Goal: Task Accomplishment & Management: Manage account settings

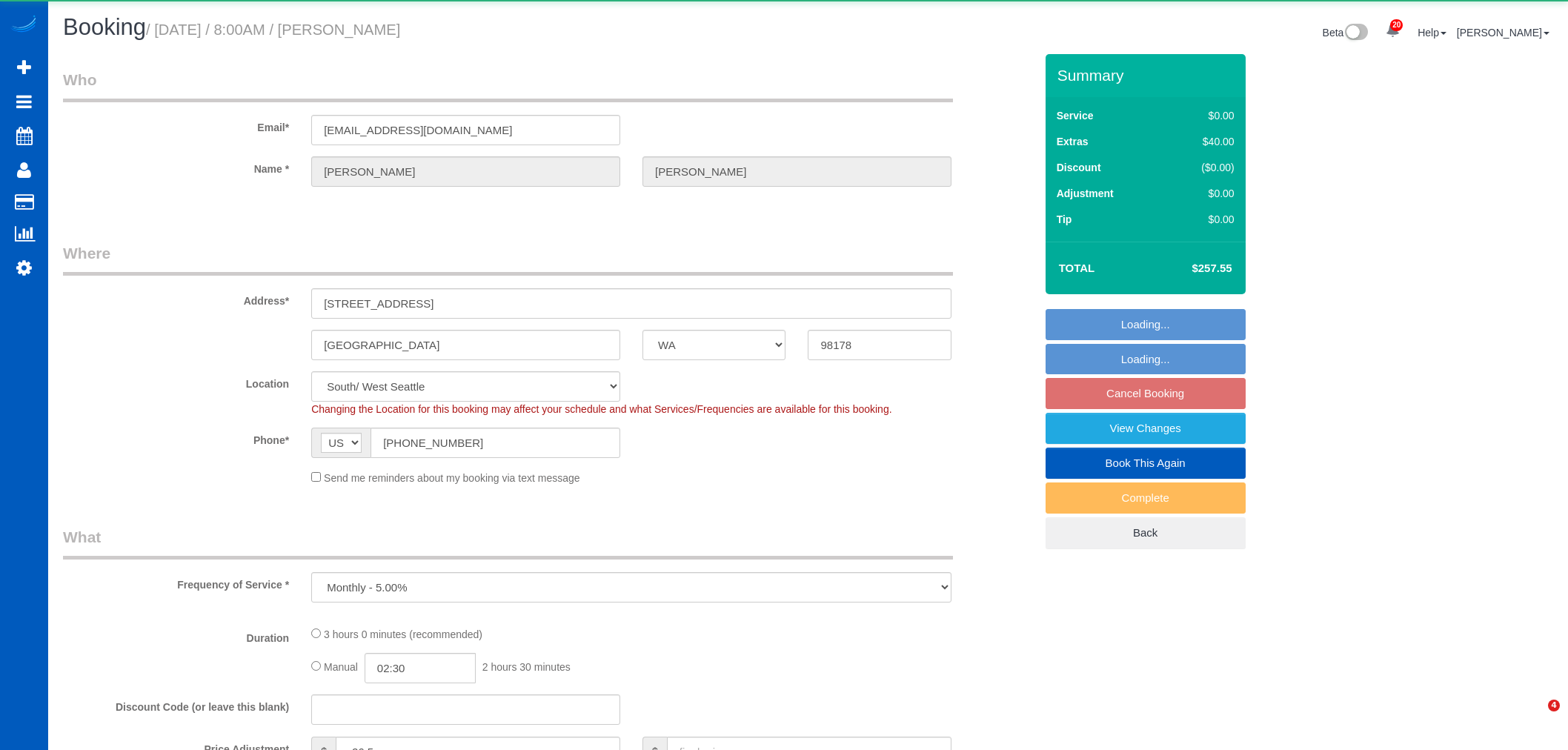
select select "WA"
select select "object:4385"
select select "199"
select select "2001"
select select "4"
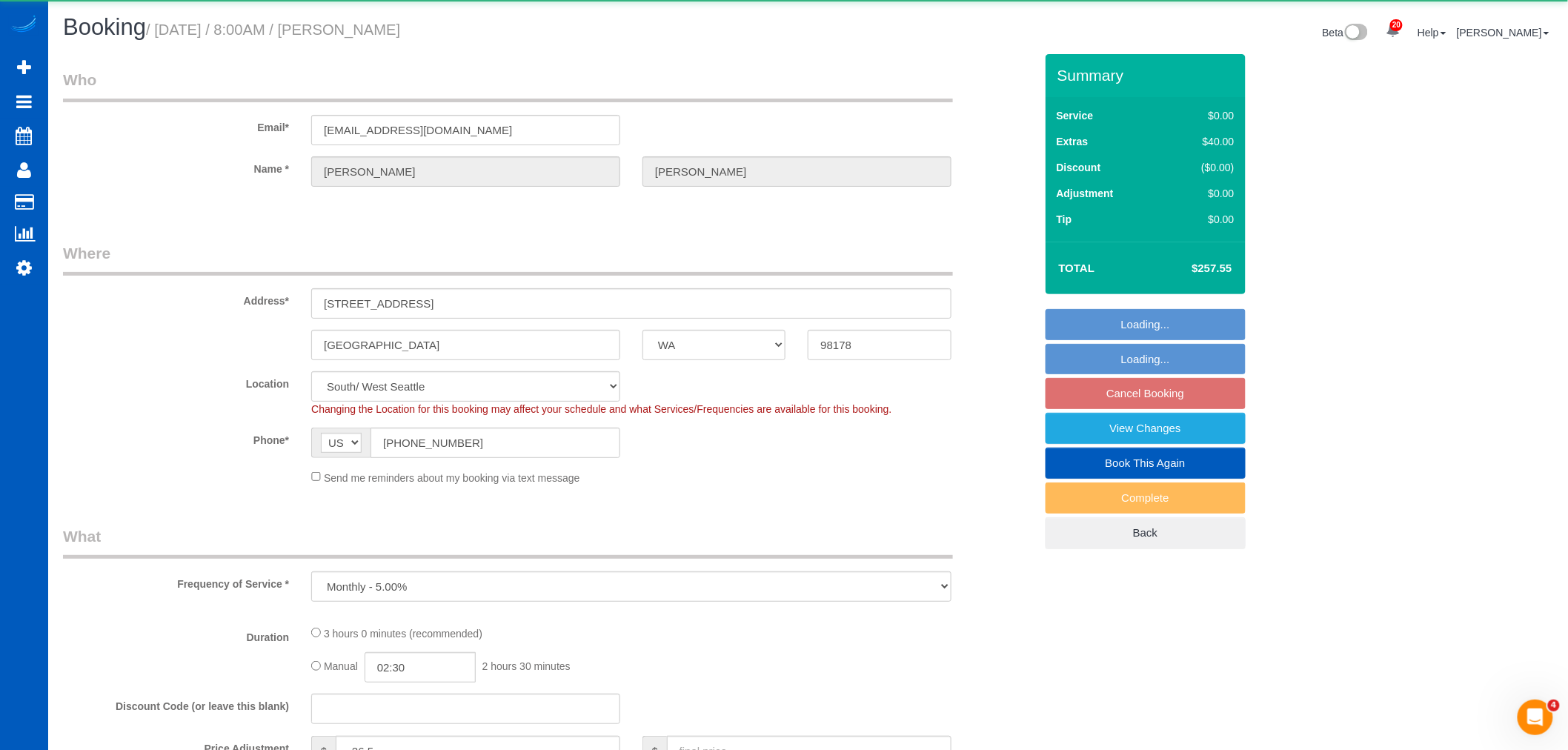
select select "3"
select select "spot1"
select select "number:8"
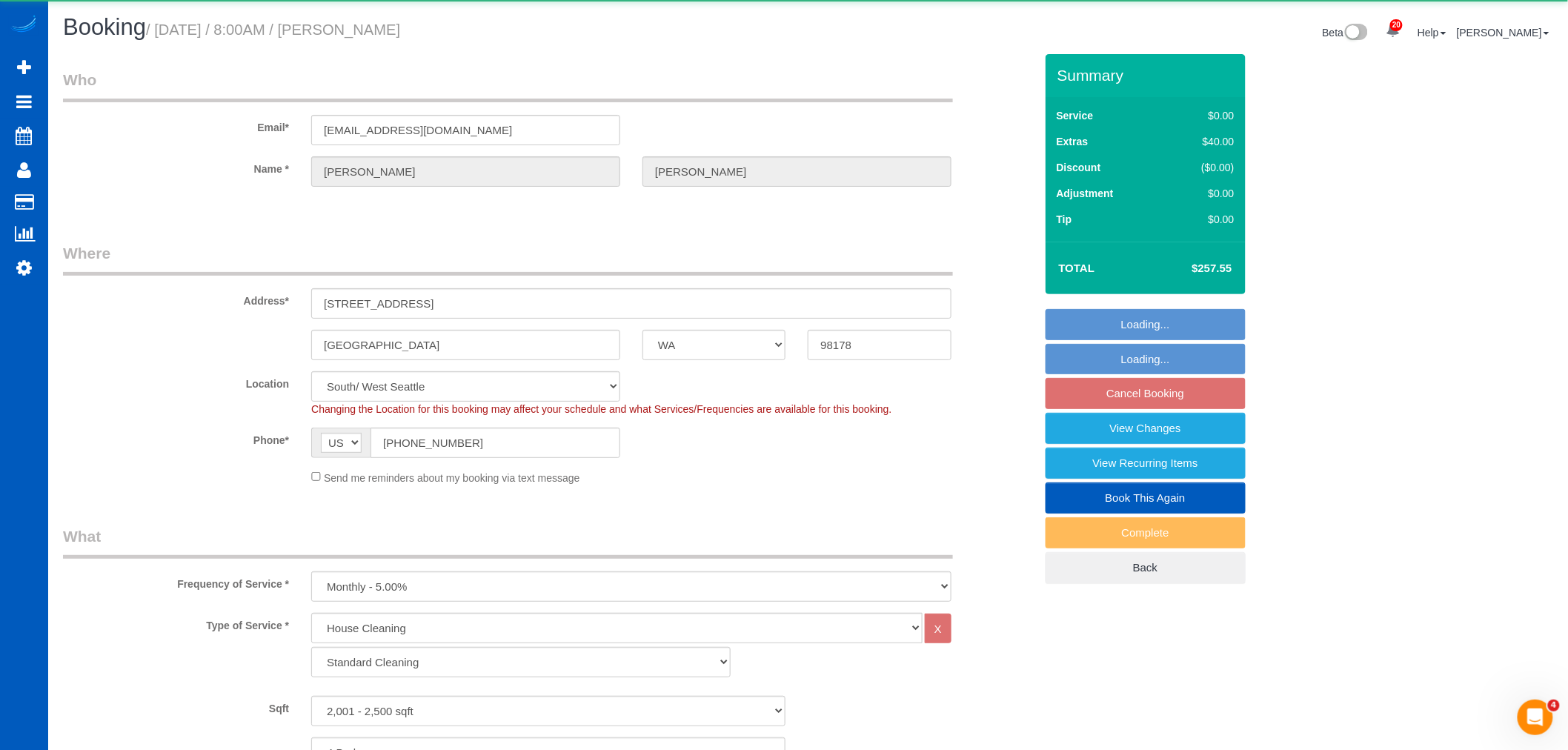
select select "2001"
select select "4"
select select "3"
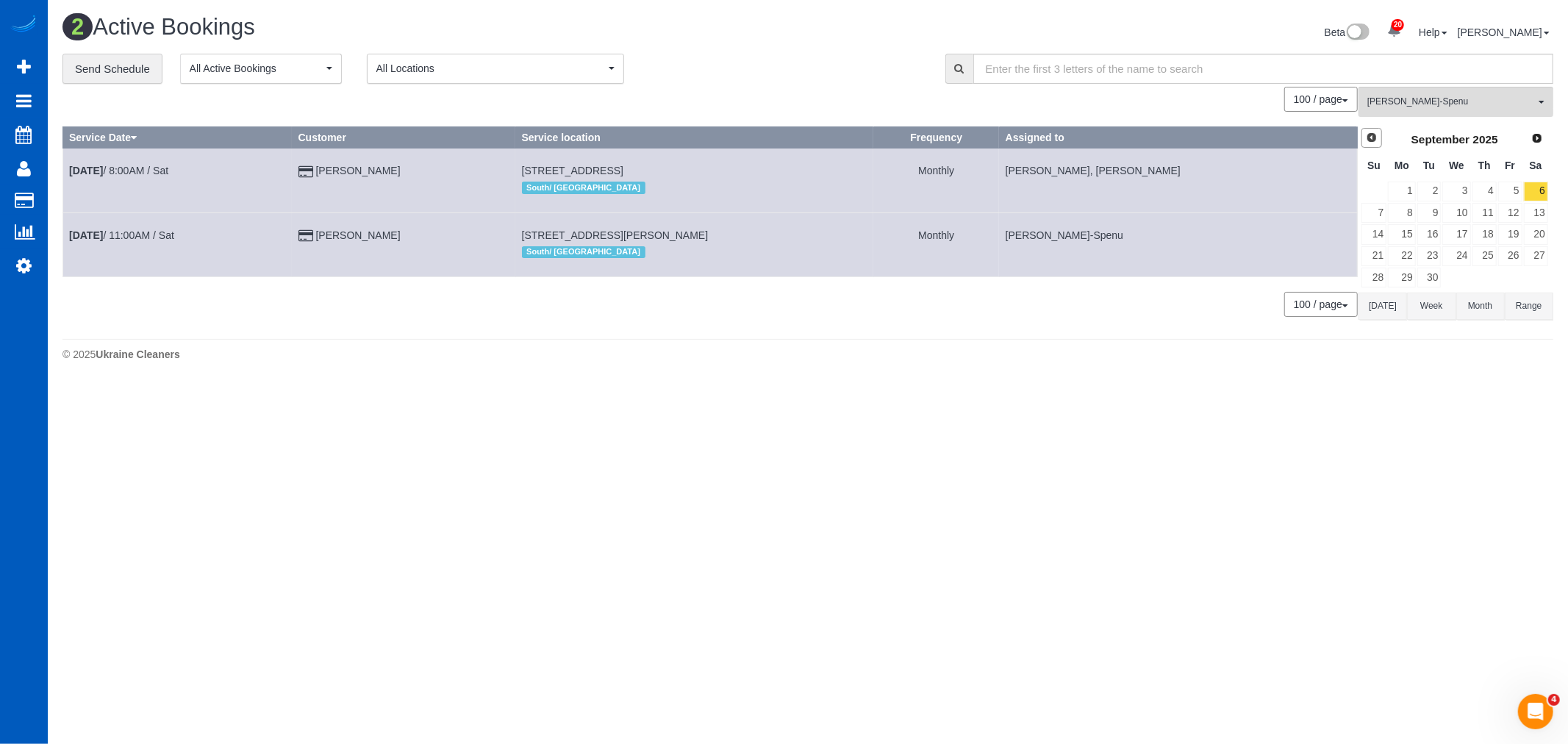
click at [1373, 137] on span "Prev" at bounding box center [1372, 137] width 12 height 12
click at [1509, 274] on link "29" at bounding box center [1509, 277] width 24 height 20
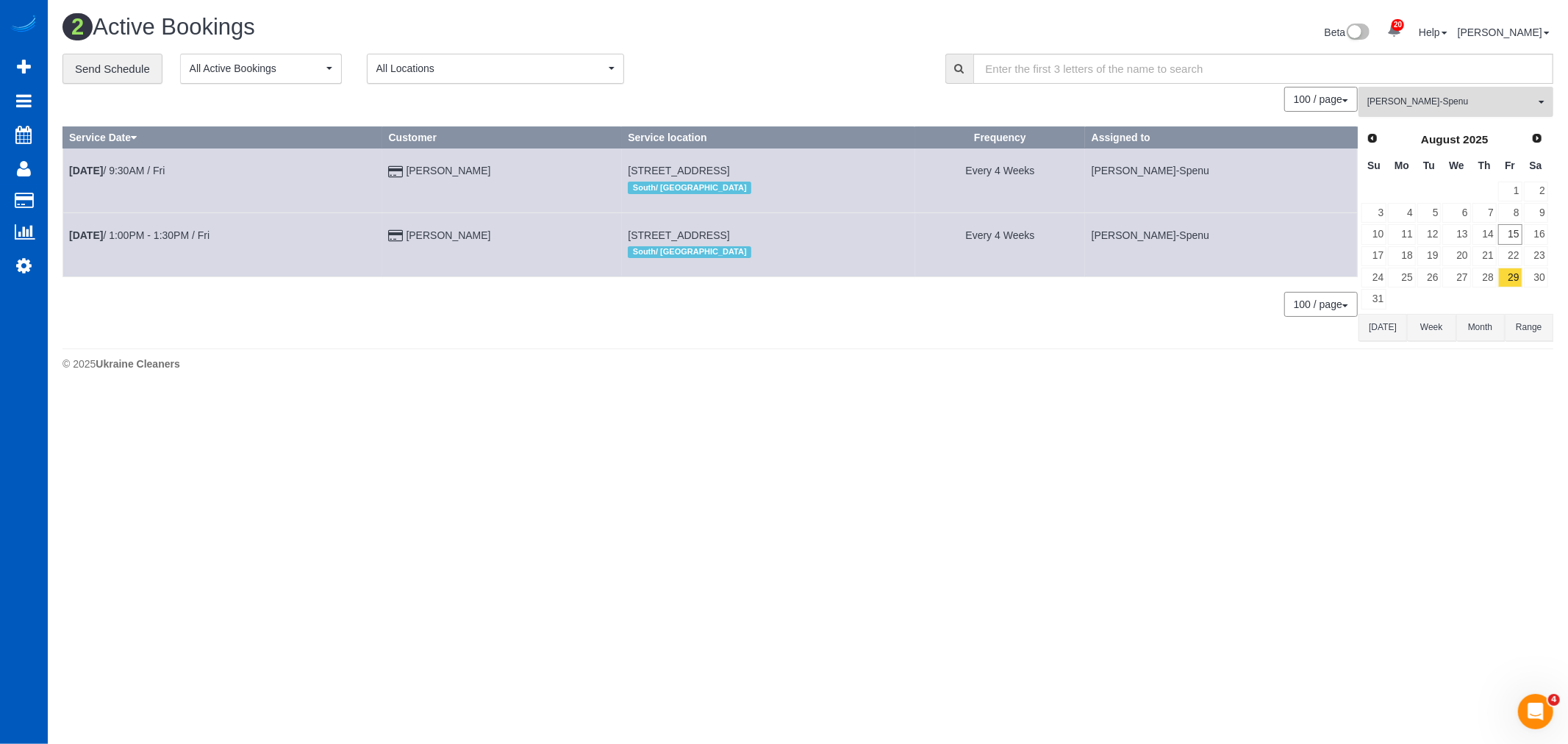
click at [1428, 112] on button "Iryna Kuzmenko-Spenu All Teams" at bounding box center [1456, 101] width 195 height 30
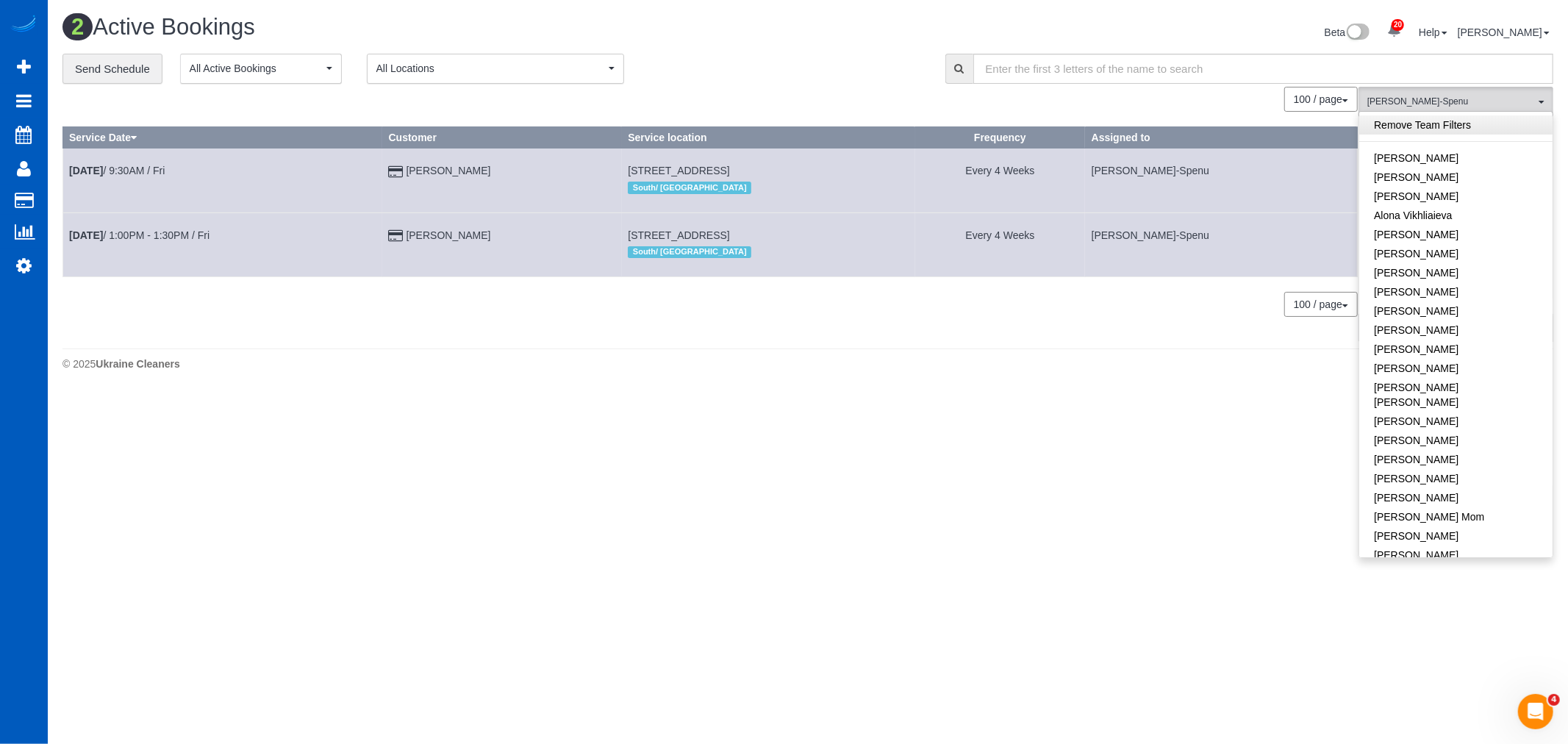
click at [1426, 130] on link "Remove Team Filters" at bounding box center [1456, 125] width 193 height 19
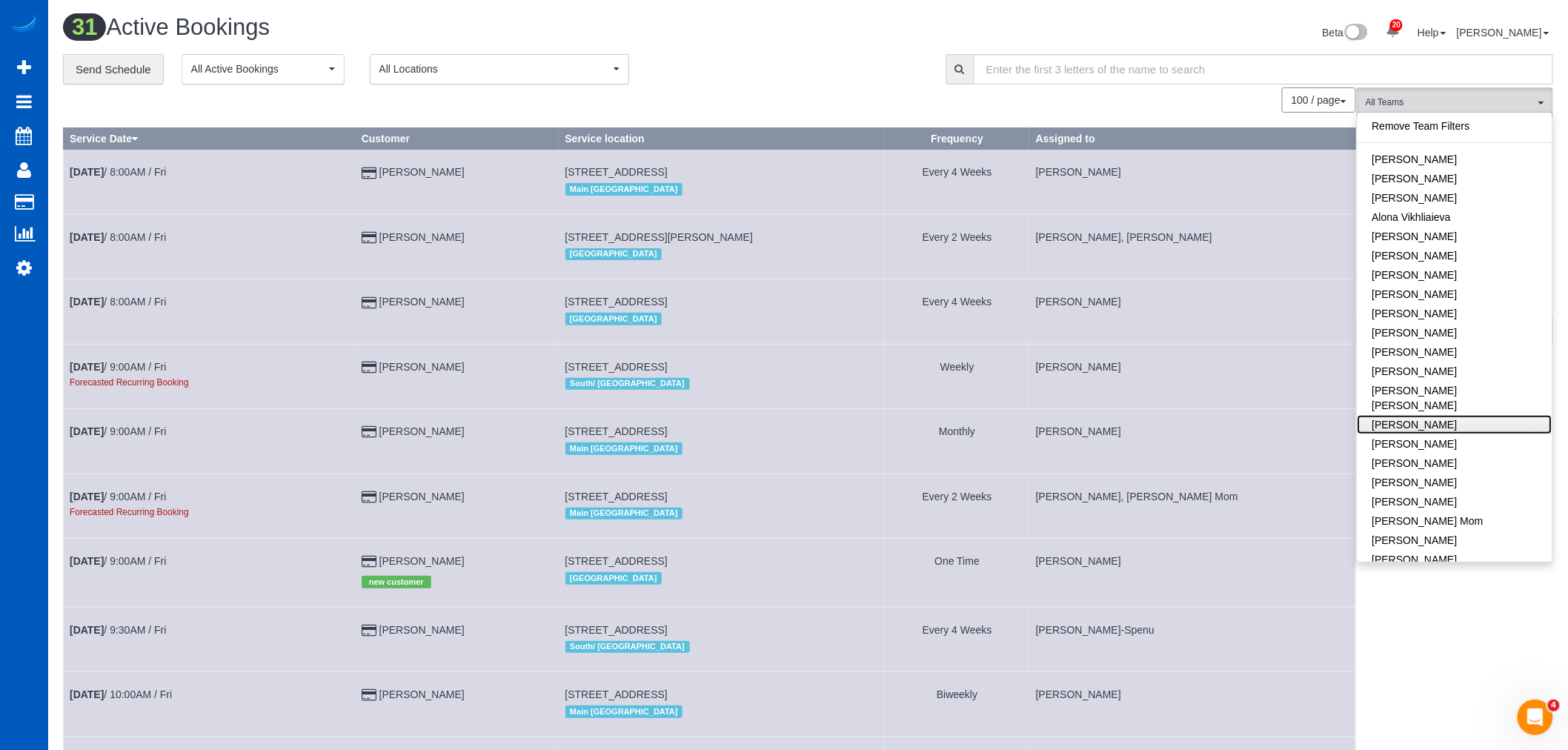
click at [1436, 415] on link "[PERSON_NAME]" at bounding box center [1455, 424] width 195 height 19
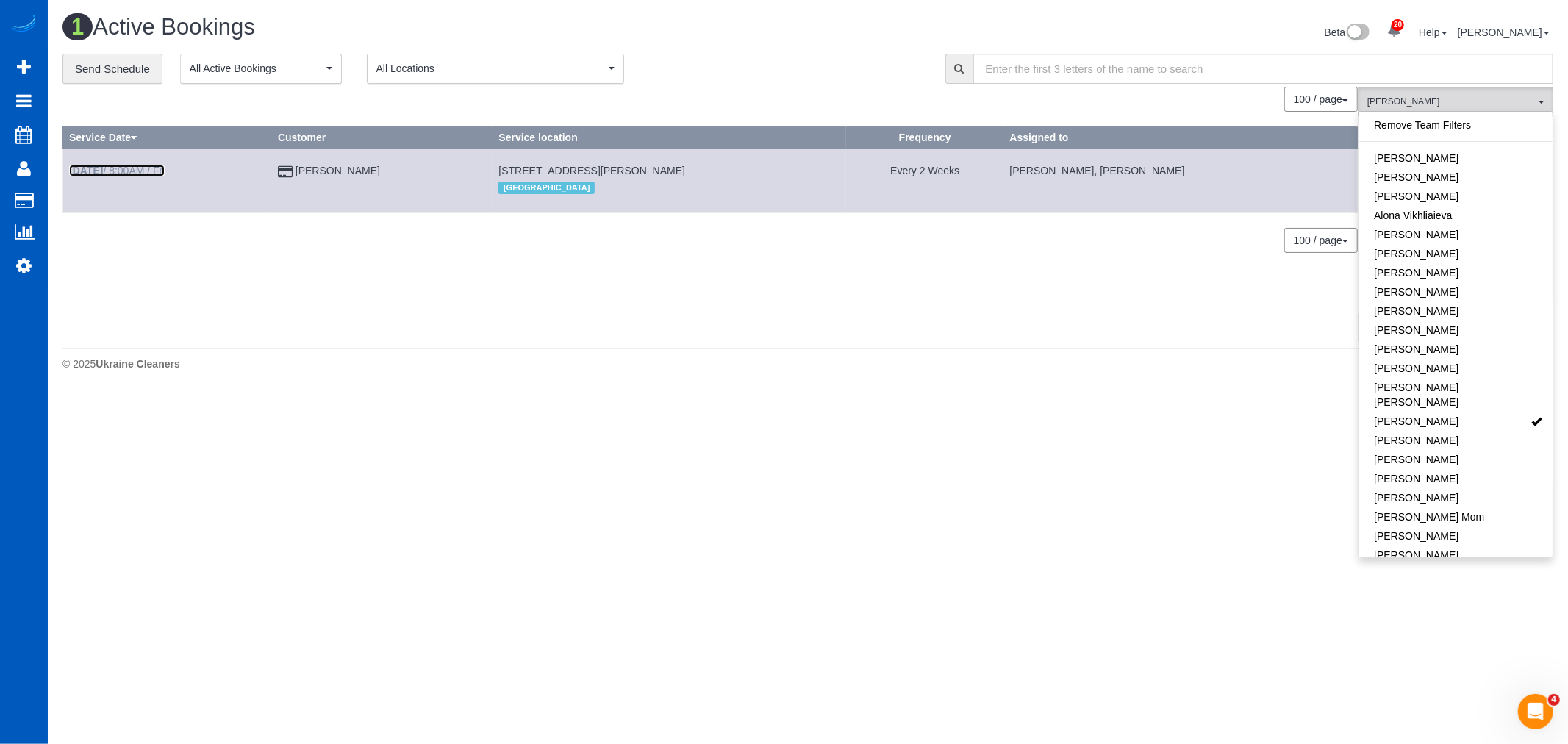
click at [131, 170] on link "Aug 29th / 8:00AM / Fri" at bounding box center [116, 170] width 95 height 12
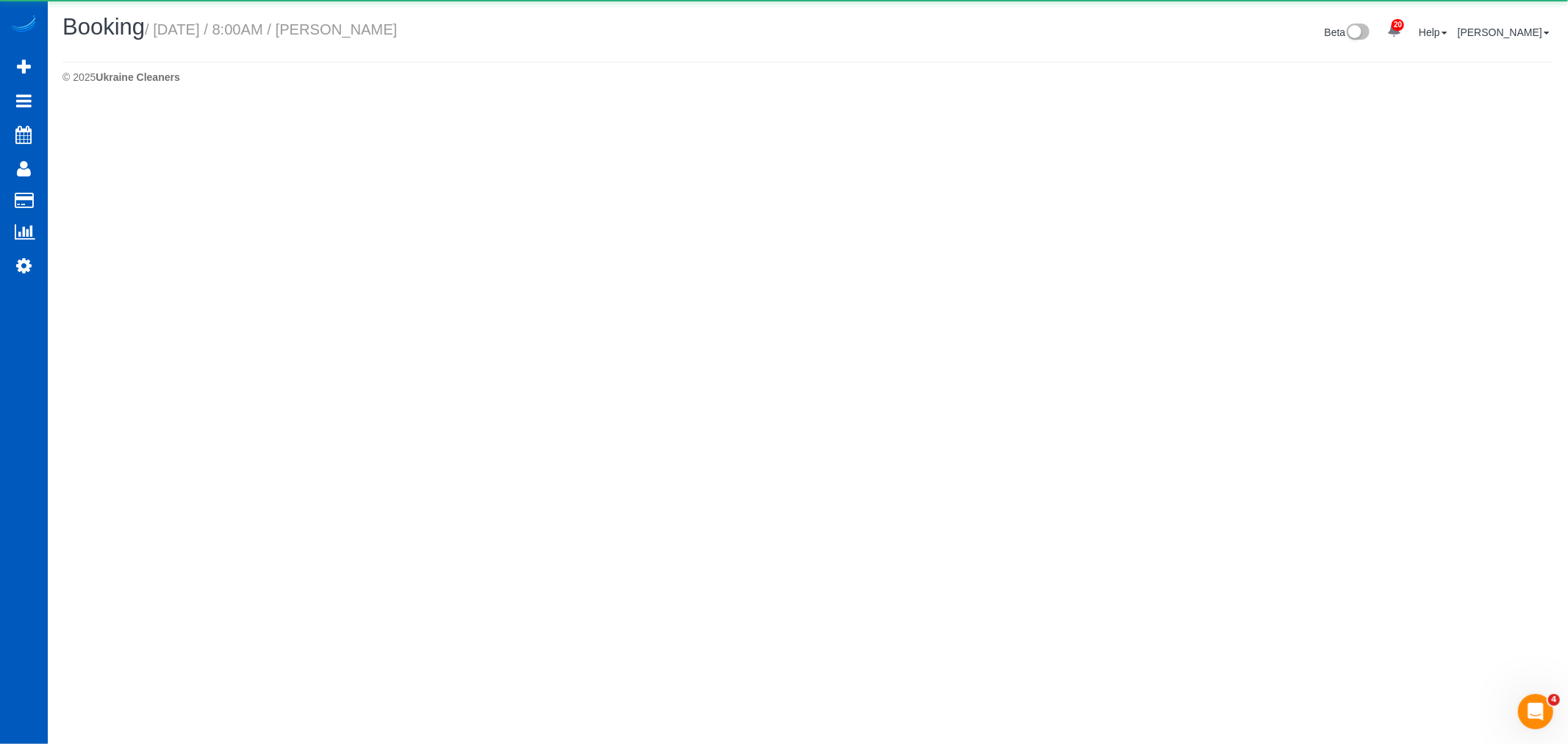
select select "WA"
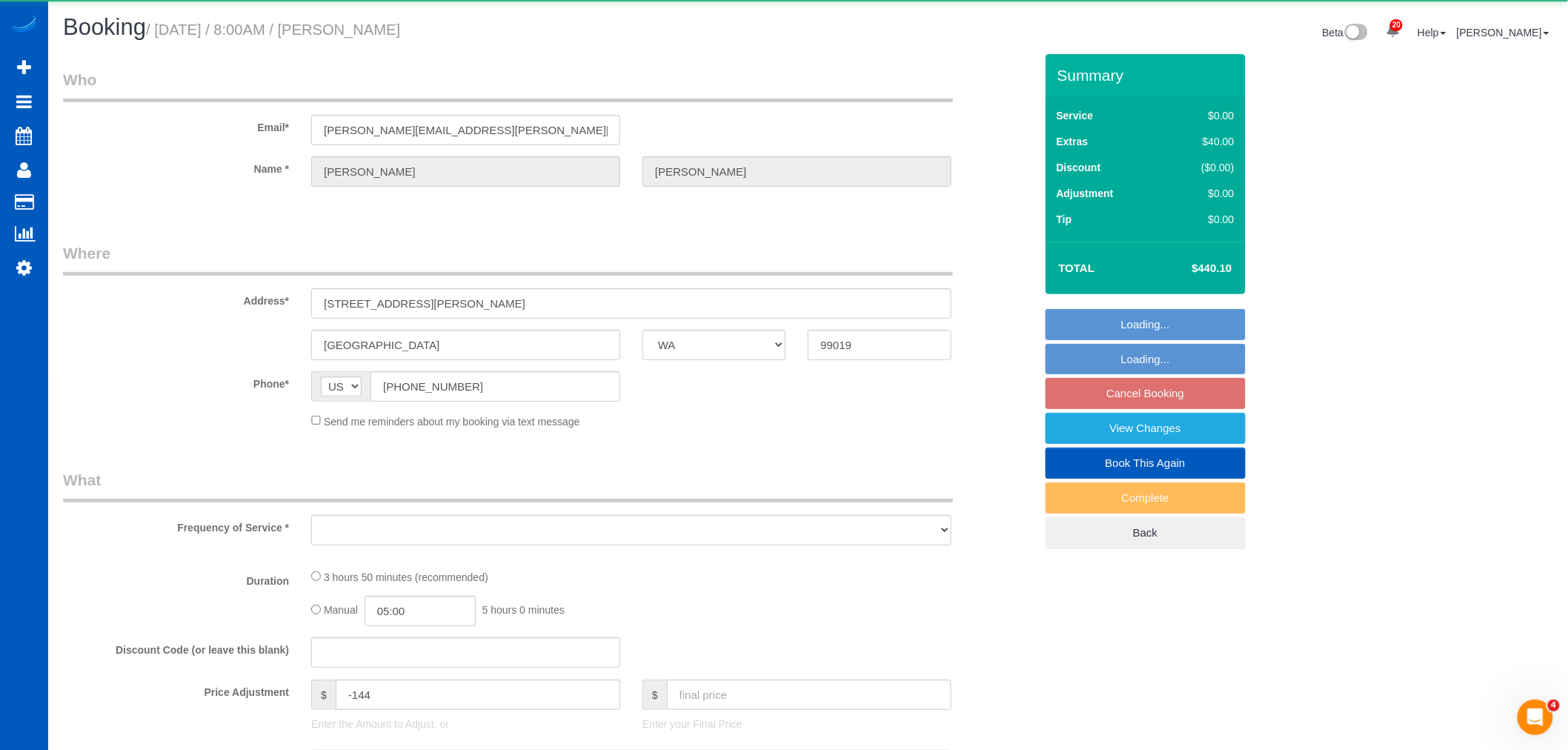
select select "object:5740"
select select "string:fspay-79afde25-48c5-438d-b0ba-76278a093a89"
select select "199"
select select "5501"
select select "4"
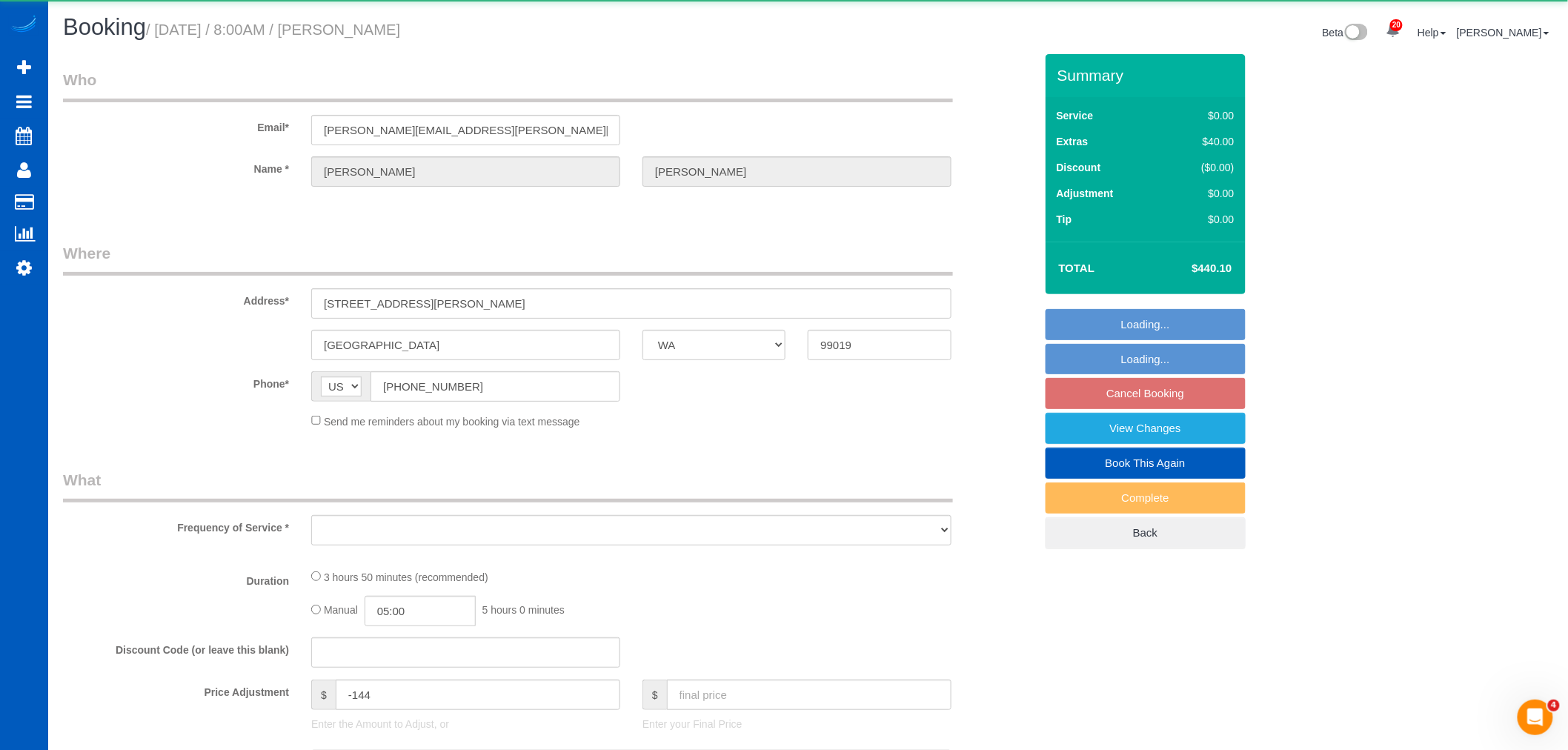
select select "5"
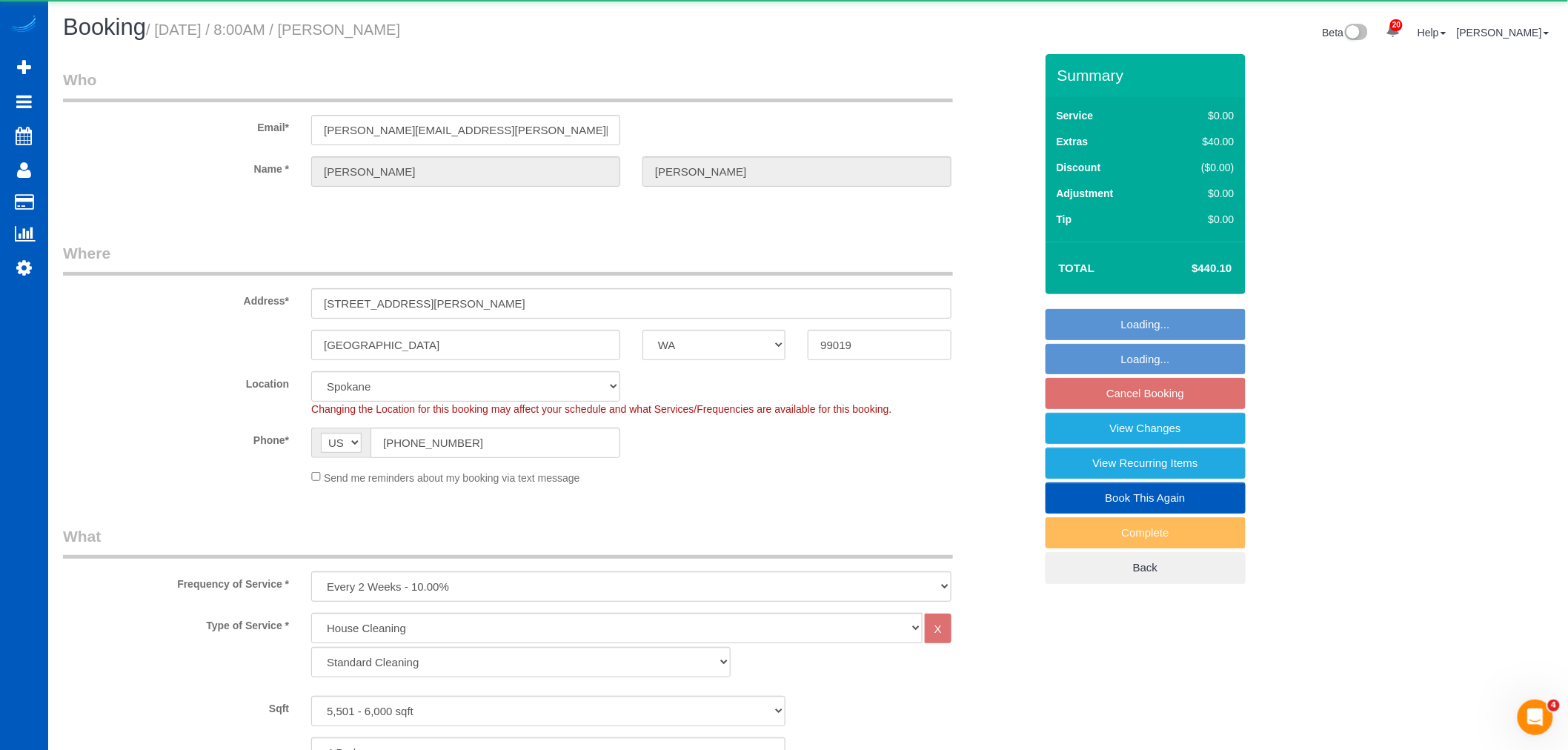
select select "spot17"
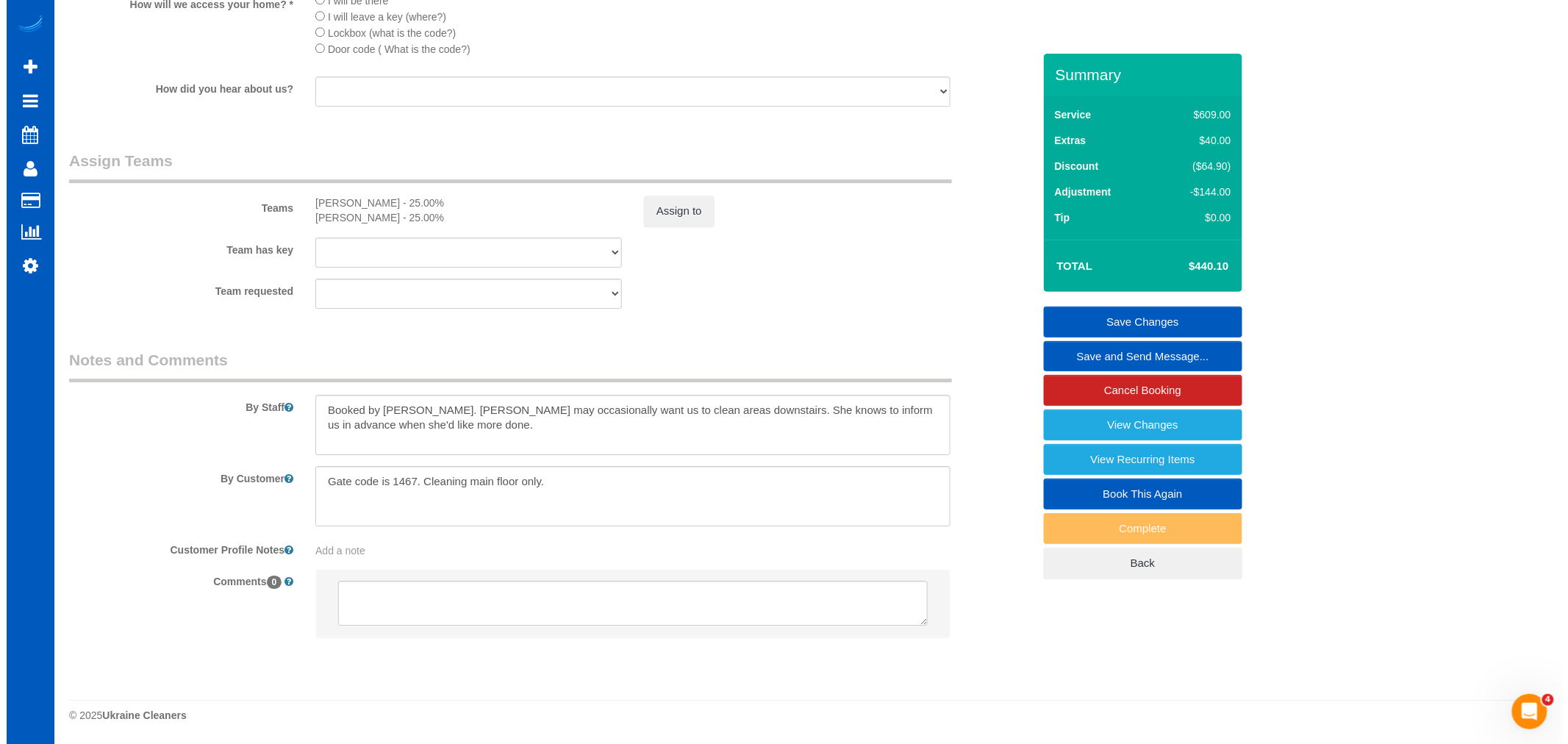
scroll to position [1797, 0]
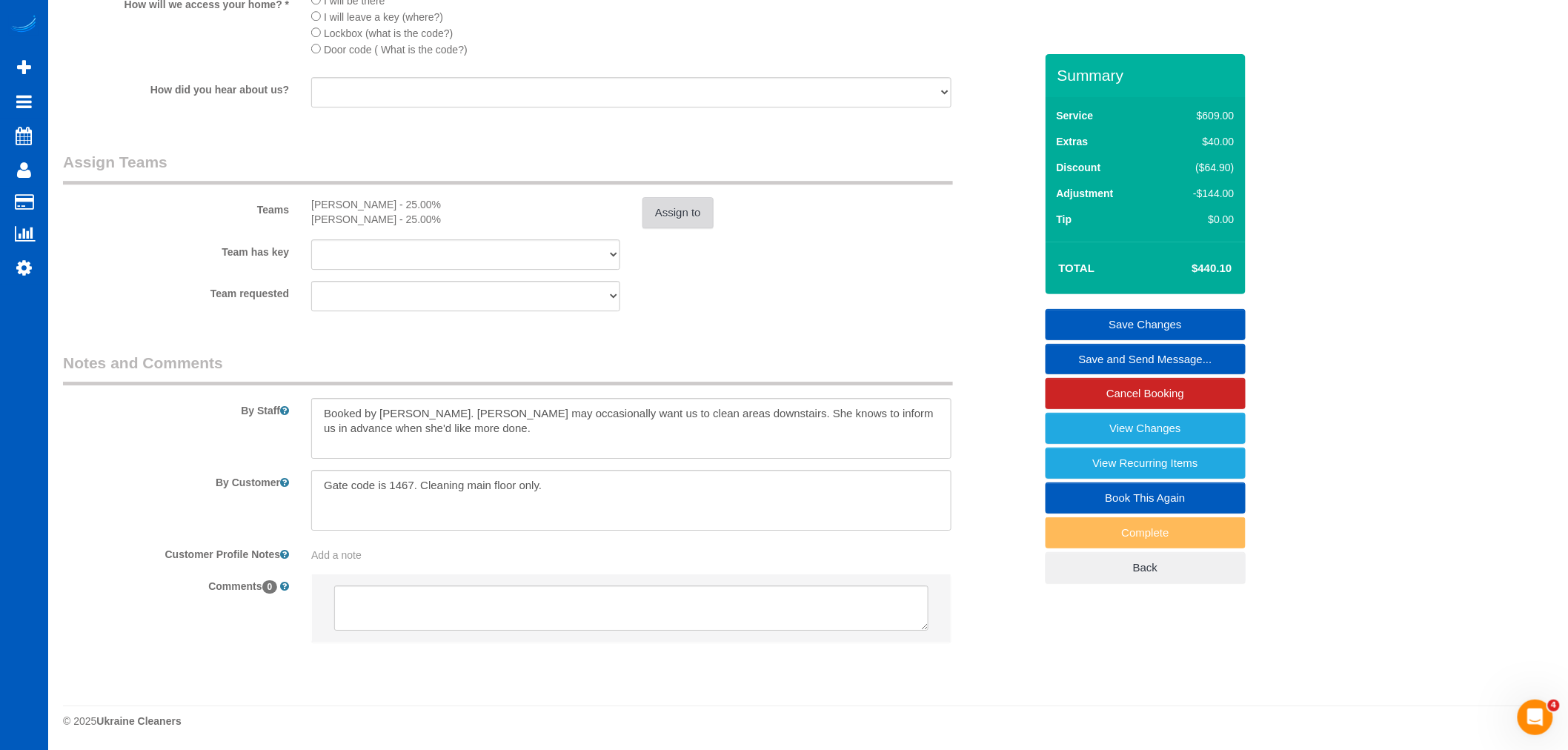
click at [701, 220] on button "Assign to" at bounding box center [677, 212] width 71 height 31
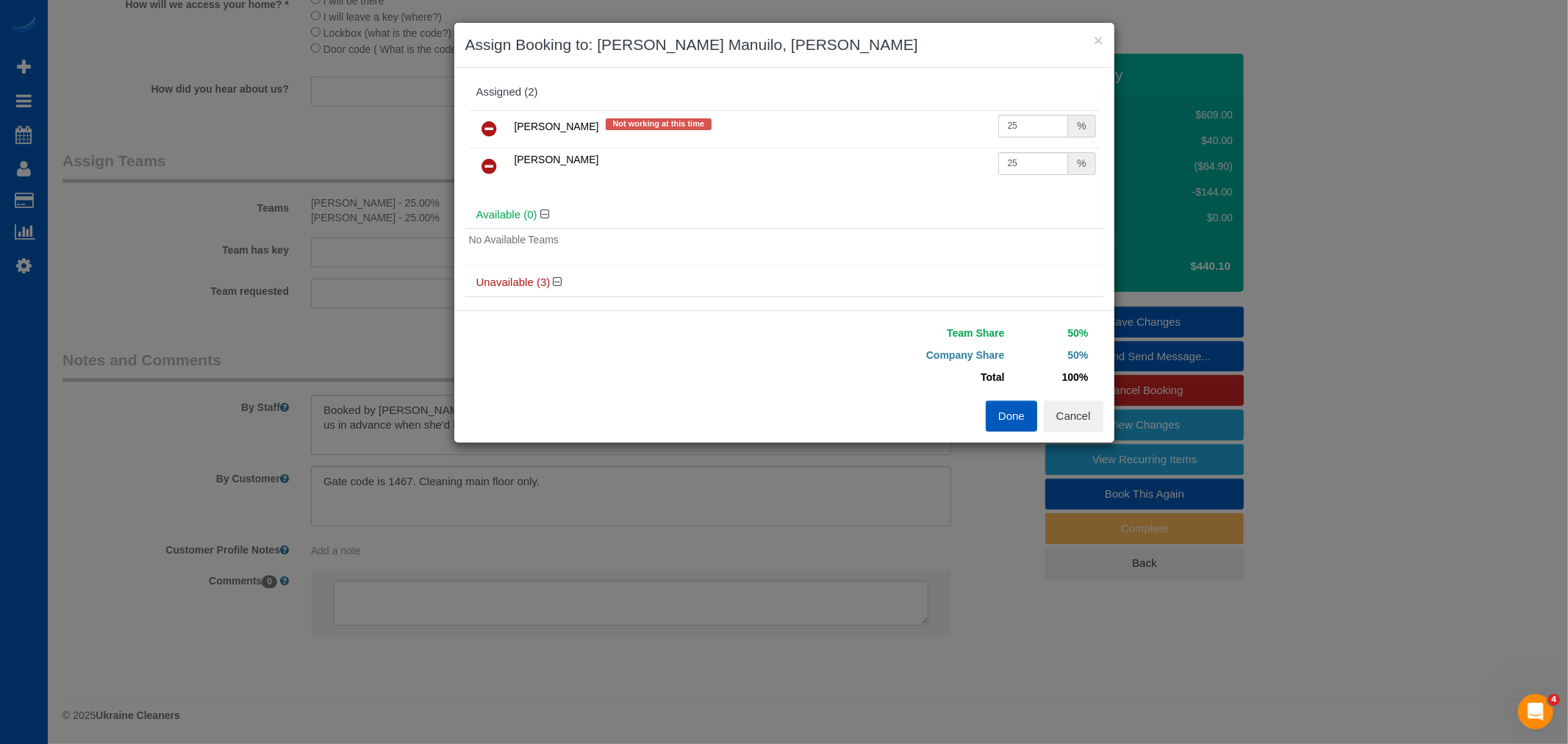
click at [480, 163] on link at bounding box center [490, 166] width 35 height 30
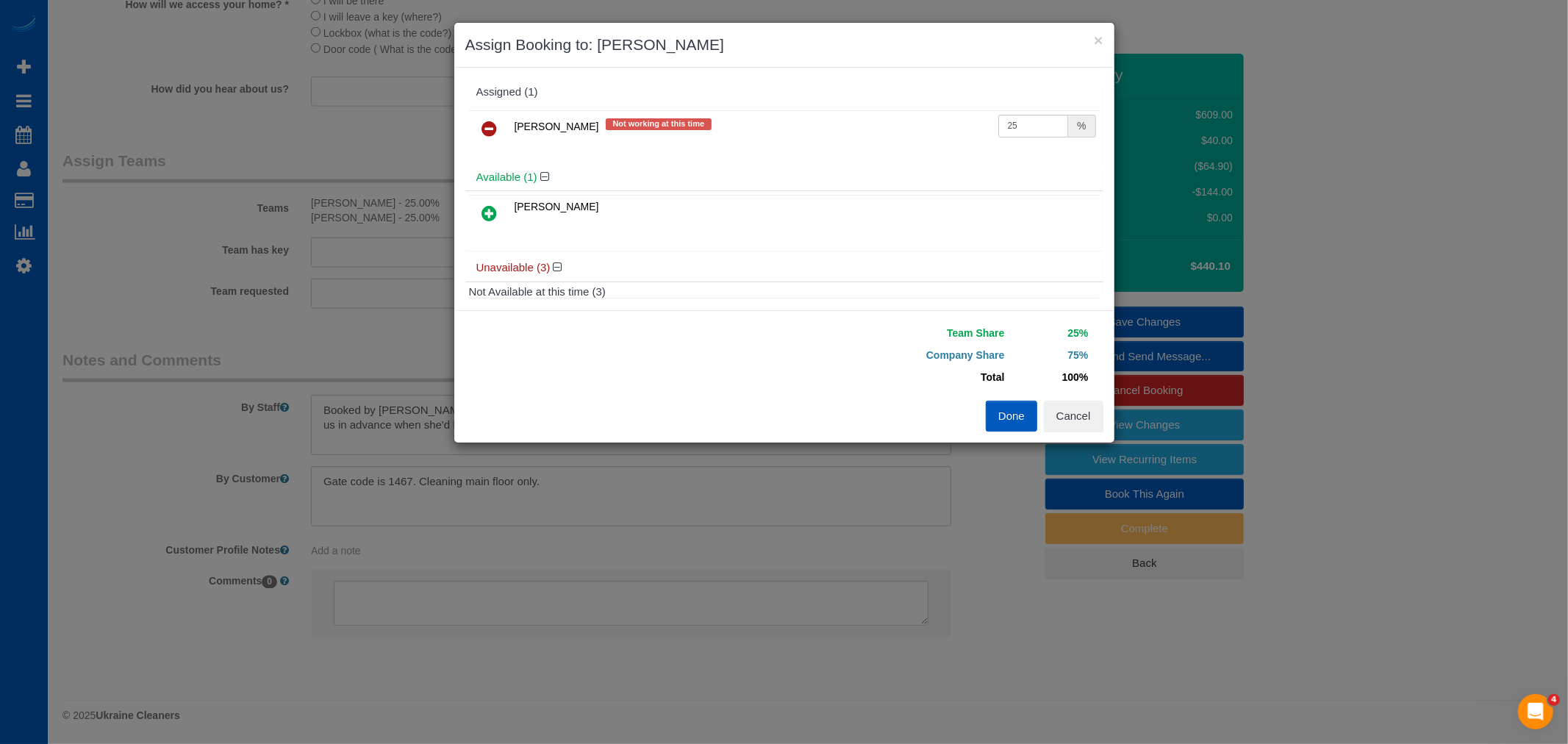
click at [475, 126] on link at bounding box center [490, 129] width 35 height 30
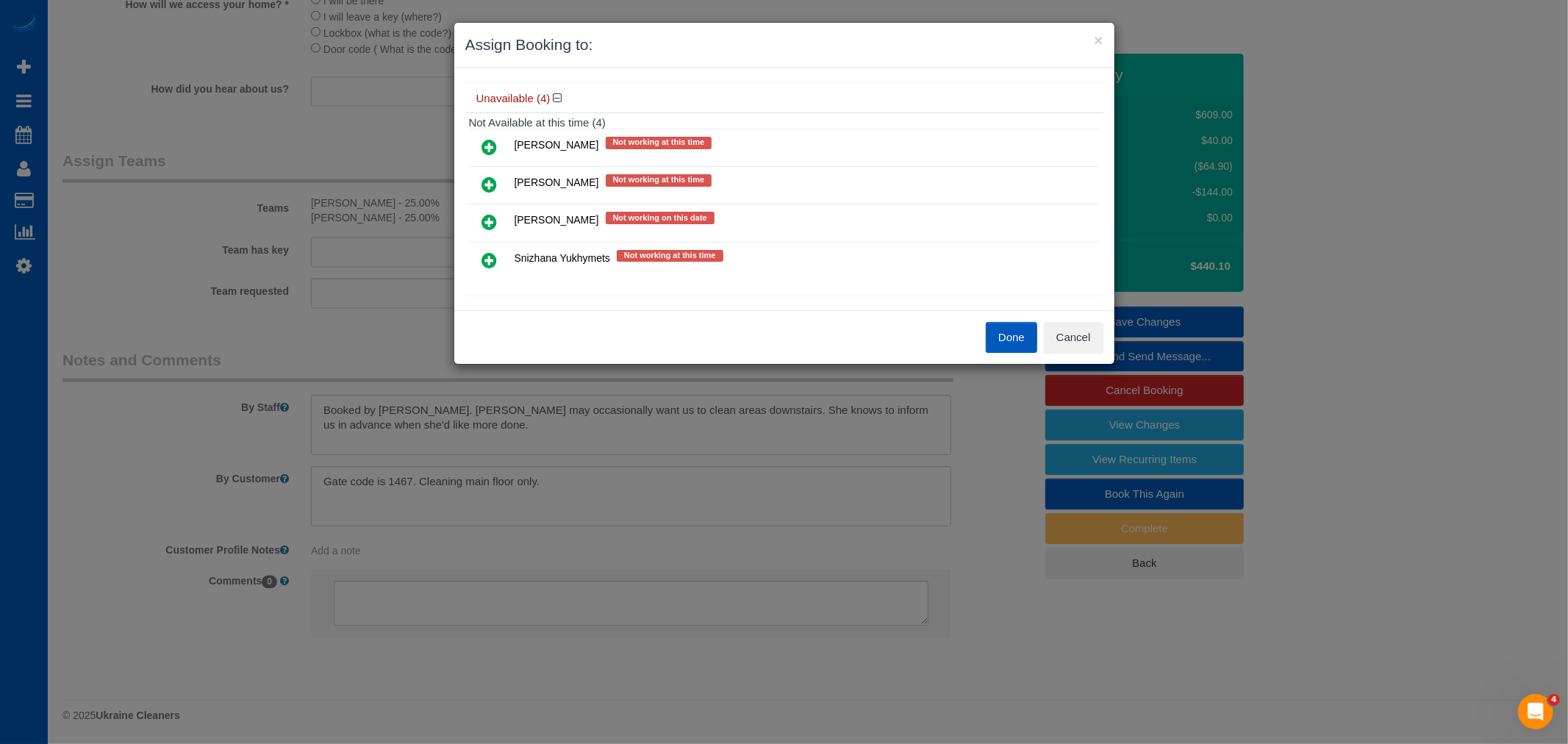
scroll to position [141, 0]
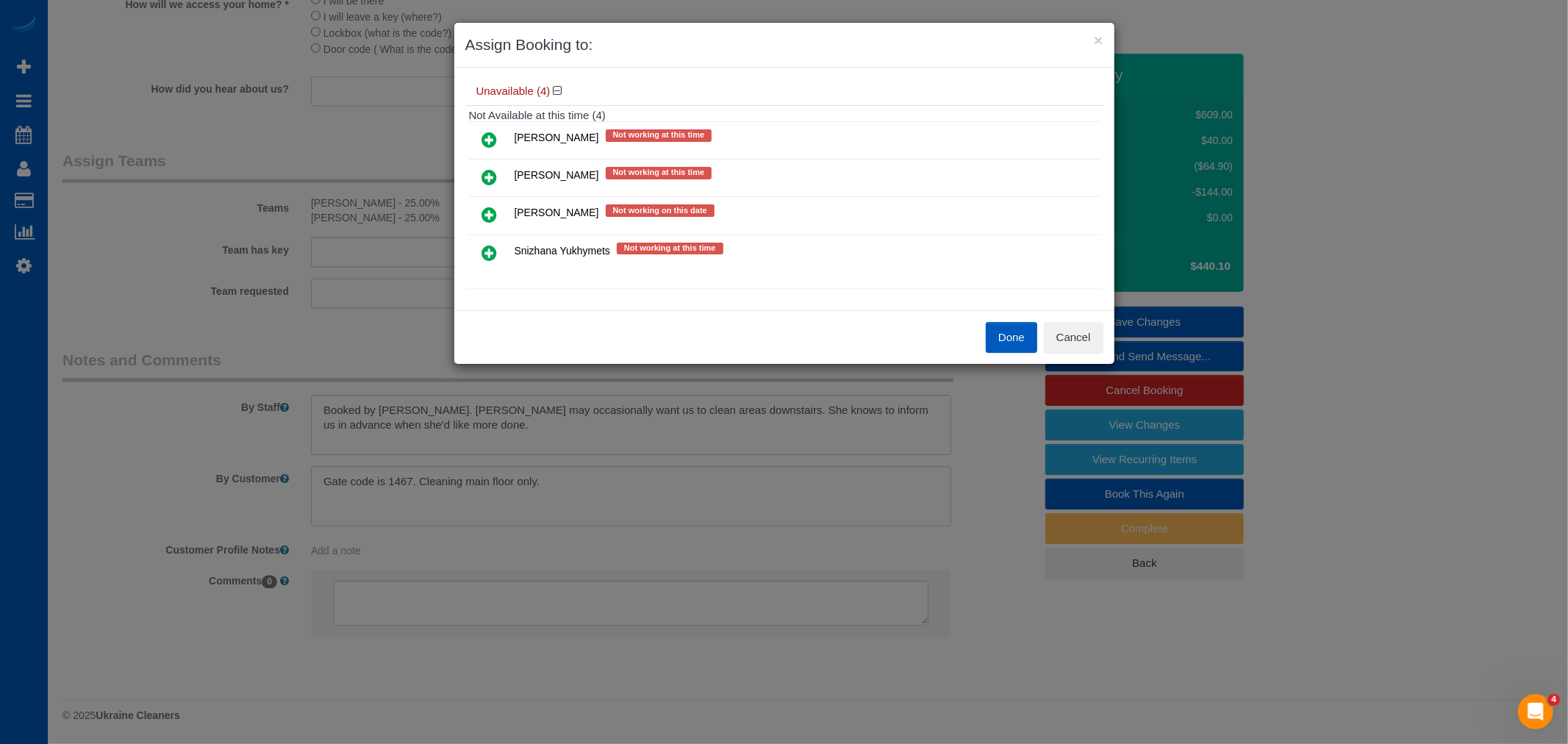
click at [491, 250] on icon at bounding box center [490, 253] width 15 height 17
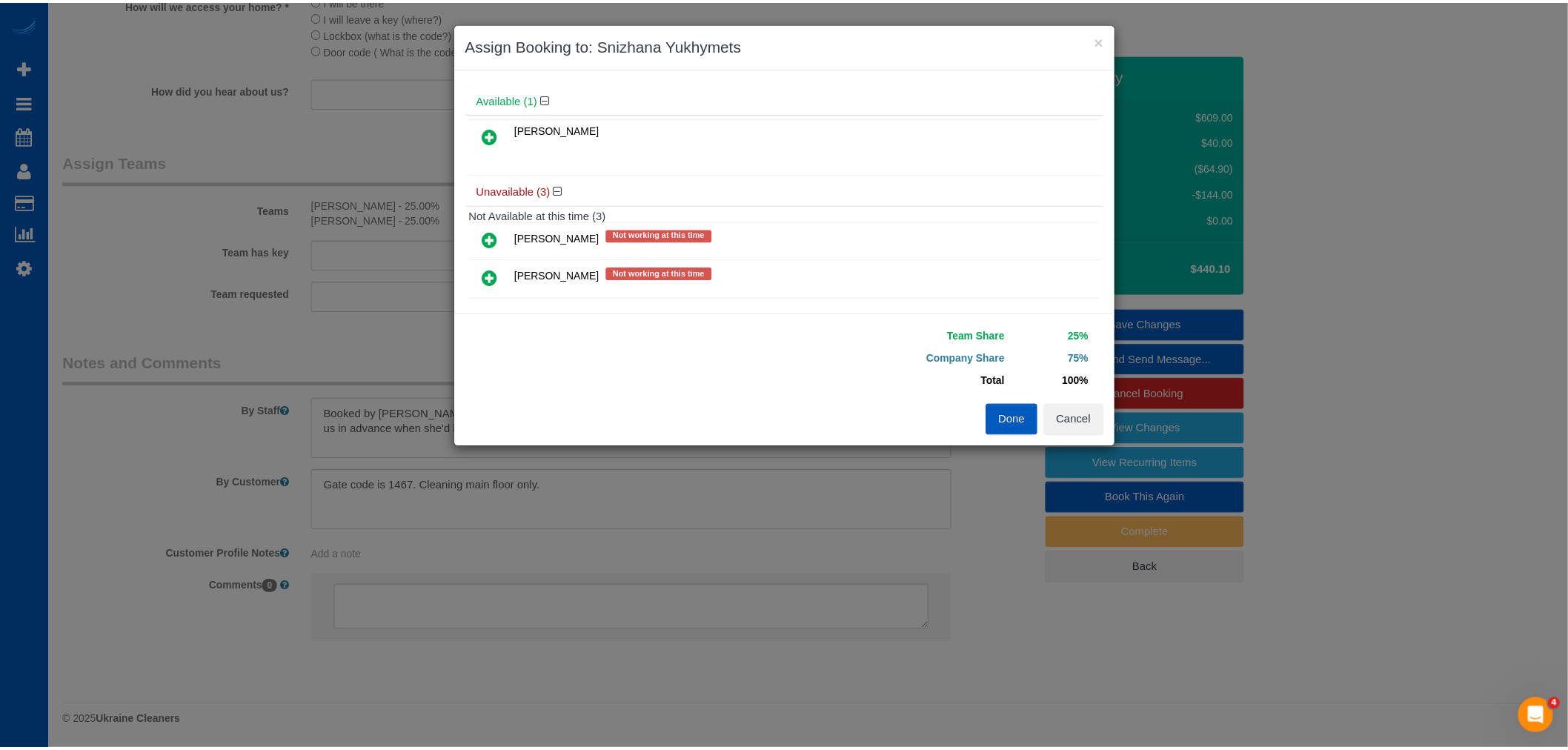
scroll to position [0, 0]
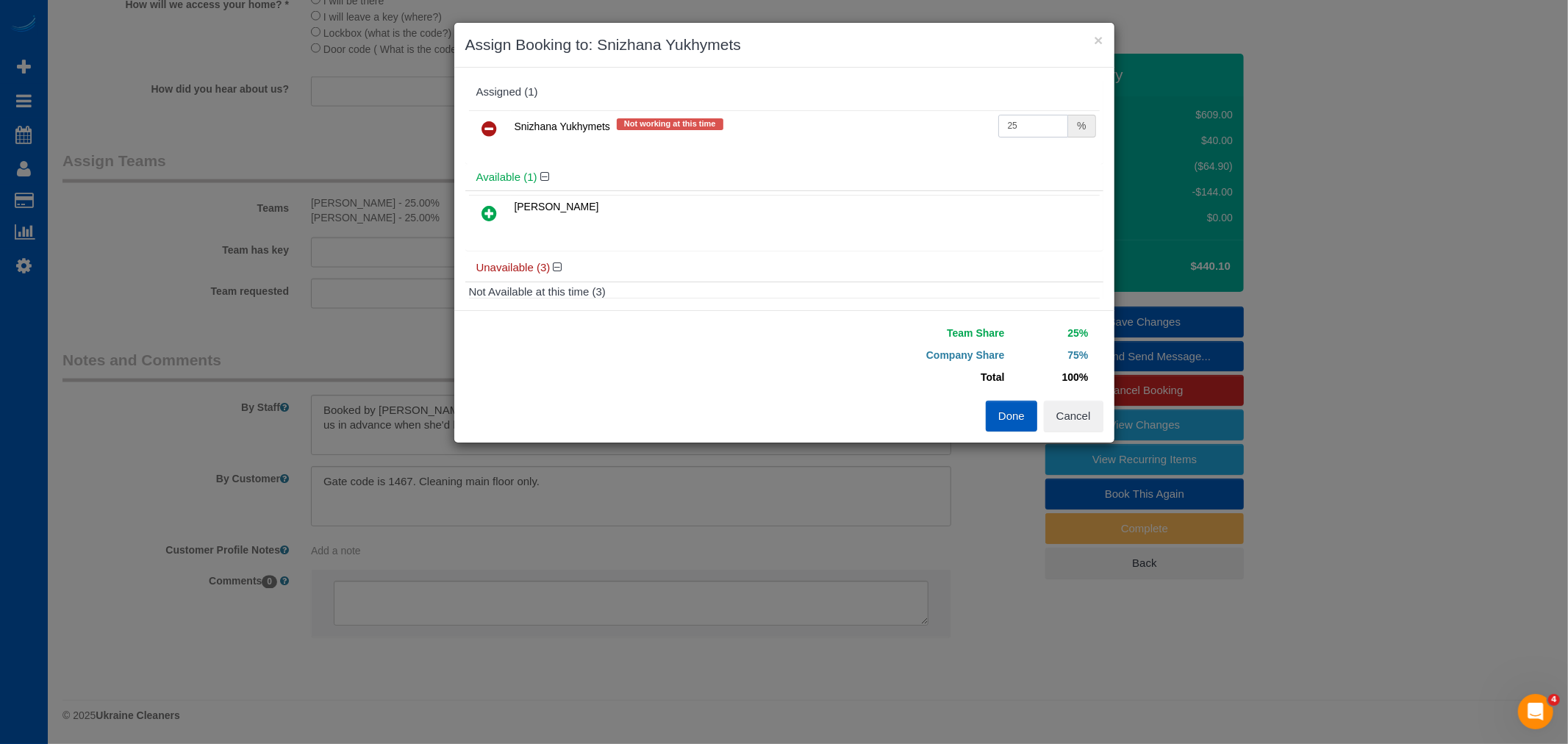
drag, startPoint x: 1030, startPoint y: 123, endPoint x: 908, endPoint y: 111, distance: 122.6
click at [908, 111] on tr "Snizhana Yukhymets Not working at this time 25 %" at bounding box center [784, 129] width 631 height 37
type input "55"
click at [986, 415] on button "Done" at bounding box center [1011, 416] width 52 height 31
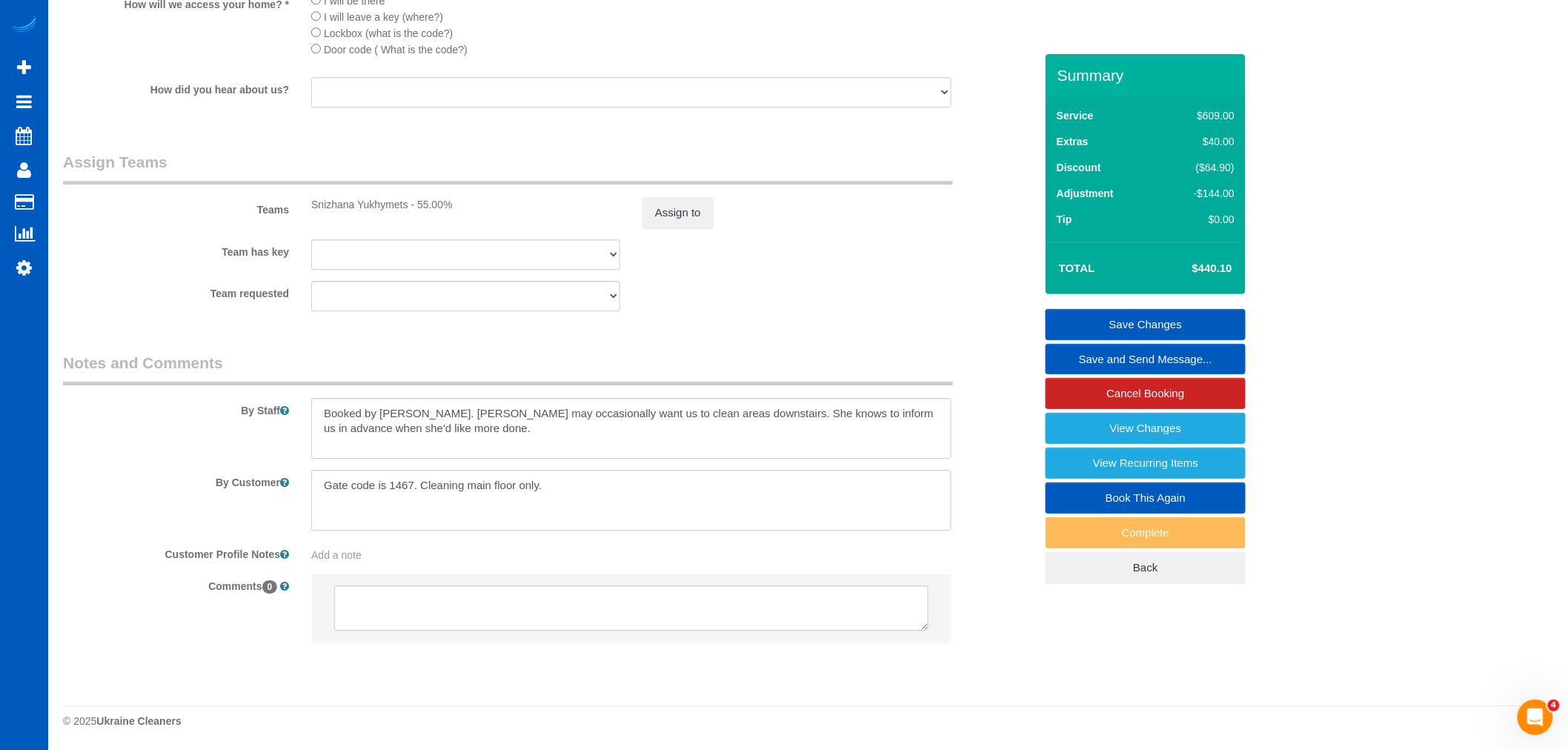
click at [1135, 323] on link "Save Changes" at bounding box center [1145, 325] width 200 height 31
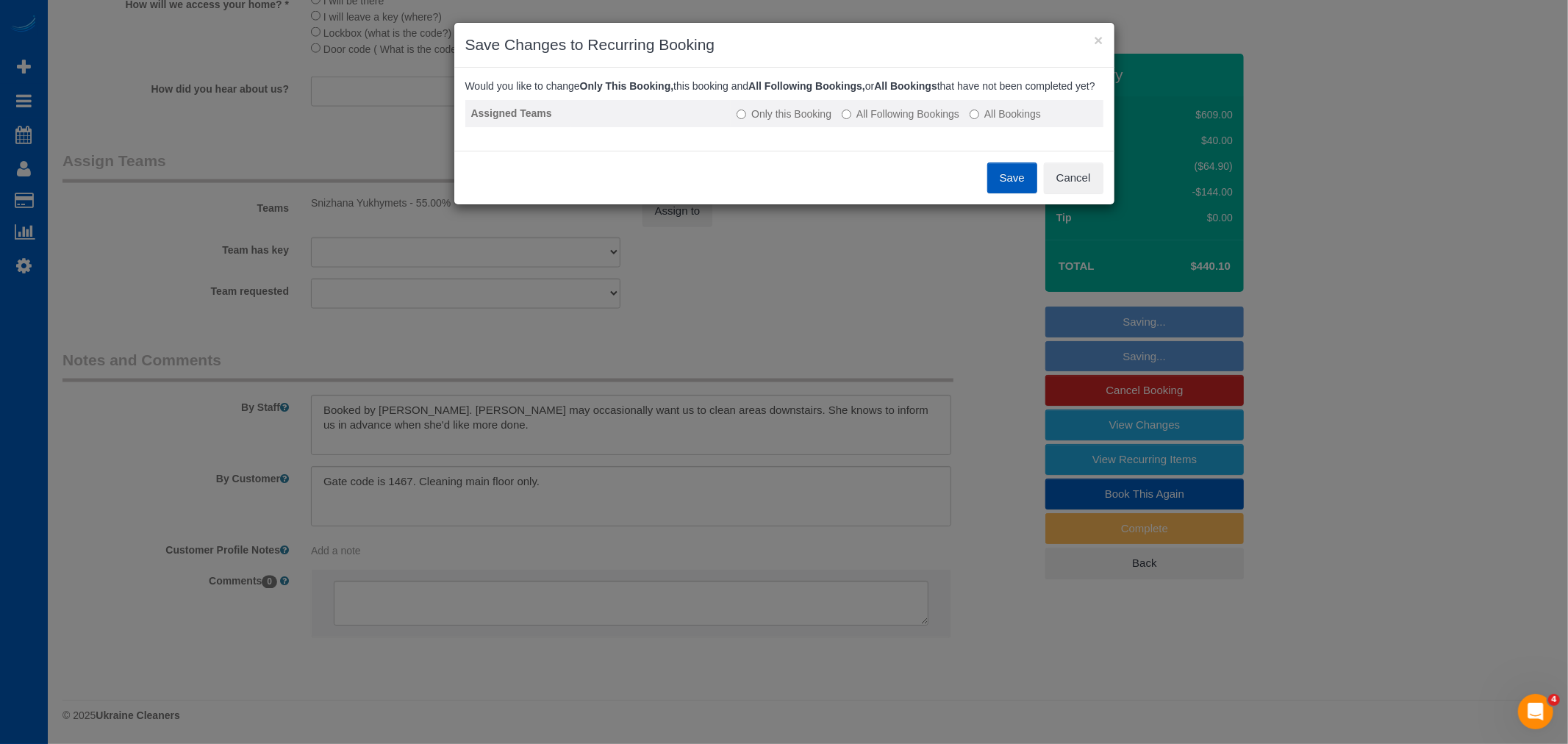
click at [888, 121] on label "All Following Bookings" at bounding box center [901, 113] width 117 height 14
click at [1013, 189] on button "Save" at bounding box center [1012, 178] width 50 height 31
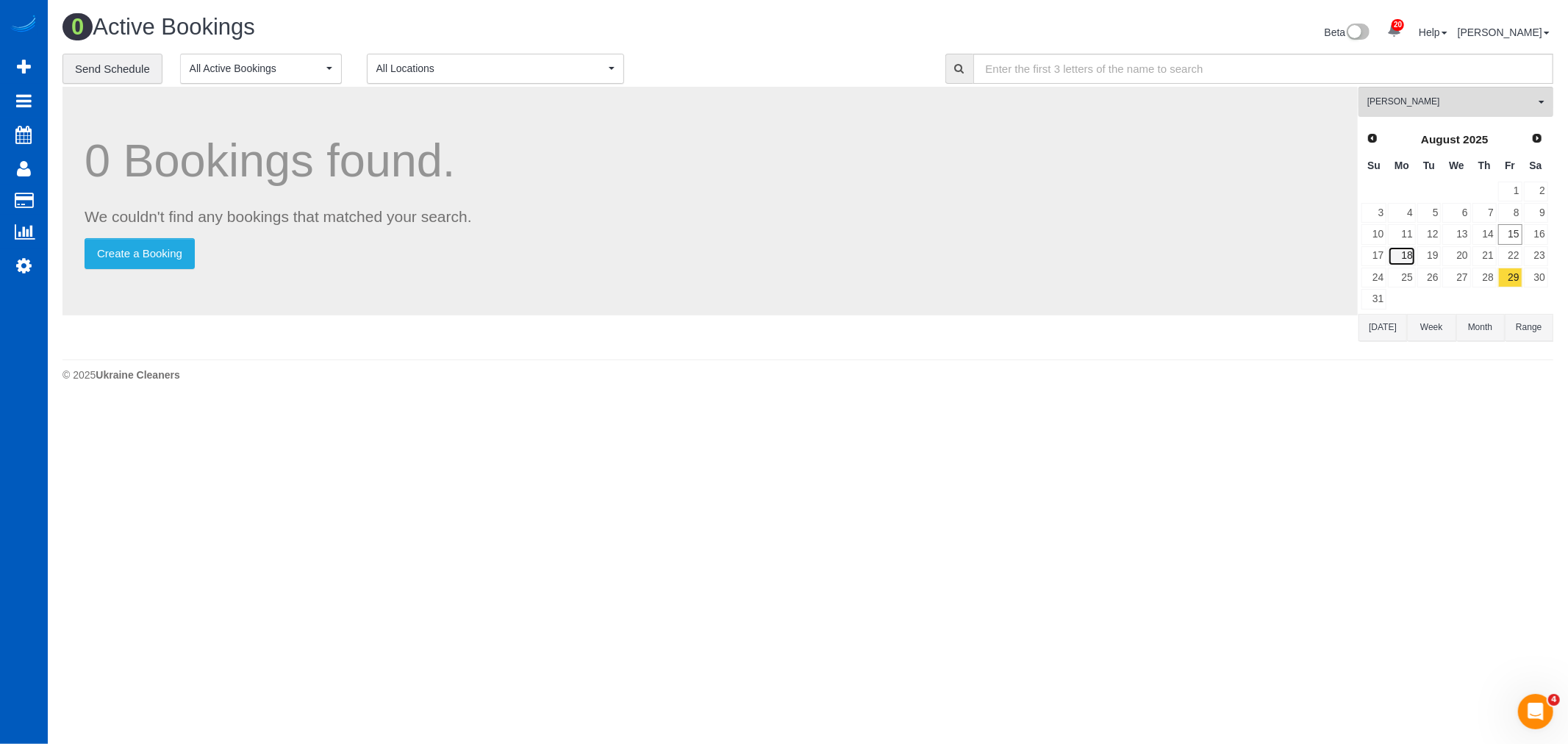
click at [1400, 263] on link "18" at bounding box center [1402, 256] width 27 height 20
click at [1415, 103] on span "[PERSON_NAME]" at bounding box center [1451, 101] width 167 height 12
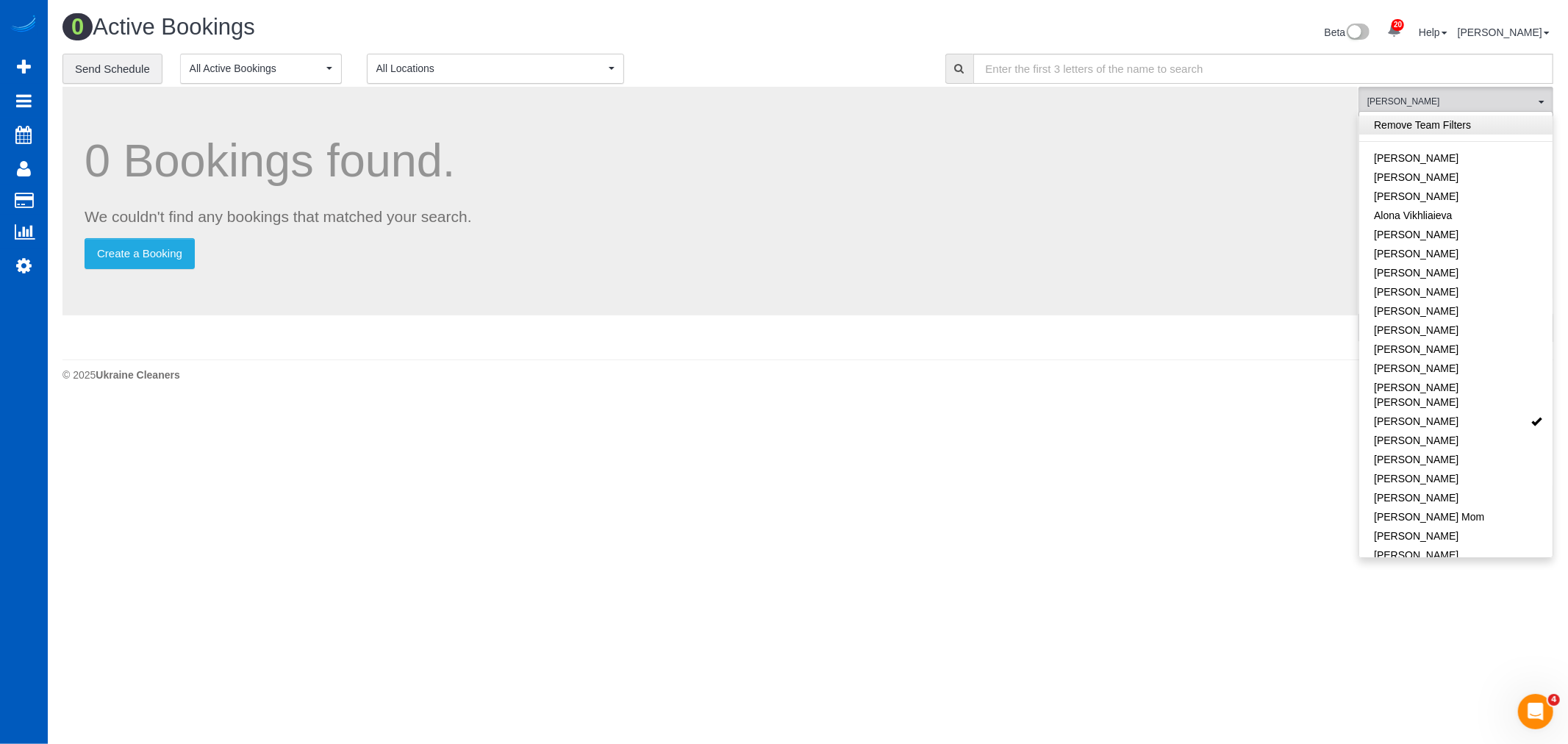
click at [1419, 125] on link "Remove Team Filters" at bounding box center [1456, 125] width 193 height 19
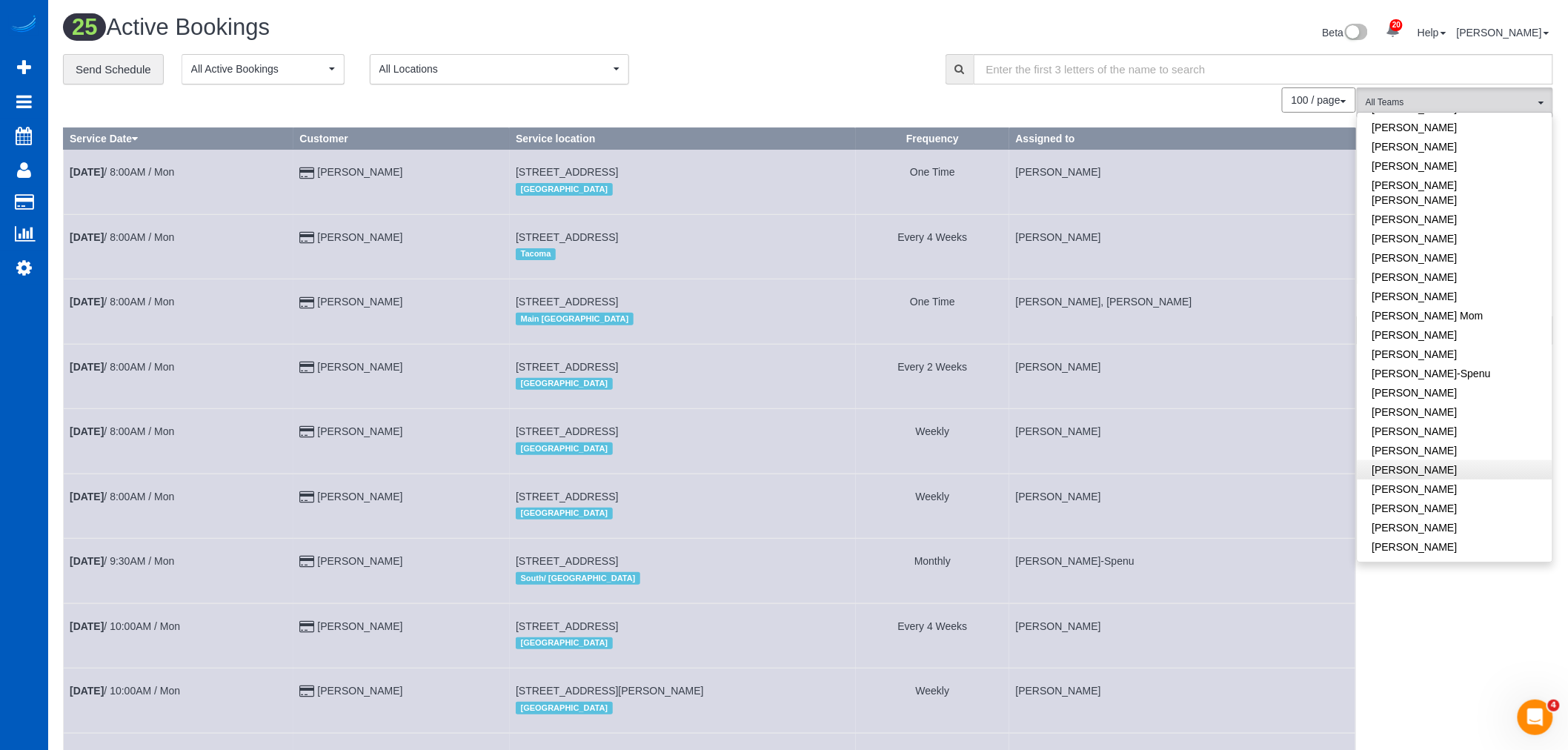
scroll to position [247, 0]
click at [1413, 383] on link "[PERSON_NAME]" at bounding box center [1455, 390] width 195 height 19
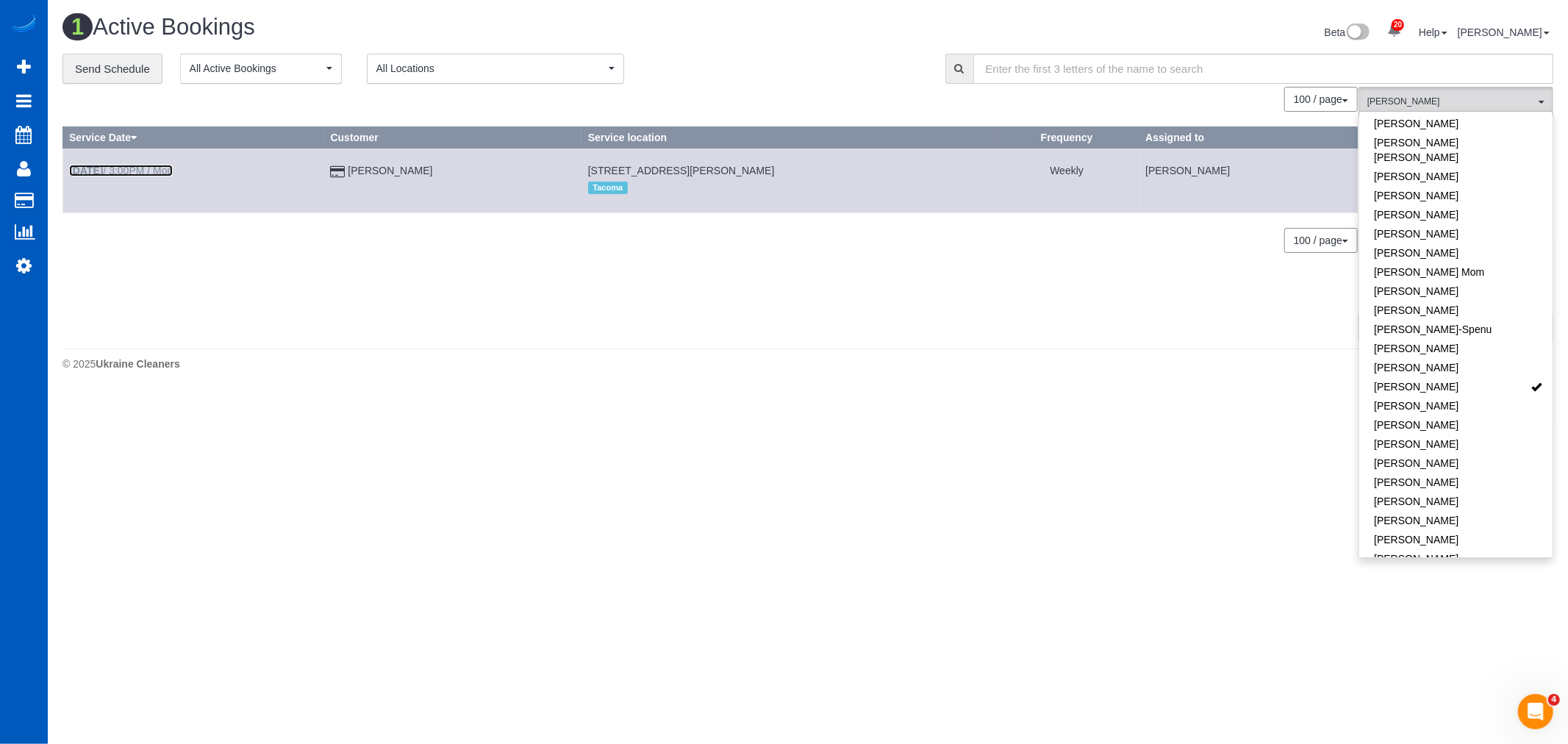
click at [161, 173] on link "Aug 18th / 3:00PM / Mon" at bounding box center [121, 170] width 104 height 12
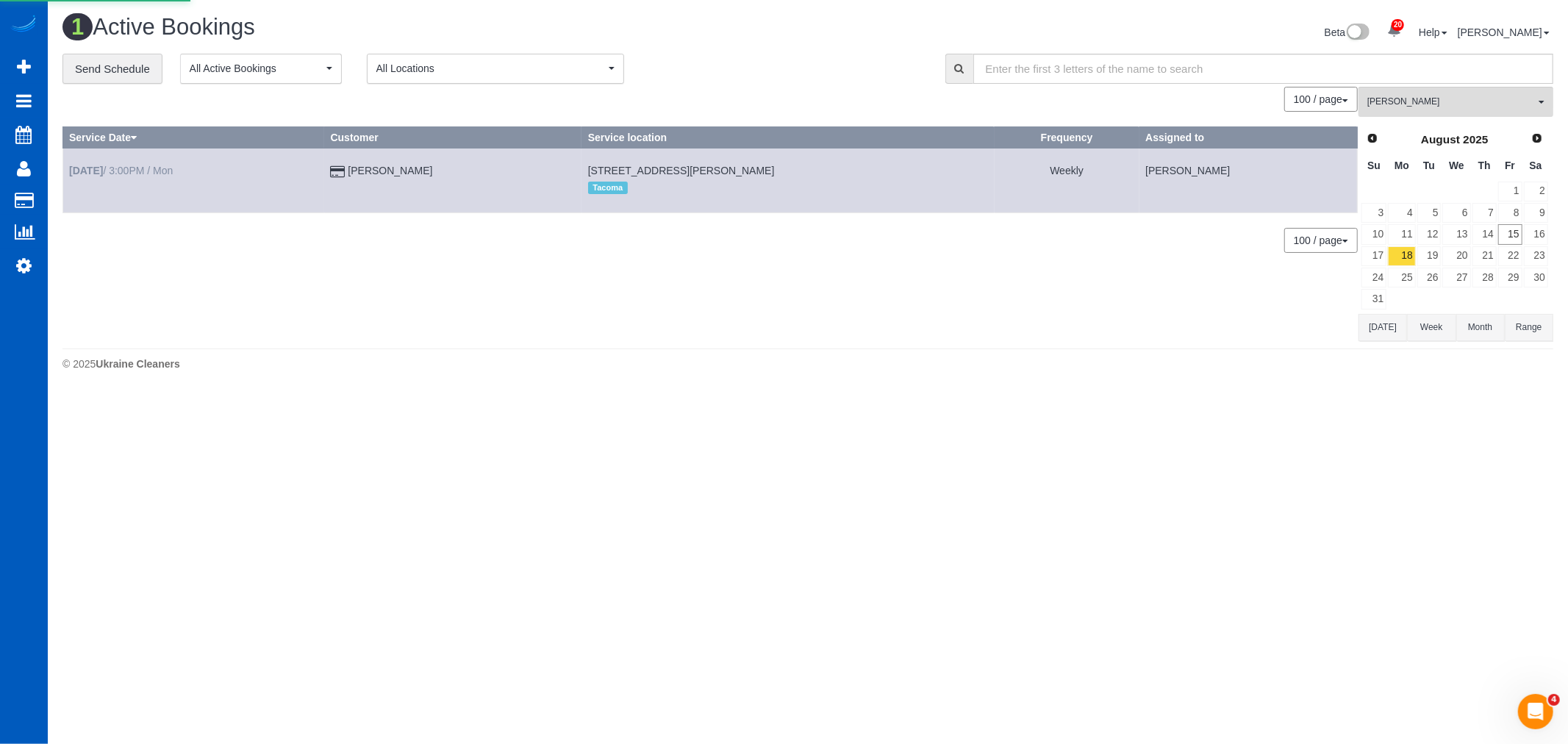
select select "WA"
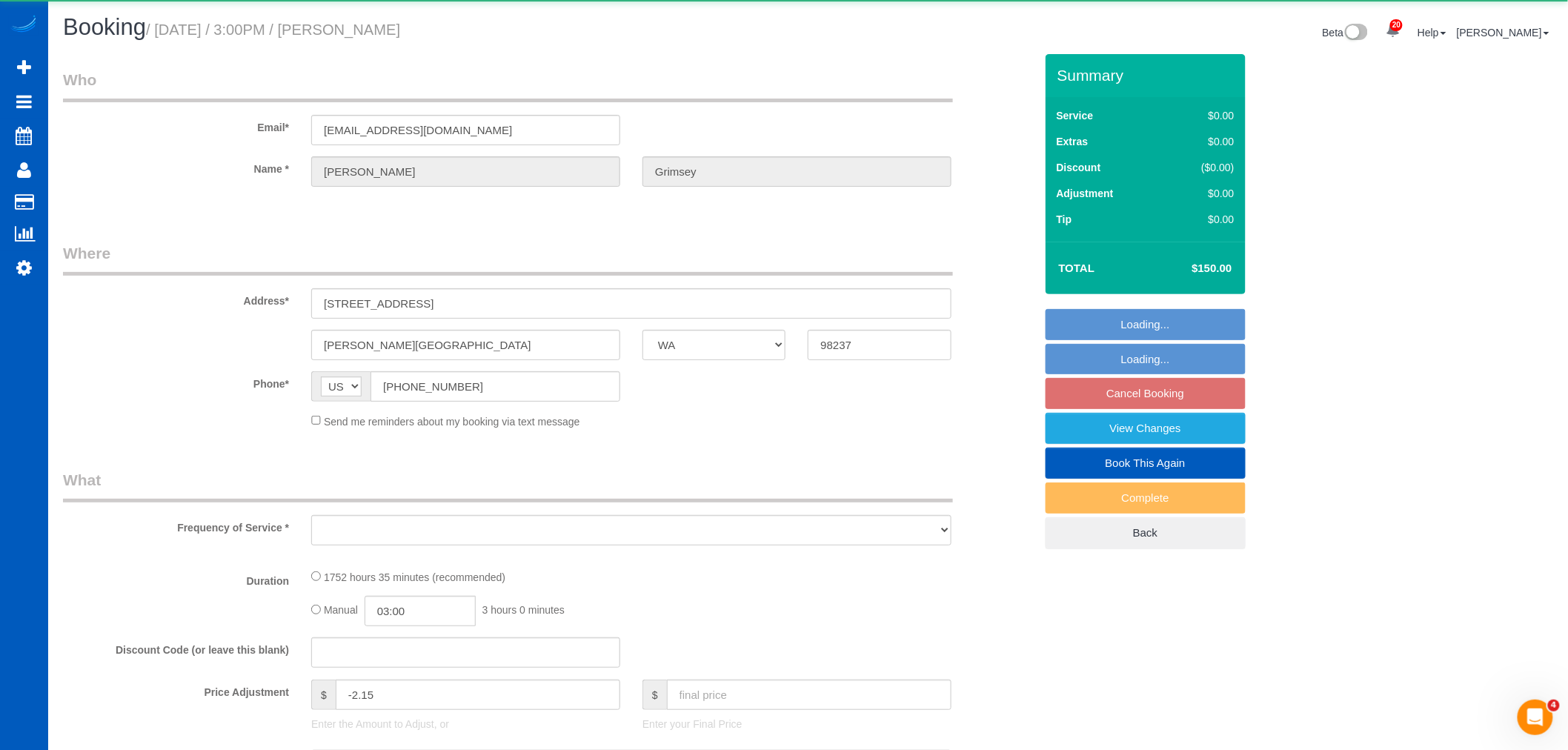
select select "object:6968"
select select "string:fspay-83143d9f-e15e-456f-9d8a-121767398f1d"
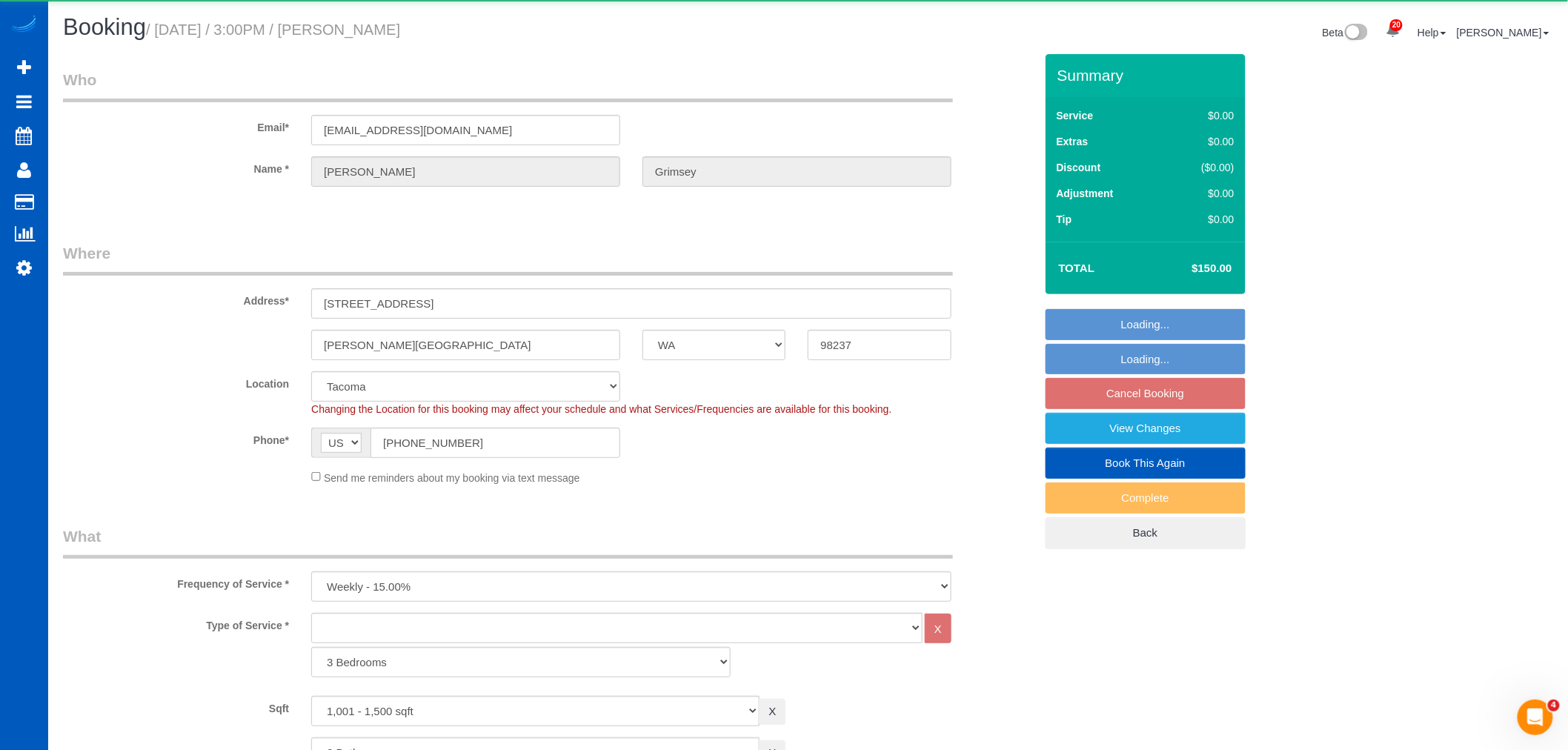
select select "object:7178"
select select "1001"
select select "2"
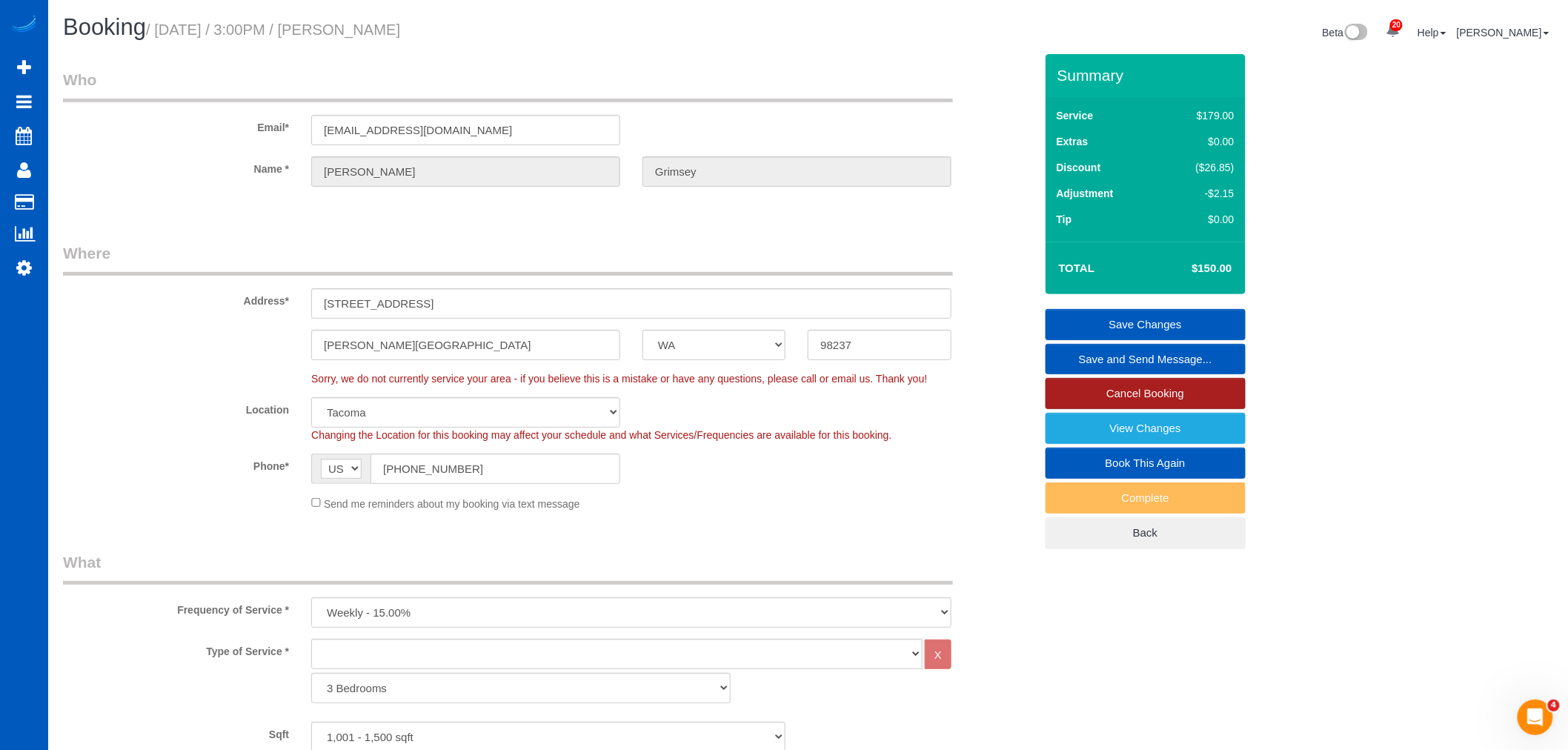
click at [1132, 401] on link "Cancel Booking" at bounding box center [1145, 393] width 200 height 31
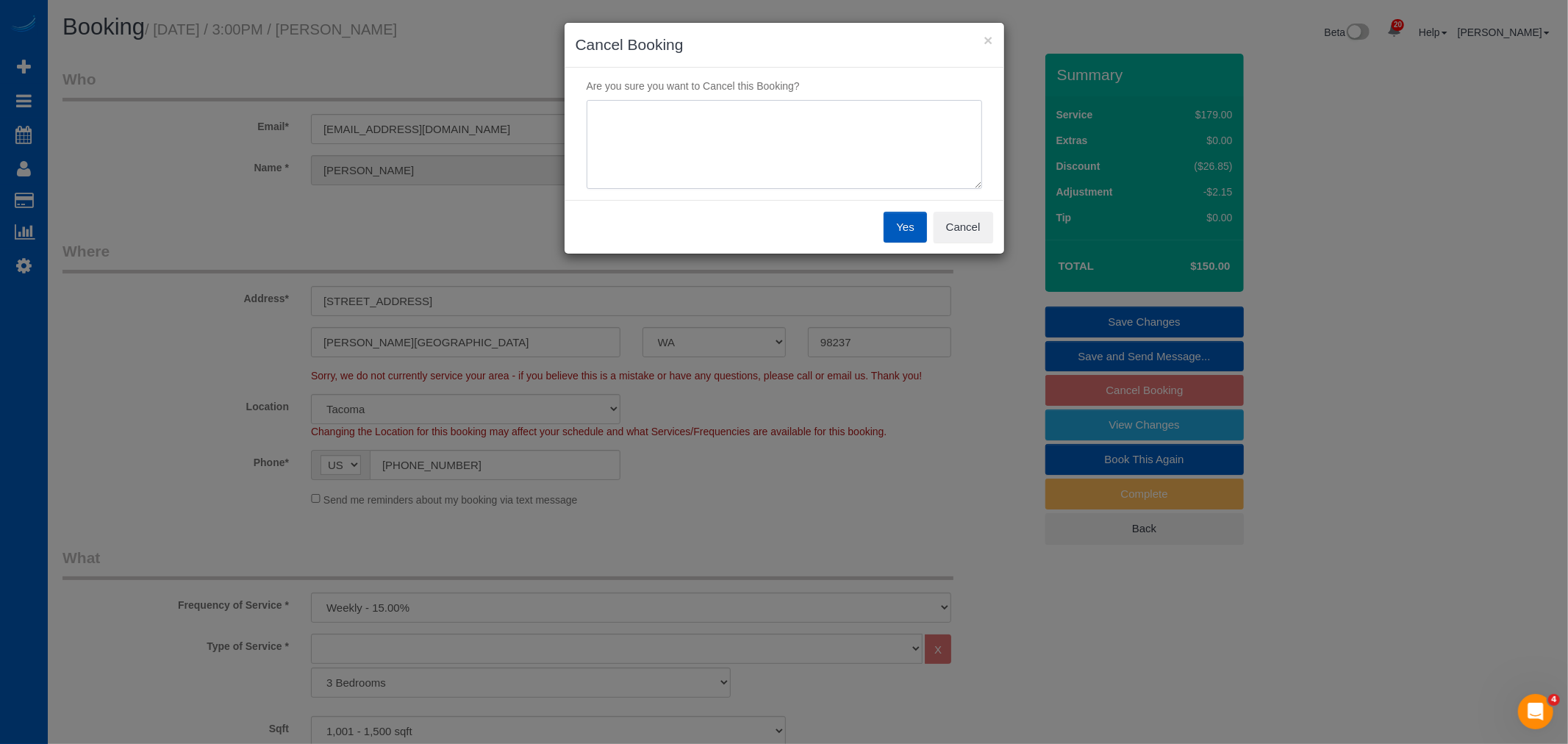
click at [738, 117] on textarea at bounding box center [784, 144] width 395 height 89
type textarea "skip"
click at [914, 242] on button "Yes" at bounding box center [905, 227] width 42 height 31
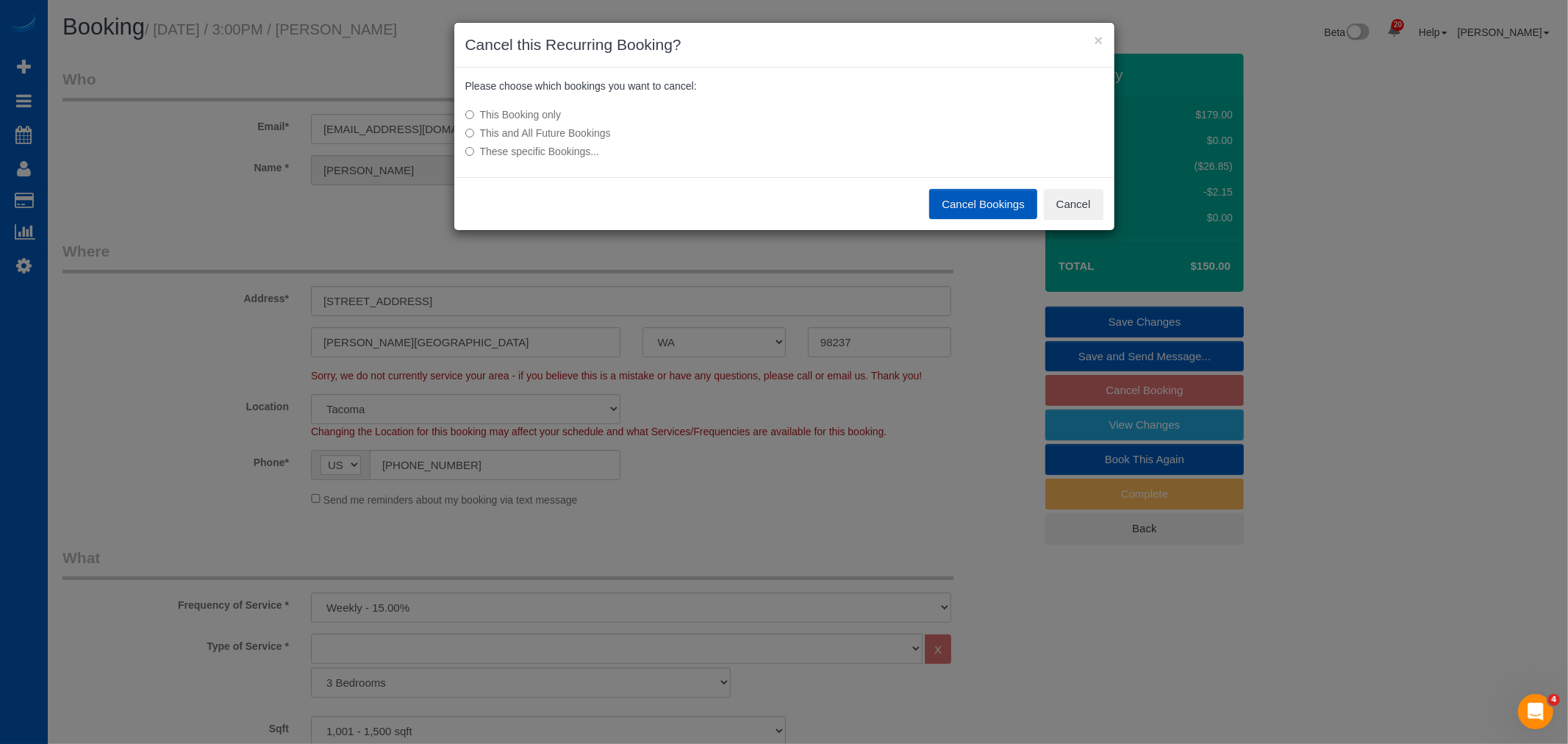
click at [976, 221] on div "Cancel Bookings Cancel" at bounding box center [784, 204] width 660 height 54
click at [992, 209] on button "Cancel Bookings" at bounding box center [983, 205] width 108 height 31
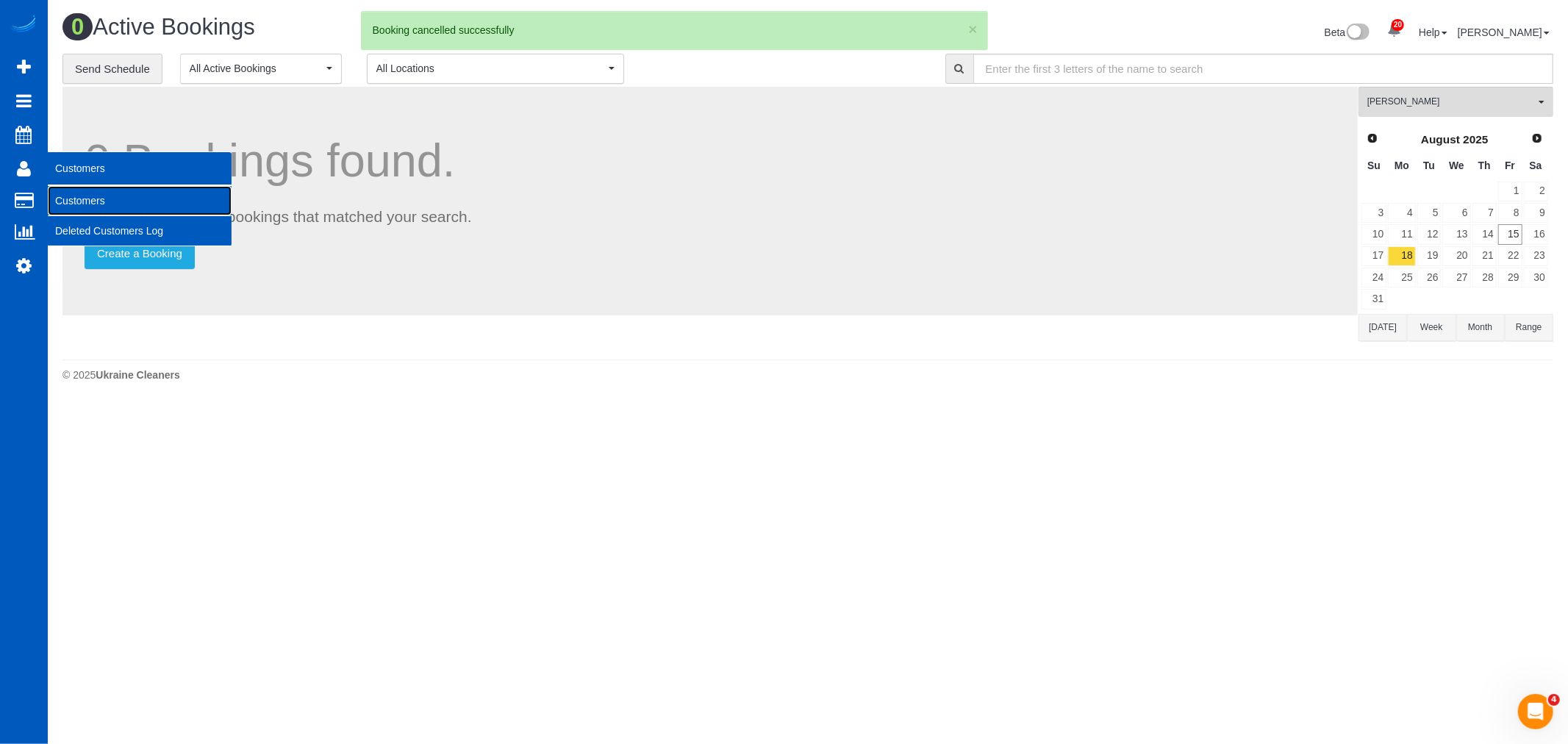
click at [148, 208] on link "Customers" at bounding box center [139, 200] width 184 height 30
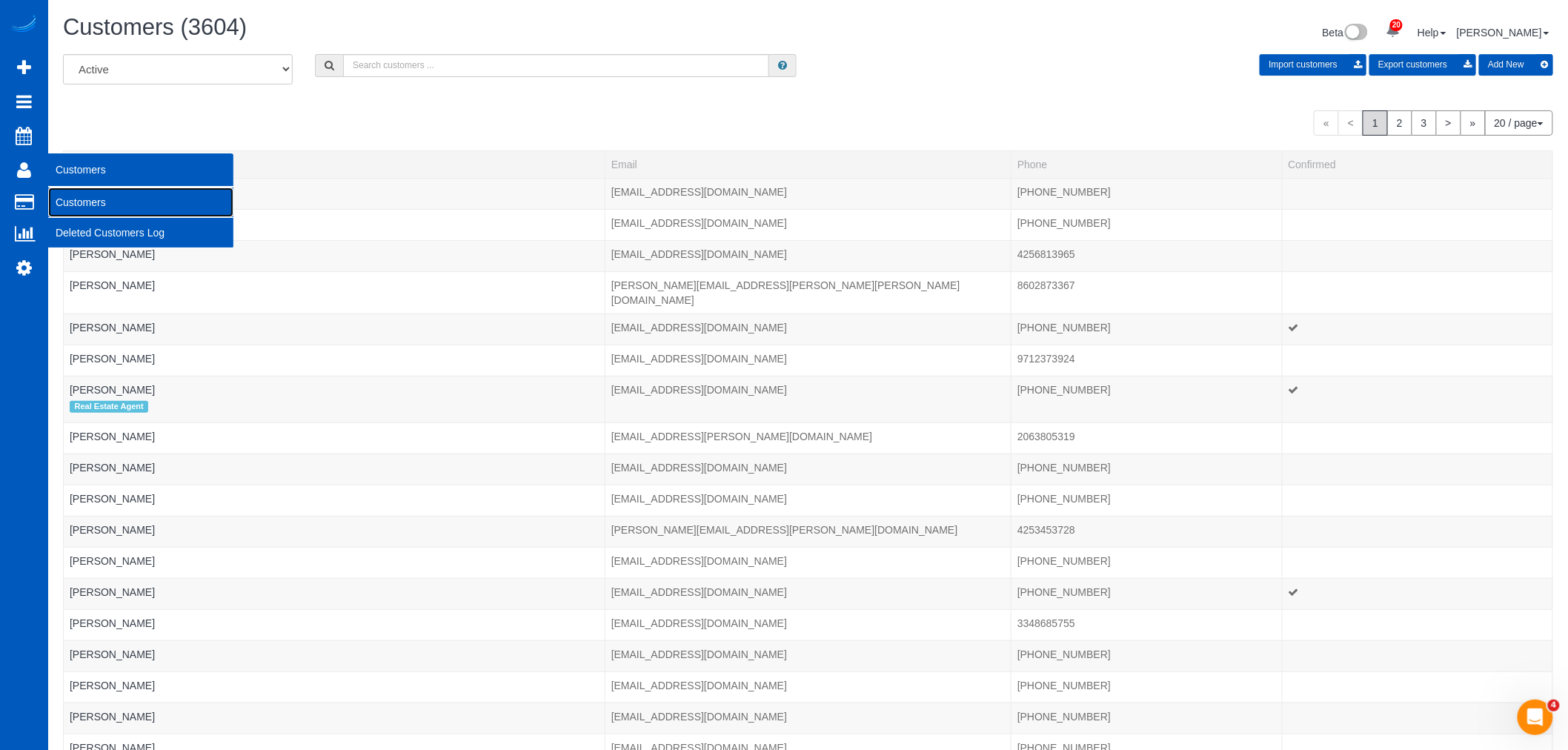
click at [87, 202] on link "Customers" at bounding box center [141, 202] width 185 height 30
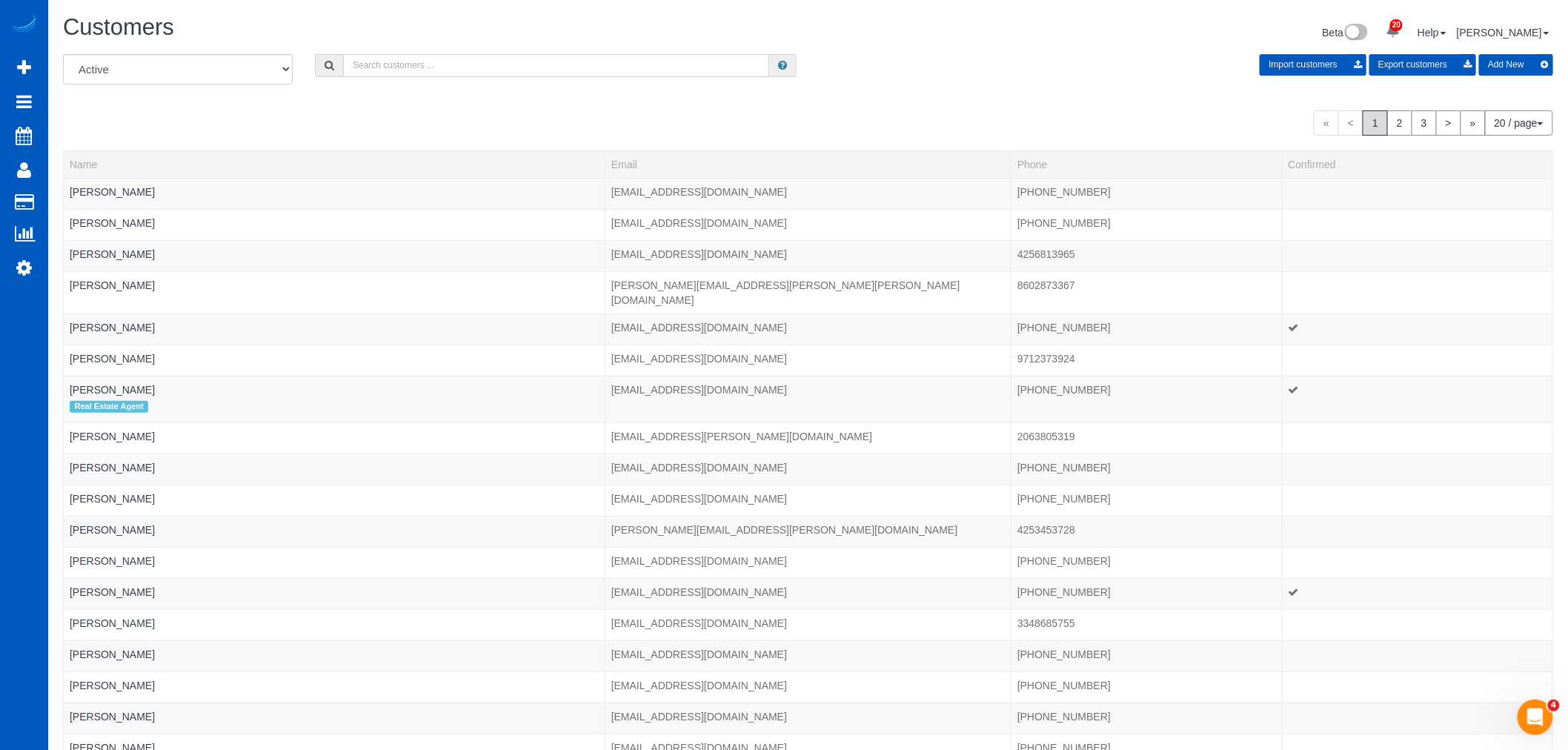
click at [395, 55] on input "text" at bounding box center [556, 66] width 426 height 23
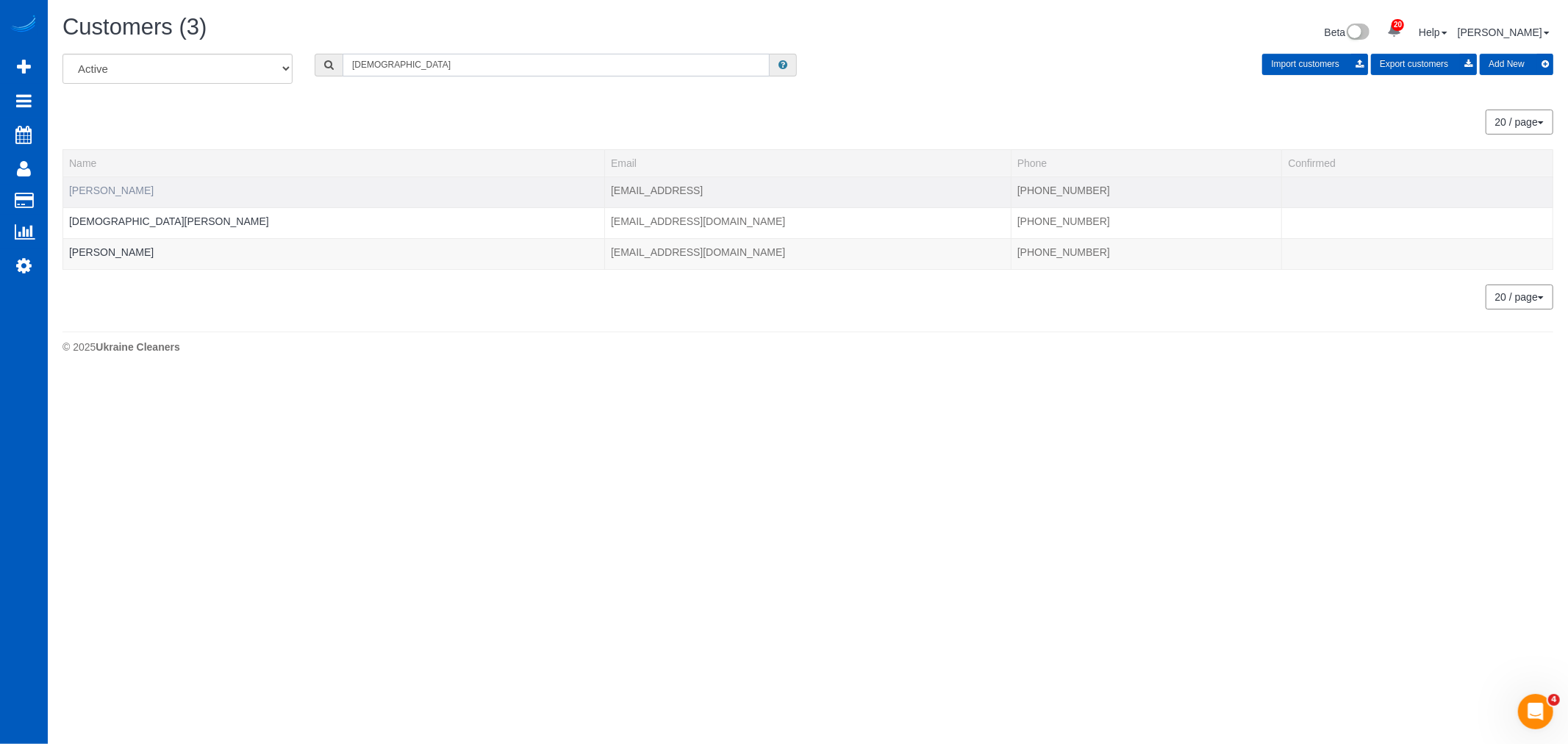
type input "kristen"
click at [111, 191] on link "Kristen Finch" at bounding box center [112, 190] width 85 height 12
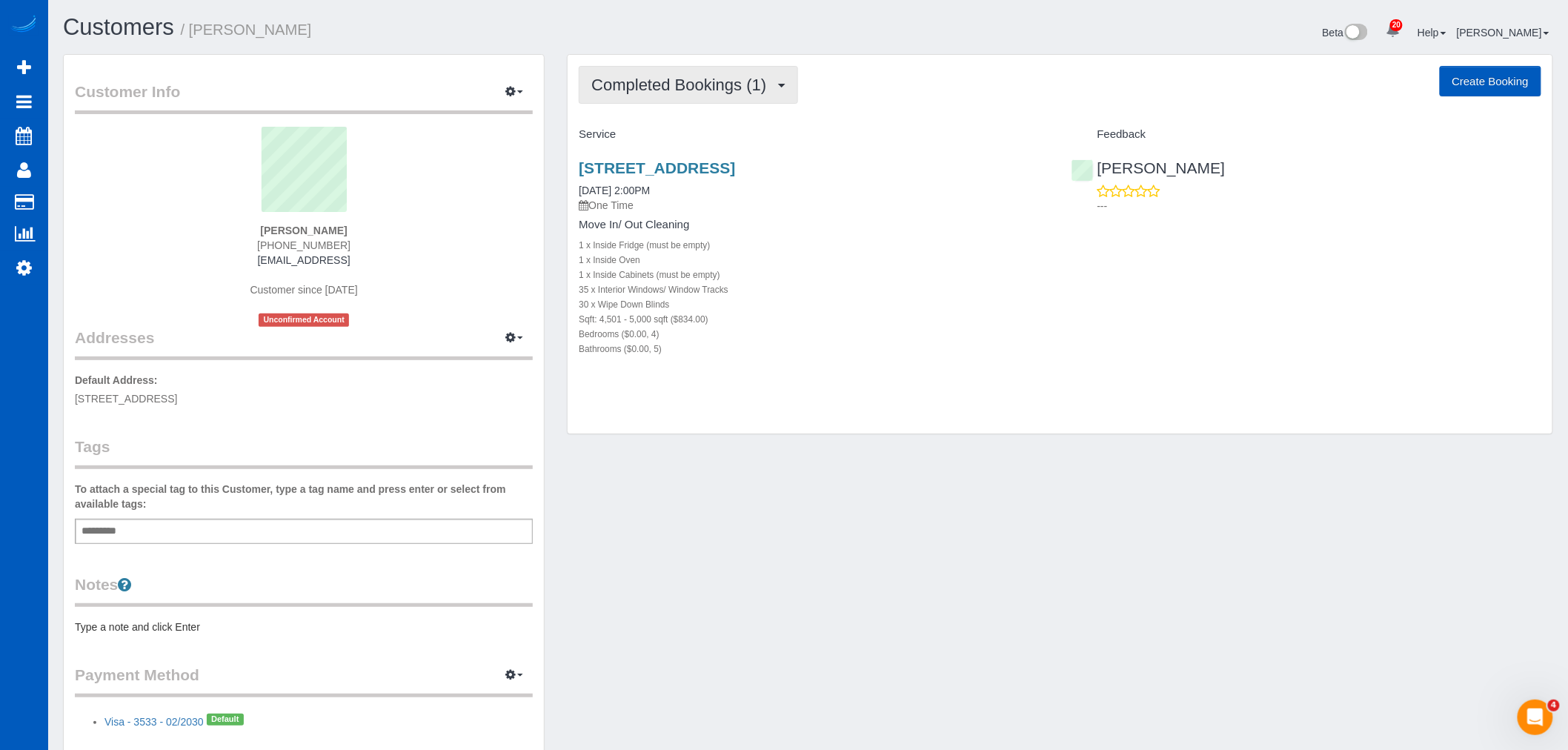
click at [675, 84] on span "Completed Bookings (1)" at bounding box center [682, 84] width 182 height 18
click at [676, 139] on link "Upcoming Bookings (0)" at bounding box center [656, 139] width 154 height 19
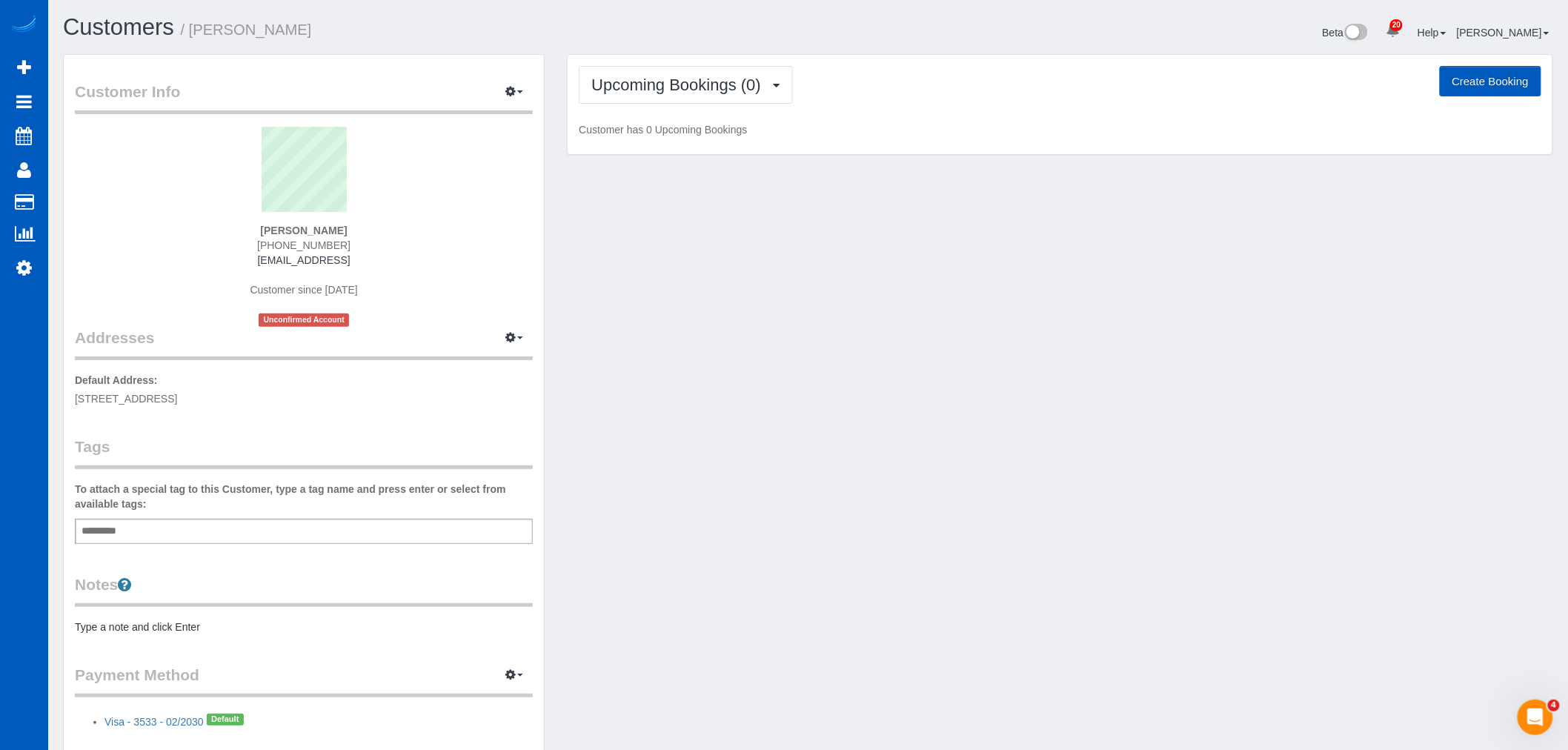
click at [677, 109] on div "Upcoming Bookings (0) Completed Bookings (1) Upcoming Bookings (0) Cancelled Bo…" at bounding box center [1060, 105] width 985 height 100
click at [694, 90] on span "Upcoming Bookings (0)" at bounding box center [679, 84] width 177 height 18
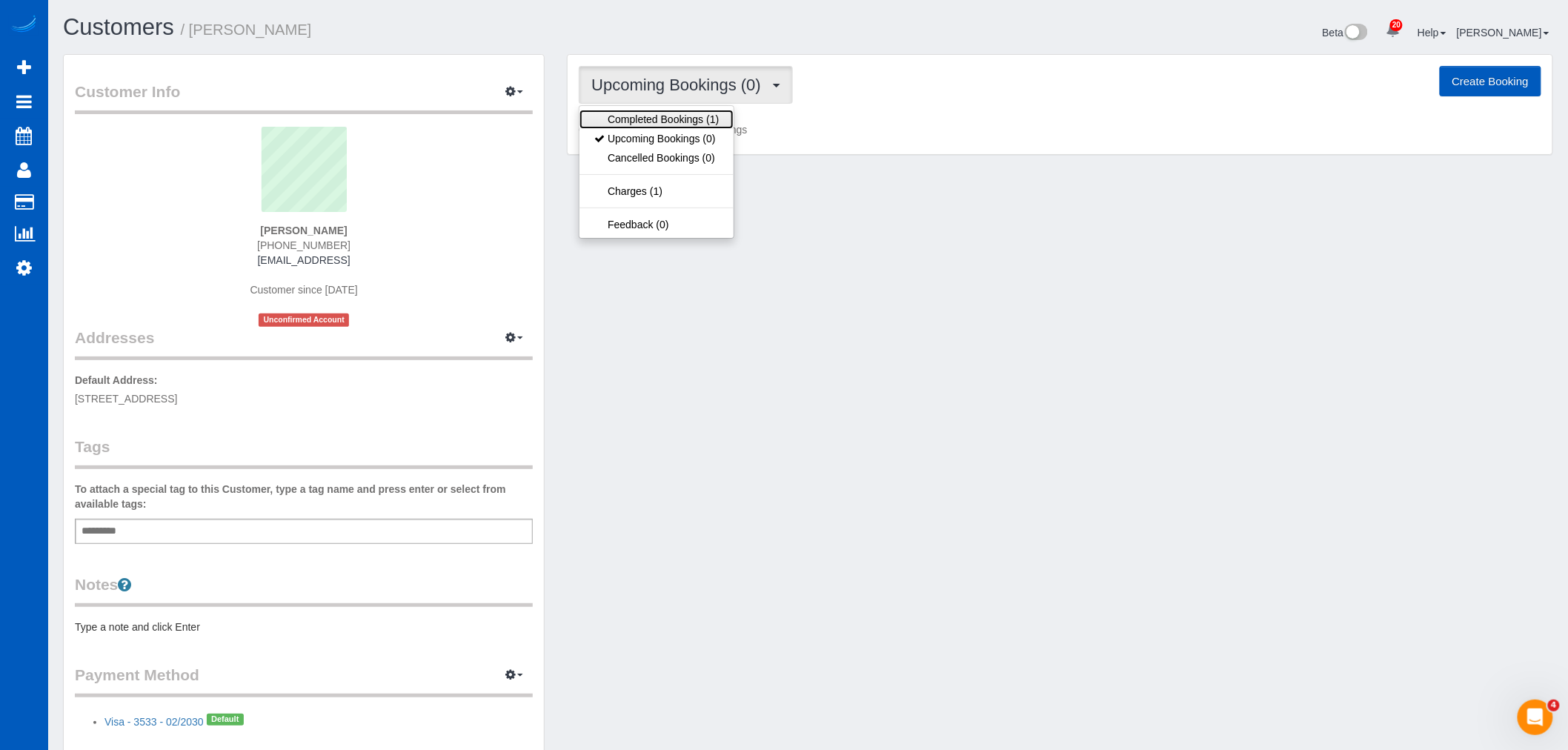
click at [693, 121] on link "Completed Bookings (1)" at bounding box center [656, 119] width 154 height 19
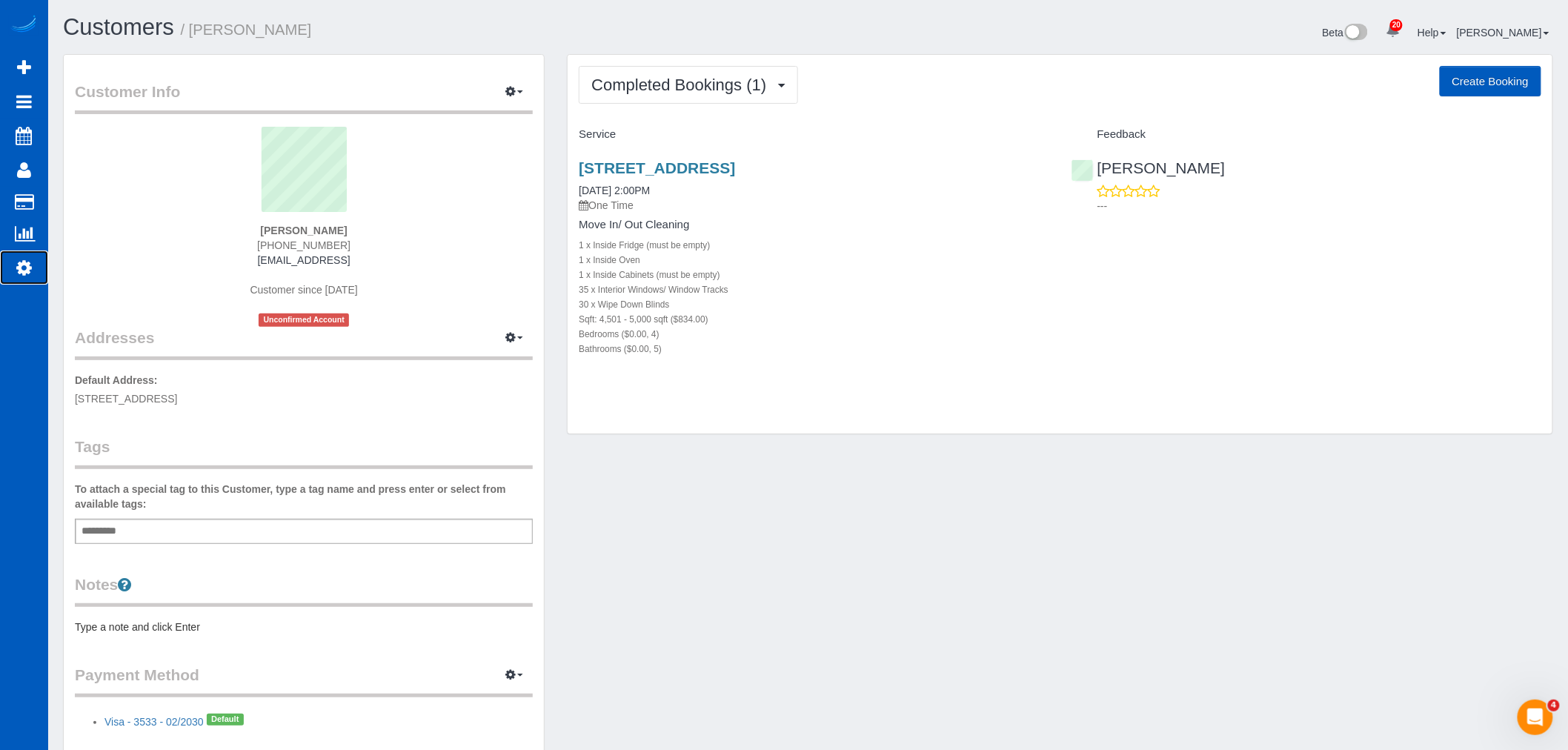
click at [41, 272] on link "Settings" at bounding box center [24, 266] width 48 height 34
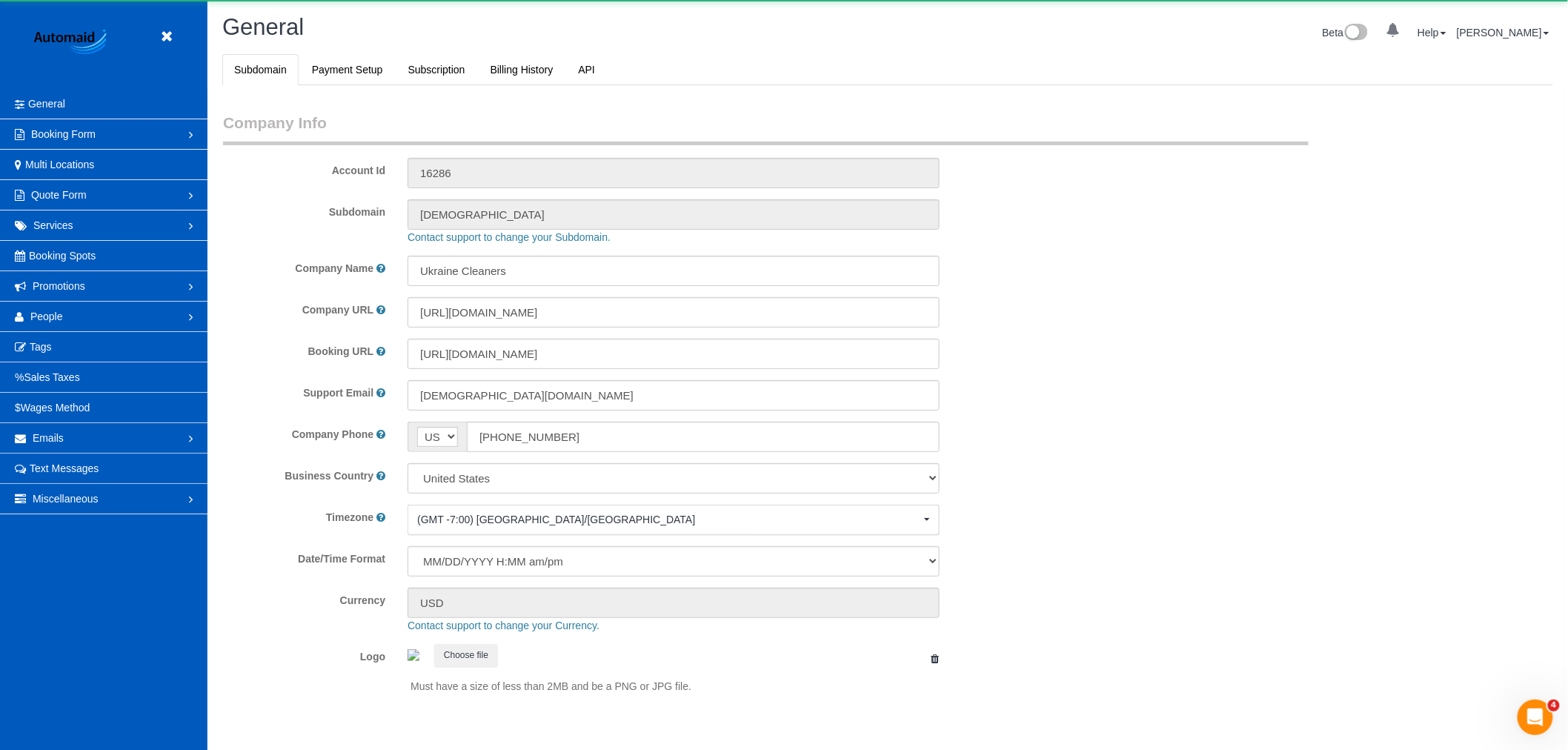
scroll to position [3239, 1568]
select select "1"
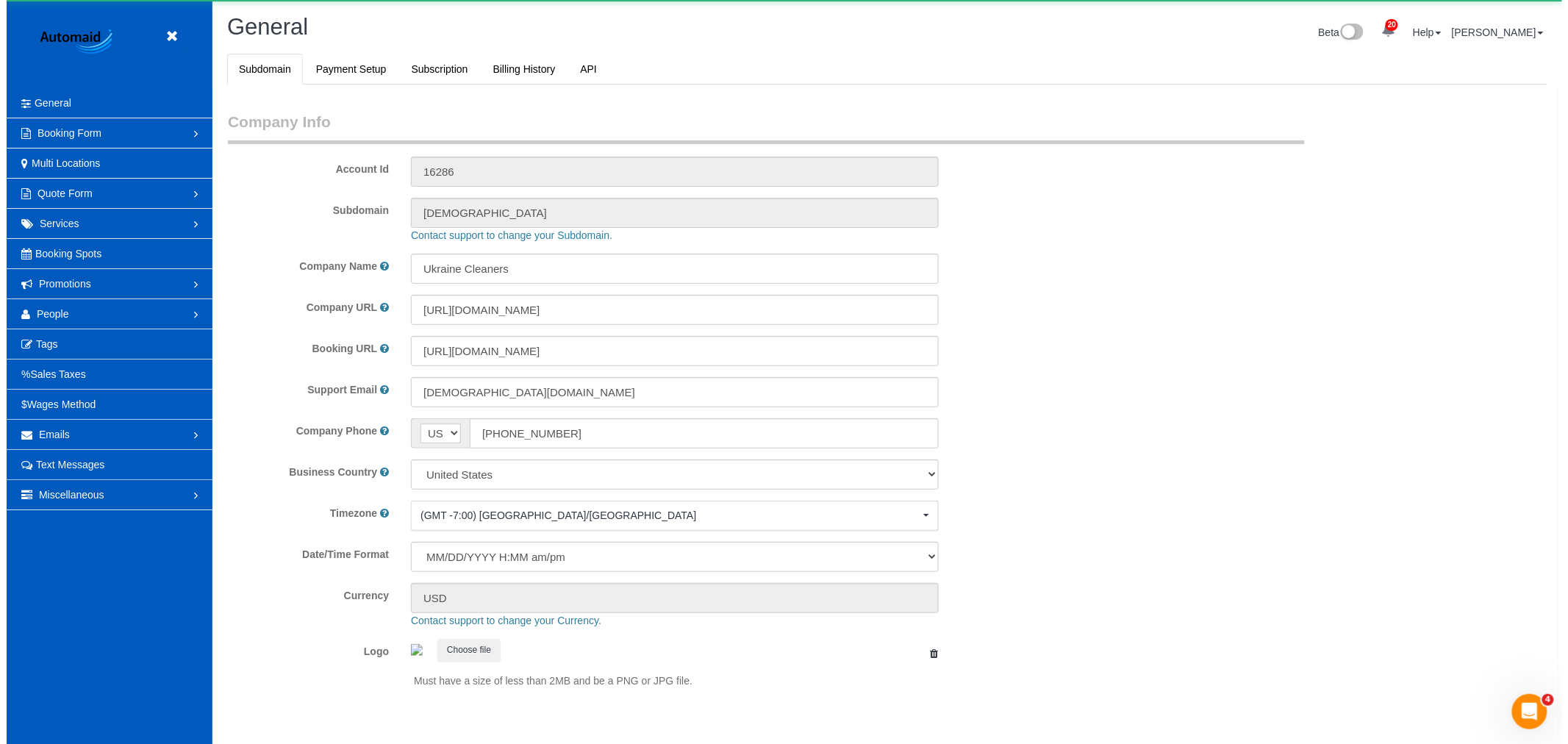
scroll to position [0, 0]
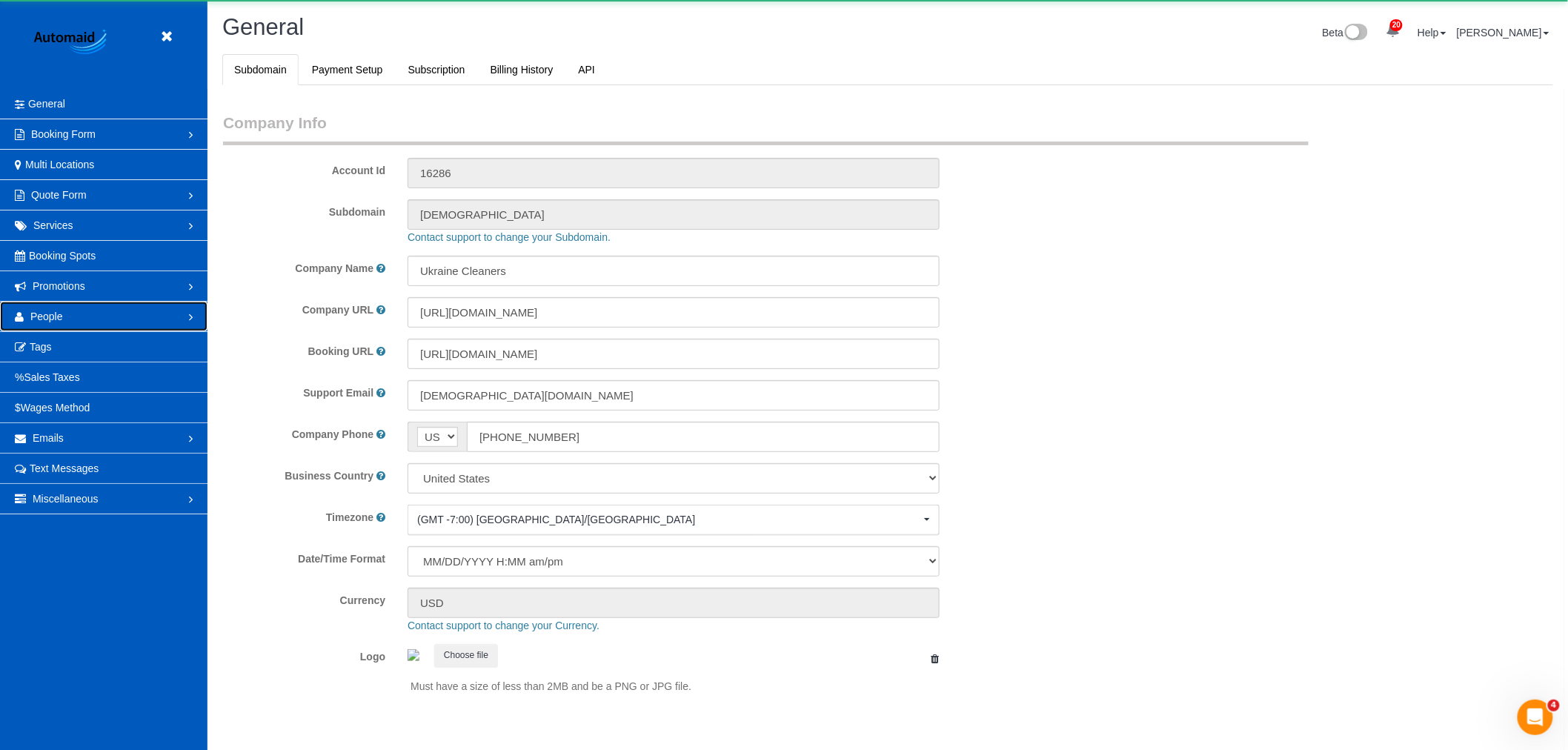
click at [71, 307] on link "People" at bounding box center [104, 316] width 207 height 30
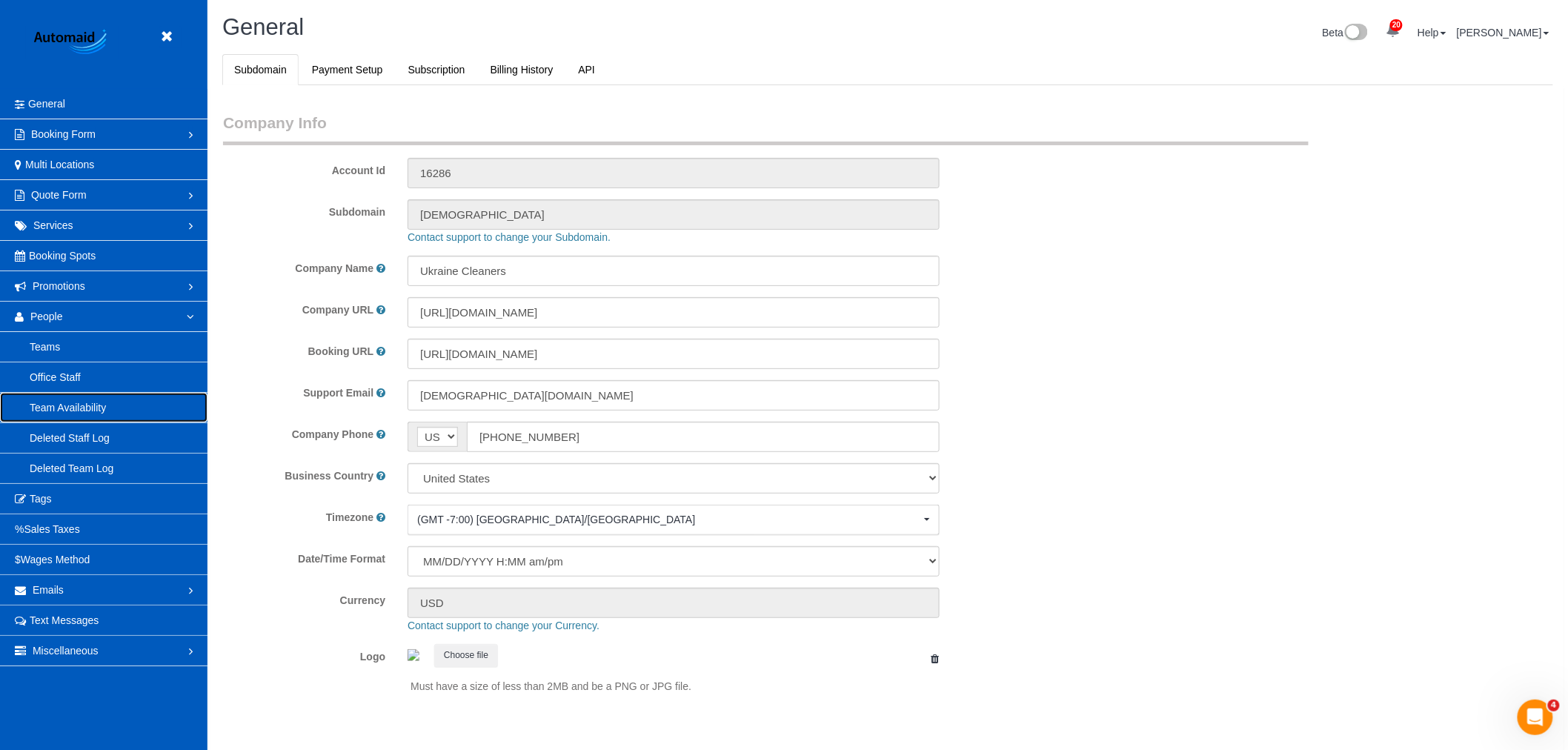
click at [80, 401] on link "Team Availability" at bounding box center [104, 407] width 207 height 30
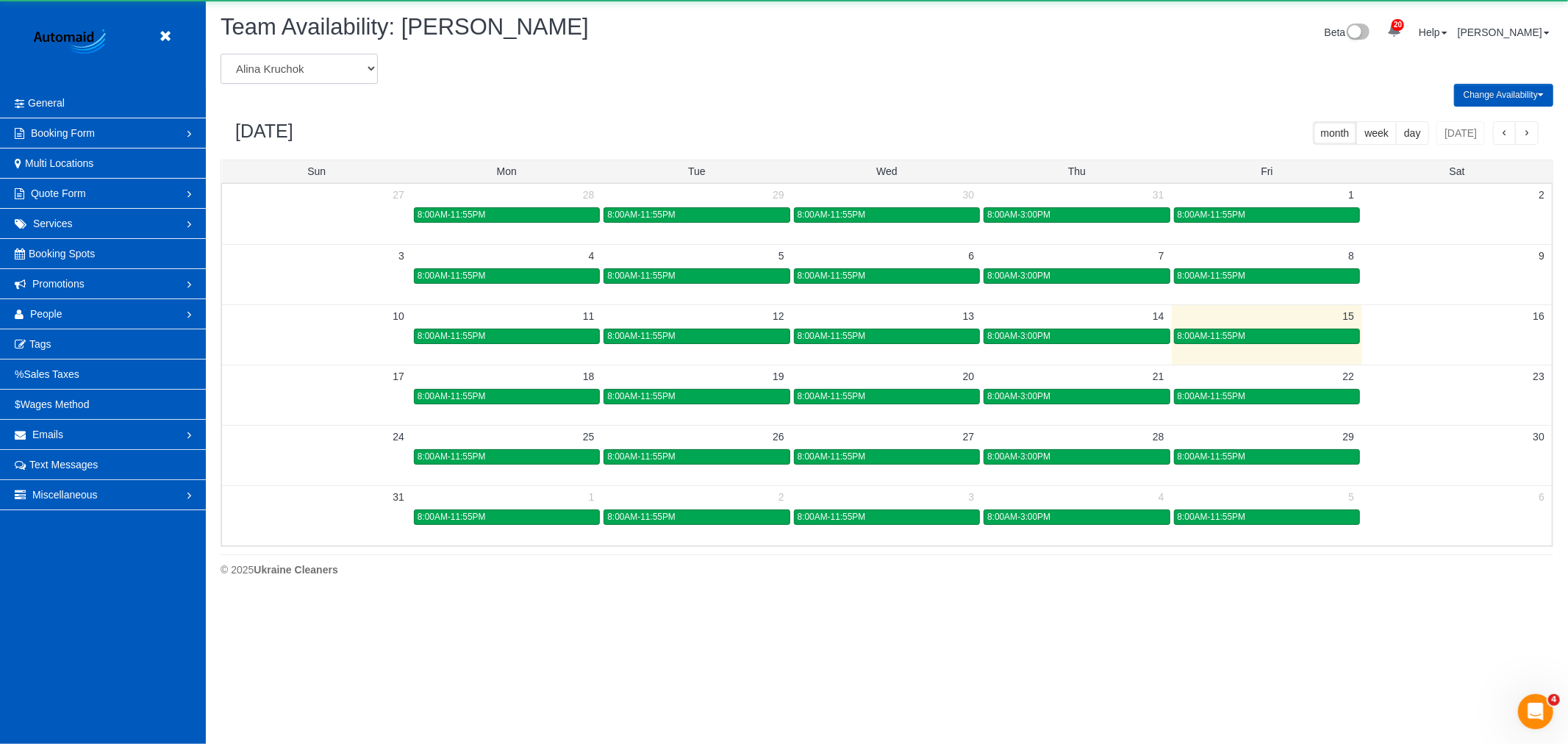
click at [313, 67] on select "Alina Kruchok Alona Kulish Alona Tarasiuk Alona Vikhliaieva Anastasiia Demchenk…" at bounding box center [299, 68] width 158 height 30
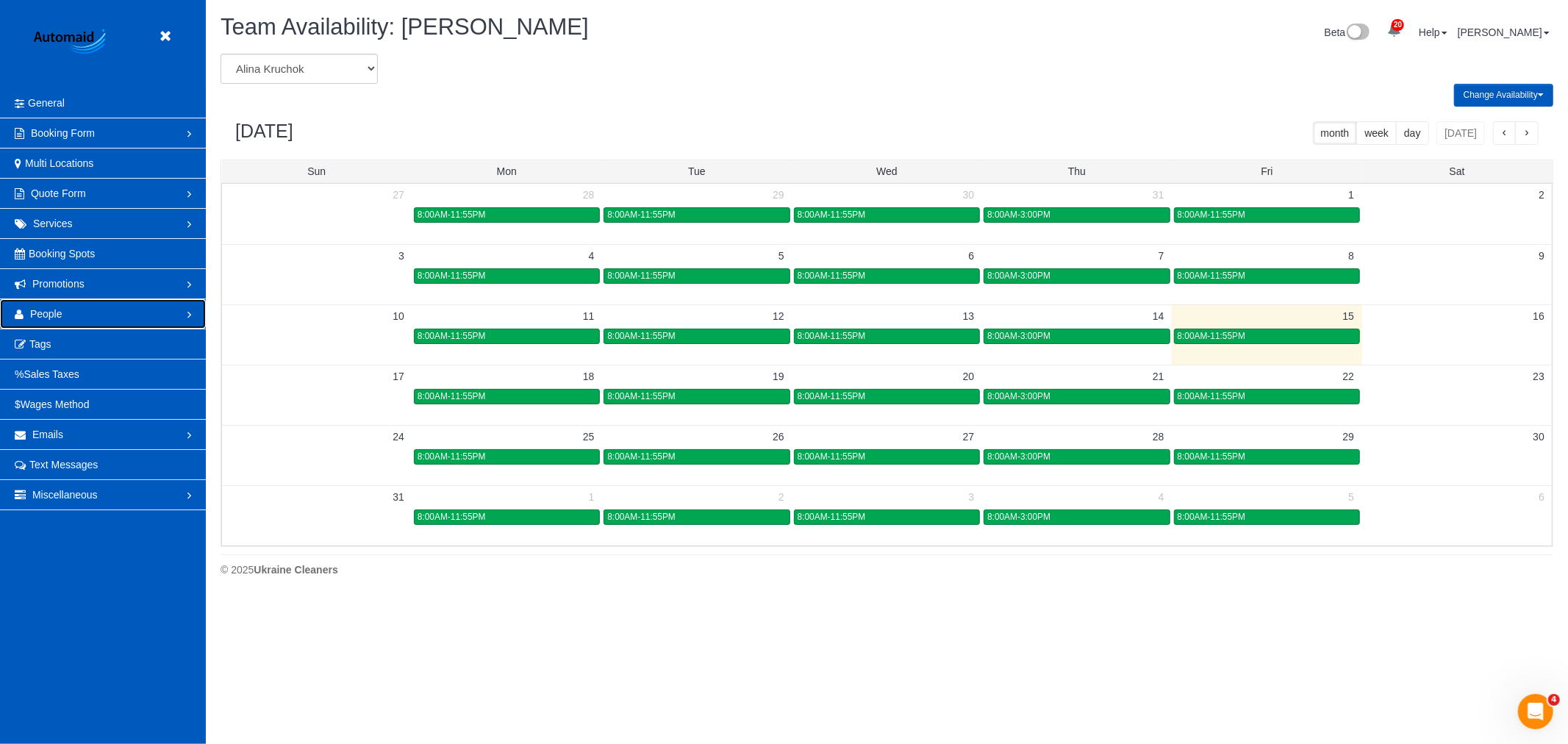
click at [82, 312] on link "People" at bounding box center [103, 313] width 206 height 30
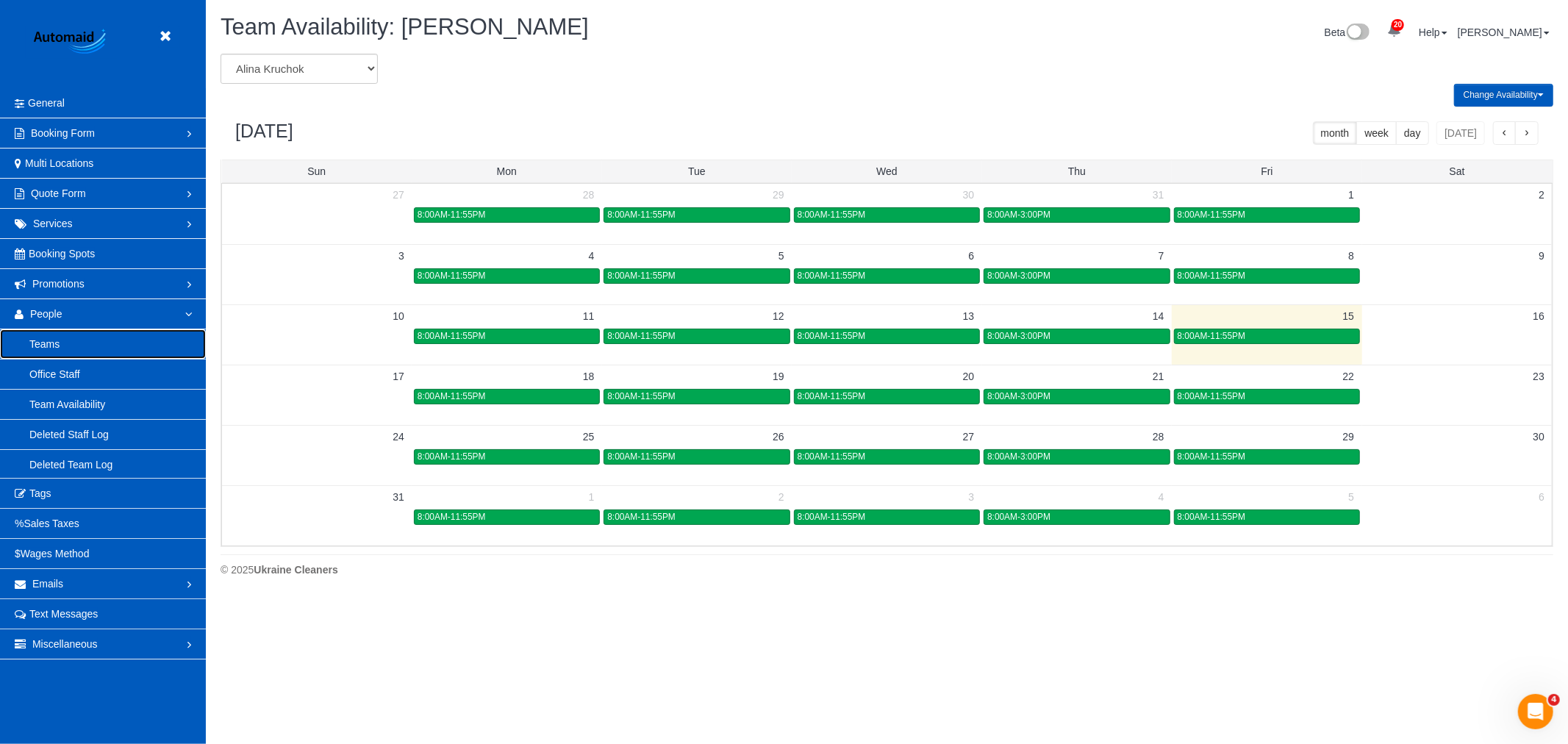
click at [77, 345] on link "Teams" at bounding box center [103, 344] width 206 height 30
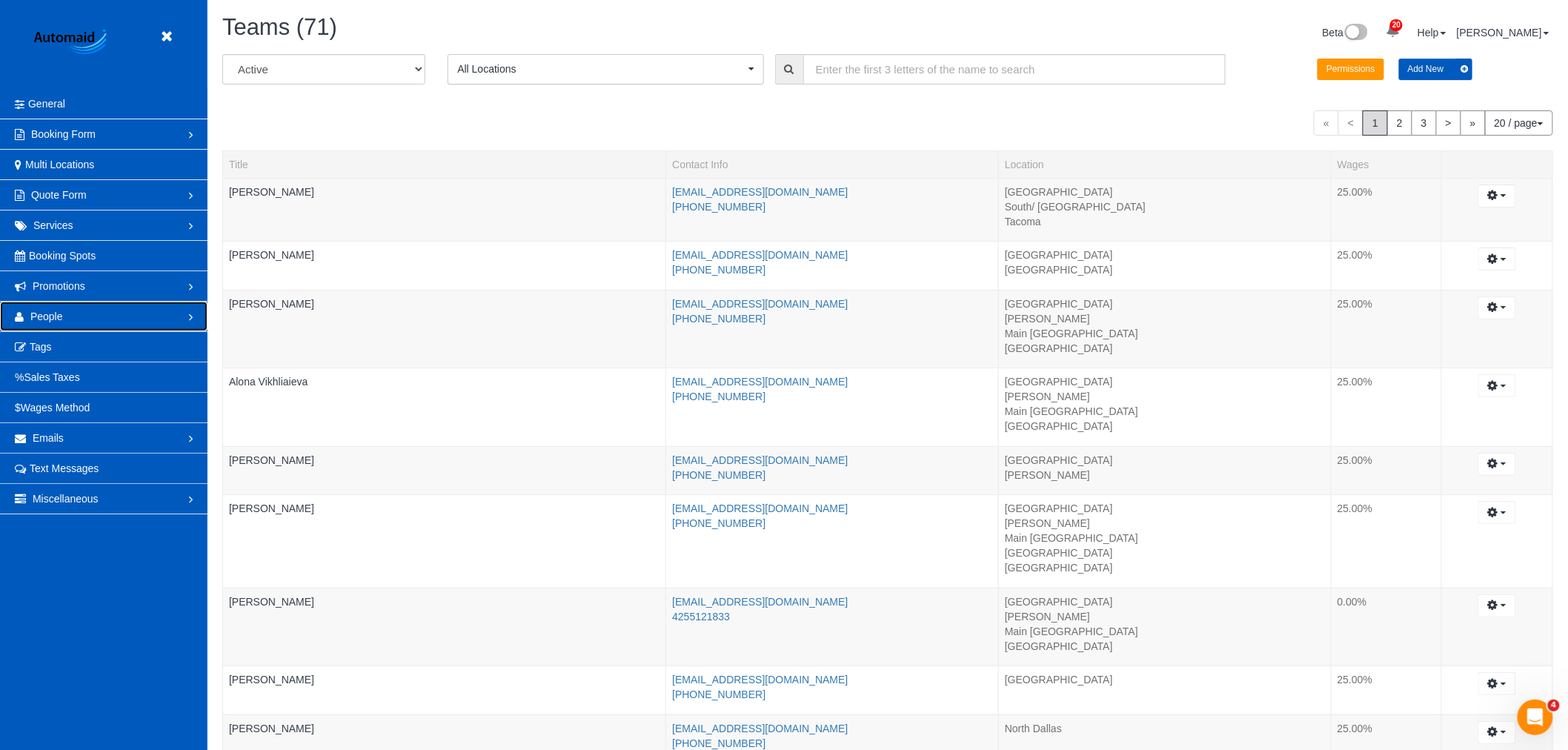
click at [92, 311] on link "People" at bounding box center [104, 316] width 207 height 30
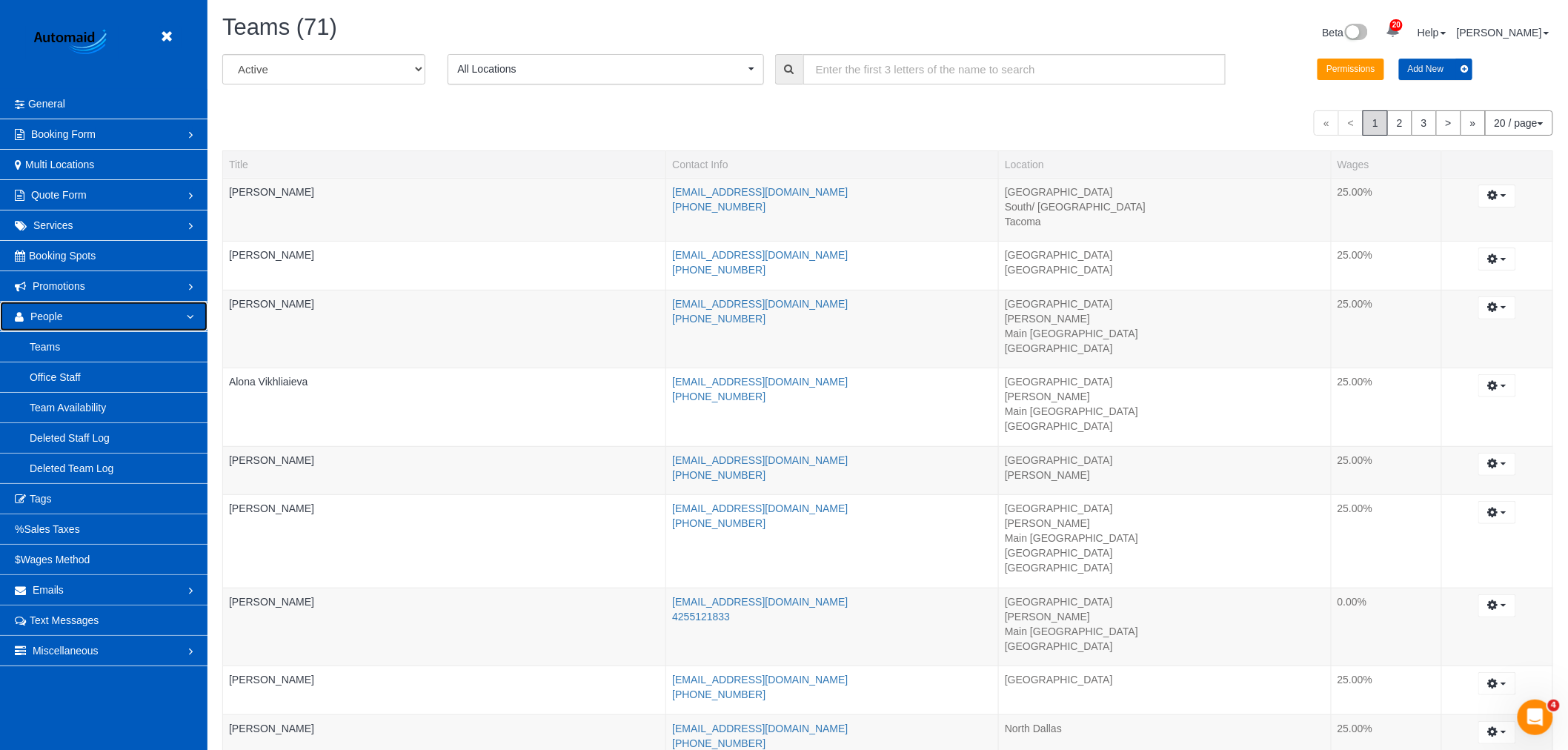
click at [61, 313] on span "People" at bounding box center [47, 316] width 33 height 12
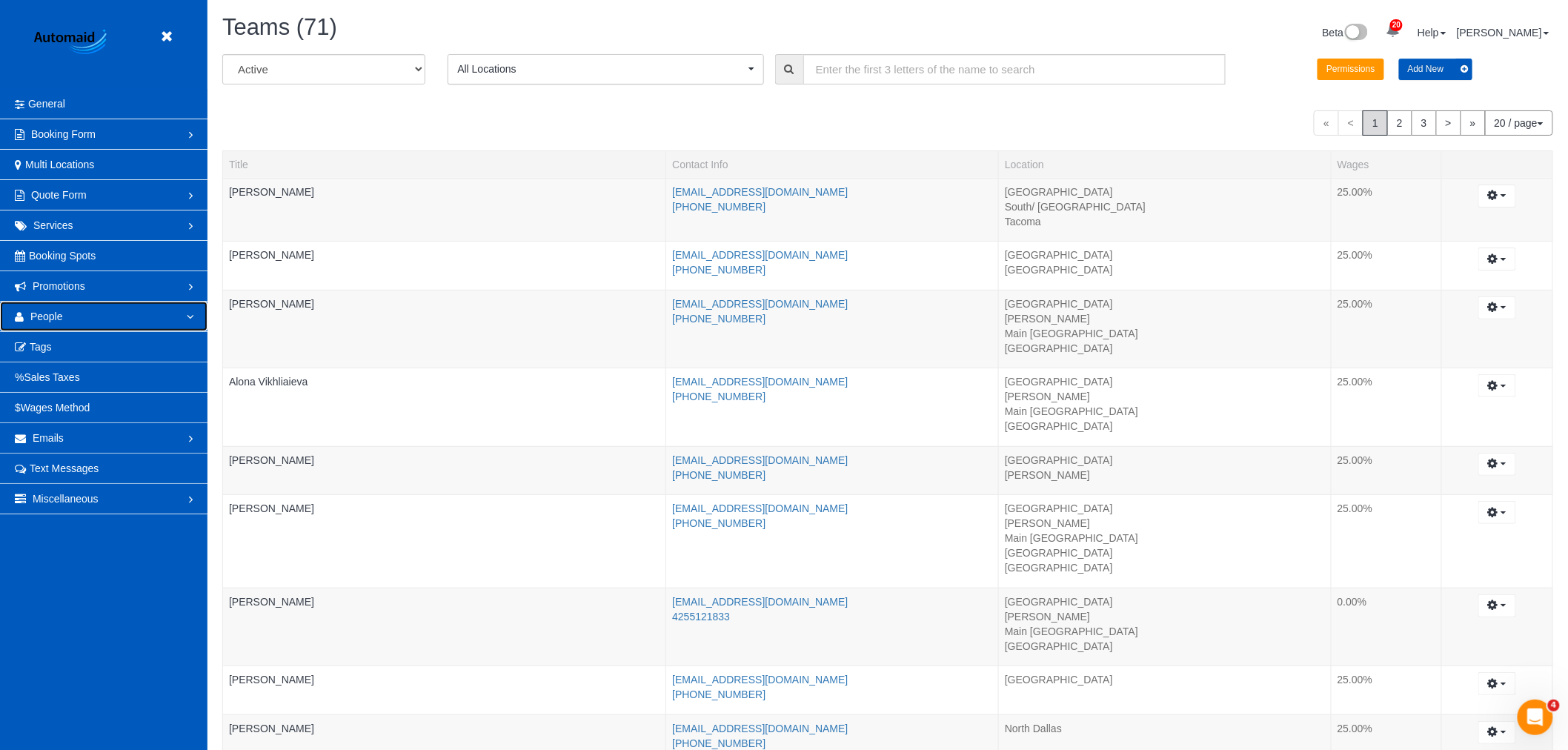
click at [76, 317] on link "People" at bounding box center [104, 316] width 207 height 30
click at [64, 320] on link "People" at bounding box center [104, 316] width 207 height 30
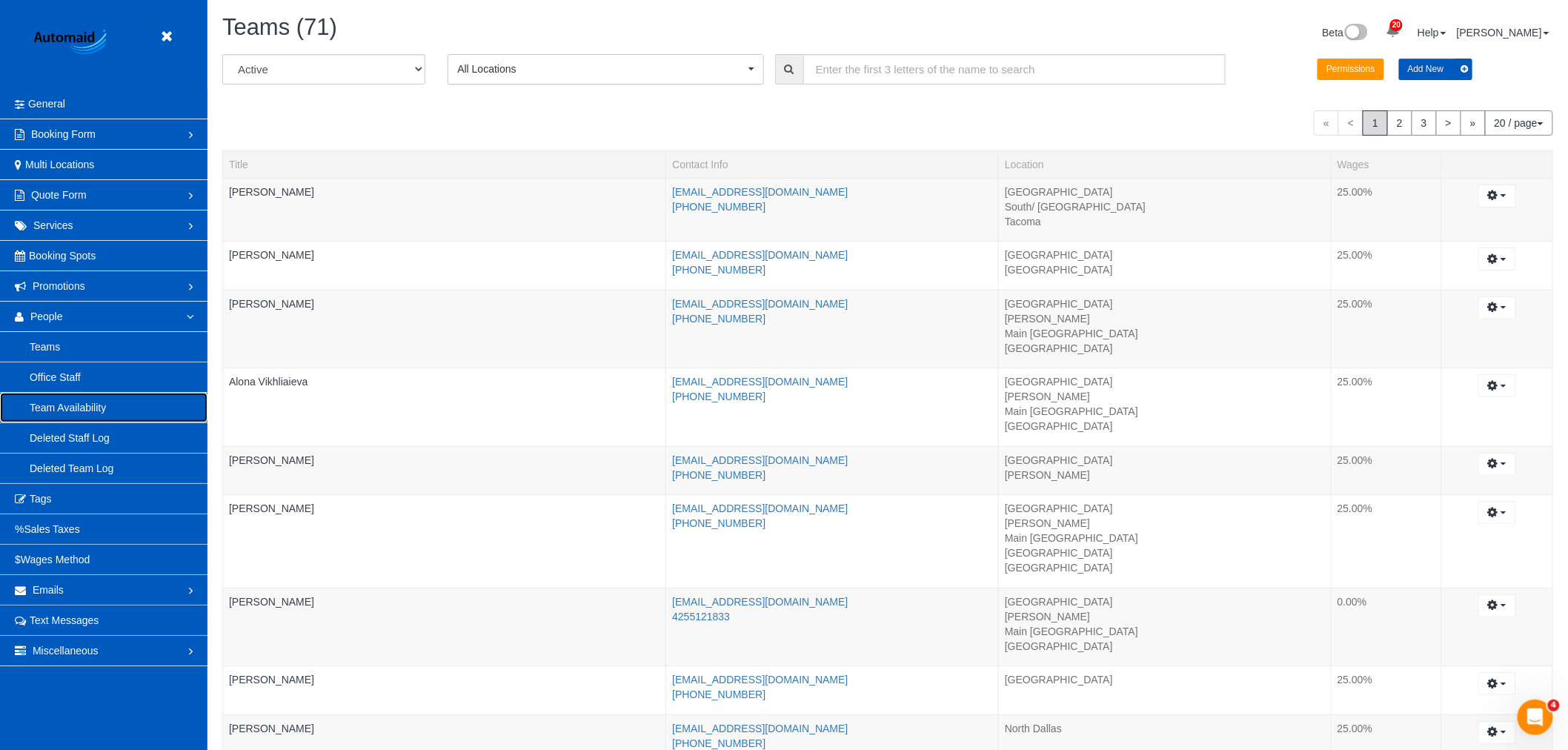
click at [89, 411] on link "Team Availability" at bounding box center [104, 407] width 207 height 30
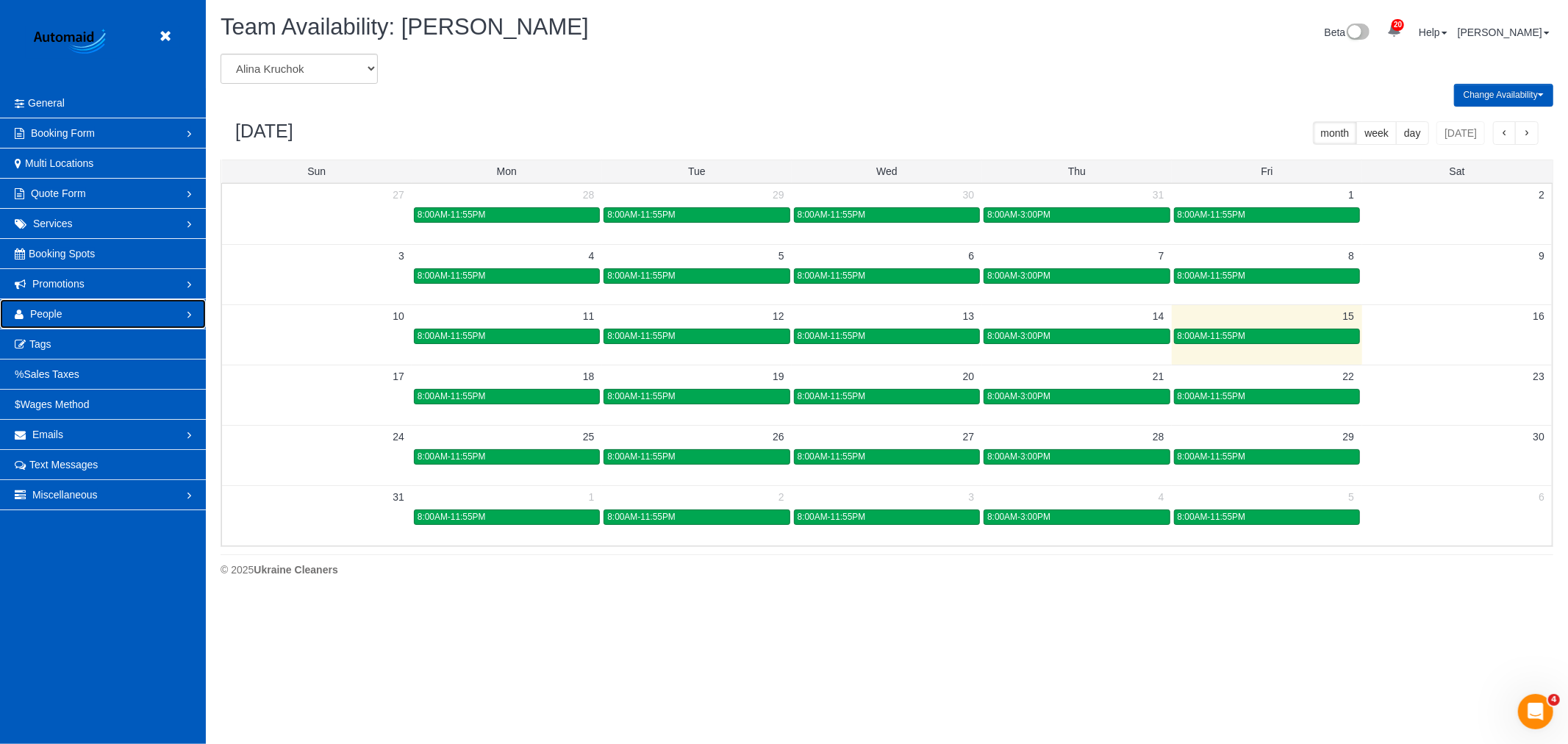
click at [92, 316] on link "People" at bounding box center [103, 313] width 206 height 30
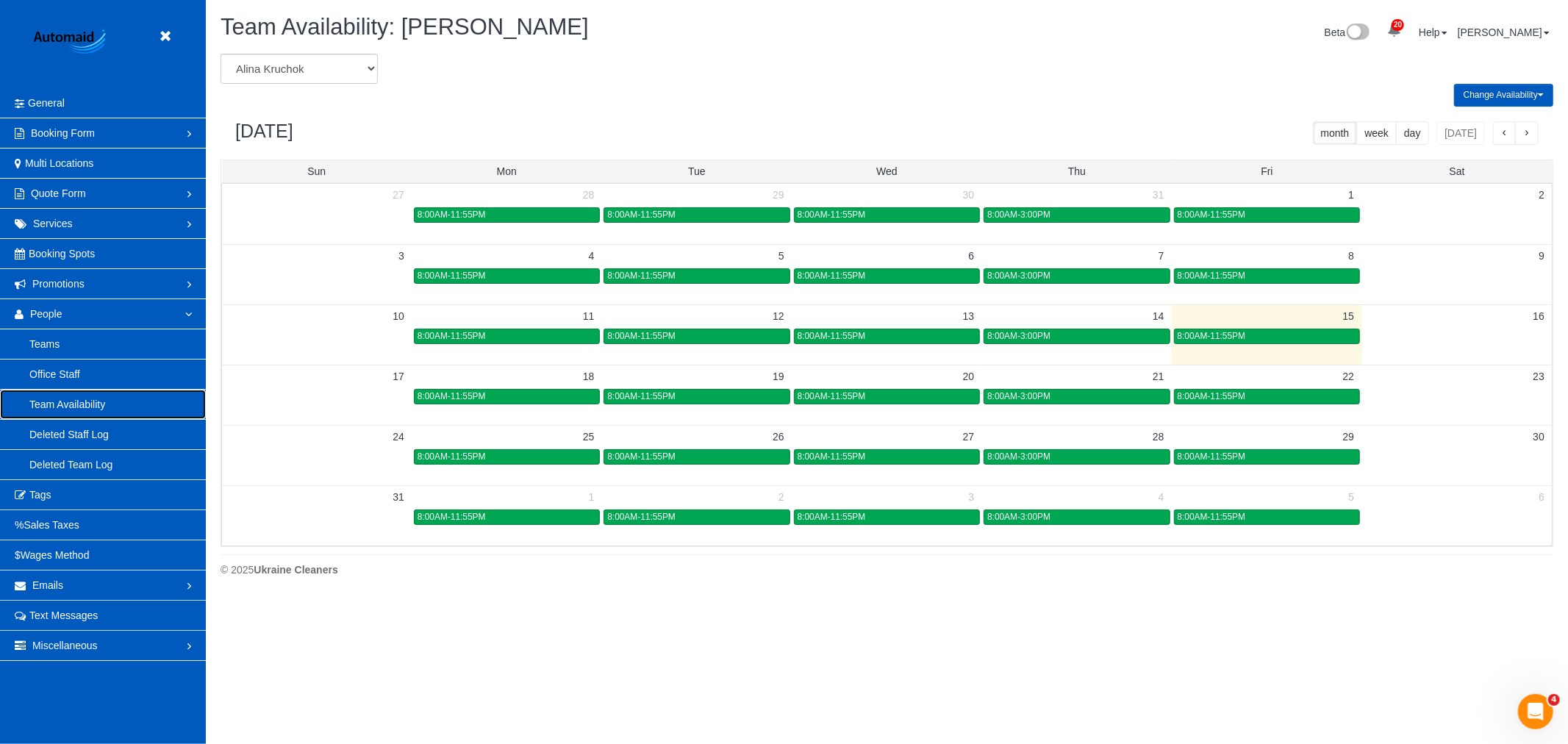
click at [87, 409] on link "Team Availability" at bounding box center [103, 404] width 206 height 30
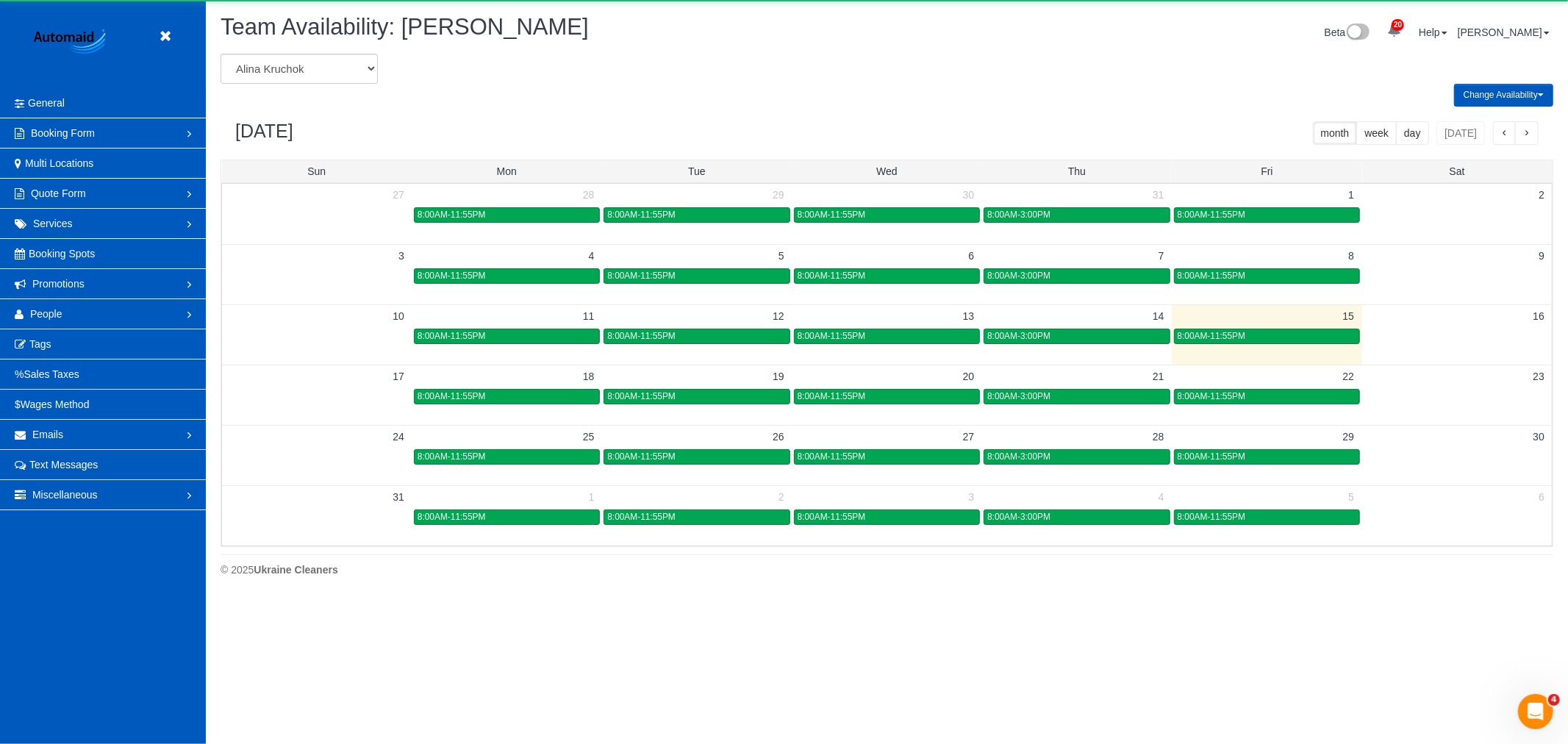
scroll to position [72902, 71943]
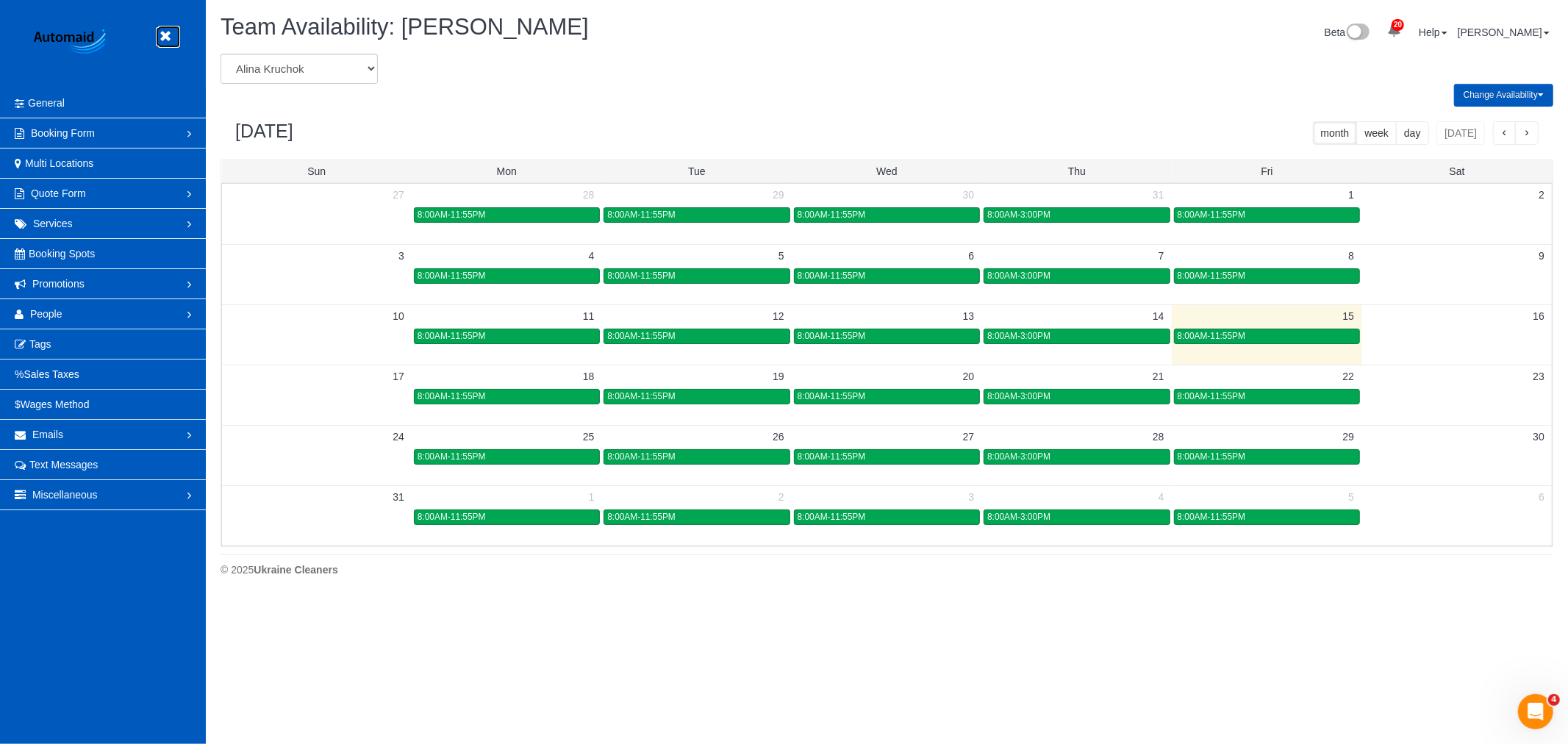
click at [164, 42] on icon at bounding box center [164, 36] width 18 height 18
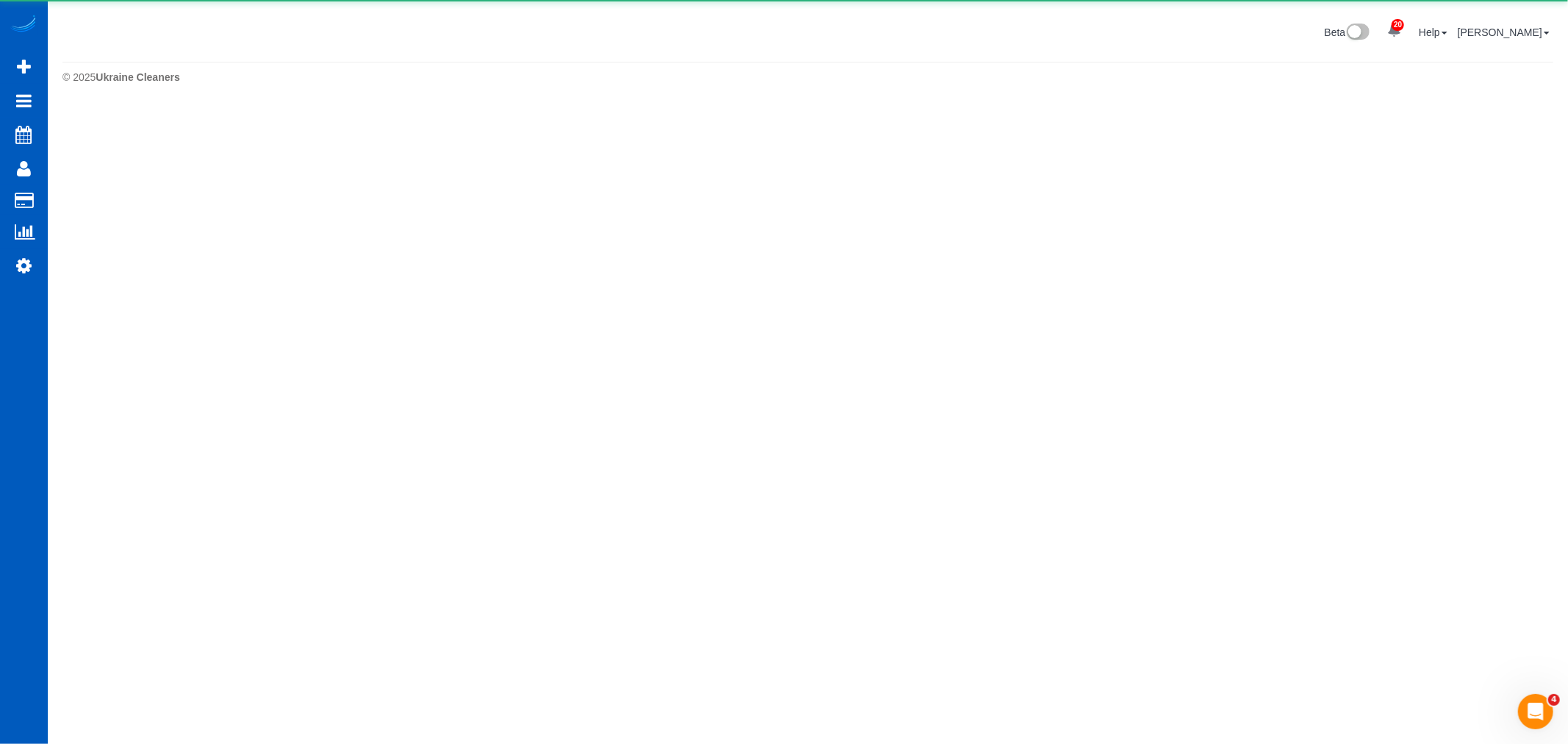
scroll to position [405, 1568]
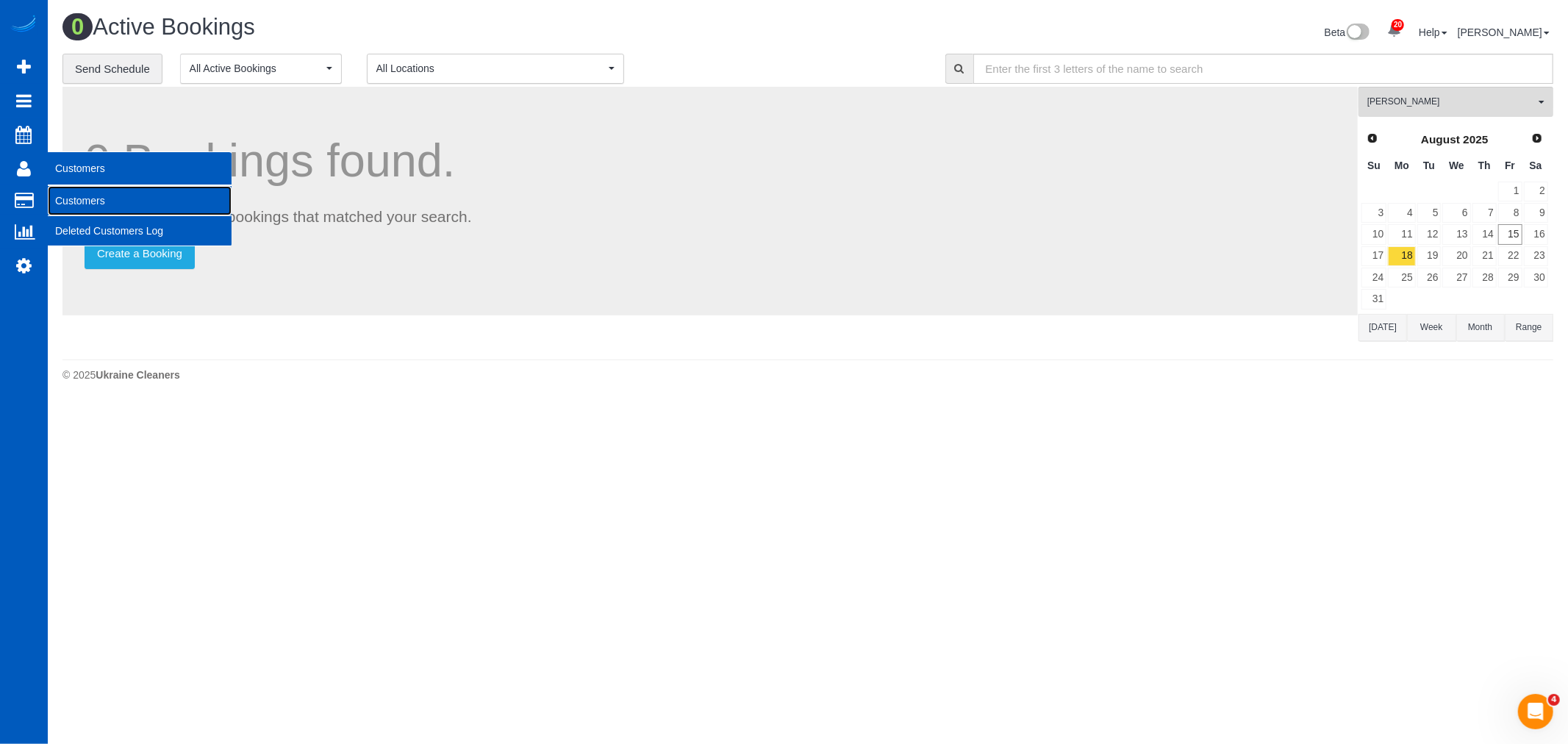
click at [84, 205] on link "Customers" at bounding box center [139, 200] width 184 height 30
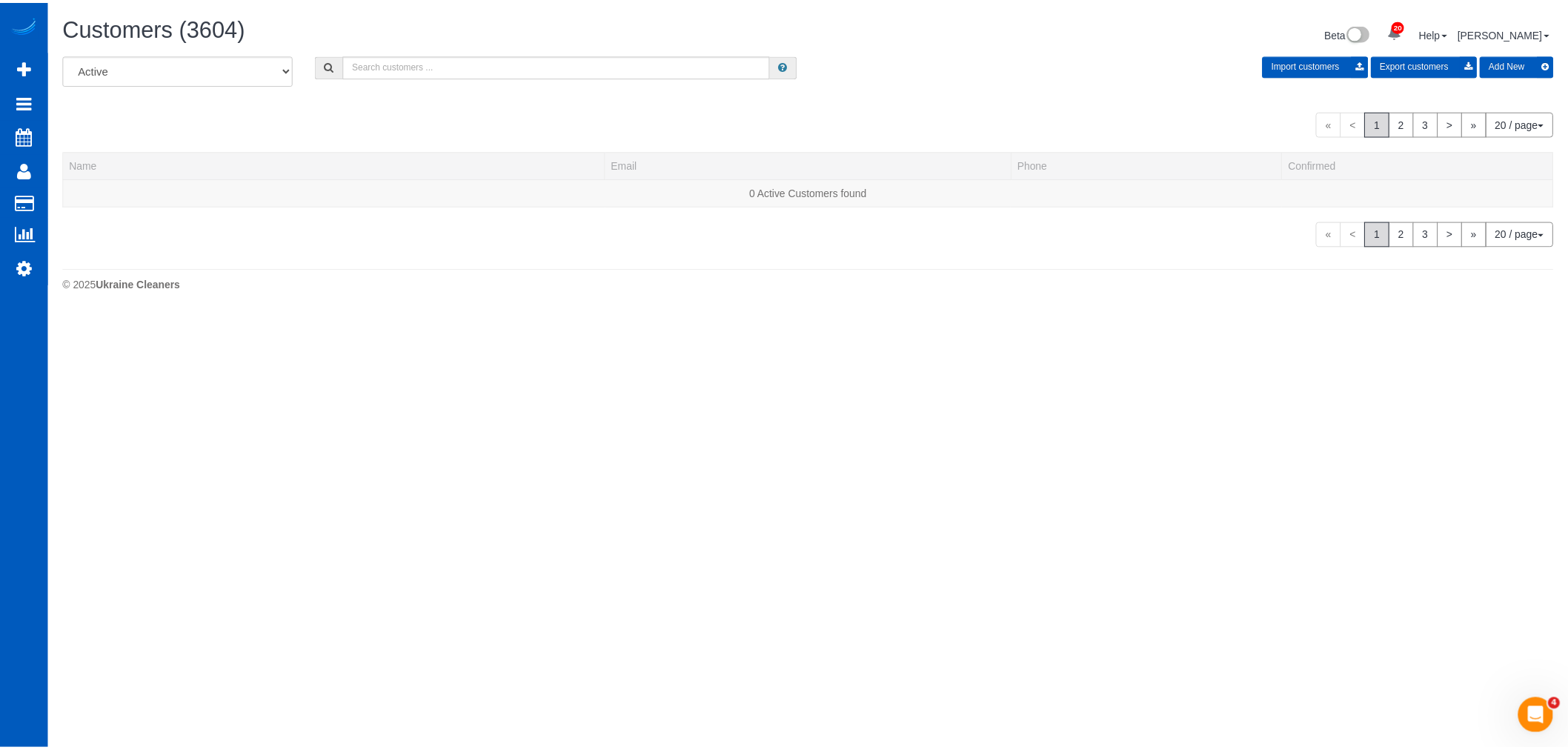
scroll to position [927, 1568]
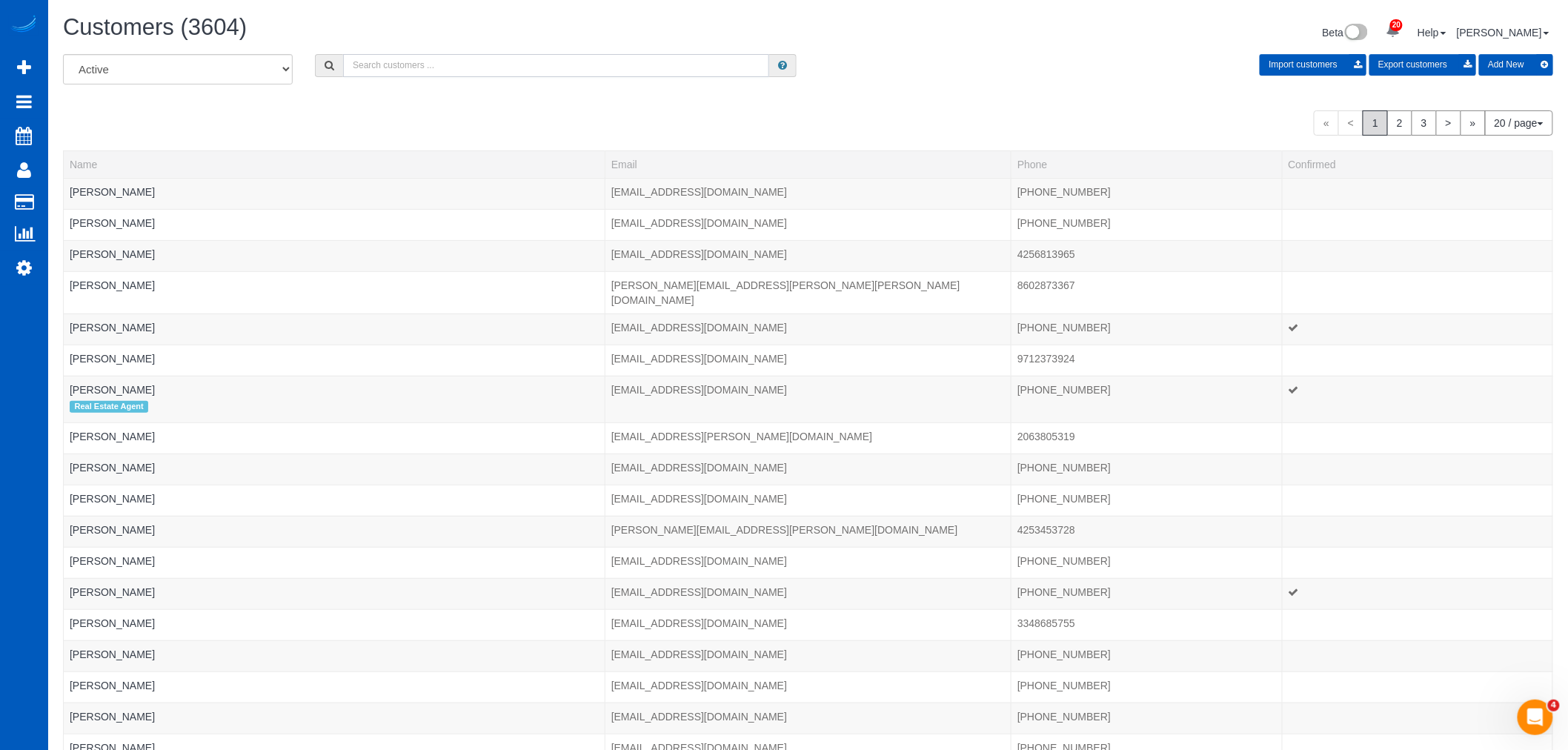
click at [443, 65] on input "text" at bounding box center [556, 66] width 426 height 23
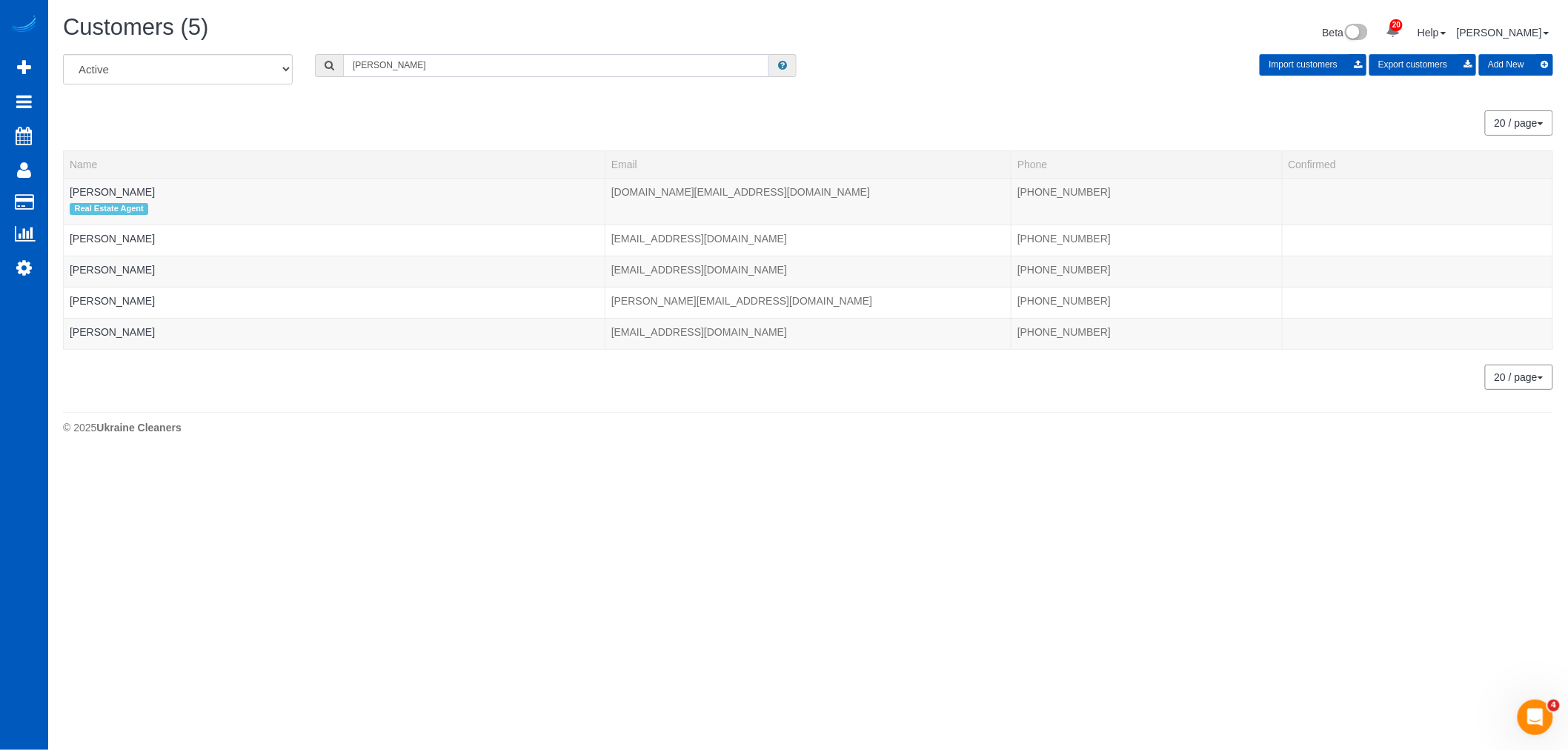
scroll to position [73636, 72521]
type input "cindy"
click at [112, 336] on link "Cindy Rounds" at bounding box center [112, 331] width 85 height 12
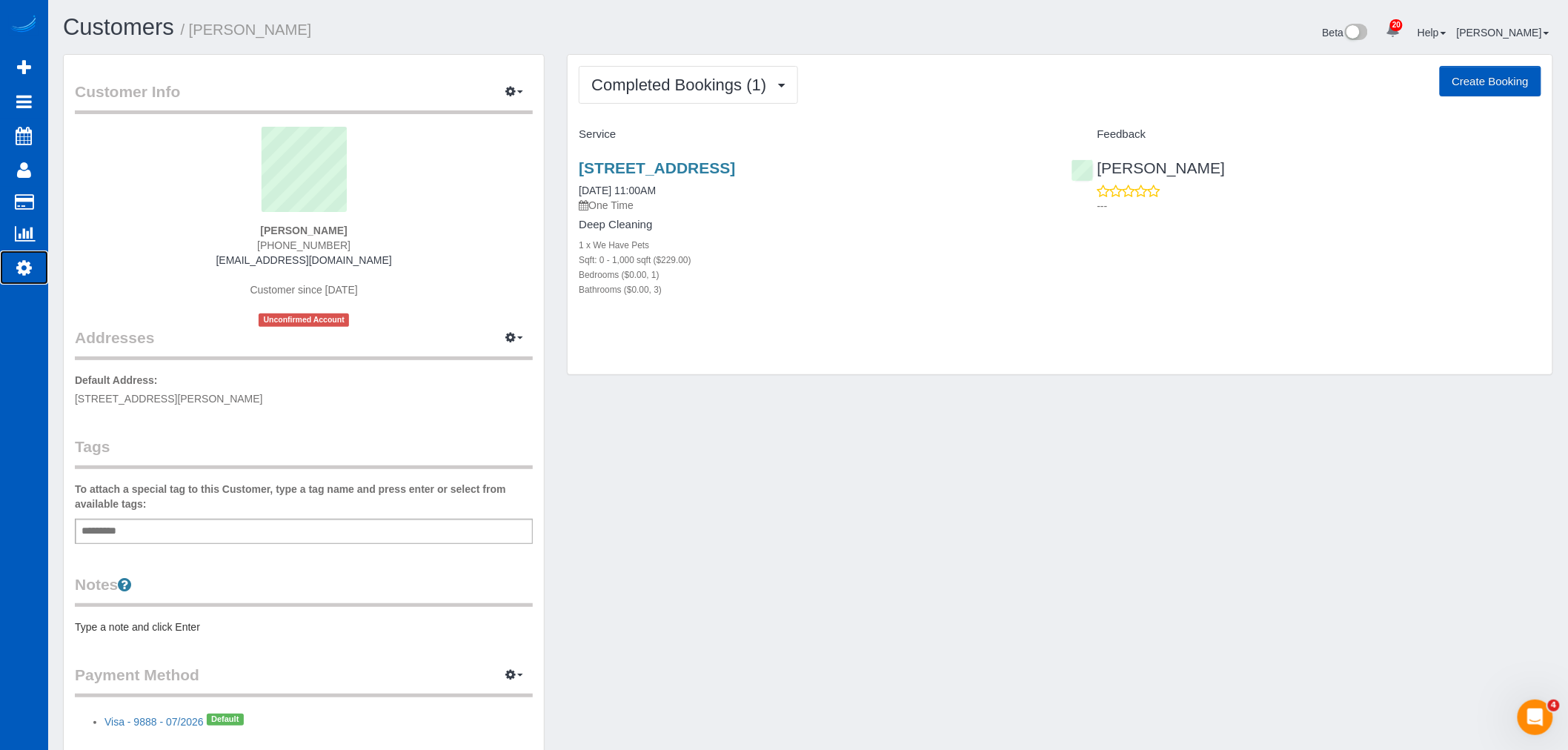
click at [23, 275] on icon at bounding box center [24, 267] width 16 height 17
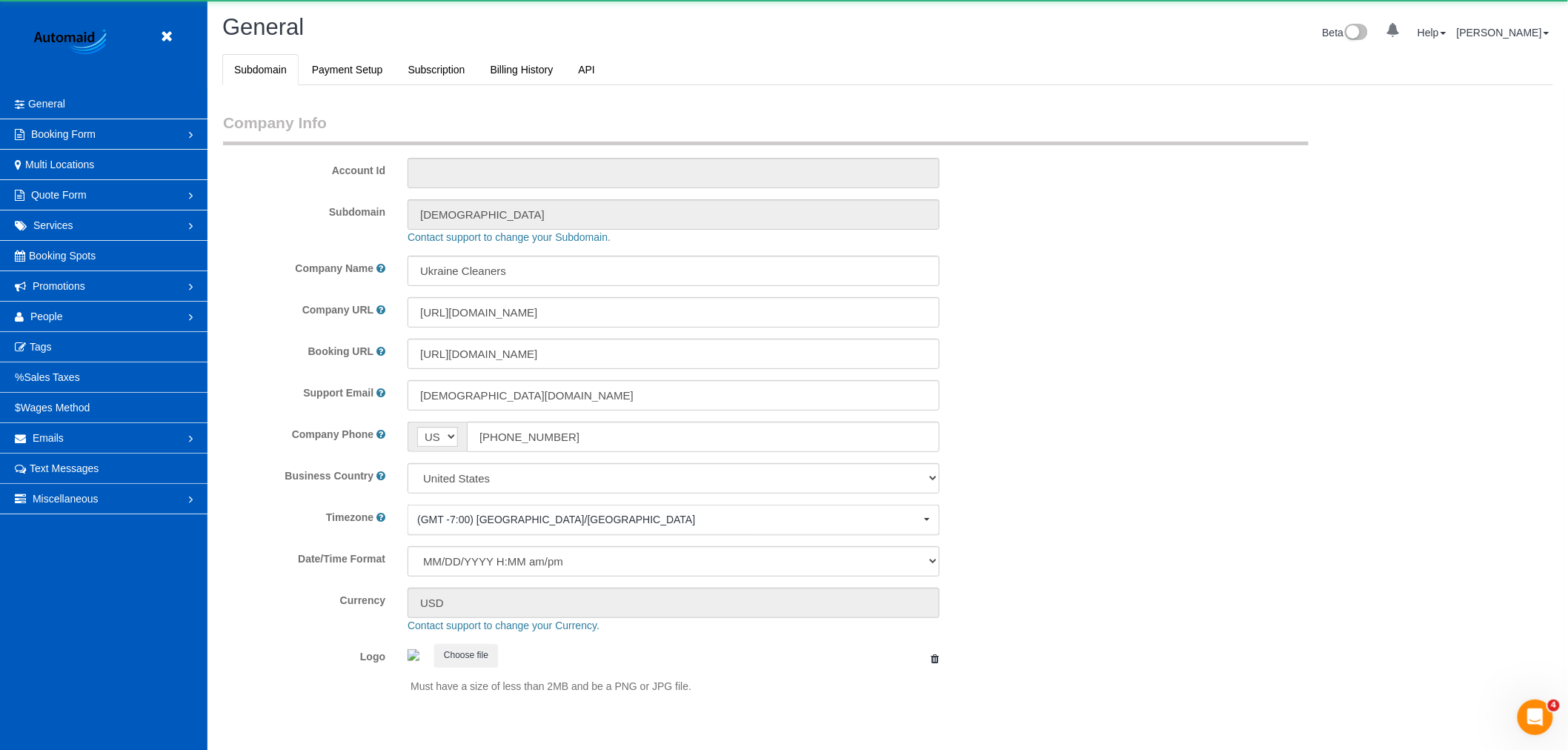
scroll to position [3239, 1568]
select select "1"
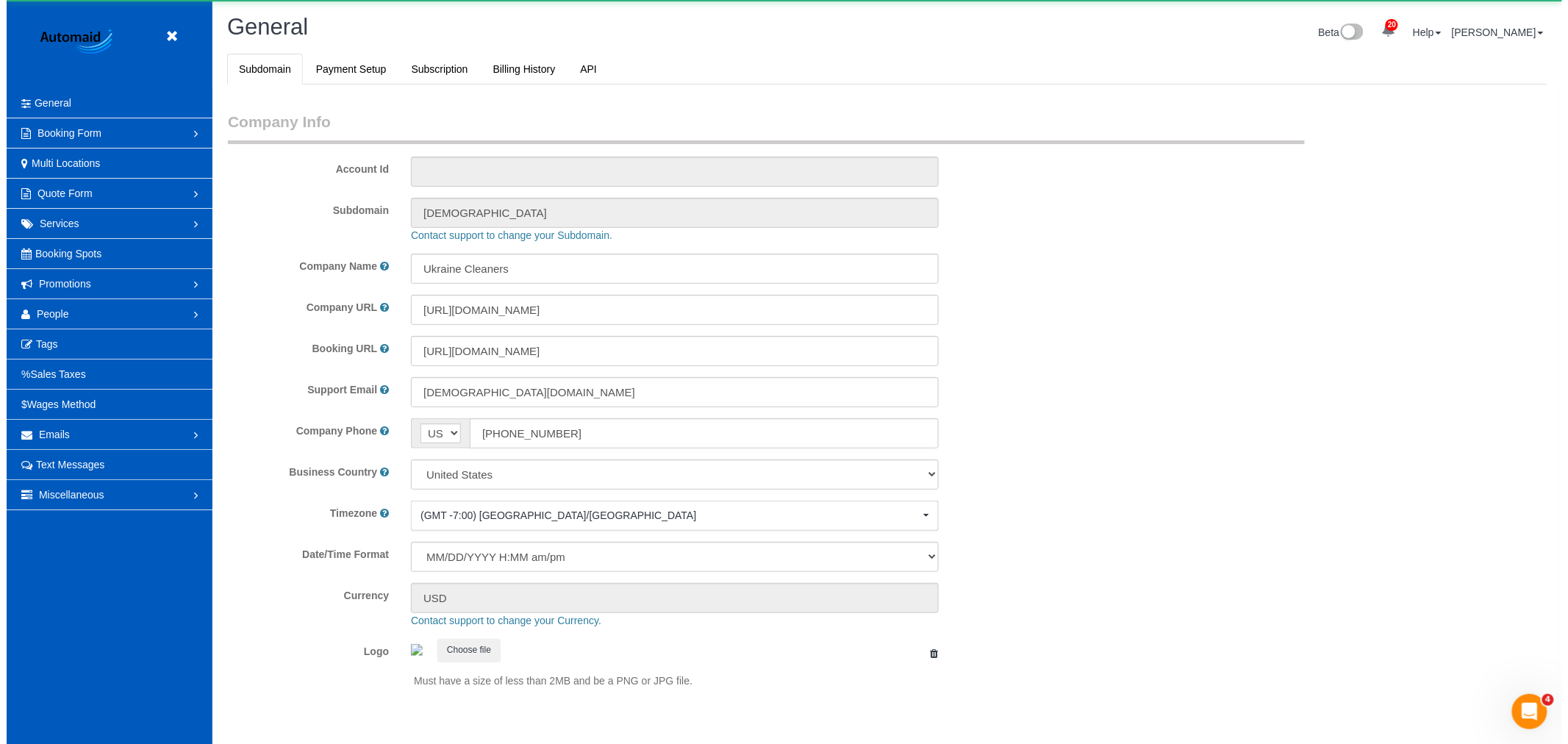
scroll to position [0, 0]
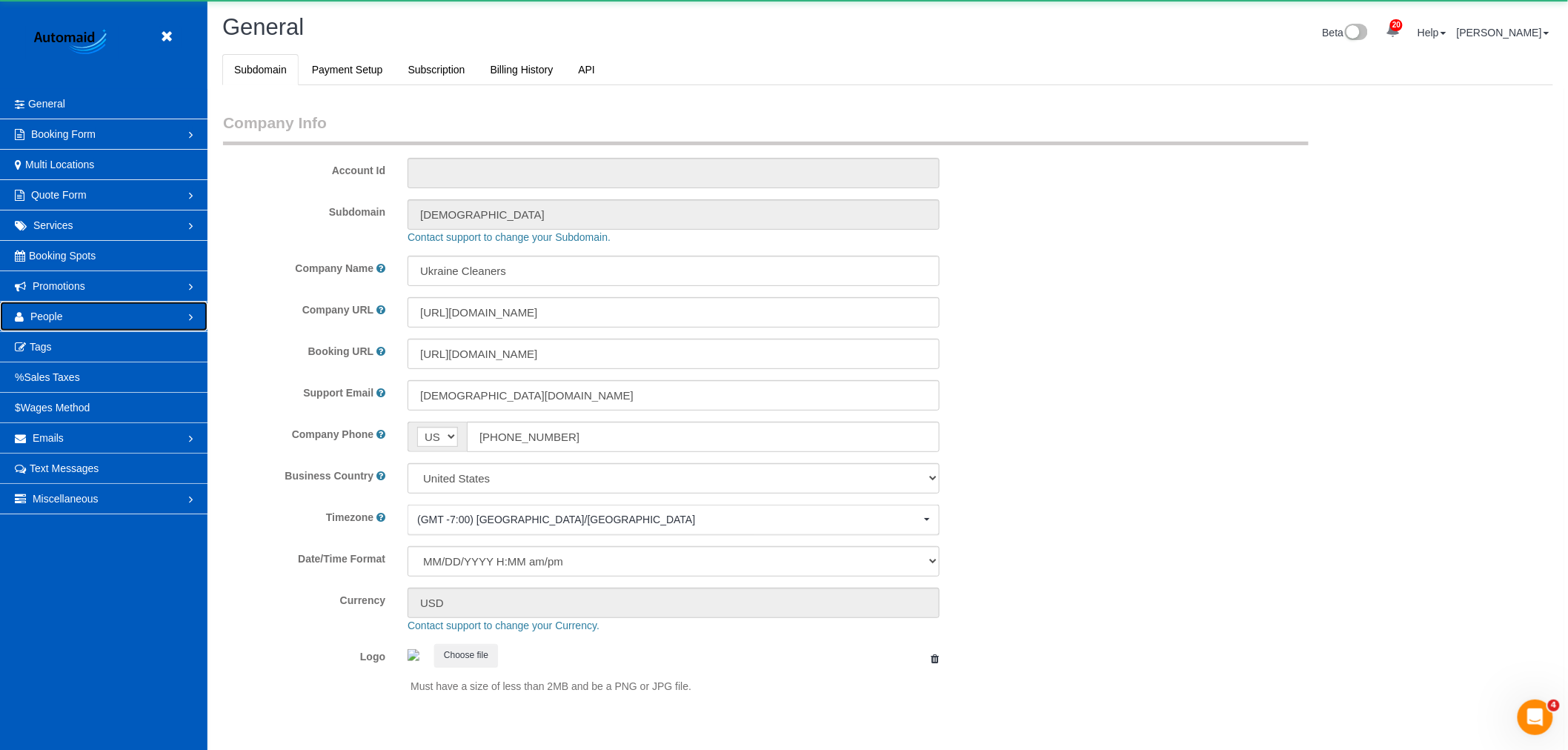
click at [27, 328] on link "People" at bounding box center [104, 316] width 207 height 30
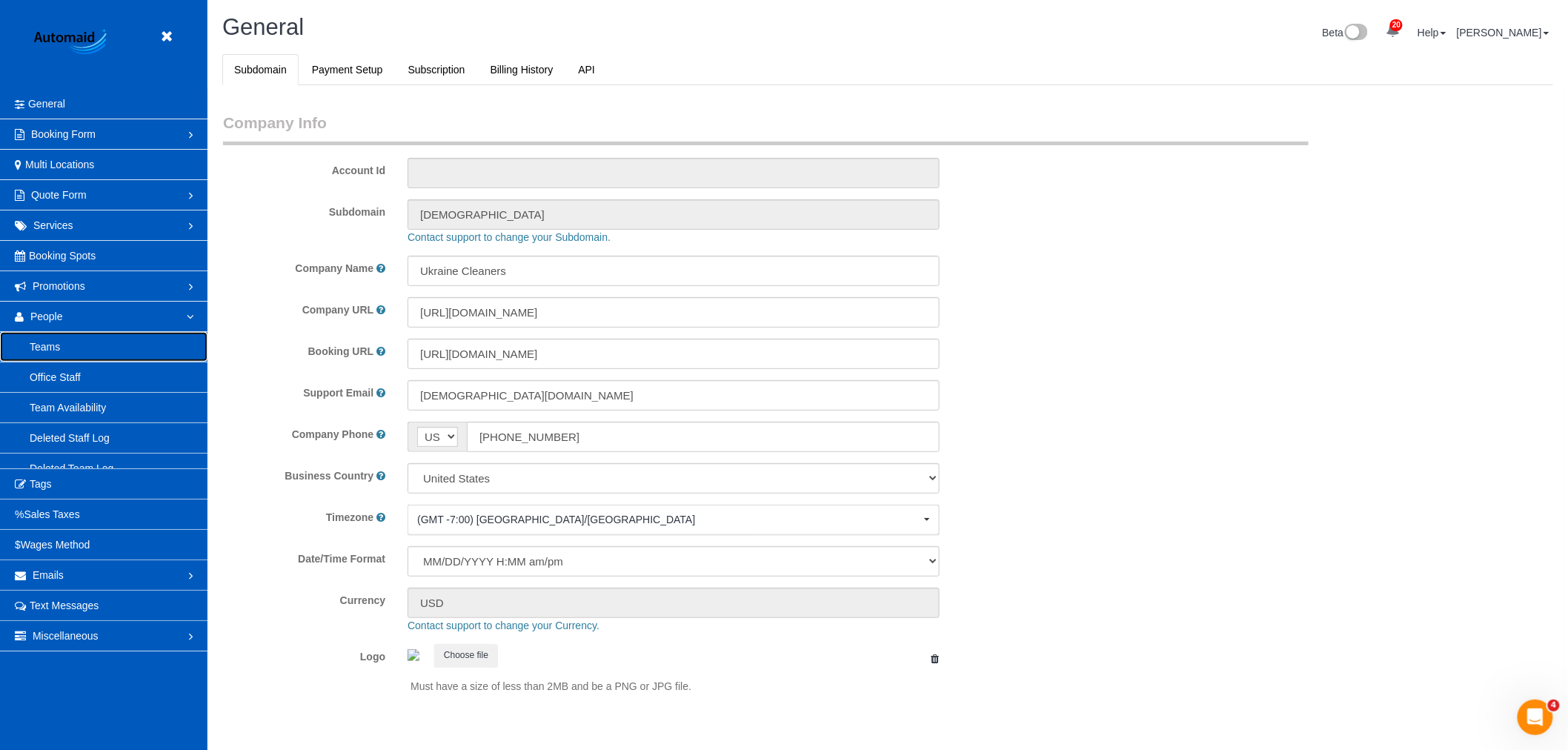
click at [30, 343] on link "Teams" at bounding box center [104, 347] width 207 height 30
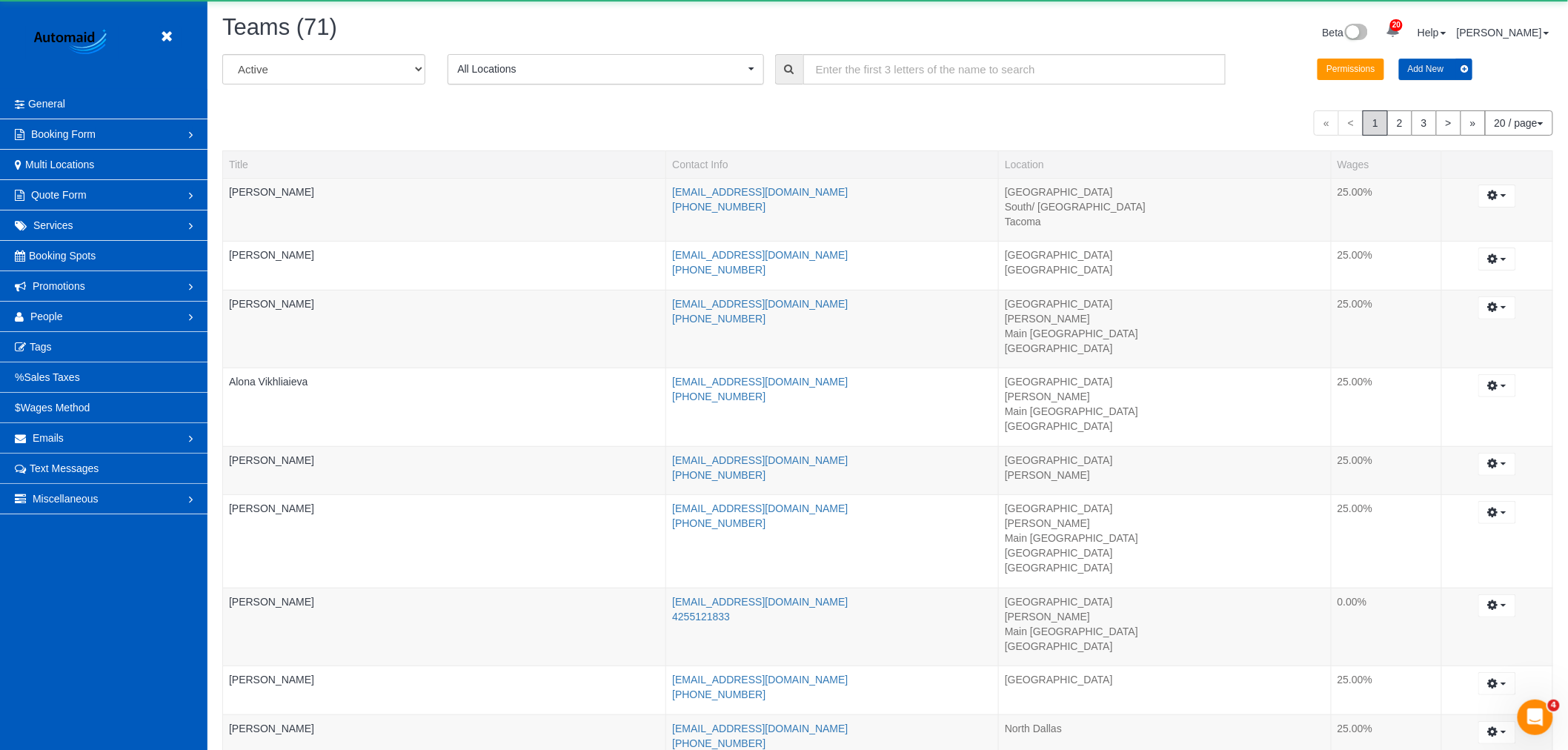
scroll to position [1453, 1568]
click at [376, 67] on select "All Active Archived" at bounding box center [324, 69] width 204 height 30
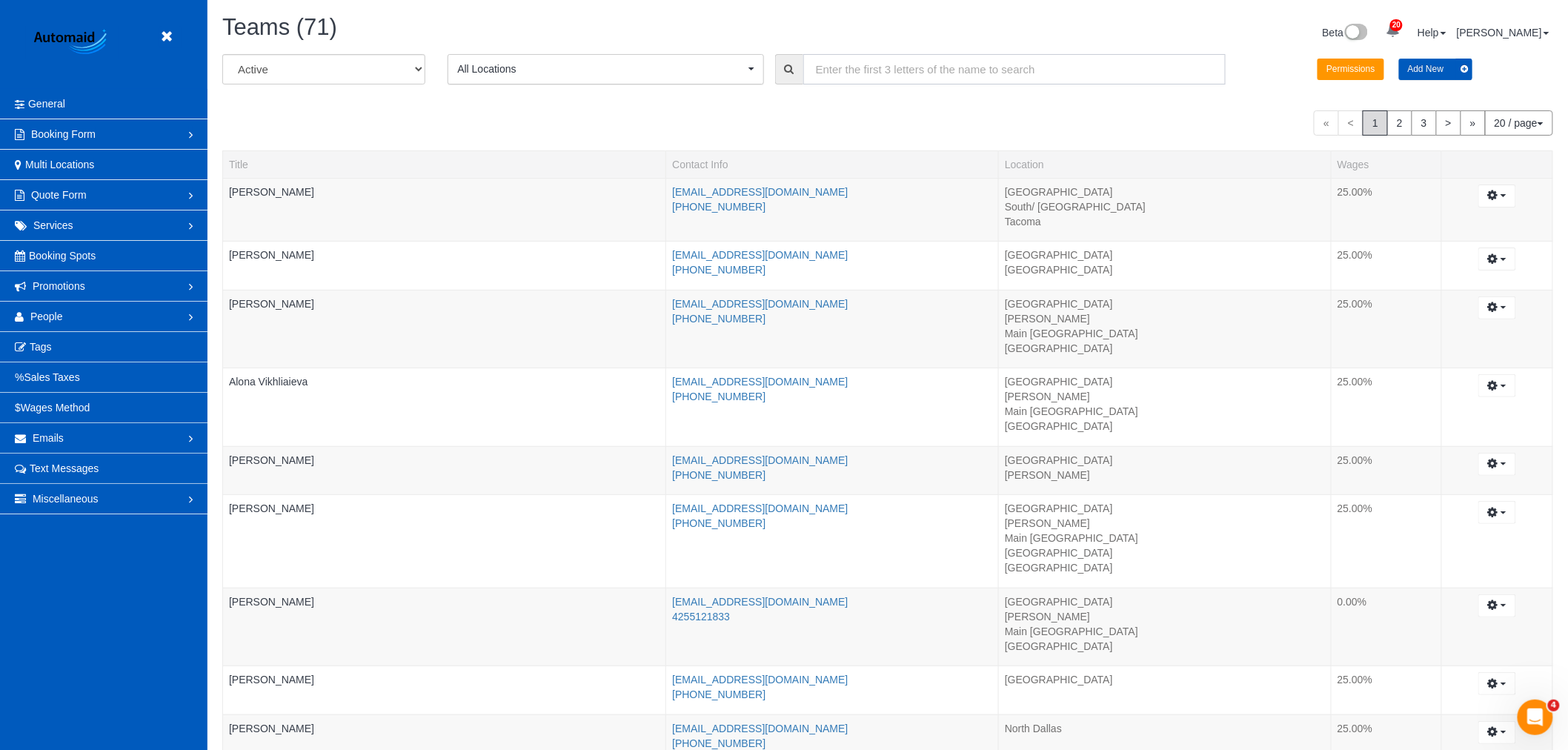
click at [974, 68] on input "text" at bounding box center [1015, 69] width 423 height 30
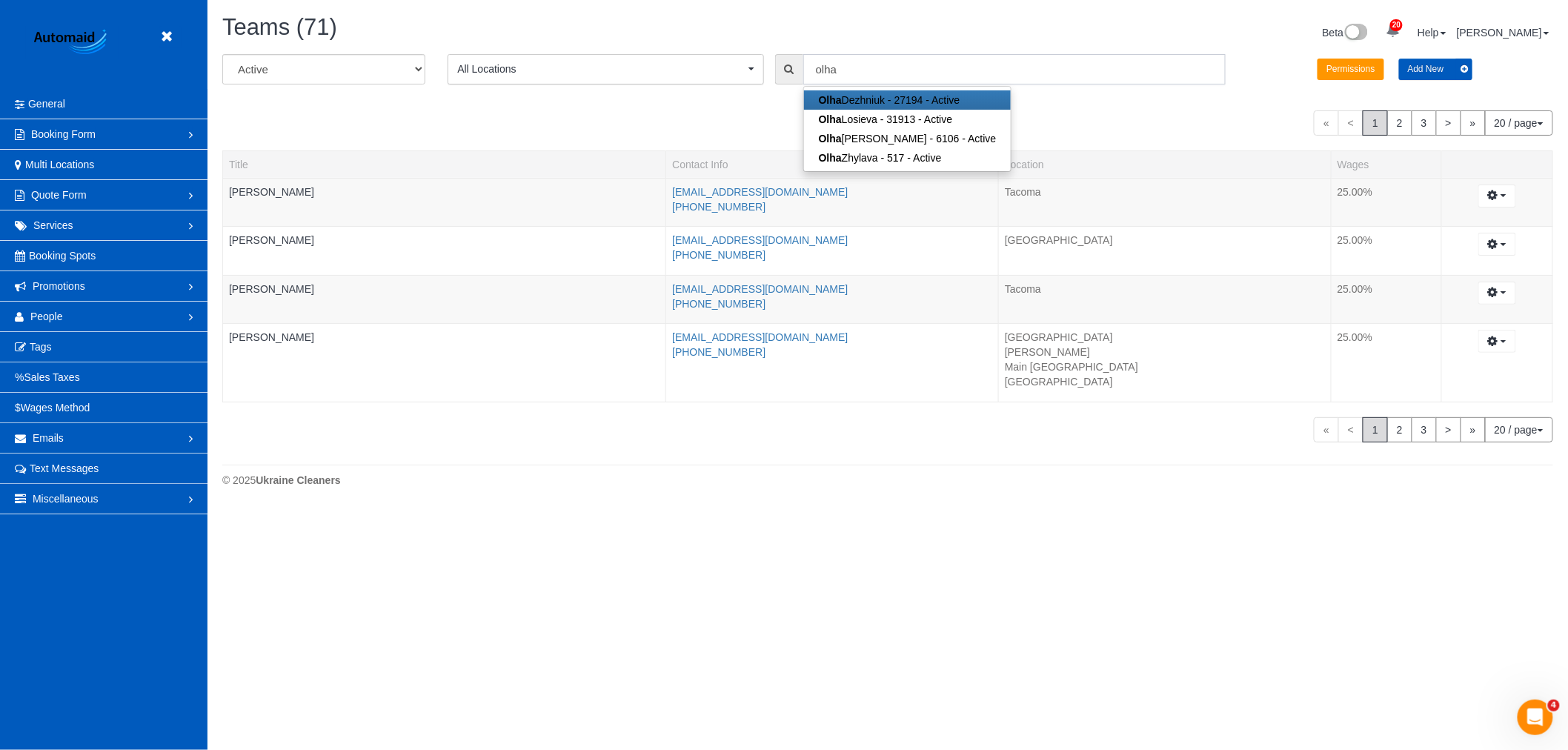
scroll to position [73584, 72521]
type input "olha"
click at [870, 69] on input "olha" at bounding box center [1021, 69] width 426 height 30
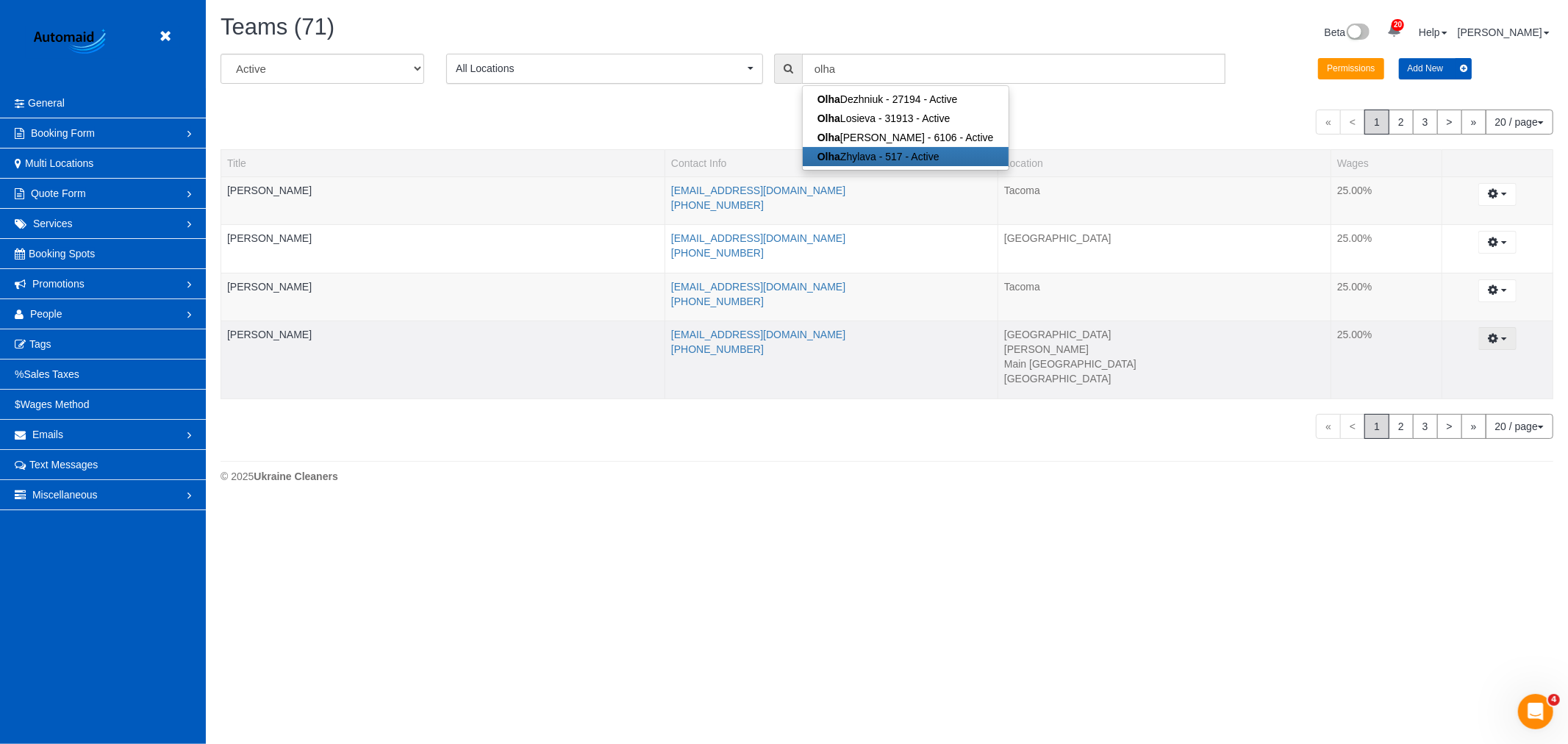
click at [1495, 338] on icon "button" at bounding box center [1493, 337] width 11 height 9
click at [1088, 358] on li "Main [GEOGRAPHIC_DATA]" at bounding box center [1164, 363] width 320 height 14
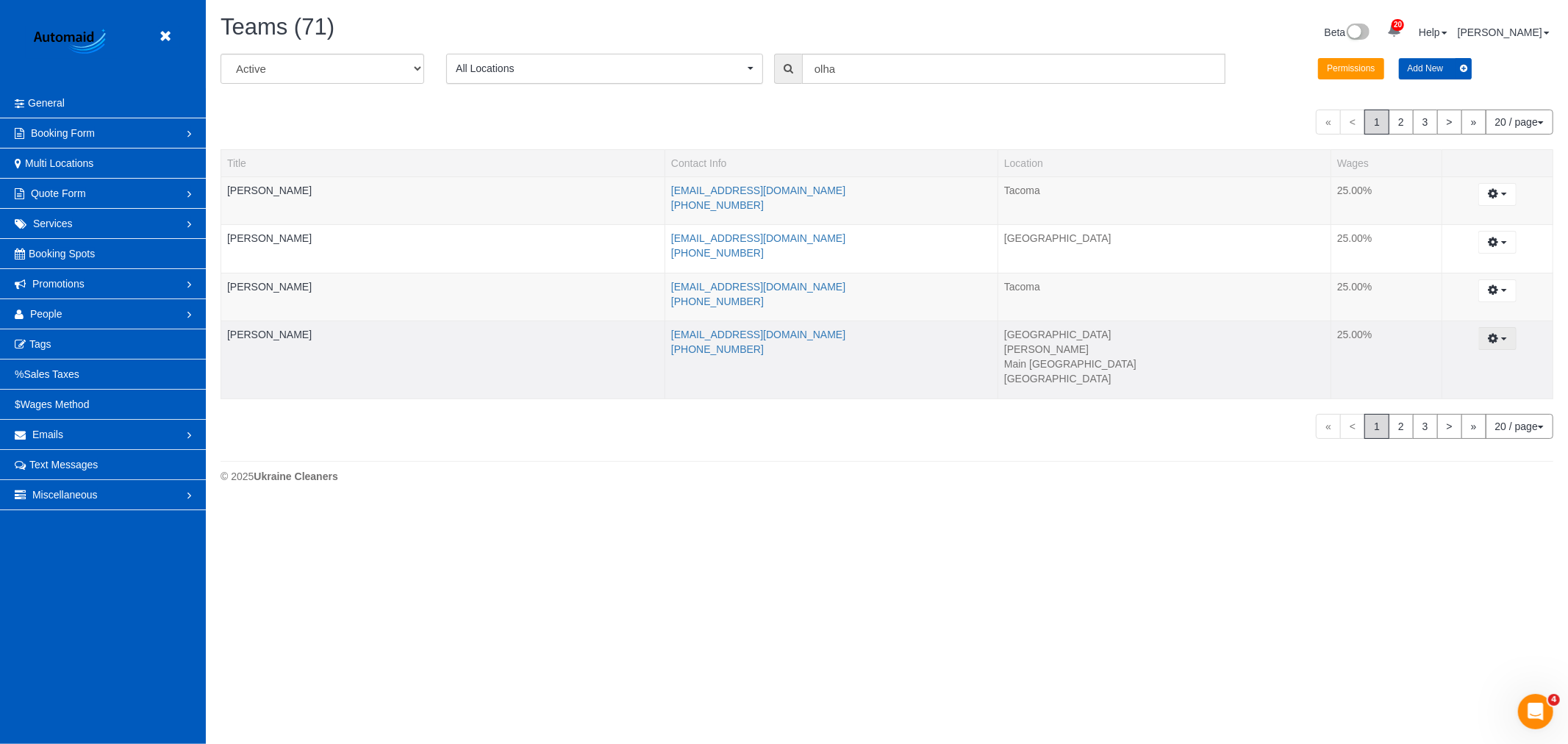
click at [1498, 342] on icon "button" at bounding box center [1493, 337] width 11 height 9
click at [287, 329] on link "[PERSON_NAME]" at bounding box center [269, 335] width 85 height 12
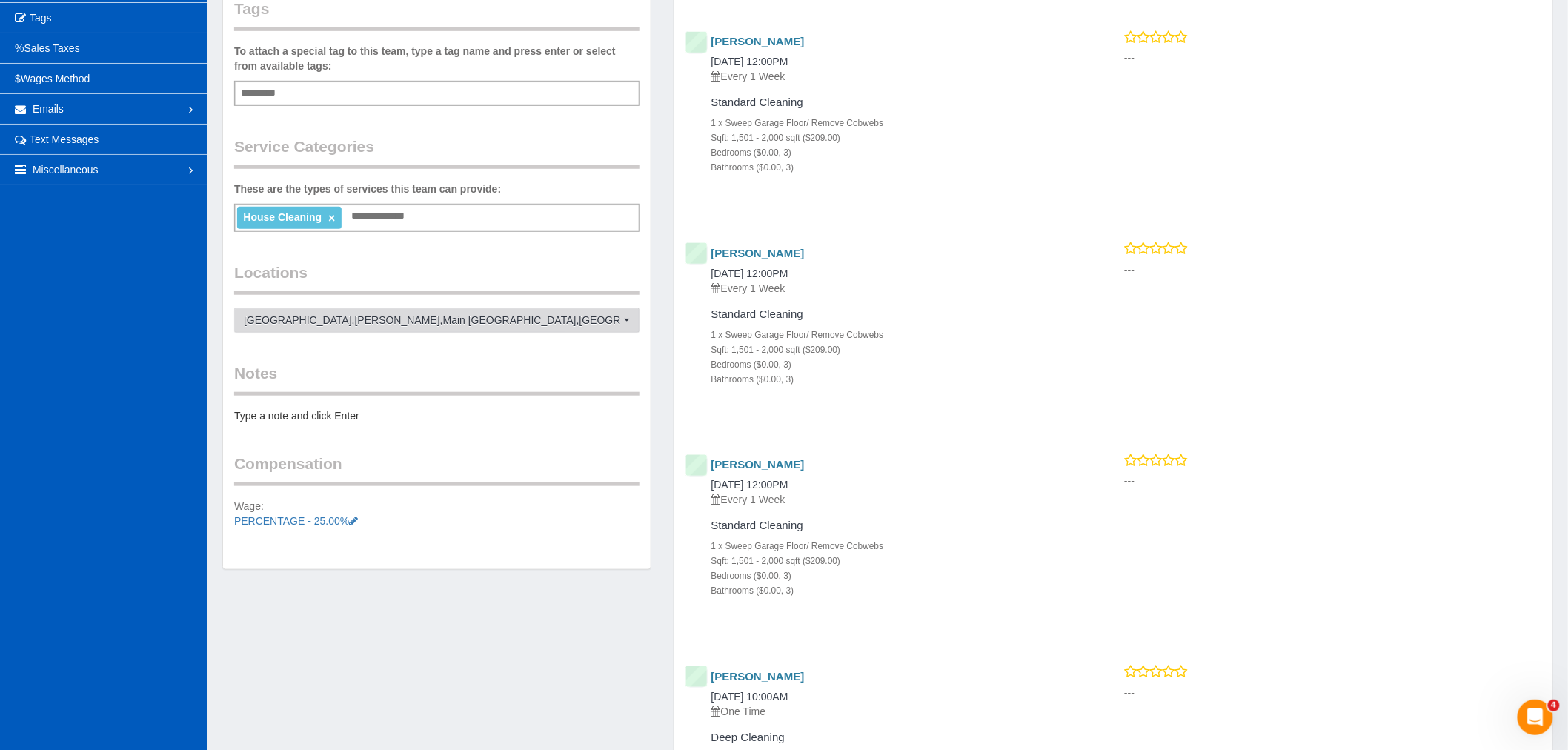
click at [453, 325] on span "North Seattle , Everett , Main Seattle , North Eastside" at bounding box center [432, 320] width 376 height 15
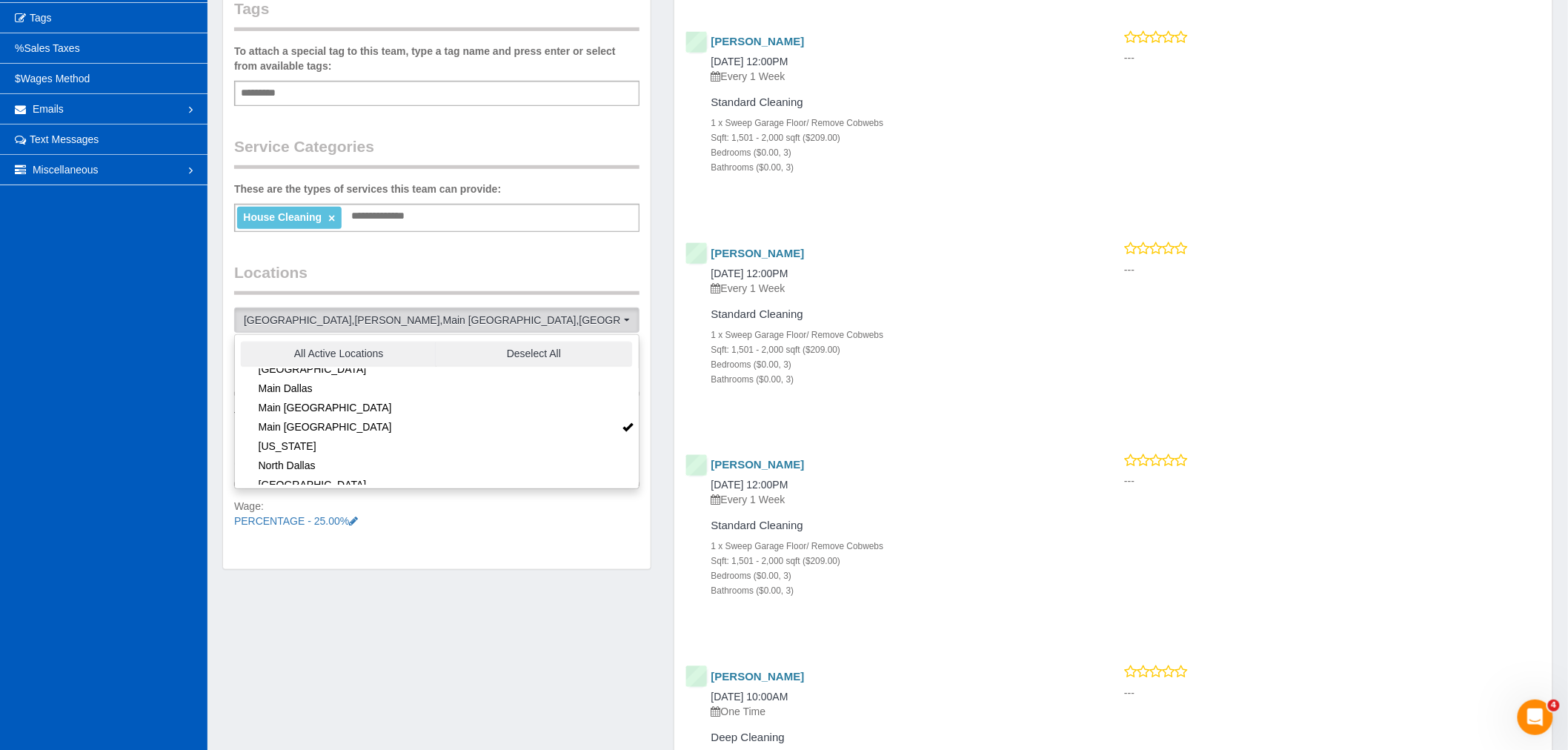
scroll to position [165, 0]
click at [601, 390] on li "Active Locations Main Seattle" at bounding box center [436, 386] width 404 height 19
click at [562, 317] on span "North Seattle , Everett , North Eastside" at bounding box center [432, 320] width 376 height 15
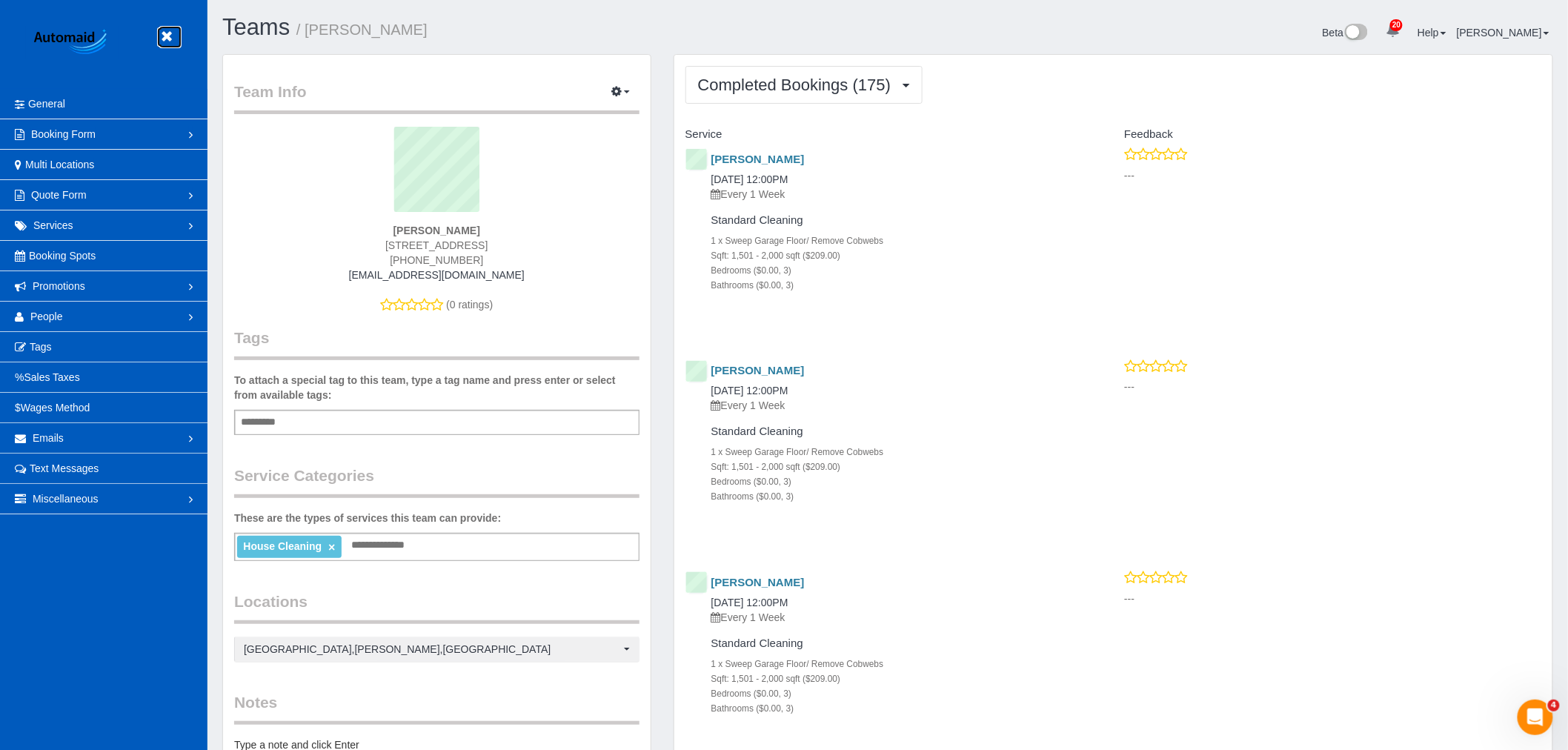
click at [166, 46] on link at bounding box center [170, 37] width 22 height 22
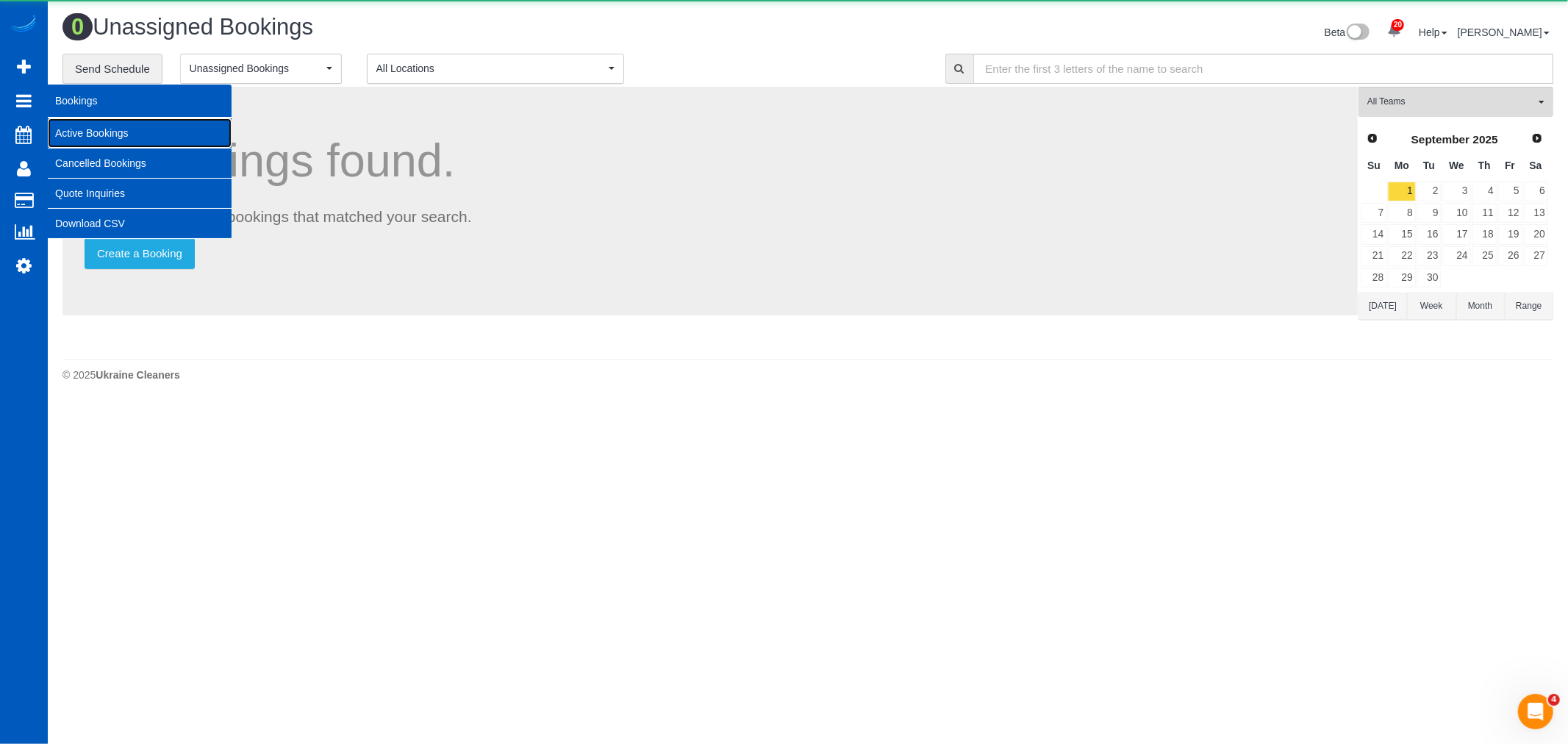
click at [115, 133] on link "Active Bookings" at bounding box center [139, 133] width 184 height 30
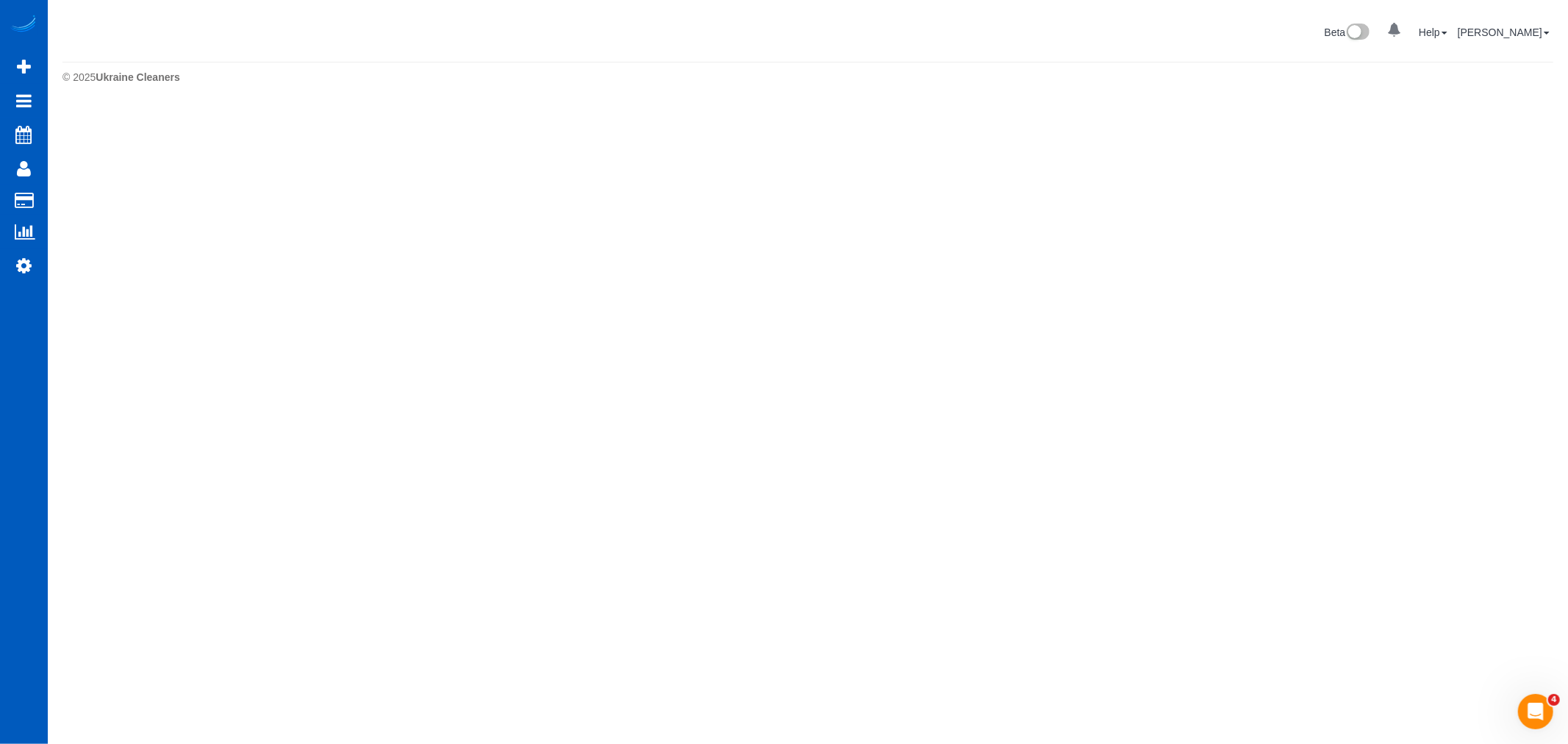
select select "**********"
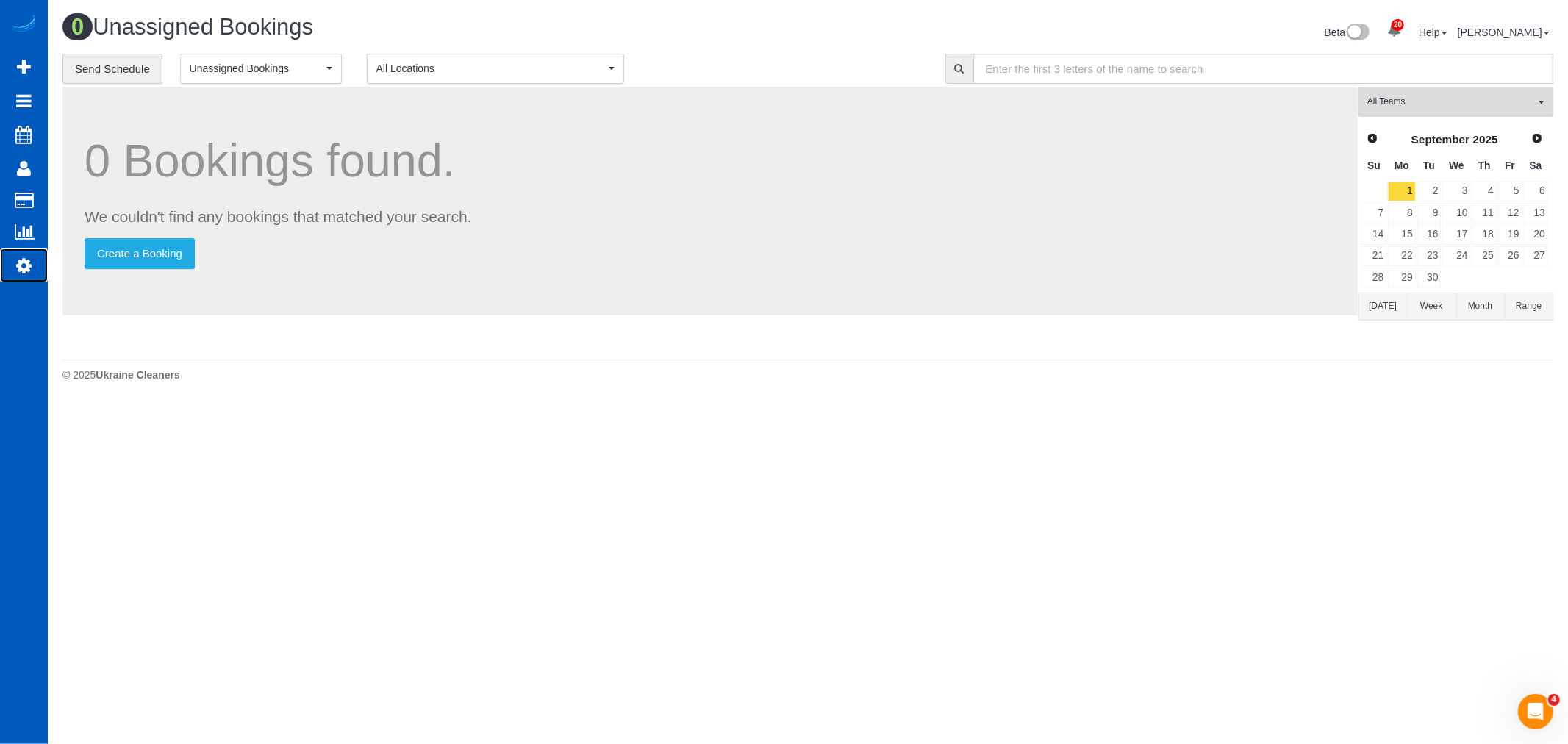
click at [20, 260] on icon at bounding box center [24, 265] width 15 height 17
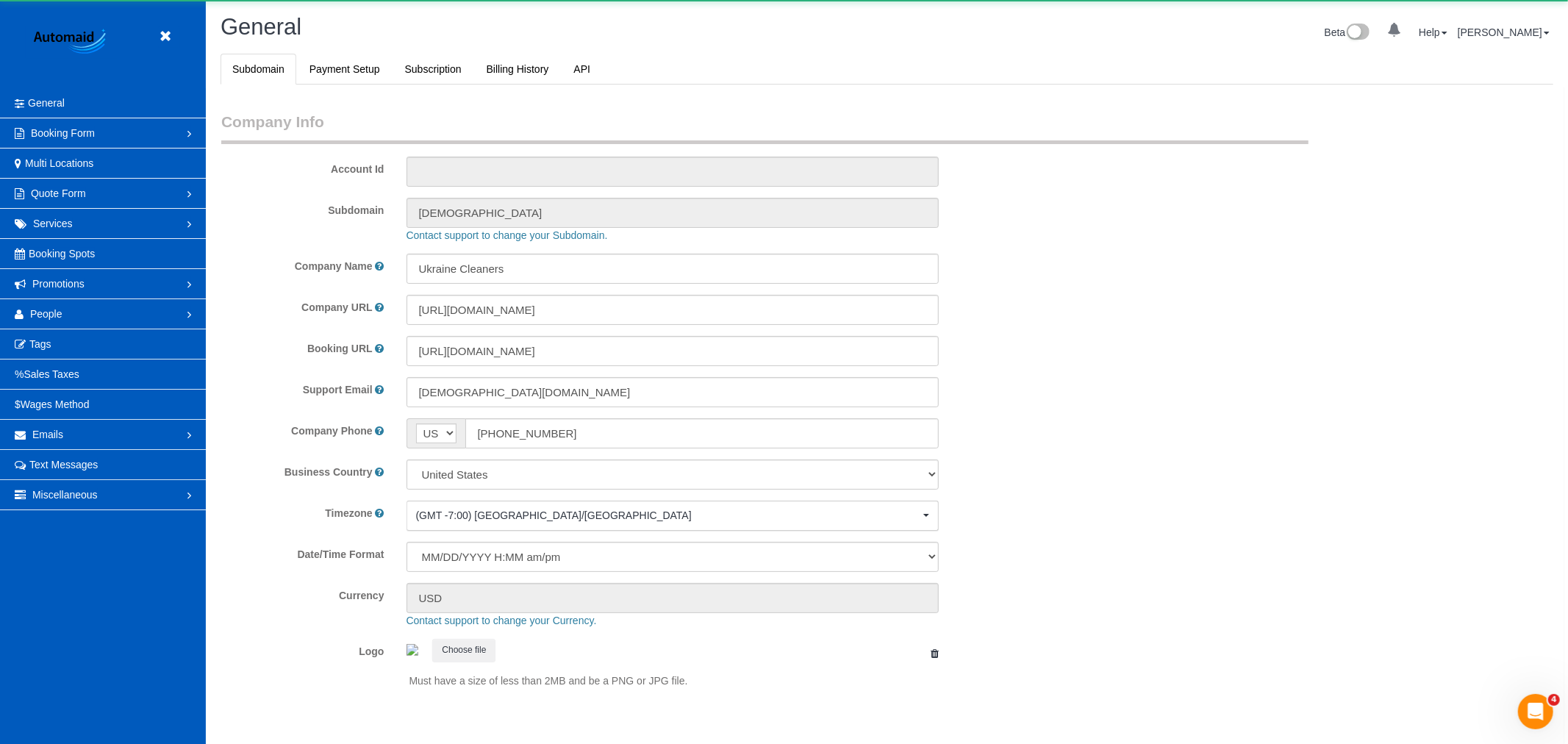
select select "1"
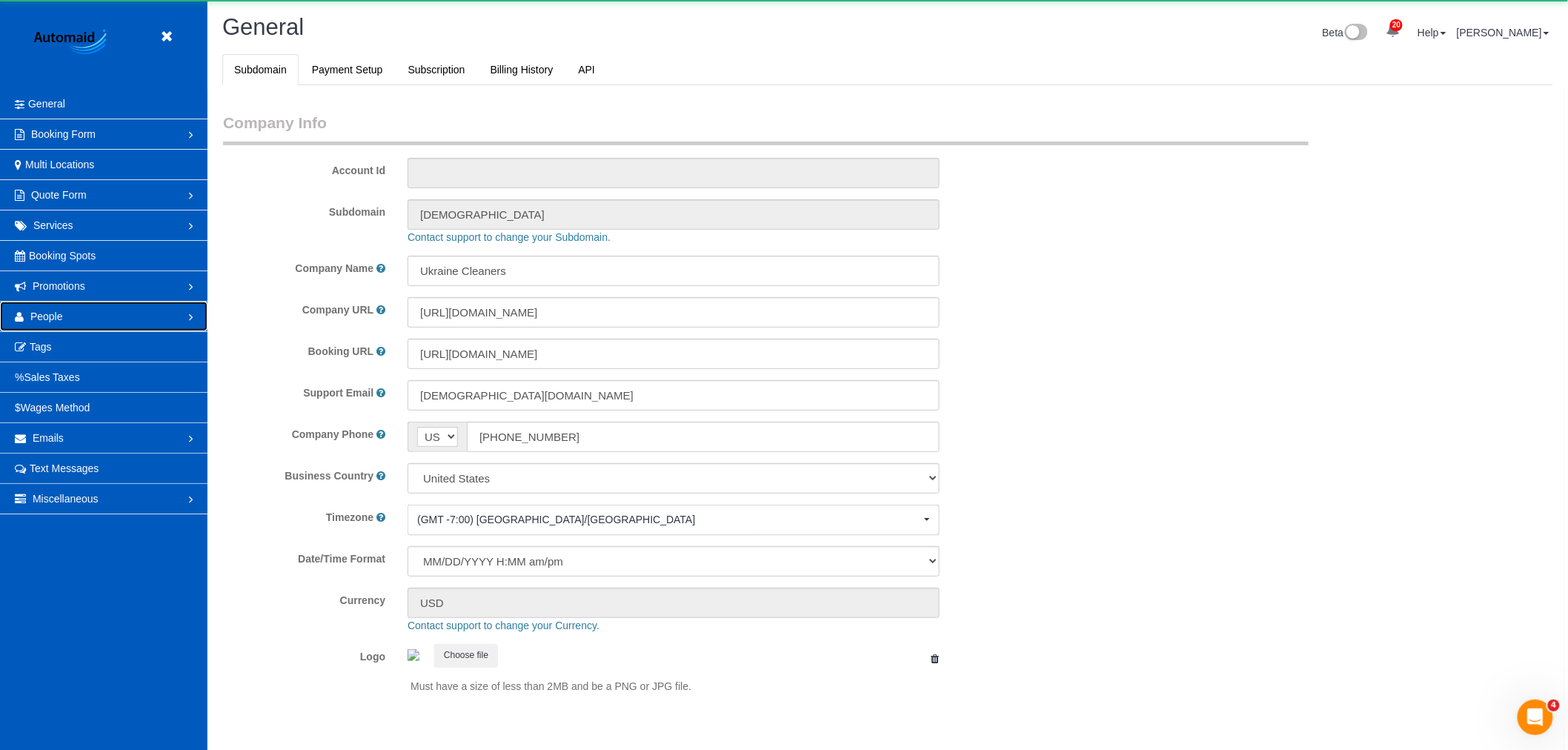
click at [33, 319] on span "People" at bounding box center [47, 316] width 33 height 12
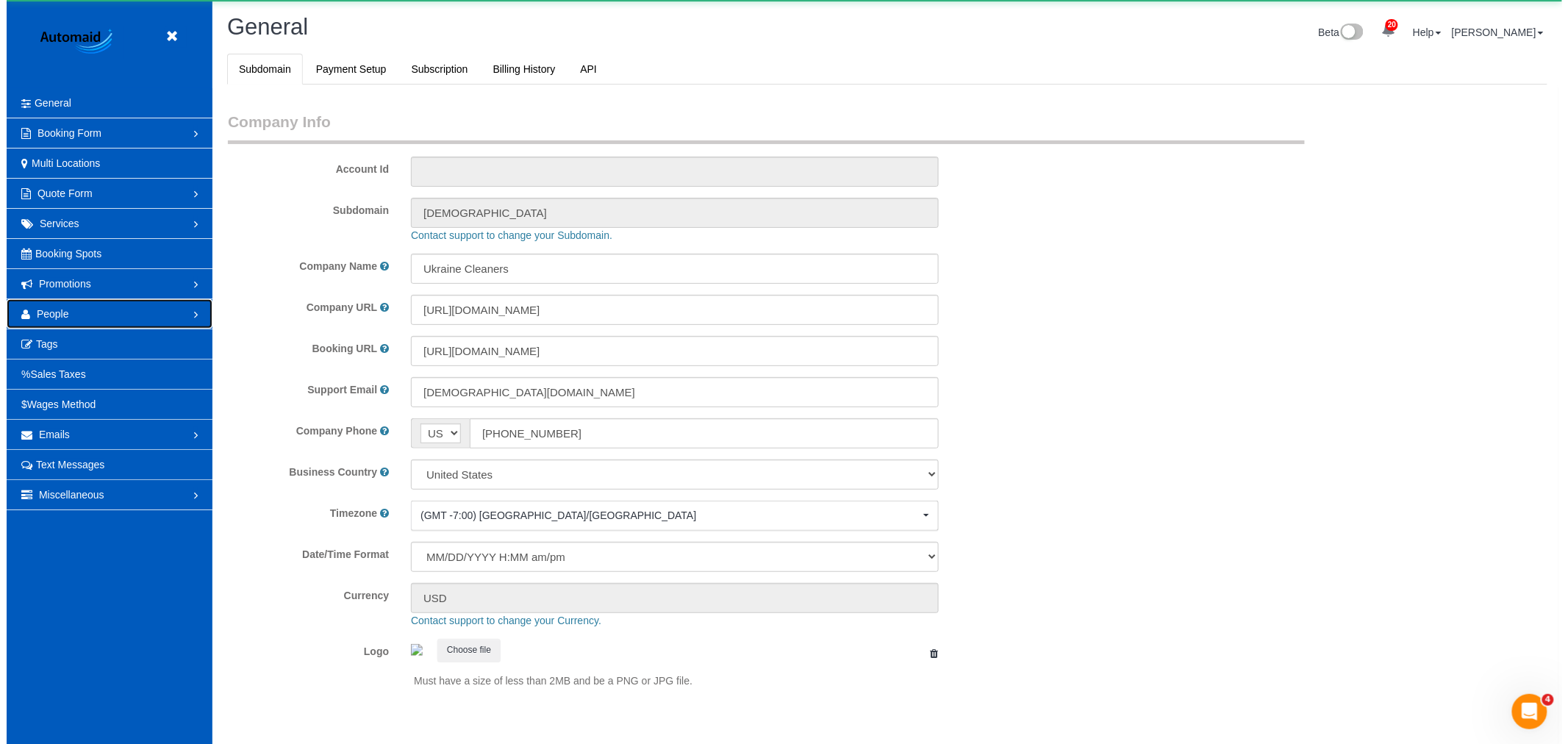
scroll to position [0, 0]
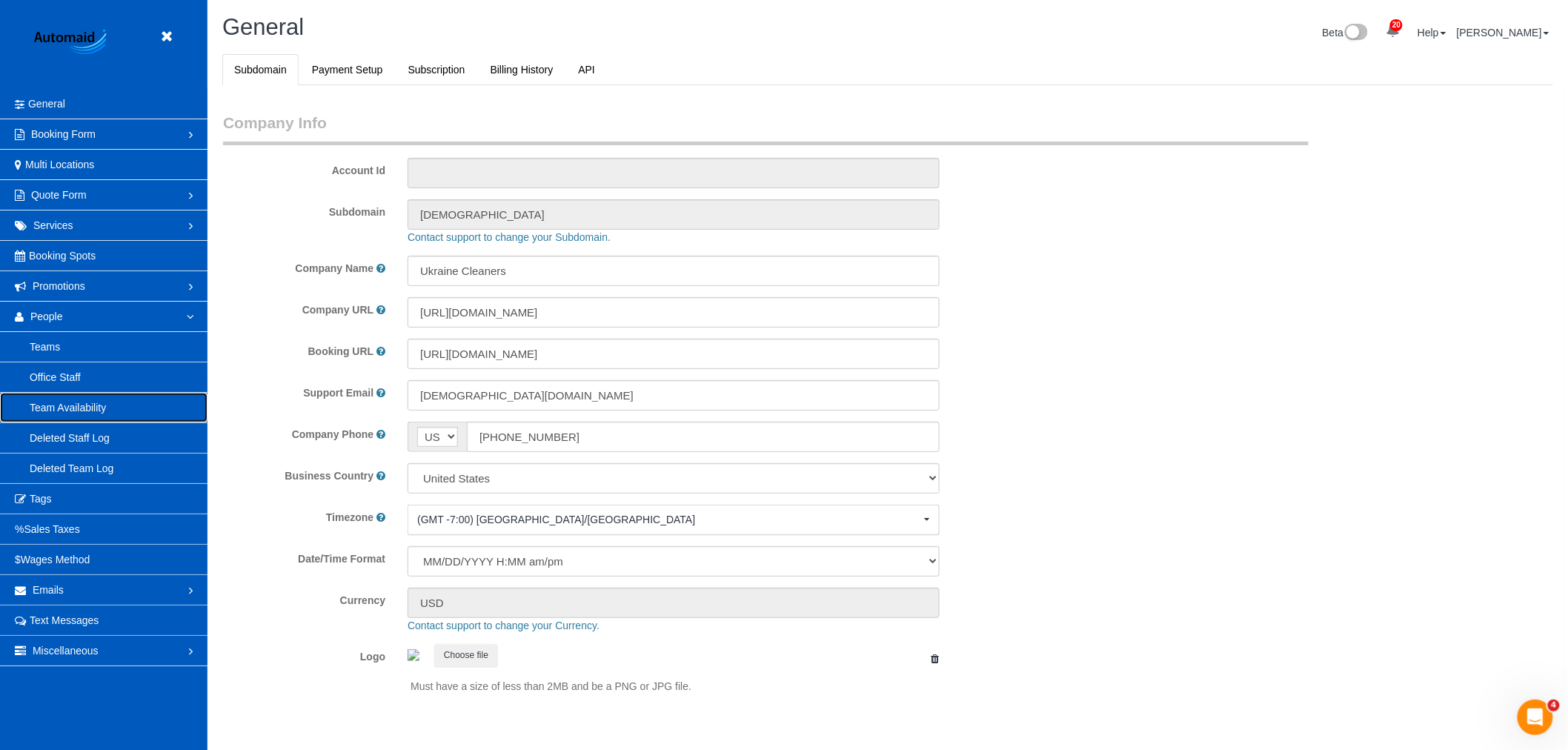
click at [71, 401] on link "Team Availability" at bounding box center [104, 407] width 207 height 30
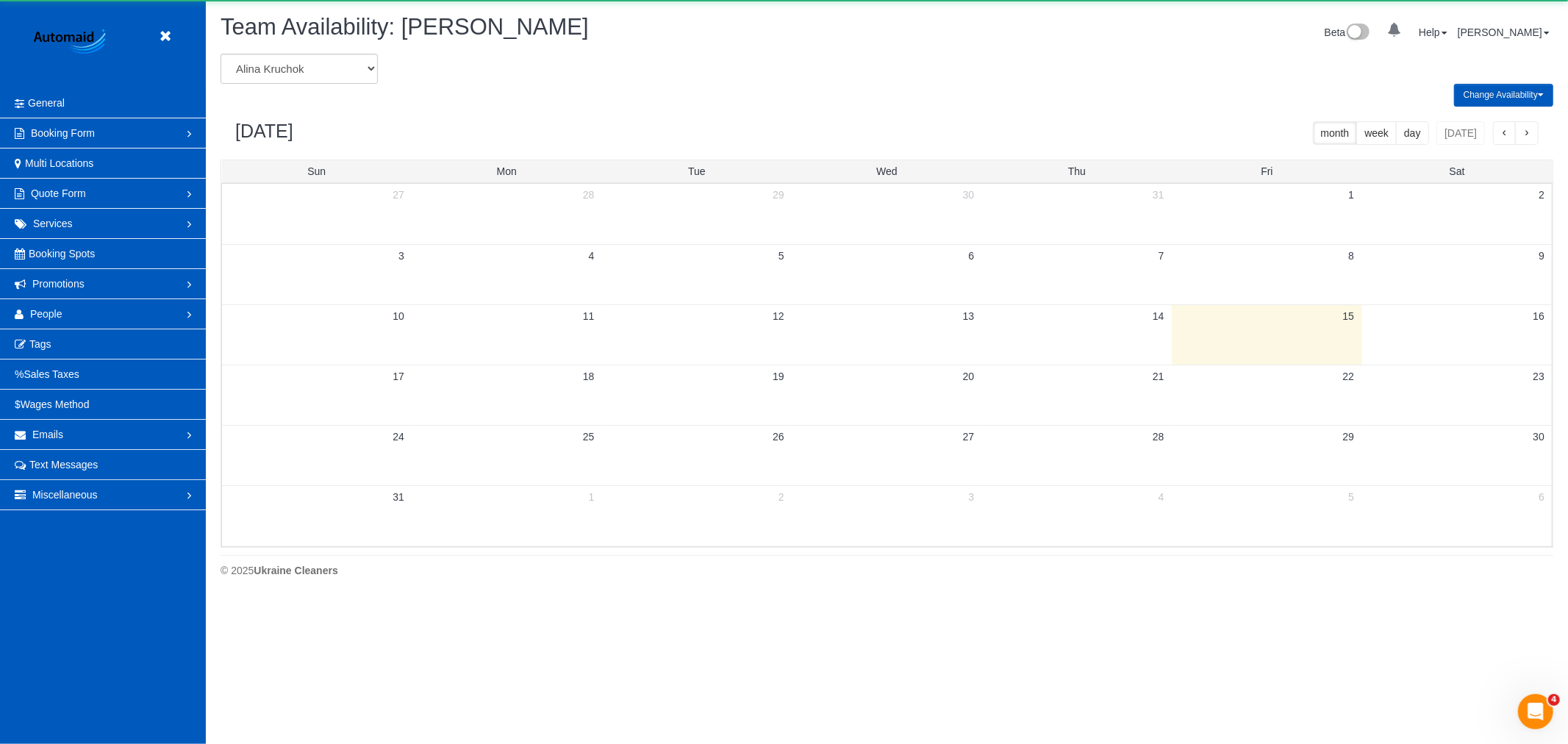
scroll to position [600, 1568]
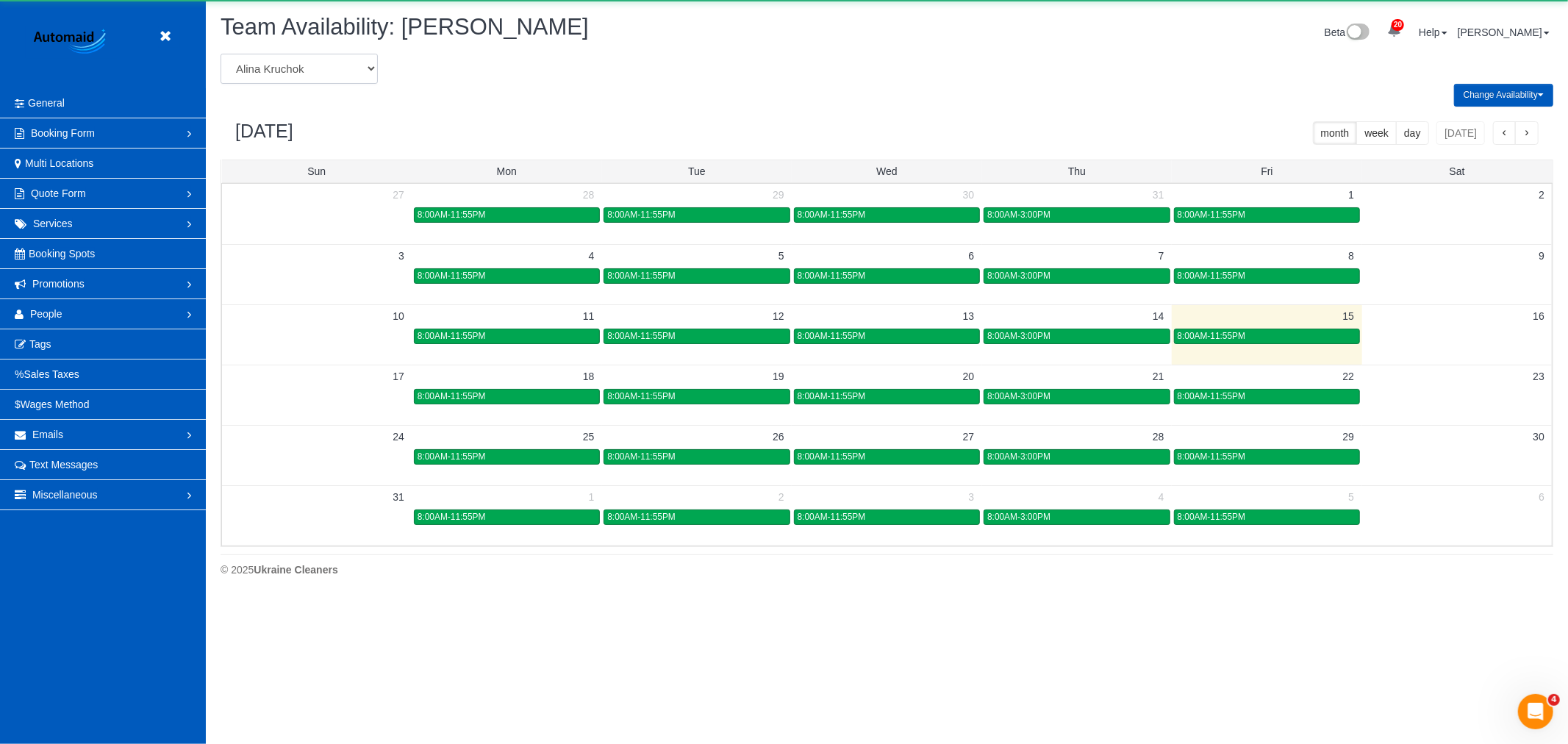
click at [295, 70] on select "Alina Kruchok Alona Kulish Alona Tarasiuk Alona Vikhliaieva Anastasiia Demchenk…" at bounding box center [299, 68] width 158 height 30
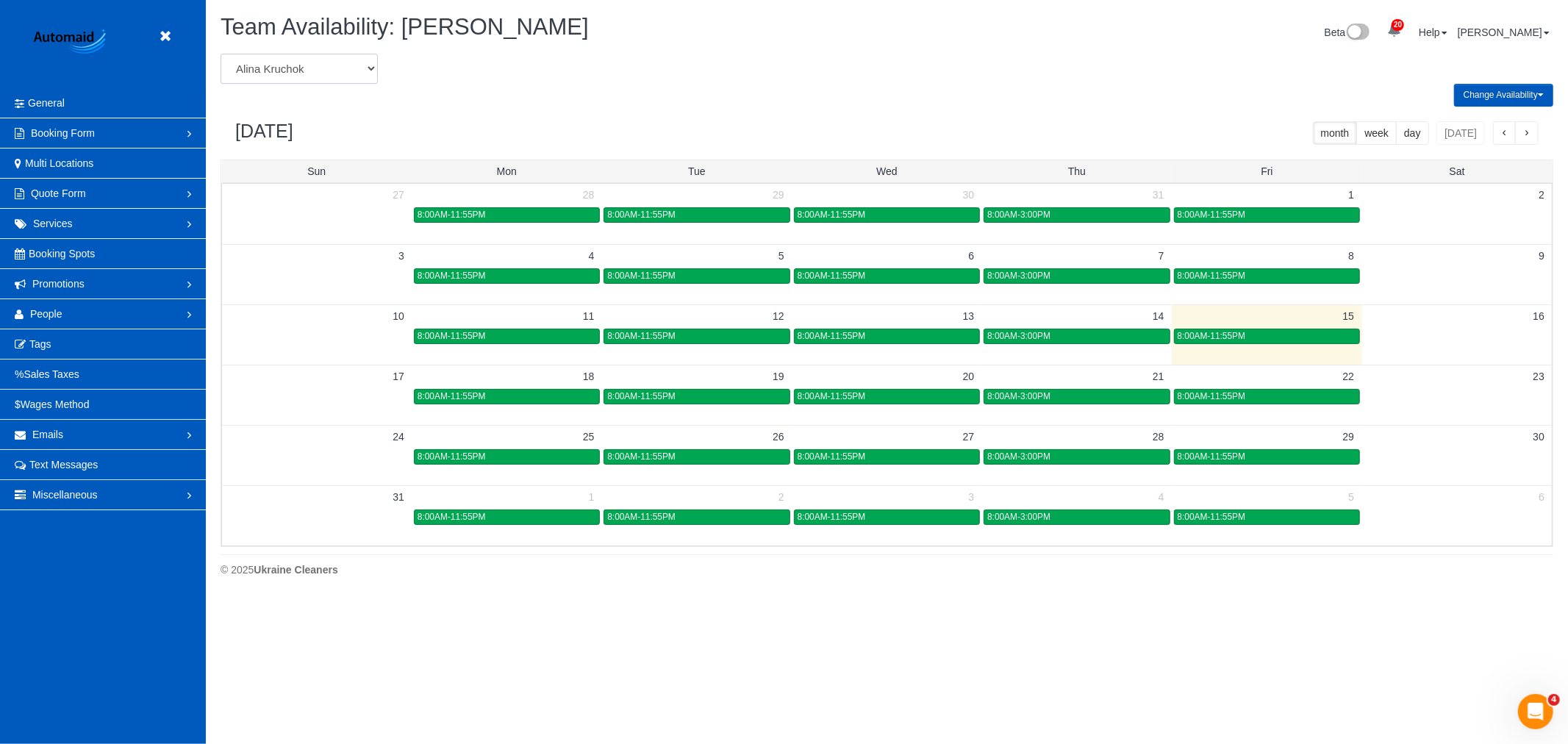
select select "number:28483"
click at [220, 55] on select "Alina Kruchok Alona Kulish Alona Tarasiuk Alona Vikhliaieva Anastasiia Demchenk…" at bounding box center [299, 68] width 158 height 30
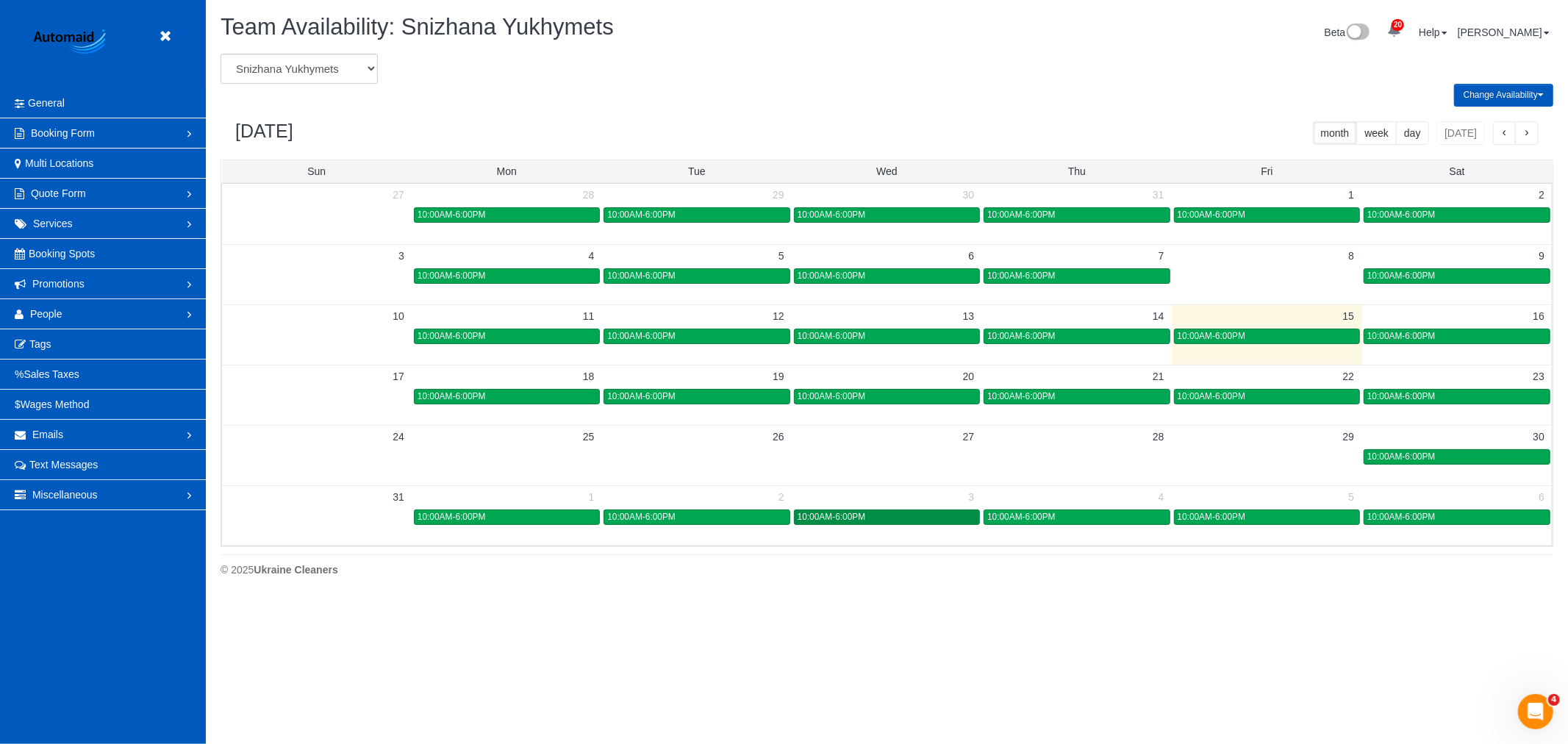
click at [854, 523] on div "10:00AM-6:00PM" at bounding box center [887, 516] width 179 height 11
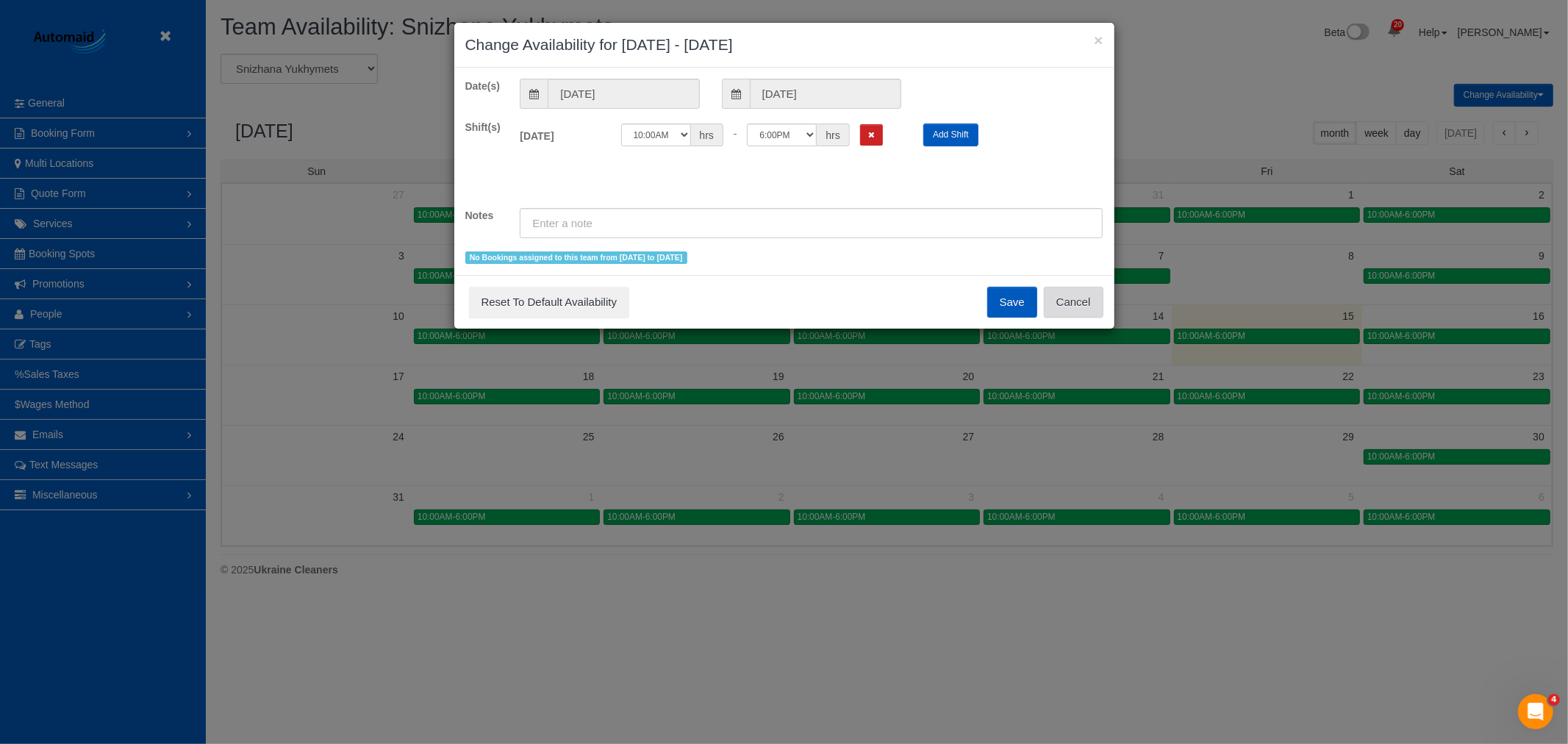
drag, startPoint x: 1082, startPoint y: 303, endPoint x: 702, endPoint y: 141, distance: 413.1
click at [1082, 302] on button "Cancel" at bounding box center [1074, 302] width 60 height 31
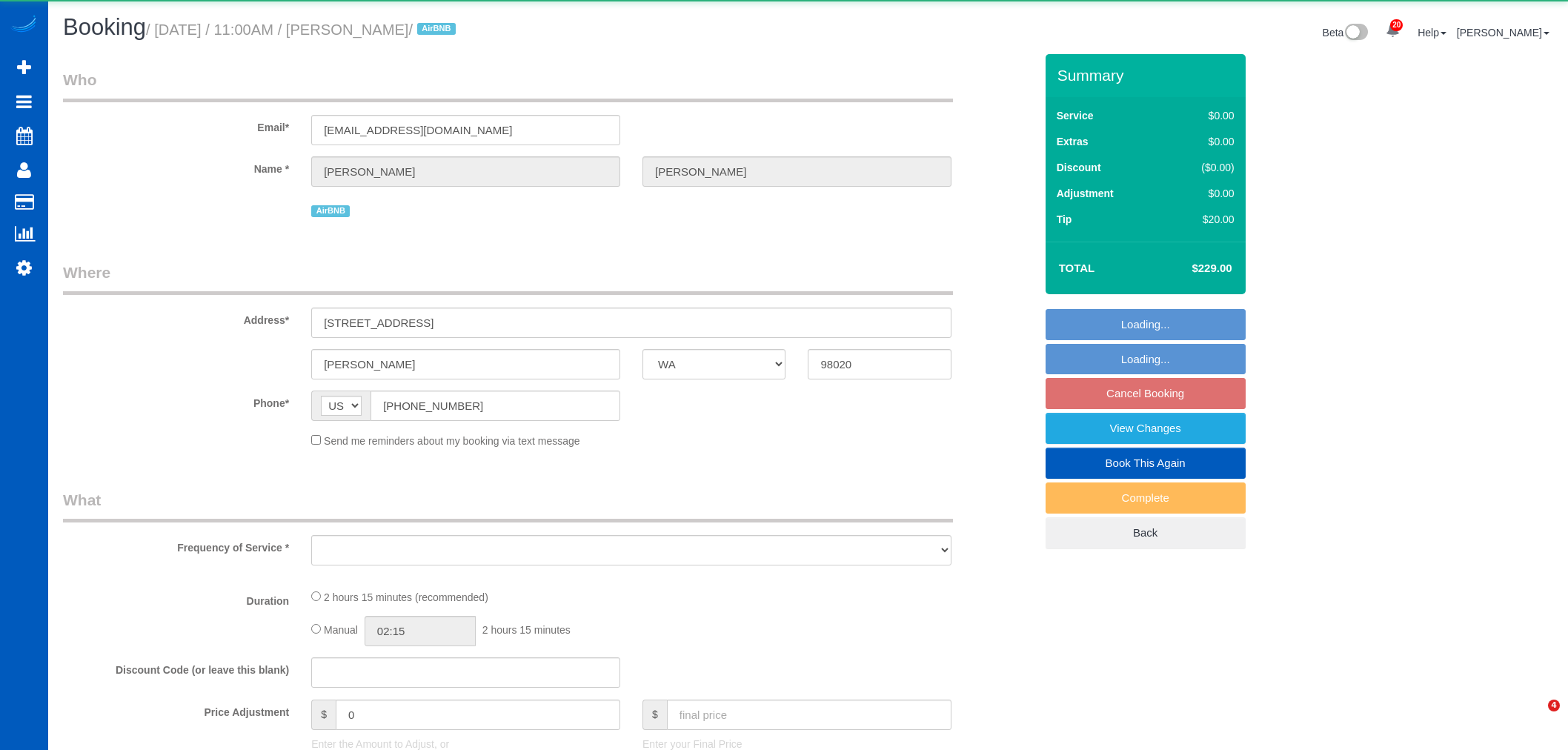
select select "WA"
select select "object:9727"
select select "string:fspay-5441cce4-d2fe-40b9-bdc4-a64cefa5af6f"
select select "199"
select select "1501"
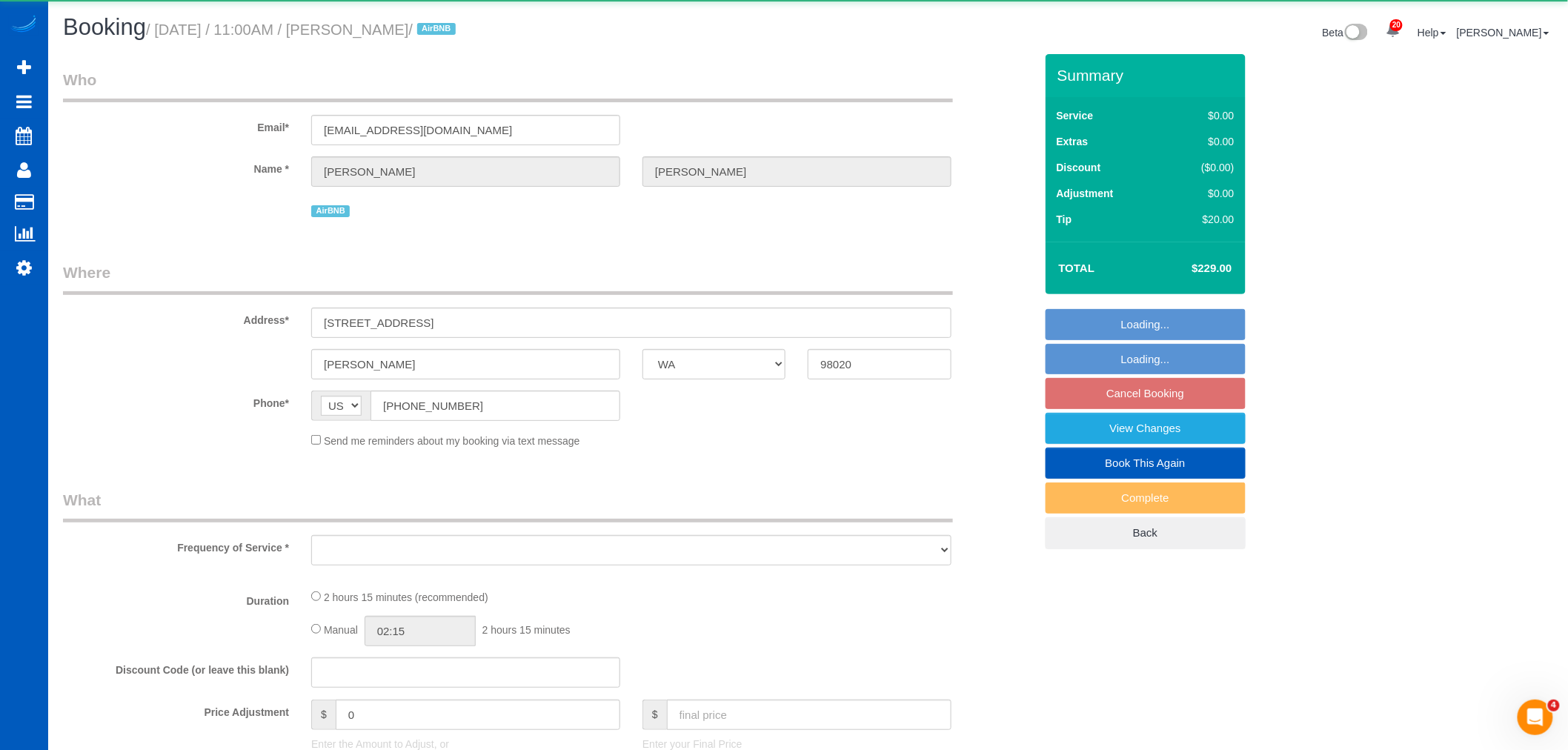
select select "3"
select select "spot41"
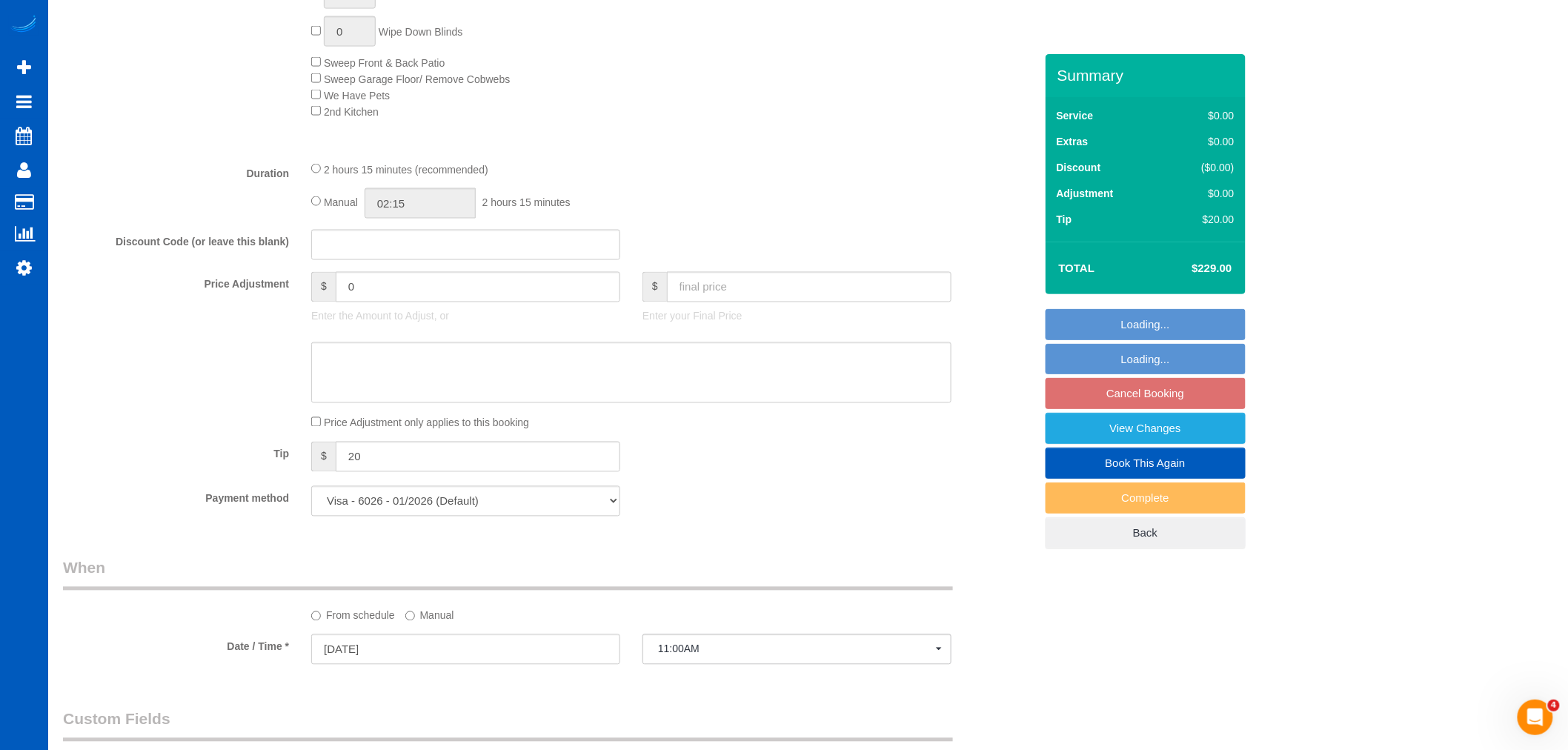
scroll to position [987, 0]
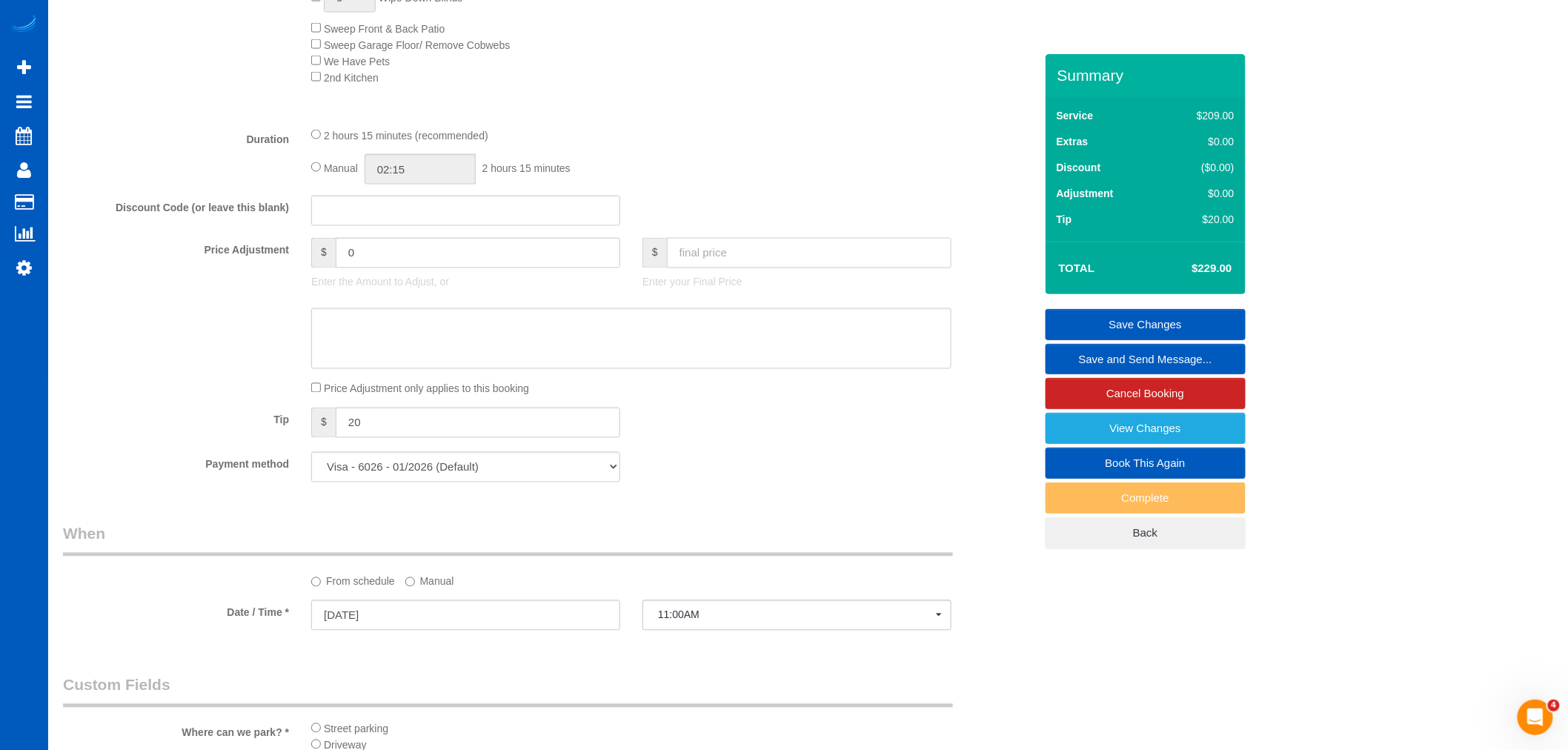
click at [736, 250] on input "text" at bounding box center [809, 252] width 285 height 30
type input "245"
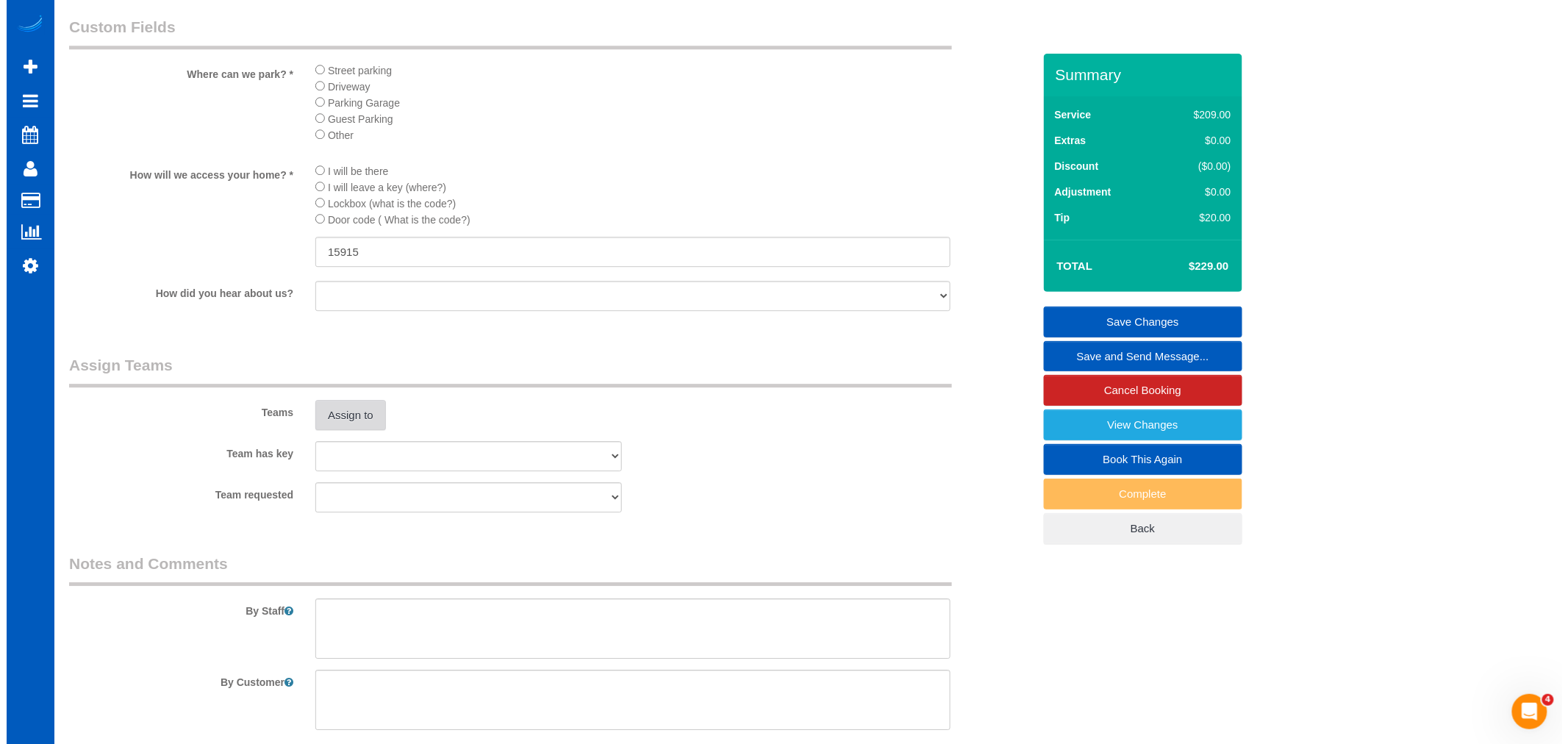
scroll to position [1633, 0]
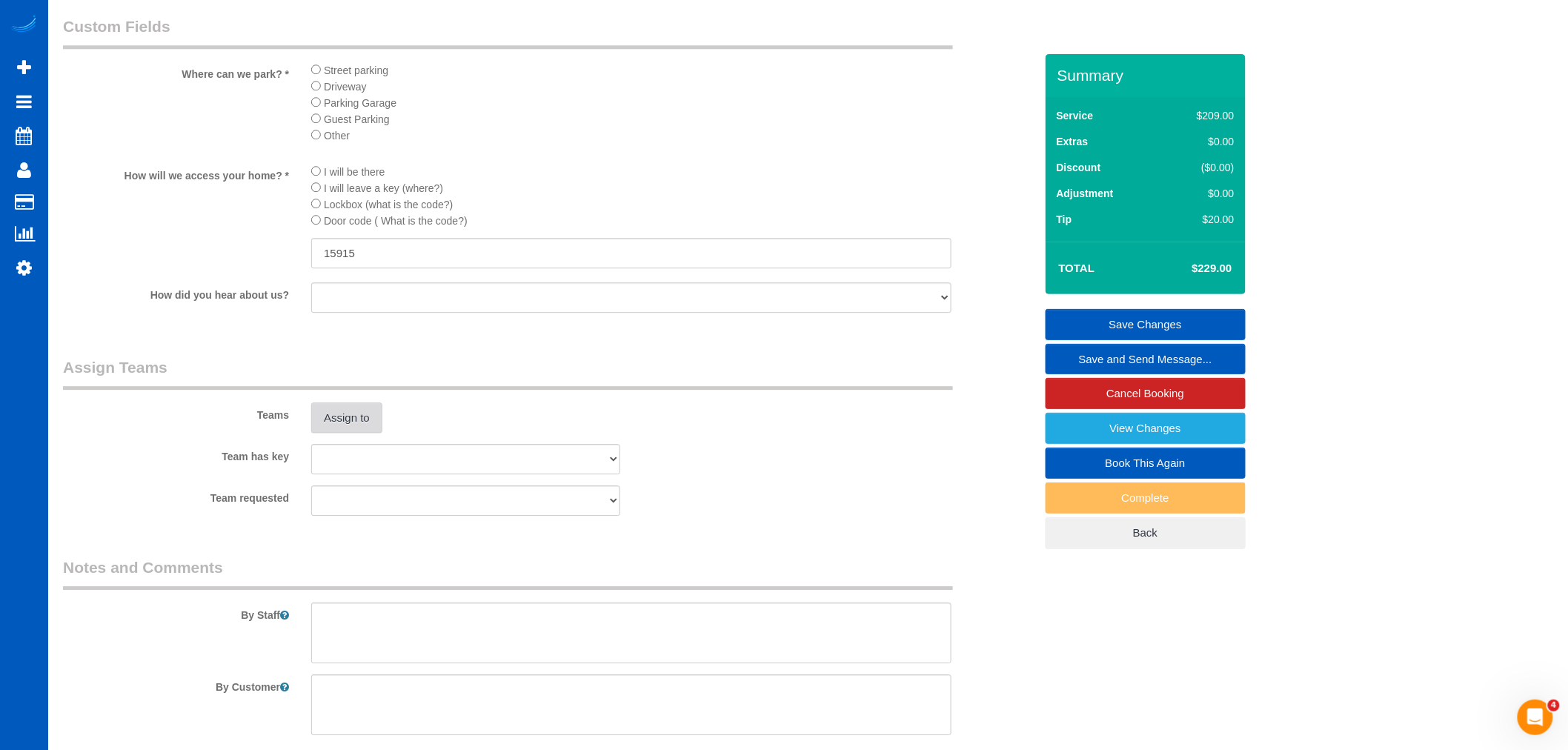
type input "16"
click at [350, 425] on button "Assign to" at bounding box center [346, 418] width 71 height 31
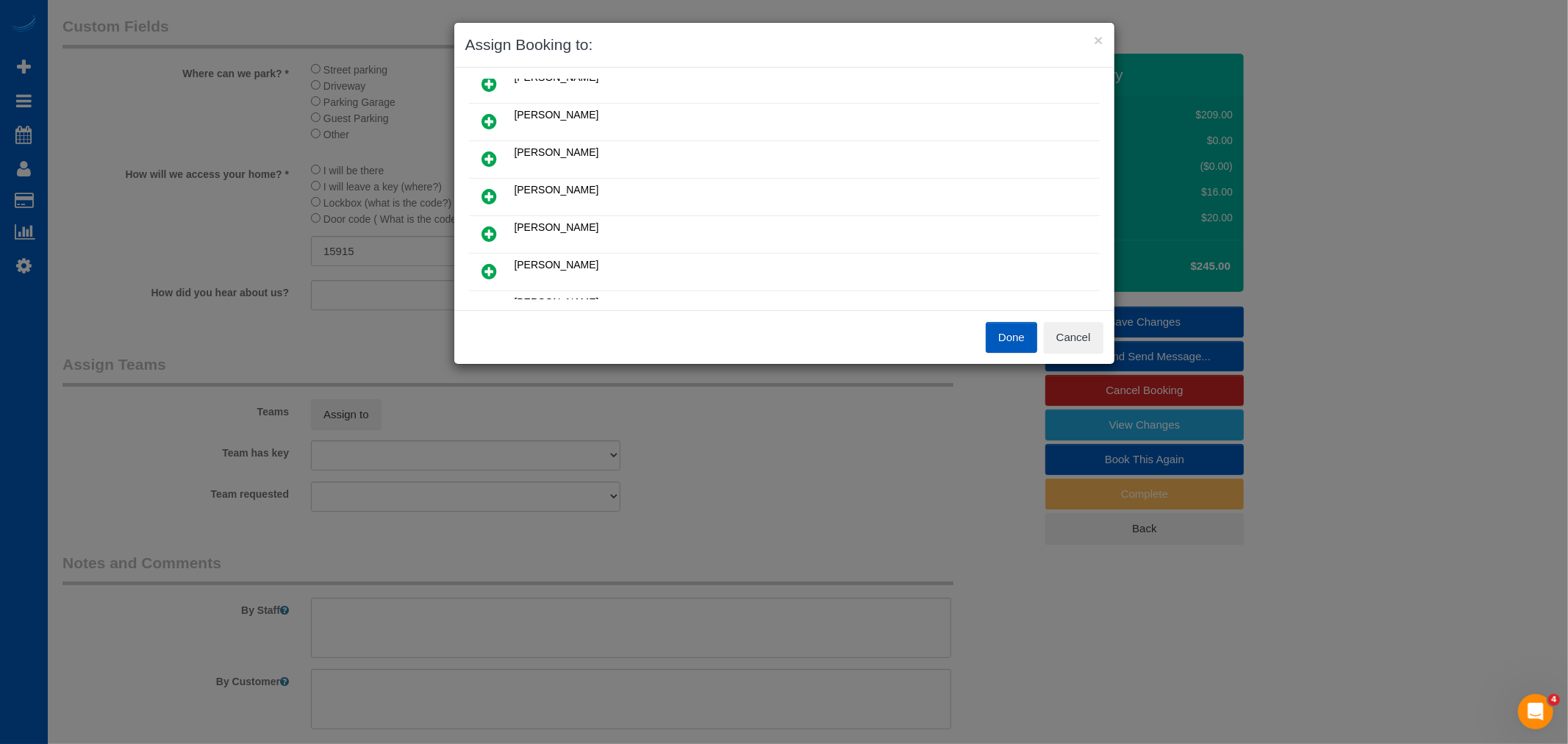
click at [495, 189] on icon at bounding box center [490, 196] width 15 height 17
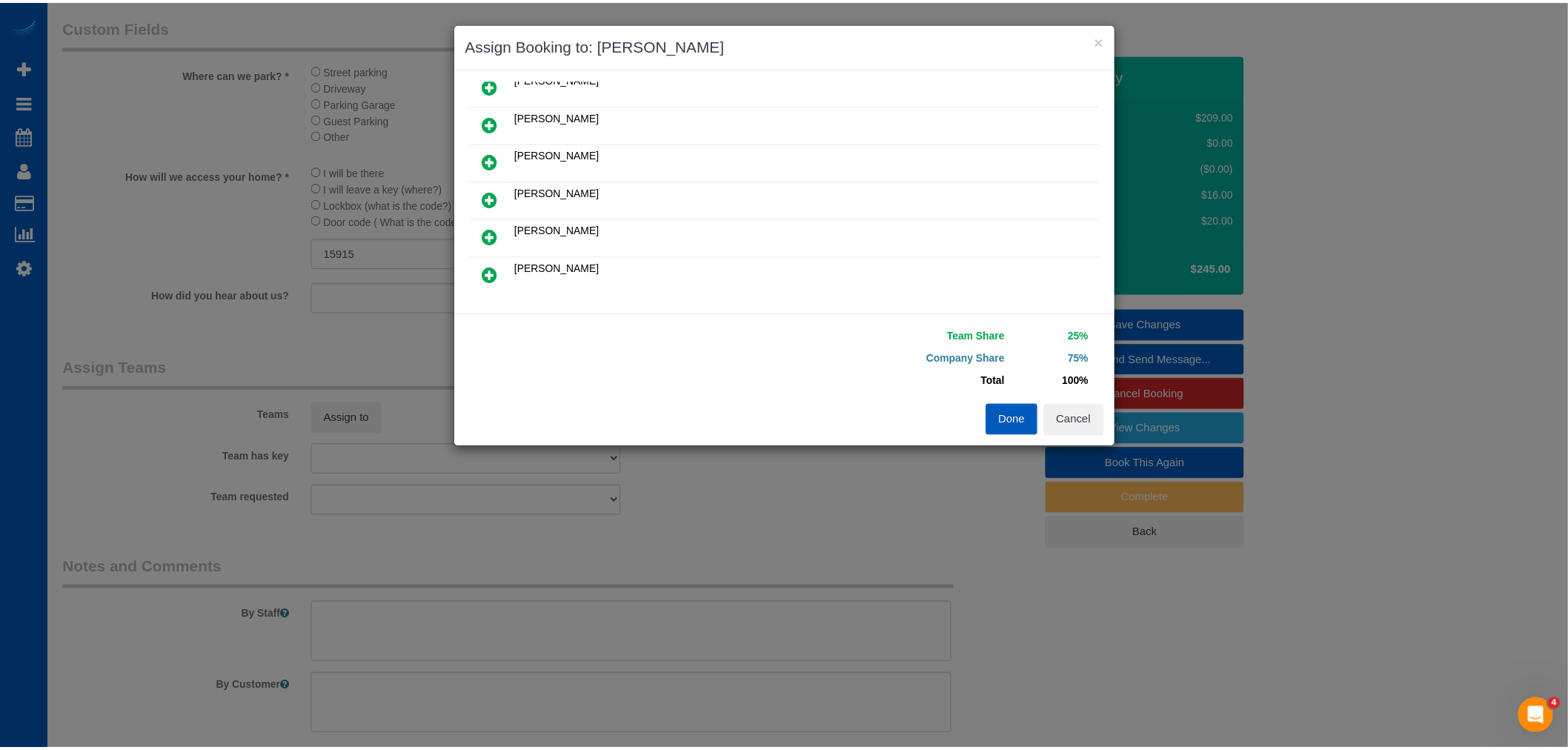
scroll to position [0, 0]
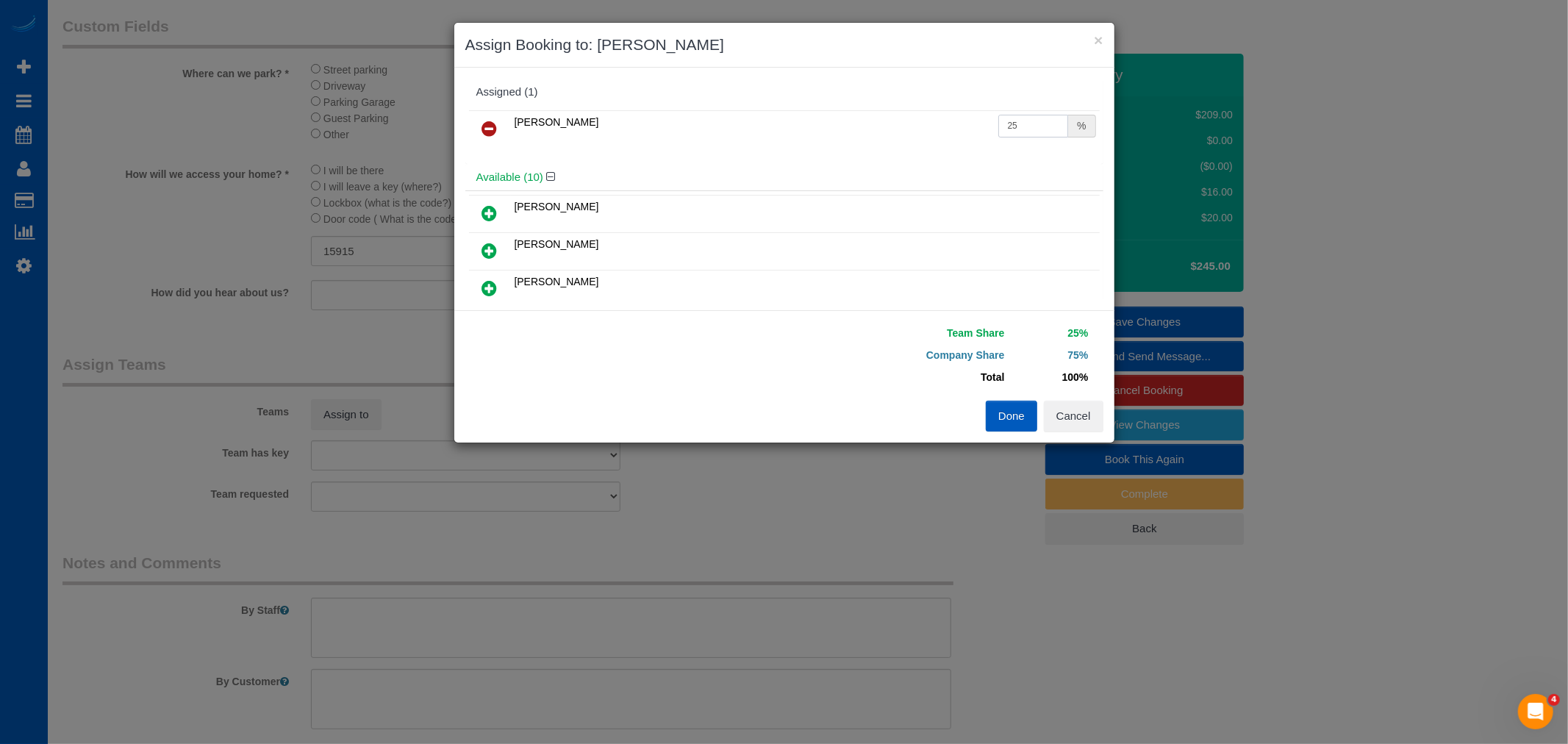
drag, startPoint x: 1036, startPoint y: 136, endPoint x: 863, endPoint y: 105, distance: 175.8
click at [863, 105] on div "Assigned (1) [PERSON_NAME] 25 %" at bounding box center [784, 121] width 638 height 86
type input "66.67"
click at [991, 427] on button "Done" at bounding box center [1011, 416] width 52 height 31
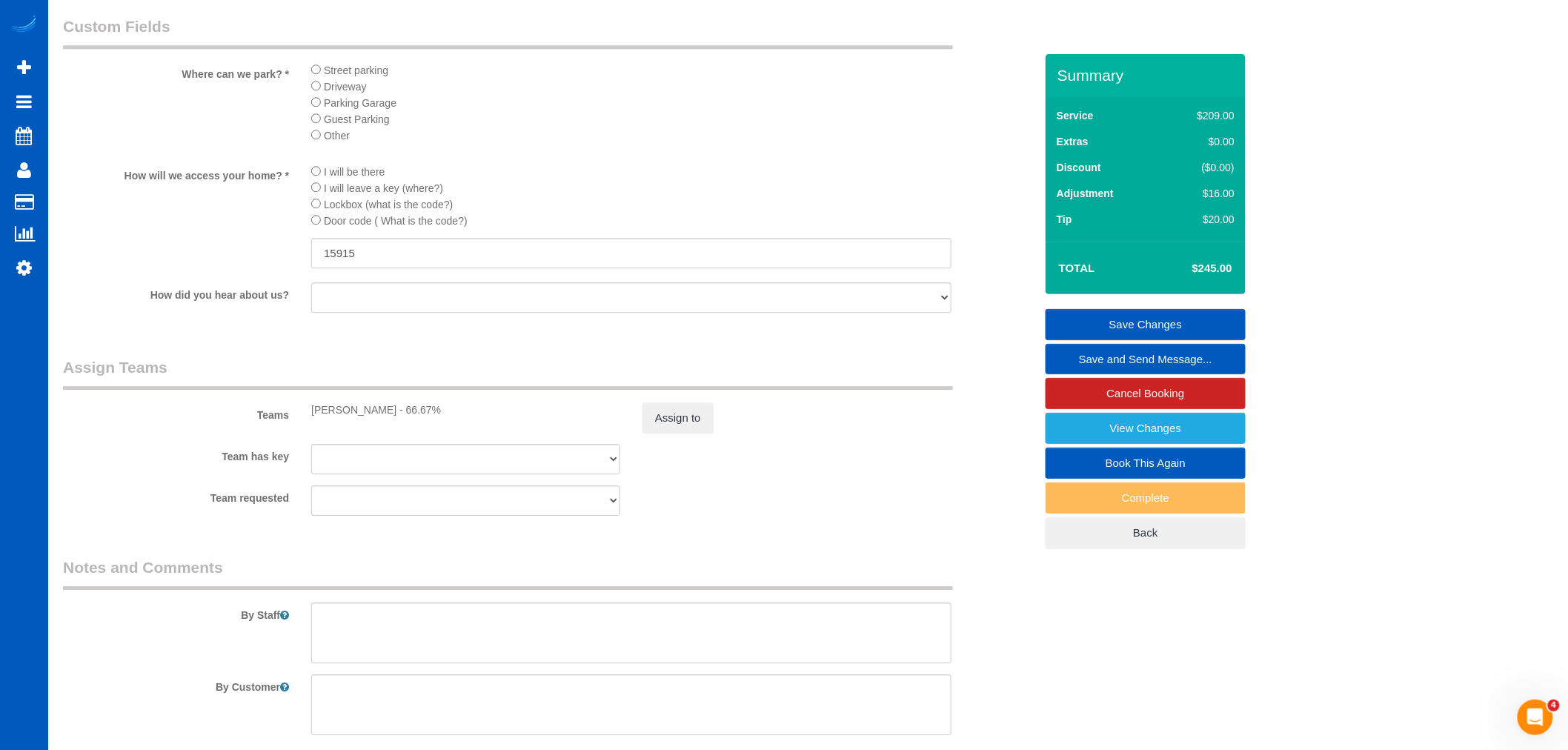
click at [1123, 321] on link "Save Changes" at bounding box center [1145, 325] width 200 height 31
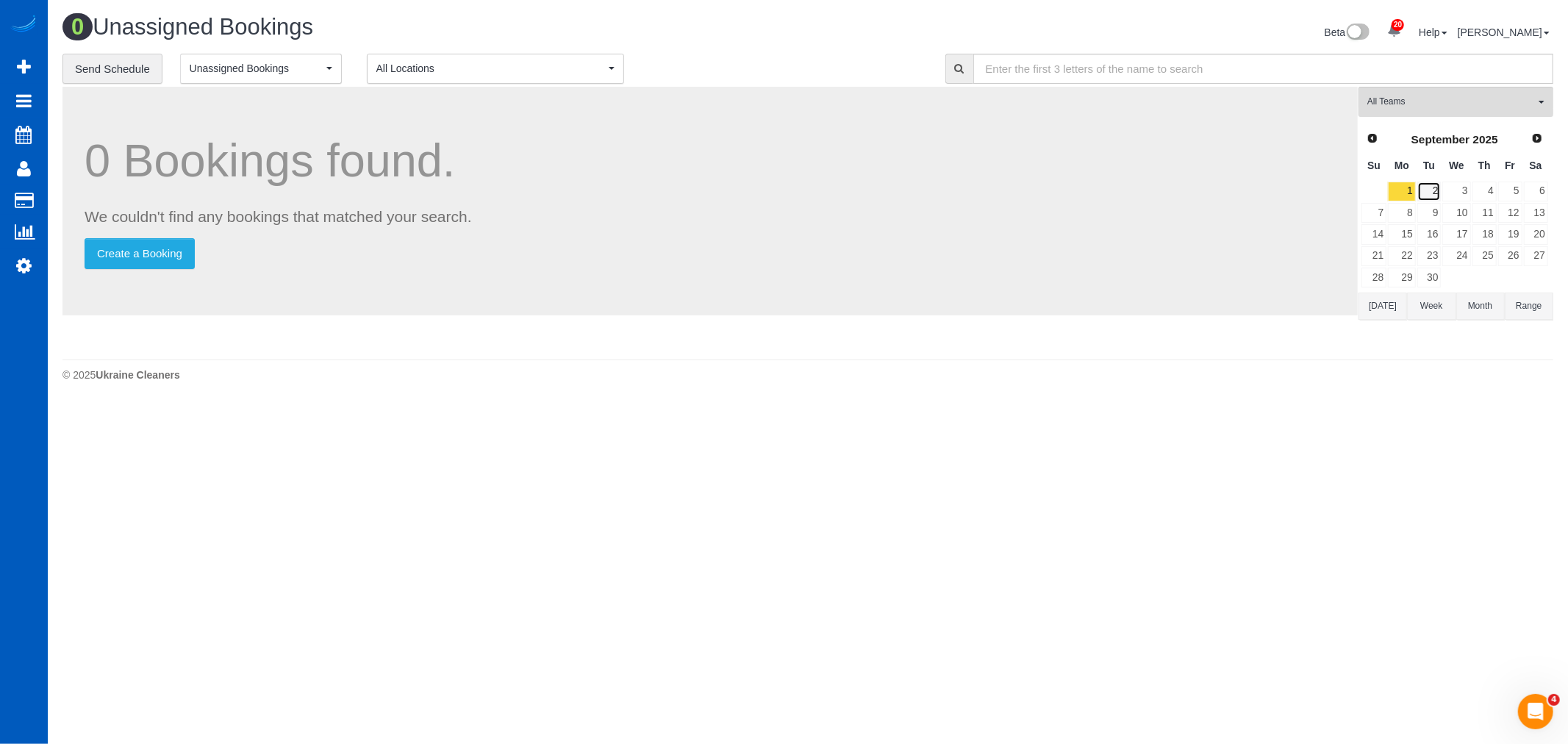
click at [1427, 186] on link "2" at bounding box center [1429, 191] width 24 height 20
click at [1454, 187] on link "3" at bounding box center [1456, 191] width 28 height 20
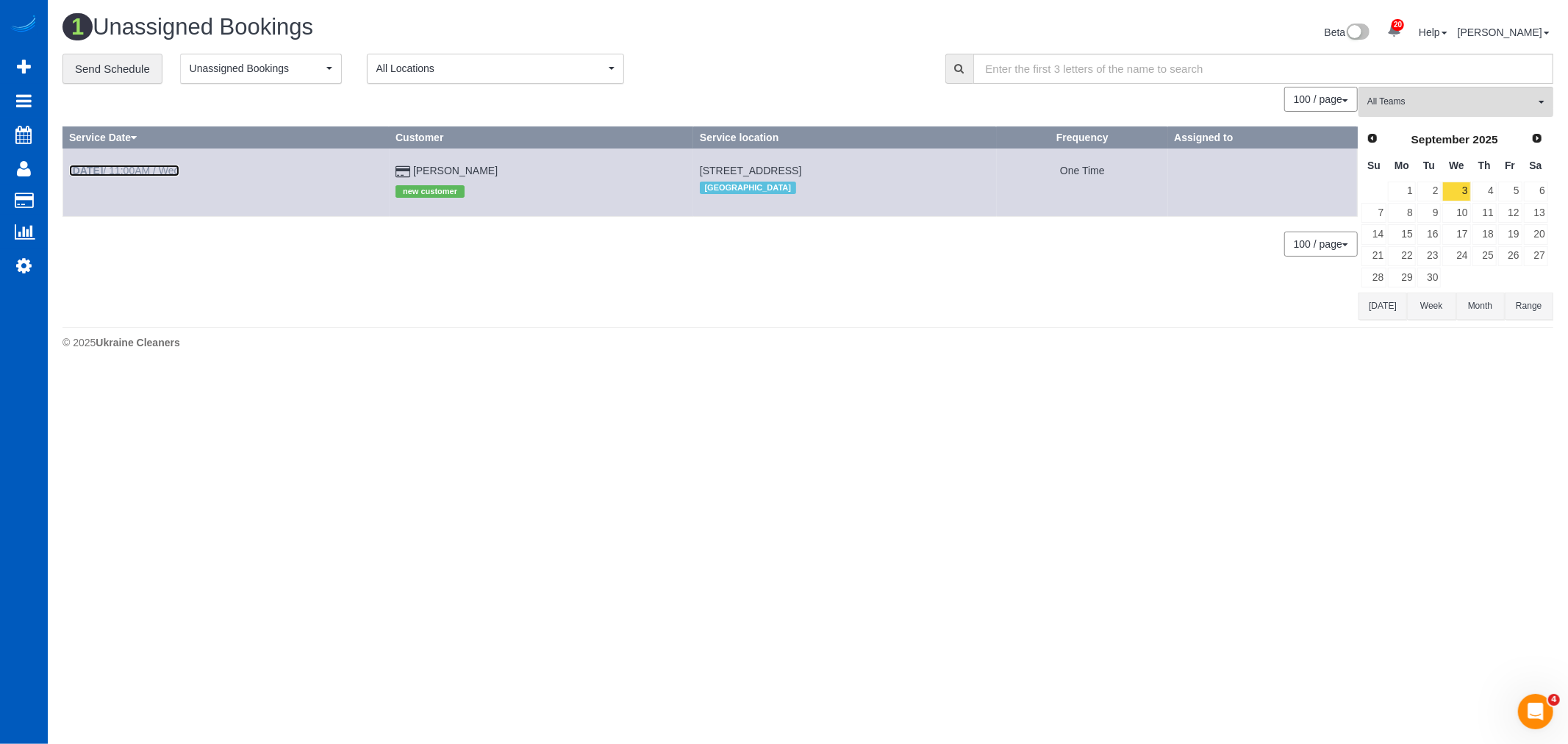
click at [135, 170] on link "[DATE] 11:00AM / Wed" at bounding box center [124, 170] width 111 height 12
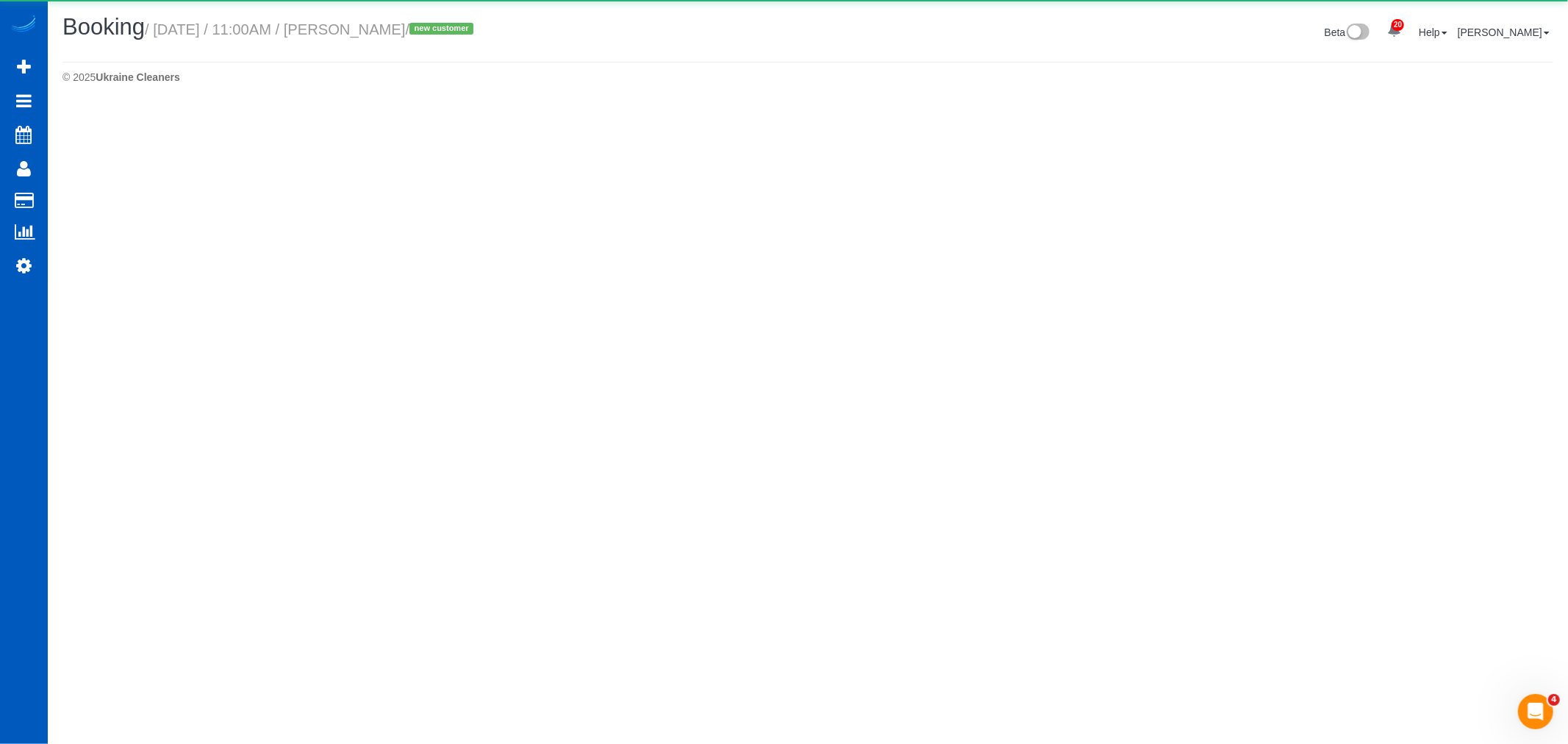
select select "WA"
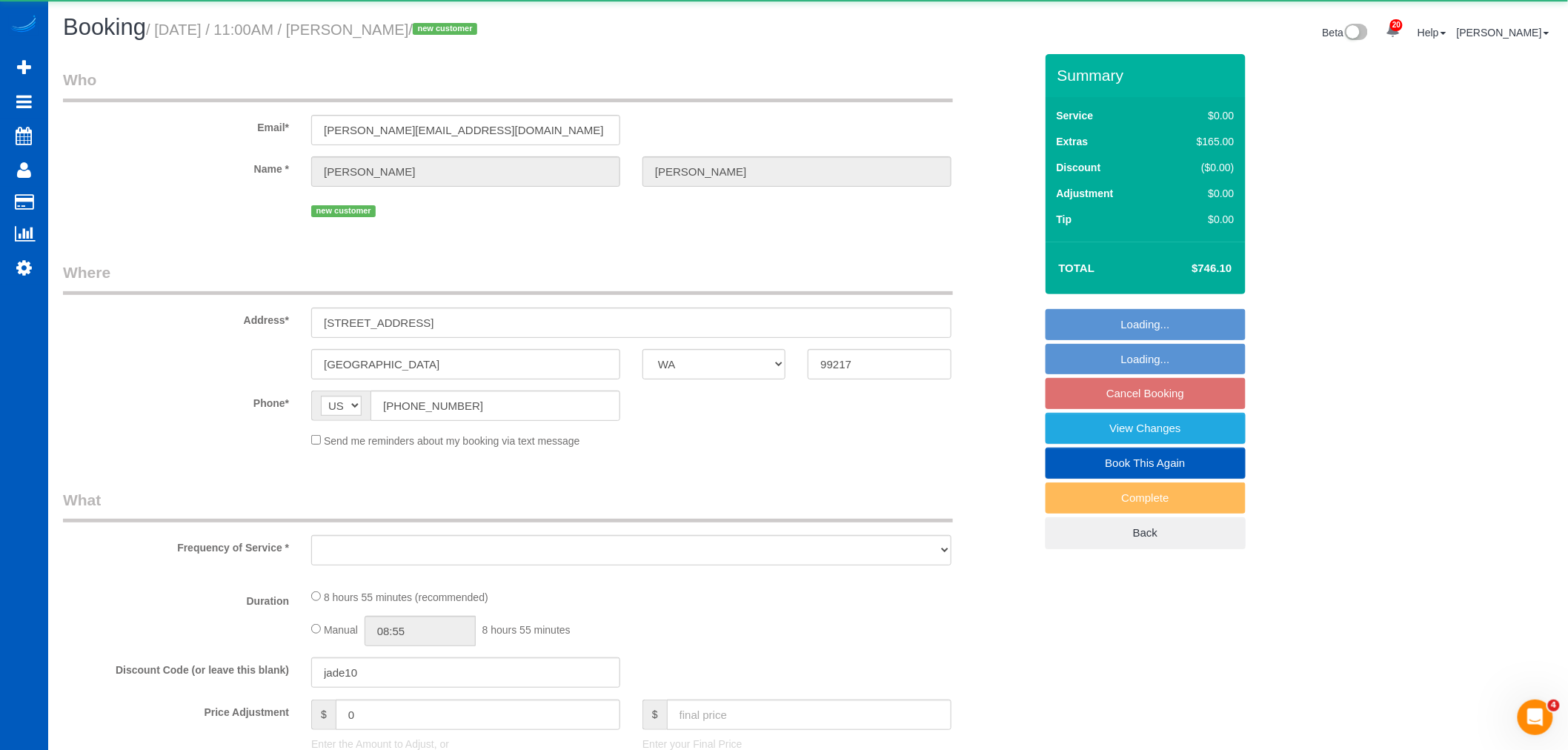
select select "object:11271"
select select "string:fspay-c70cf634-9dac-49a7-919f-6375c5ee15ad"
select select "199"
select select "3501"
select select "4"
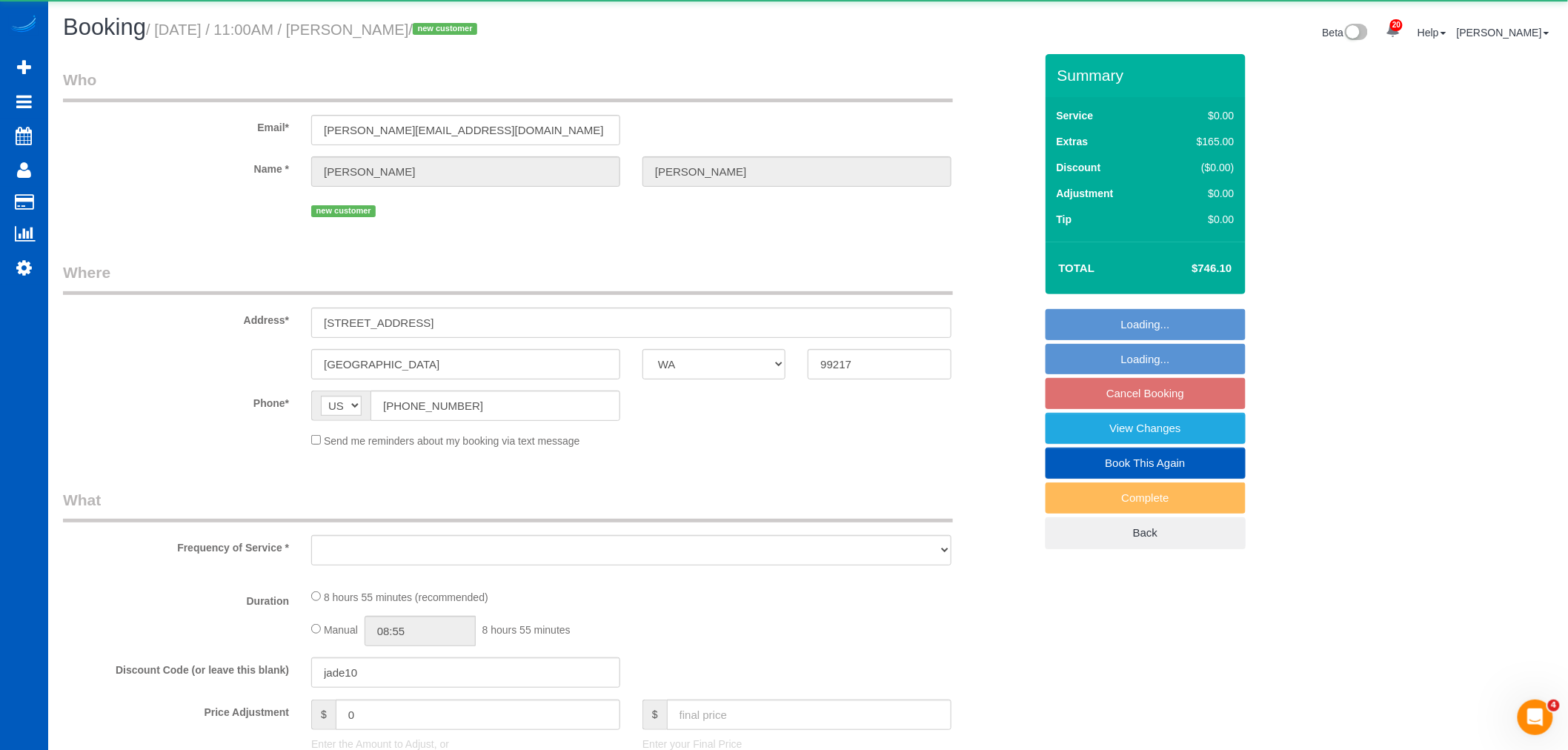
select select "3"
select select "spot60"
select select "number:8"
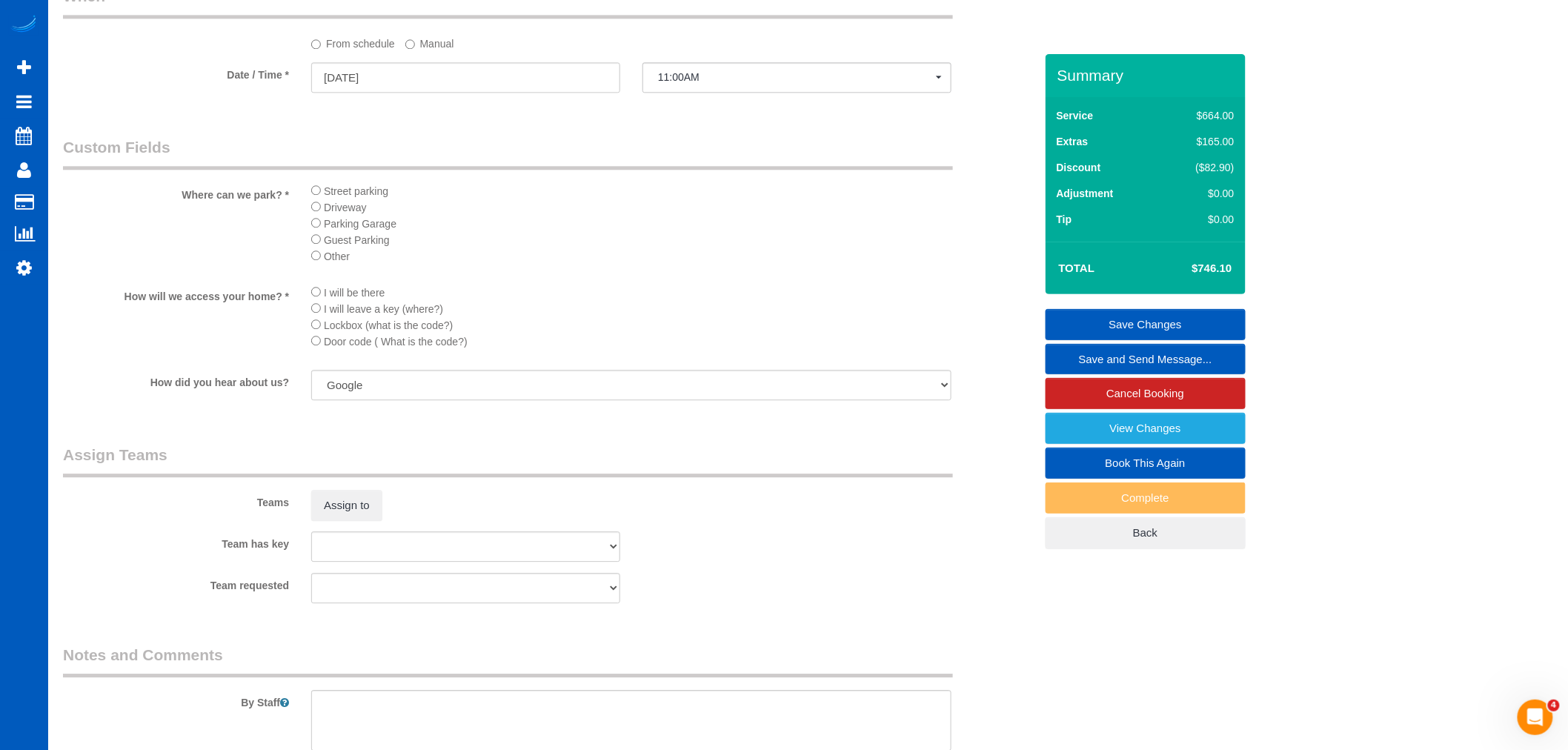
scroll to position [1729, 0]
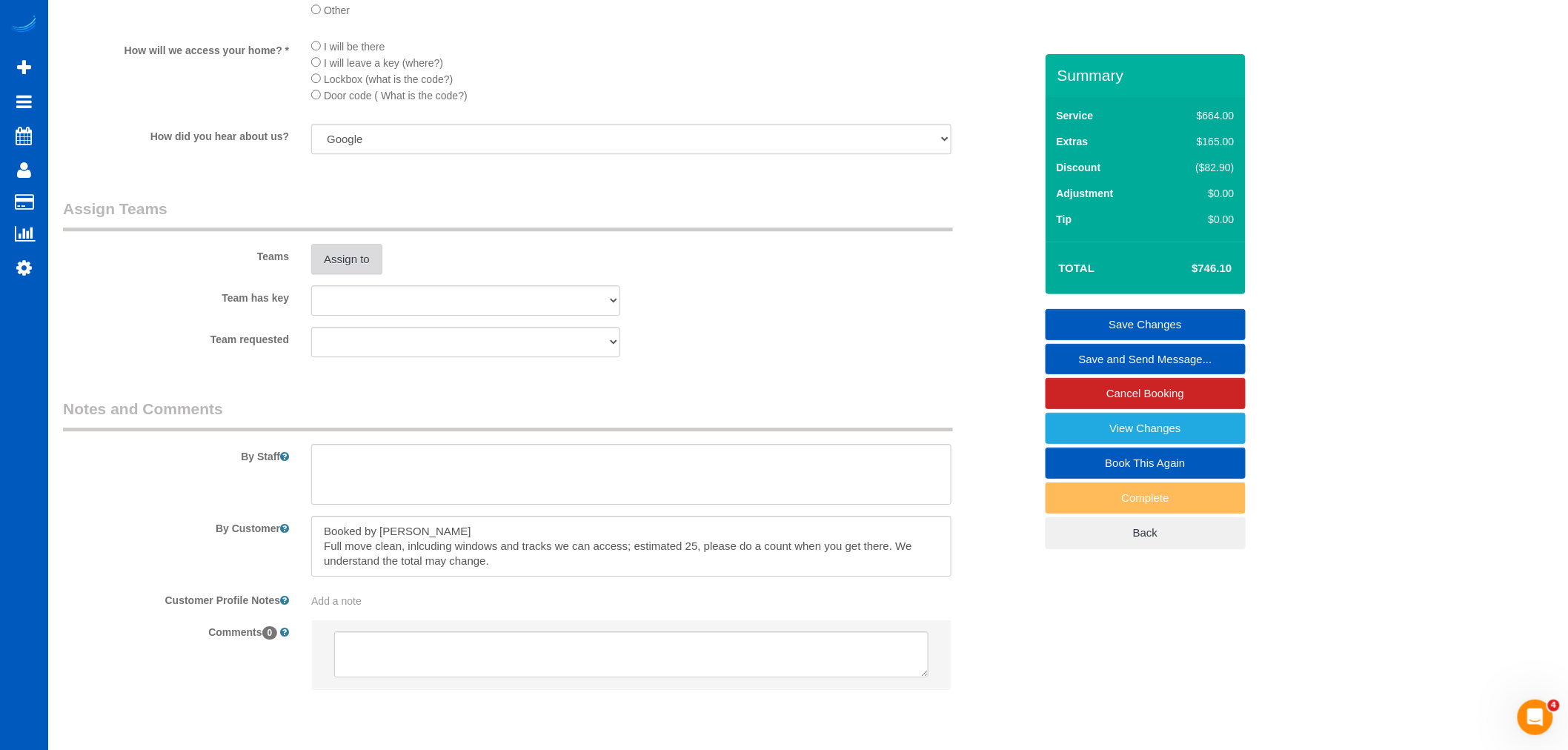
click at [345, 275] on button "Assign to" at bounding box center [346, 260] width 71 height 31
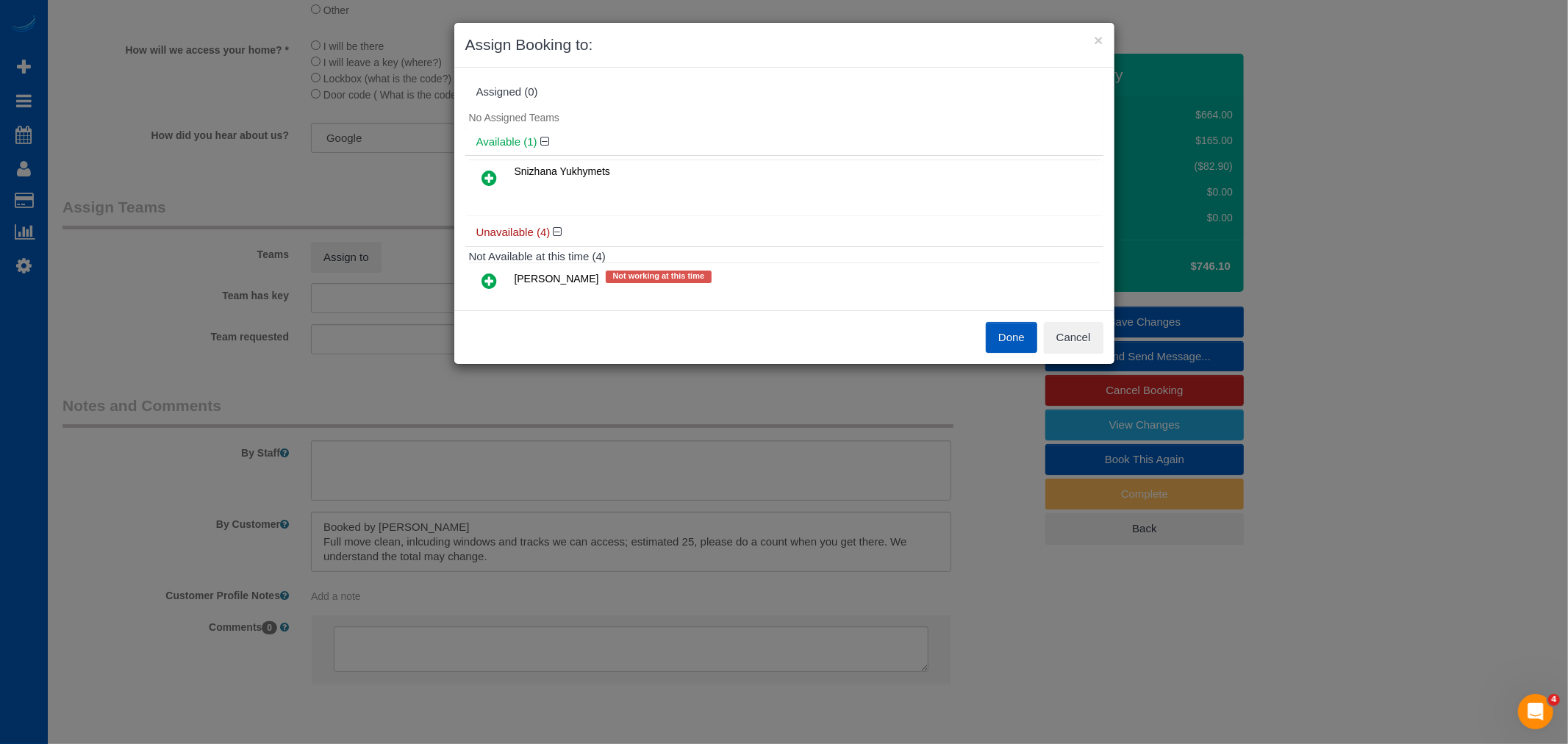
click at [476, 179] on link at bounding box center [490, 179] width 35 height 30
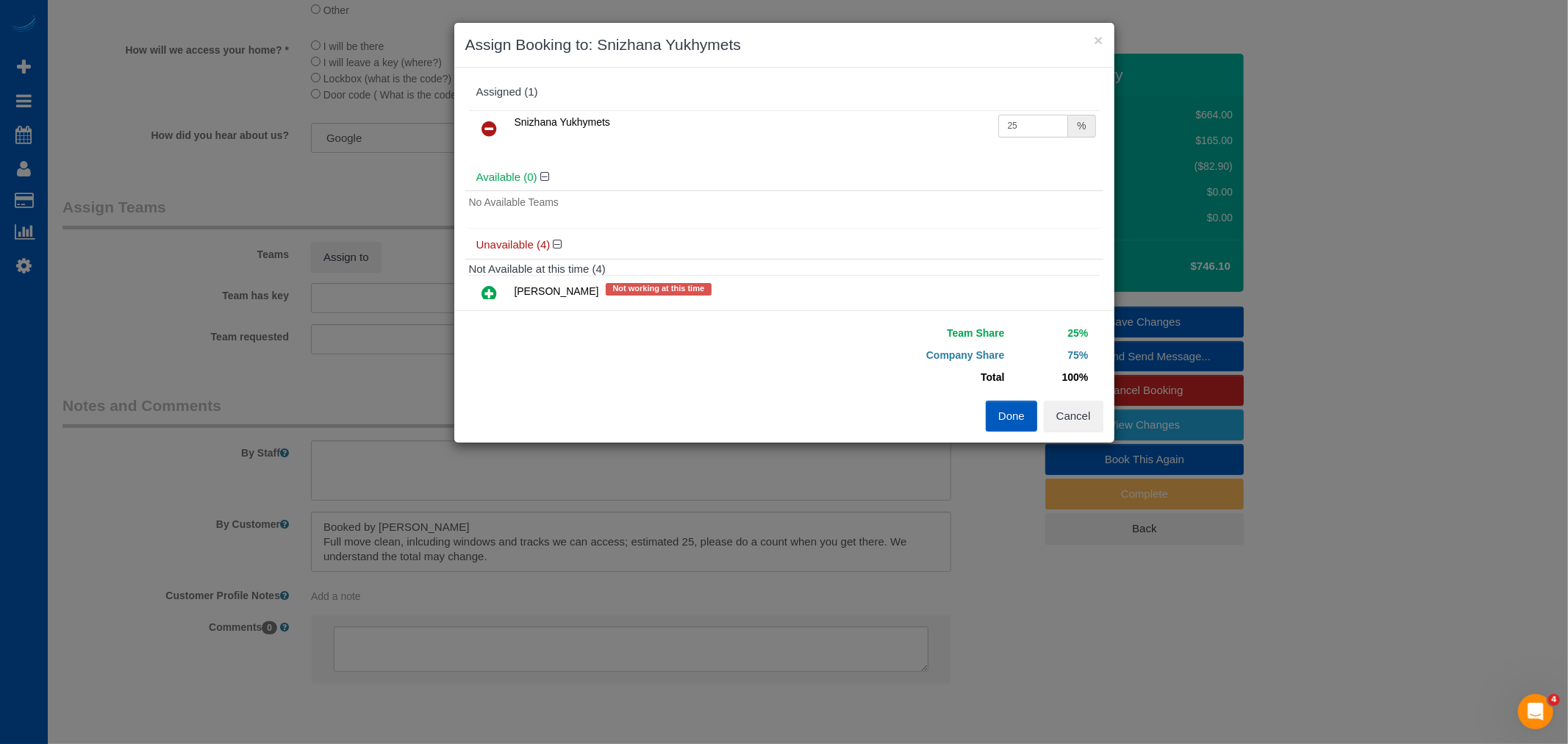
drag, startPoint x: 1038, startPoint y: 130, endPoint x: 935, endPoint y: 133, distance: 103.0
click at [935, 133] on tr "Snizhana Yukhymets 25 %" at bounding box center [784, 129] width 631 height 37
type input "50"
click at [1020, 427] on button "Done" at bounding box center [1011, 416] width 52 height 31
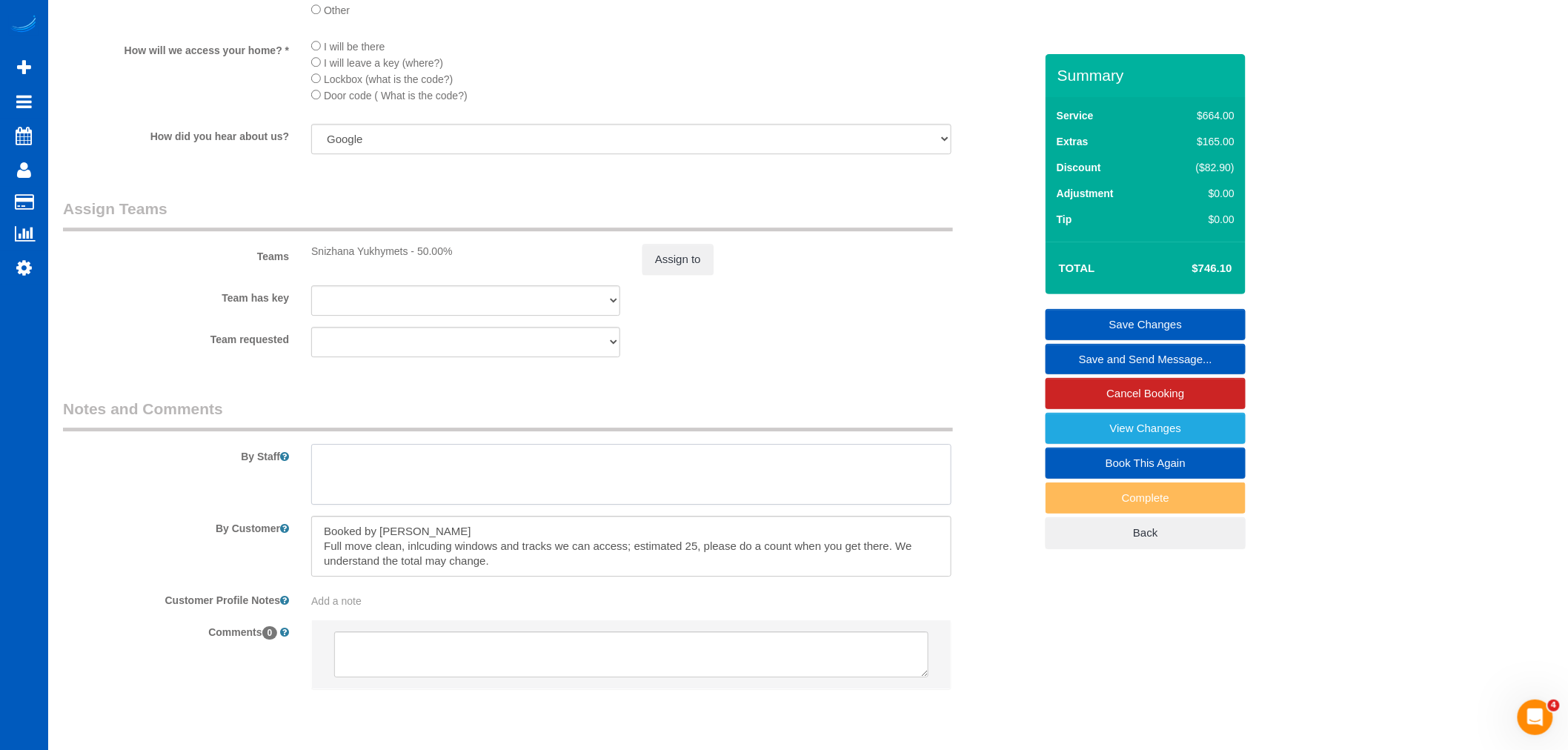
click at [394, 472] on textarea at bounding box center [631, 474] width 641 height 61
type textarea "bring help"
click at [513, 501] on textarea at bounding box center [631, 474] width 641 height 61
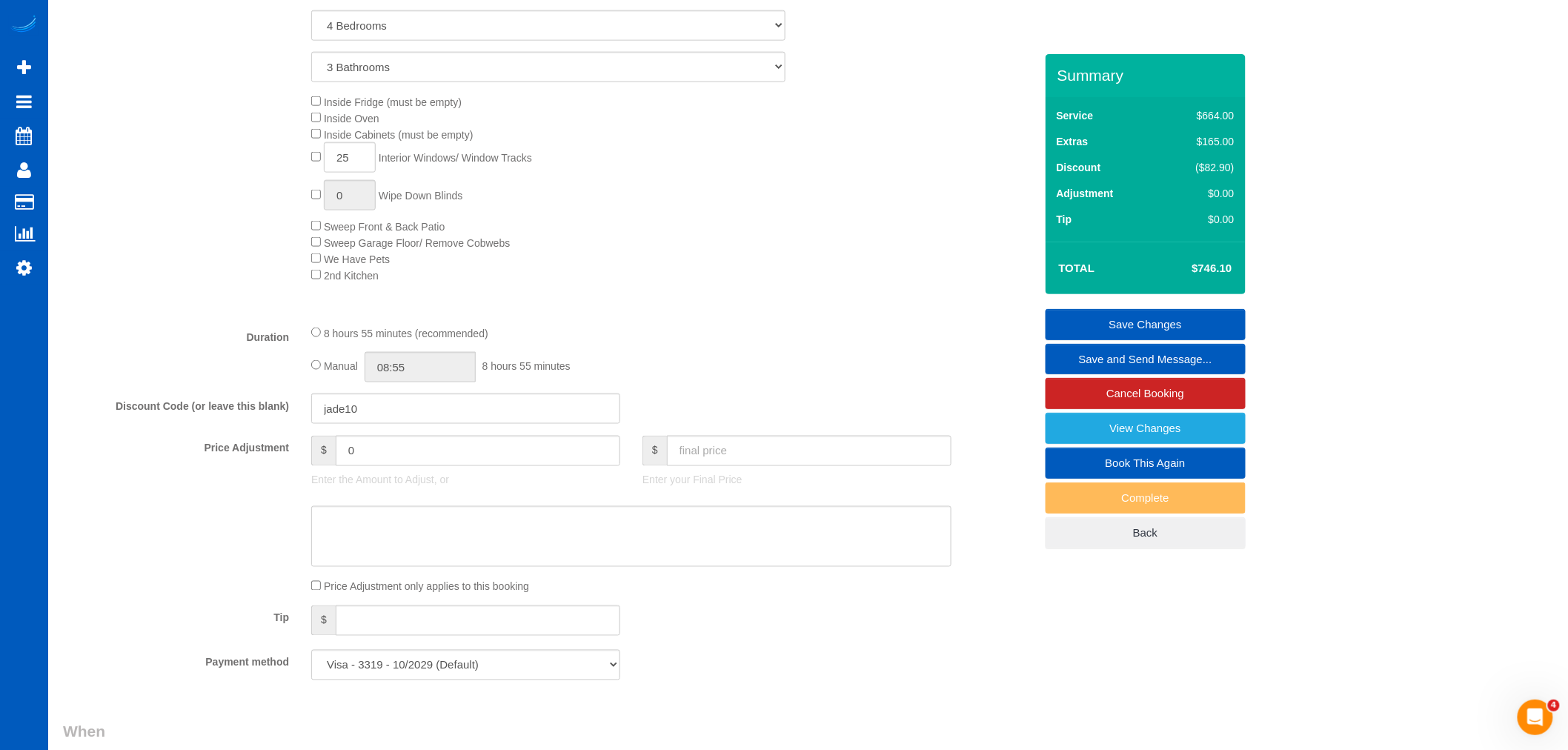
scroll to position [741, 0]
click at [420, 386] on input "08:55" at bounding box center [420, 372] width 111 height 30
type input "08:00"
click at [411, 467] on li "08:00" at bounding box center [404, 472] width 66 height 19
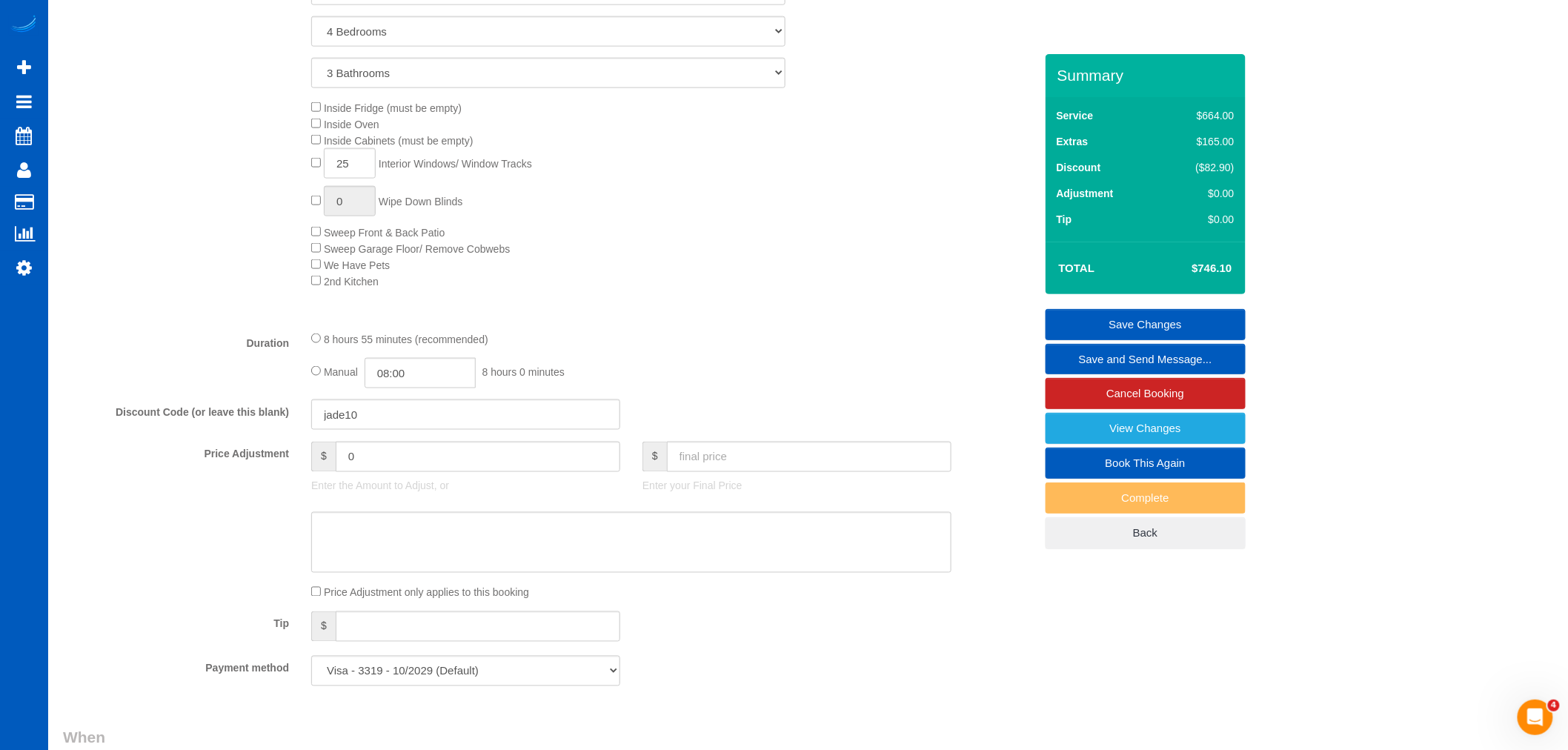
select select "spot72"
click at [811, 342] on div "8 hours 55 minutes (recommended)" at bounding box center [631, 338] width 641 height 16
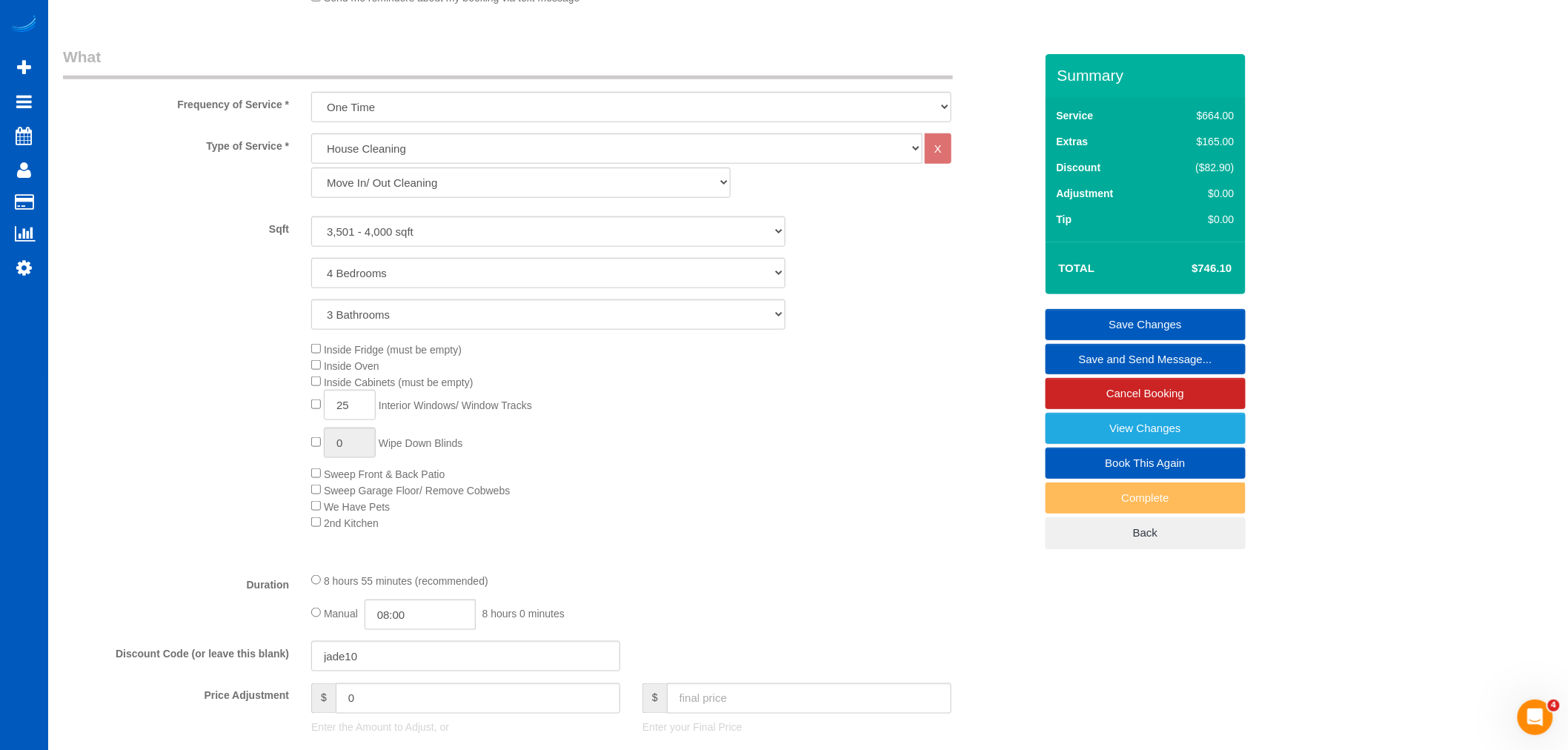
scroll to position [493, 0]
click at [1150, 322] on link "Save Changes" at bounding box center [1145, 325] width 200 height 31
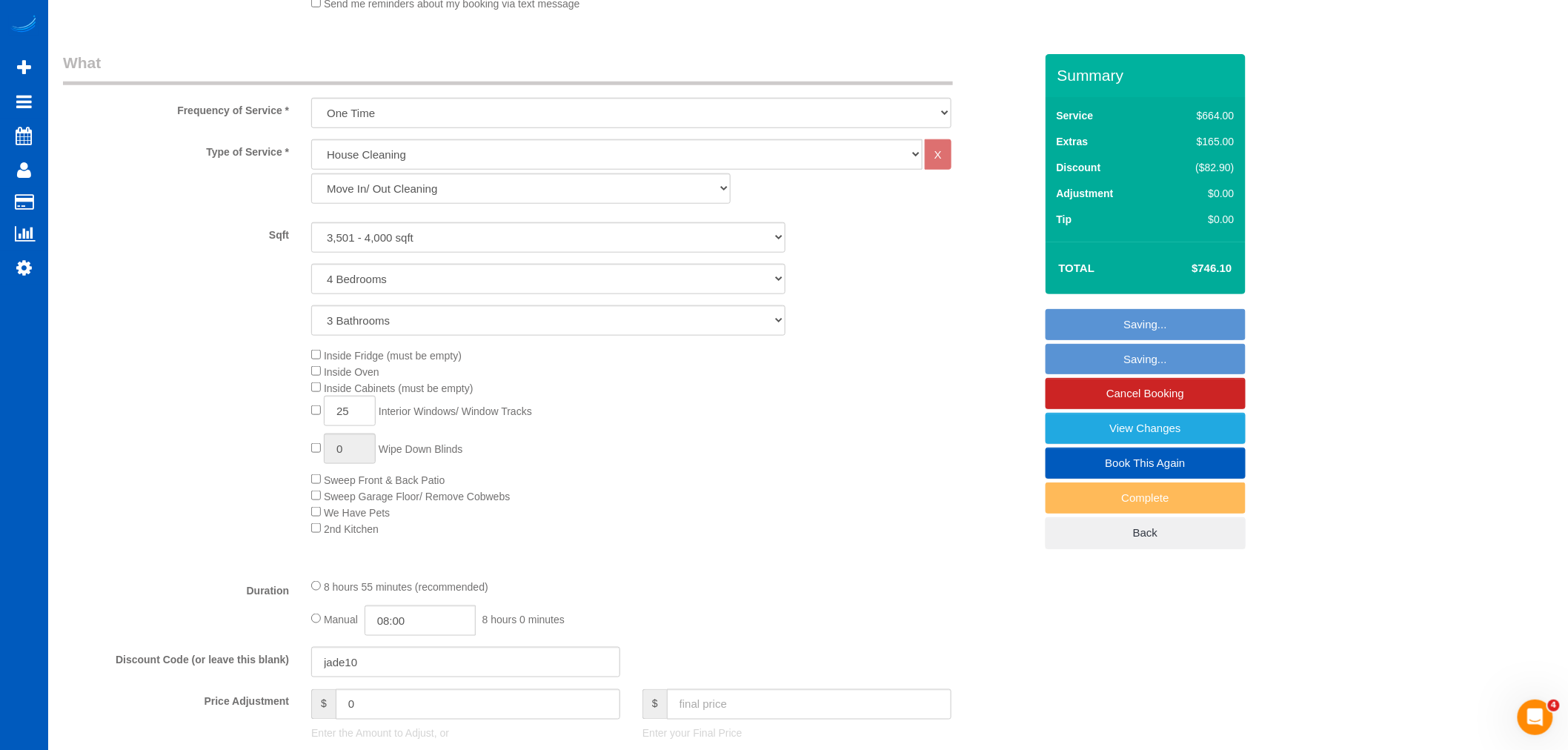
select select "**********"
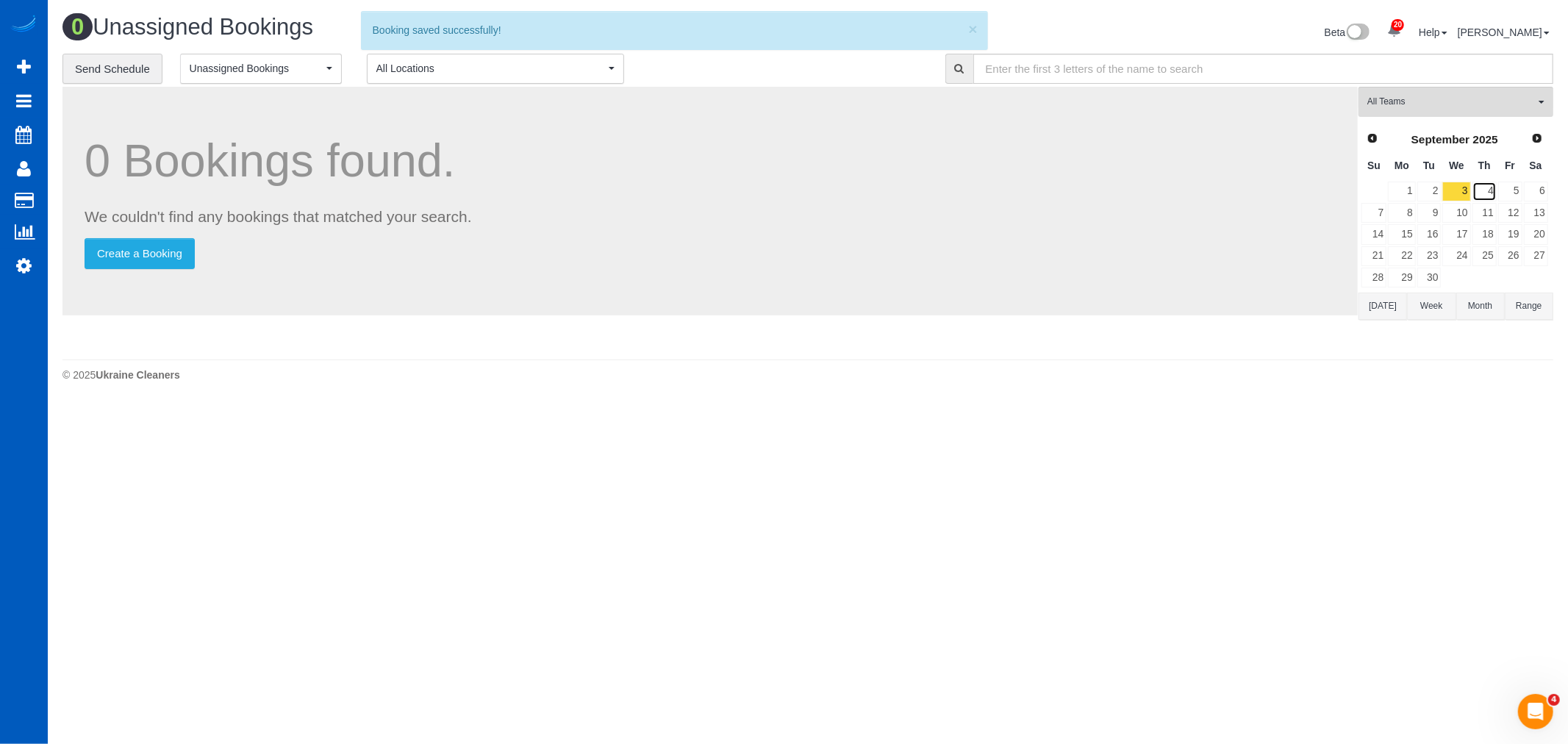
click at [1482, 186] on link "4" at bounding box center [1484, 191] width 24 height 20
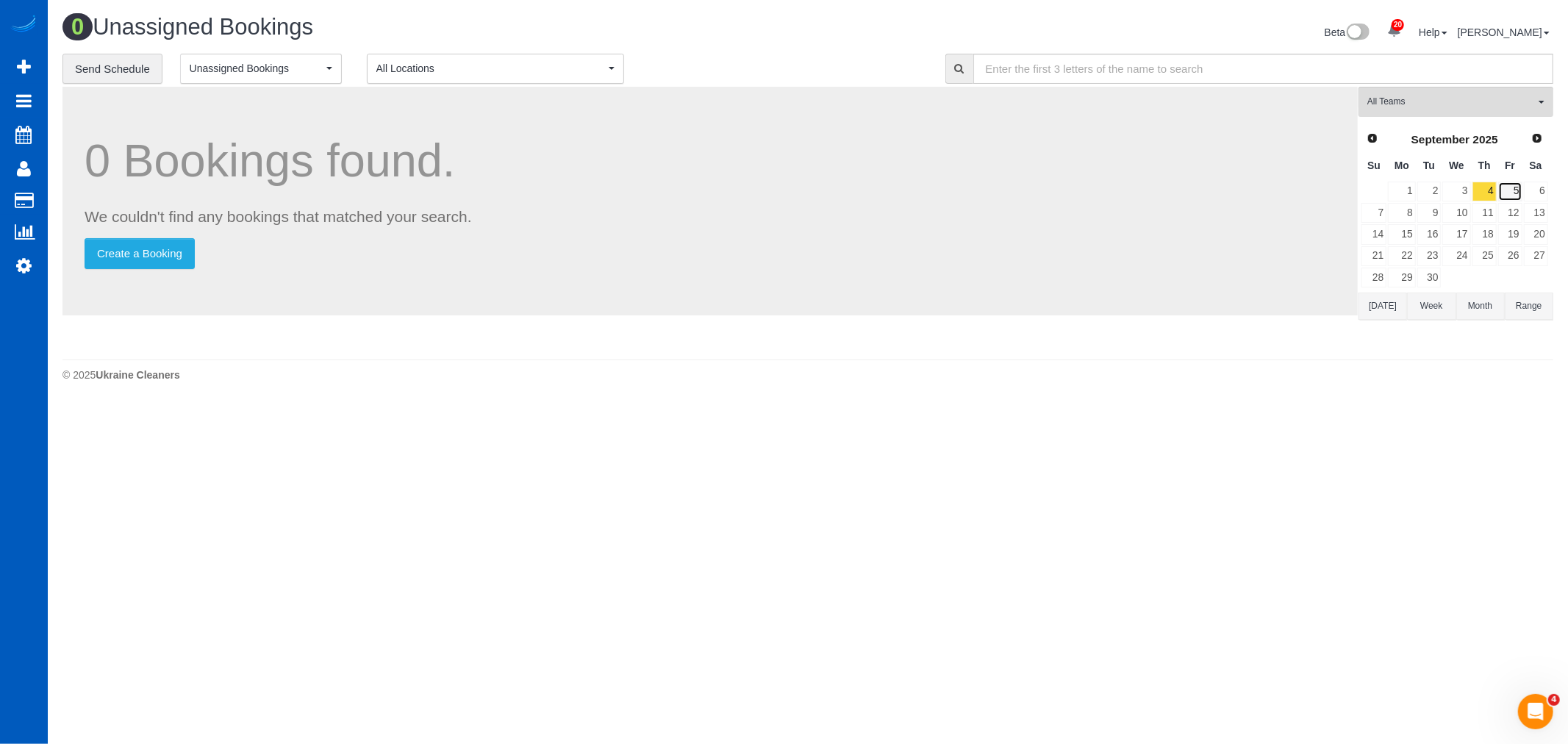
click at [1504, 188] on link "5" at bounding box center [1509, 191] width 24 height 20
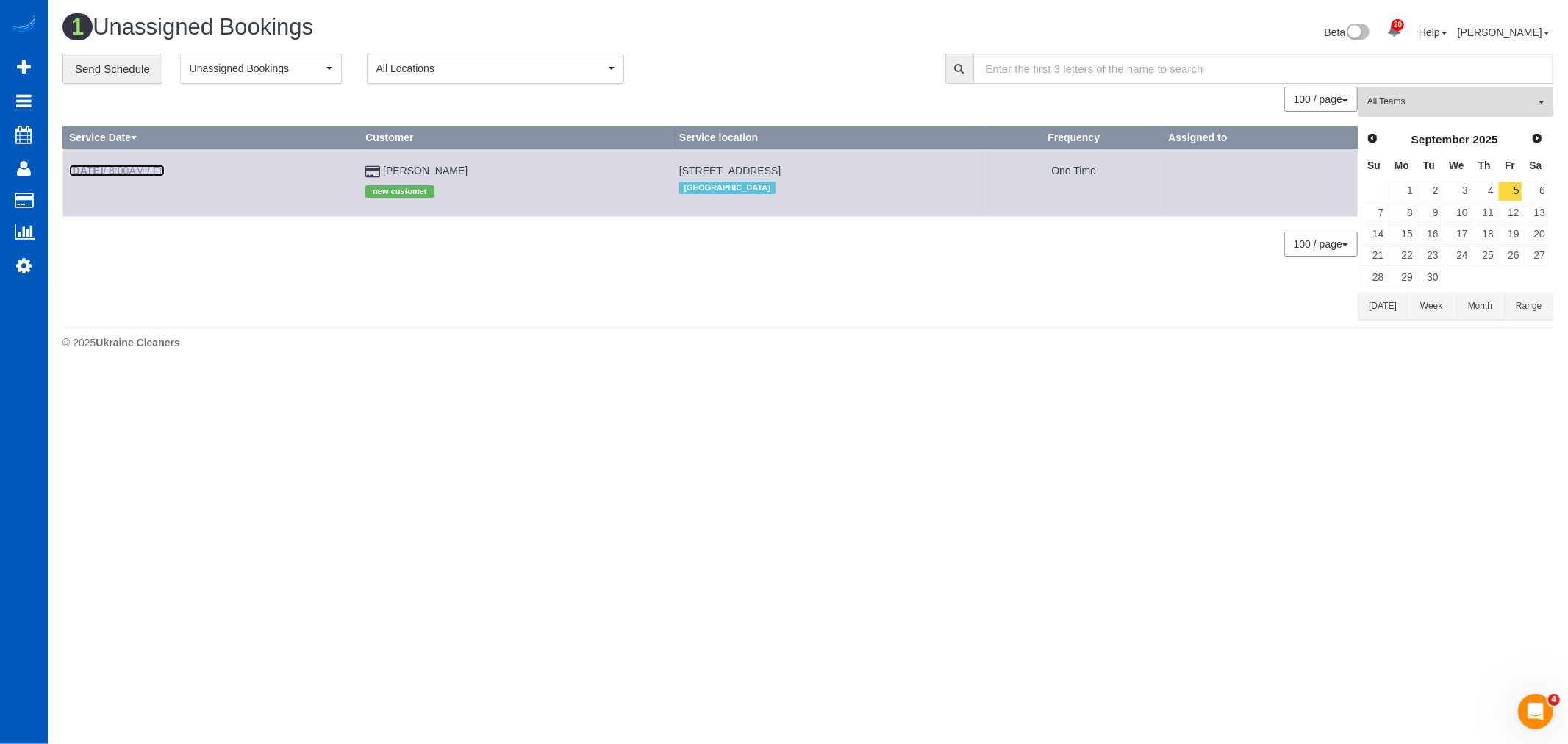
click at [125, 170] on link "[DATE] 8:00AM / Fri" at bounding box center [116, 170] width 95 height 12
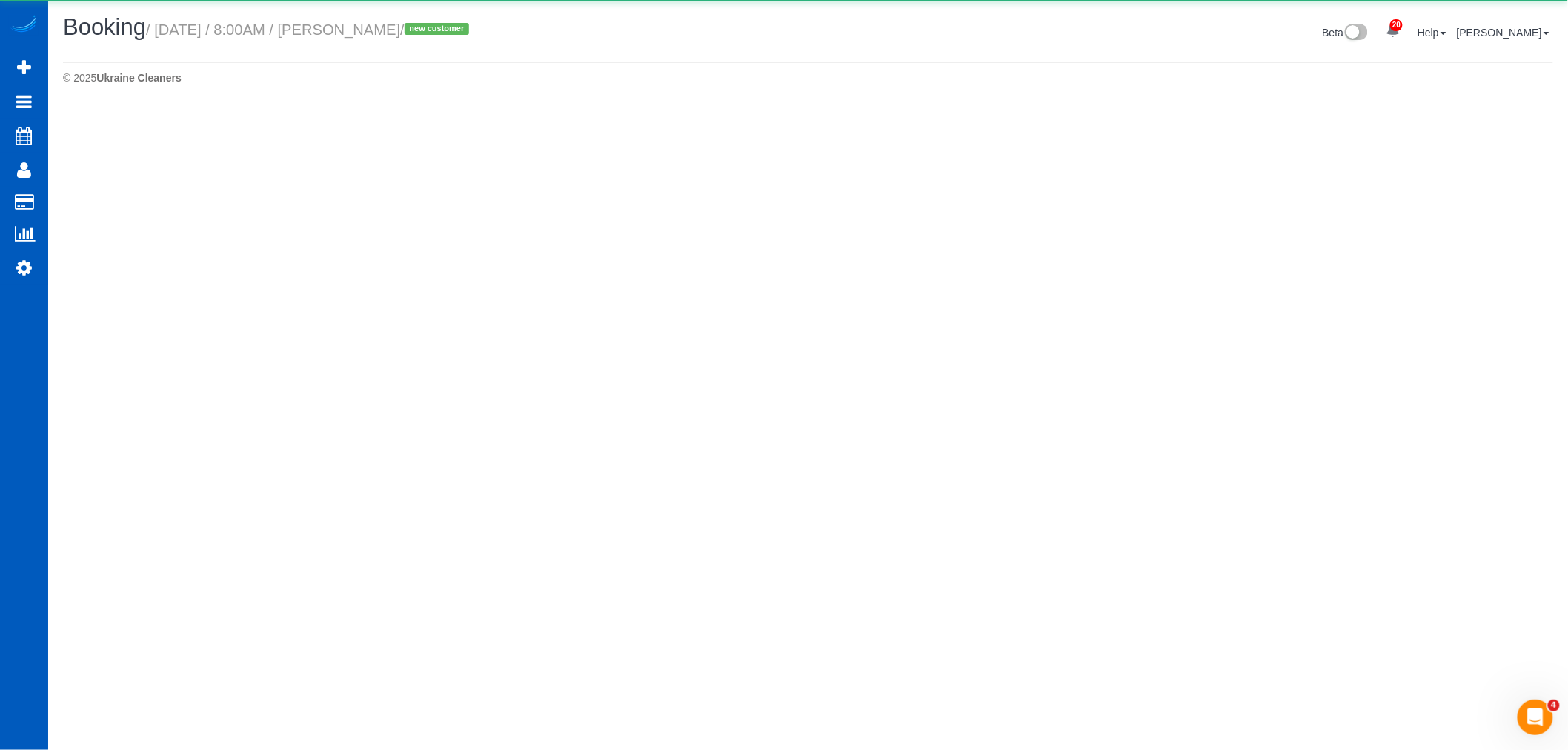
select select "WA"
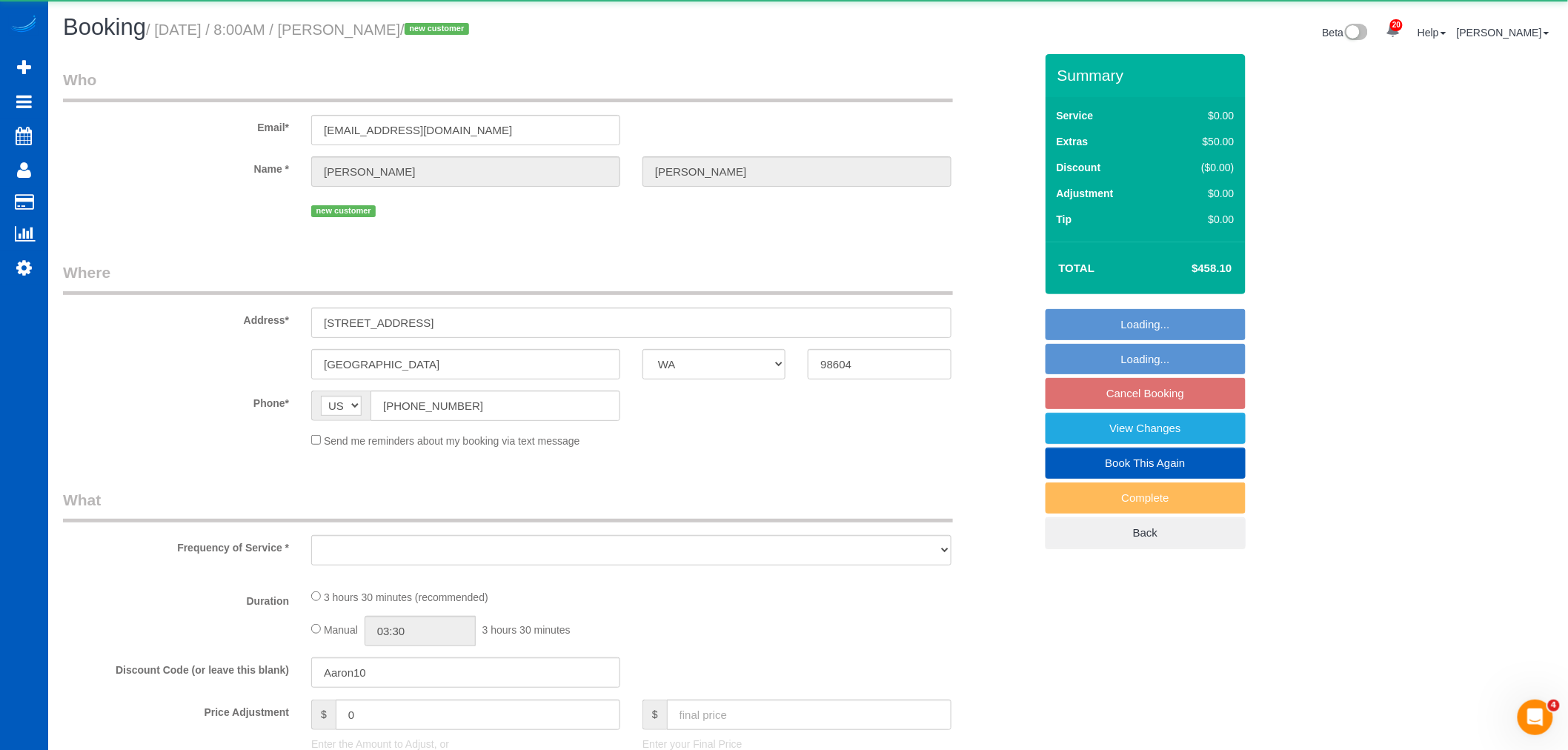
select select "object:12420"
select select "199"
select select "1501"
select select "3"
select select "2"
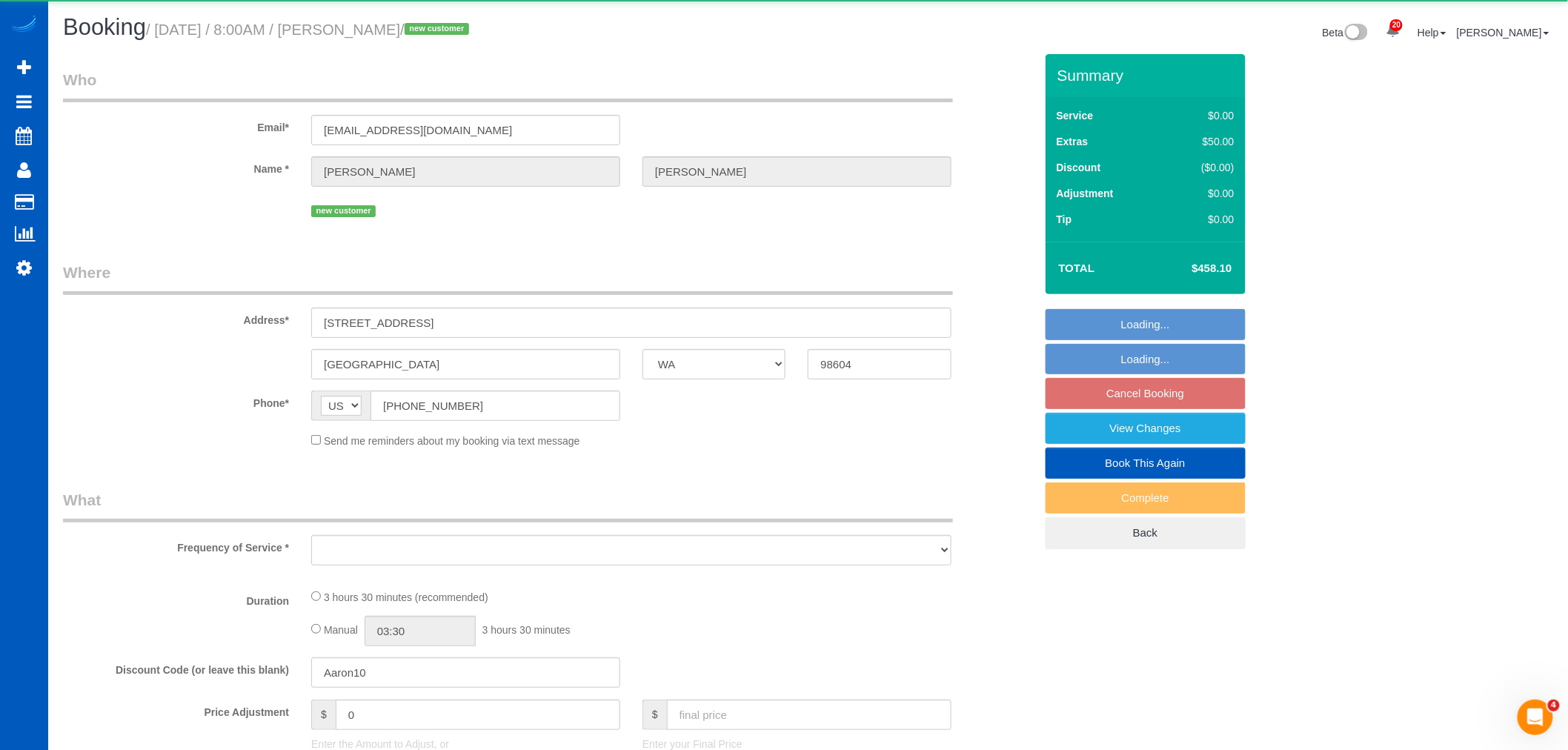
select select "spot84"
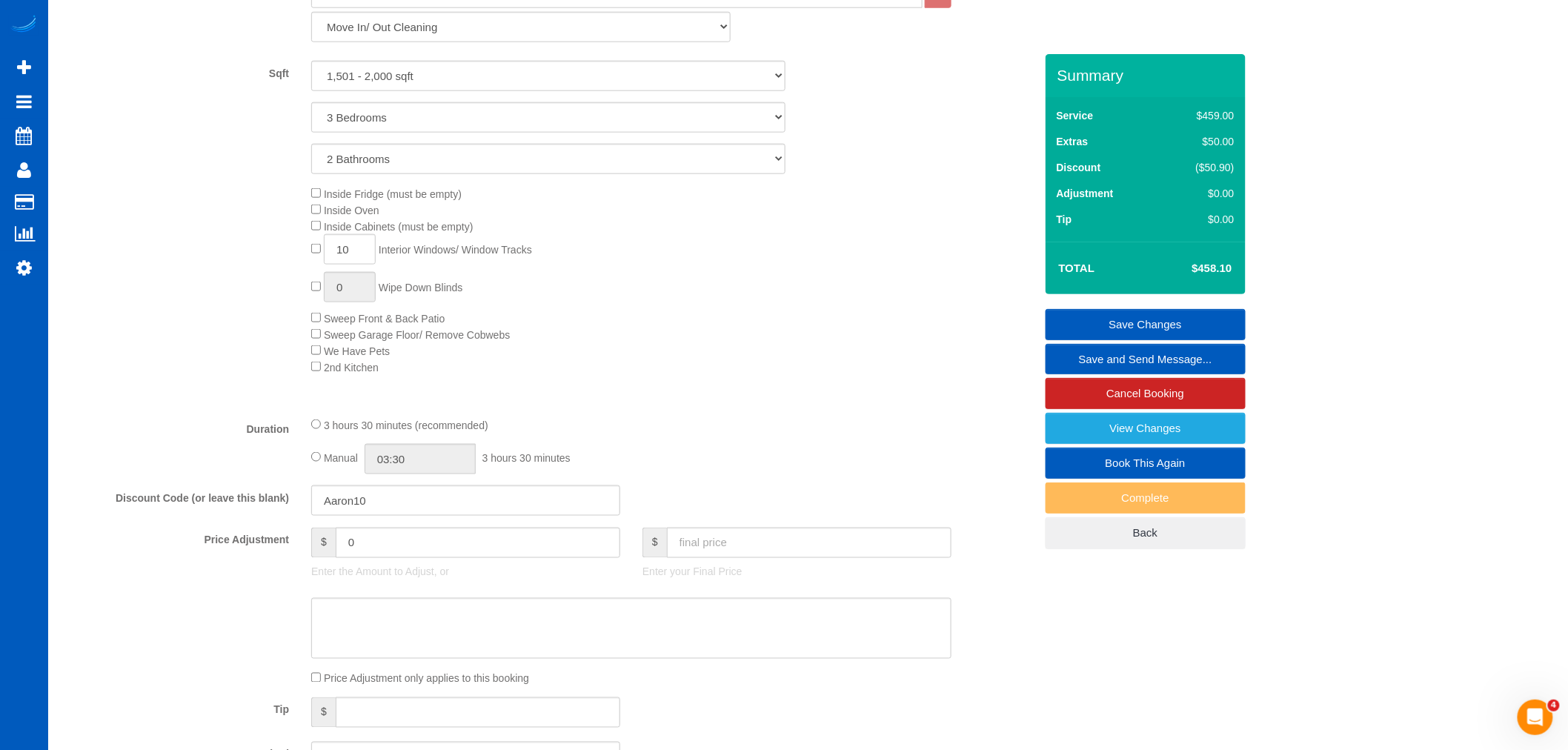
scroll to position [646, 0]
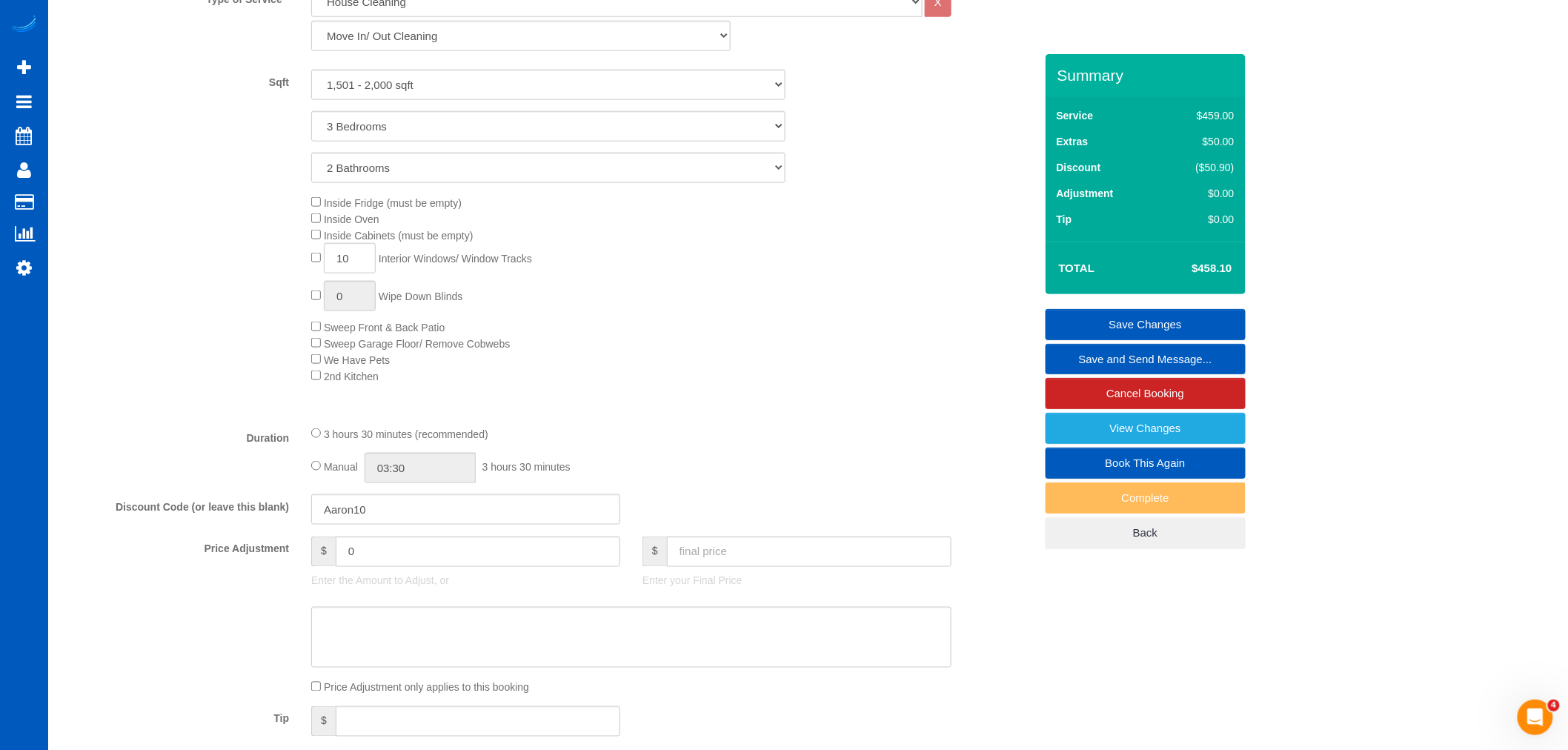
click at [313, 241] on span "Inside Cabinets (must be empty)" at bounding box center [392, 235] width 162 height 12
click at [317, 225] on span "Inside Oven" at bounding box center [345, 219] width 68 height 12
click at [313, 216] on div "Inside Fridge (must be empty) Inside Oven Inside Cabinets (must be empty) 10 In…" at bounding box center [673, 289] width 744 height 190
click at [315, 213] on div "Inside Fridge (must be empty) Inside Oven Inside Cabinets (must be empty) 10 In…" at bounding box center [673, 289] width 744 height 190
click at [315, 225] on span "Inside Oven" at bounding box center [345, 219] width 68 height 12
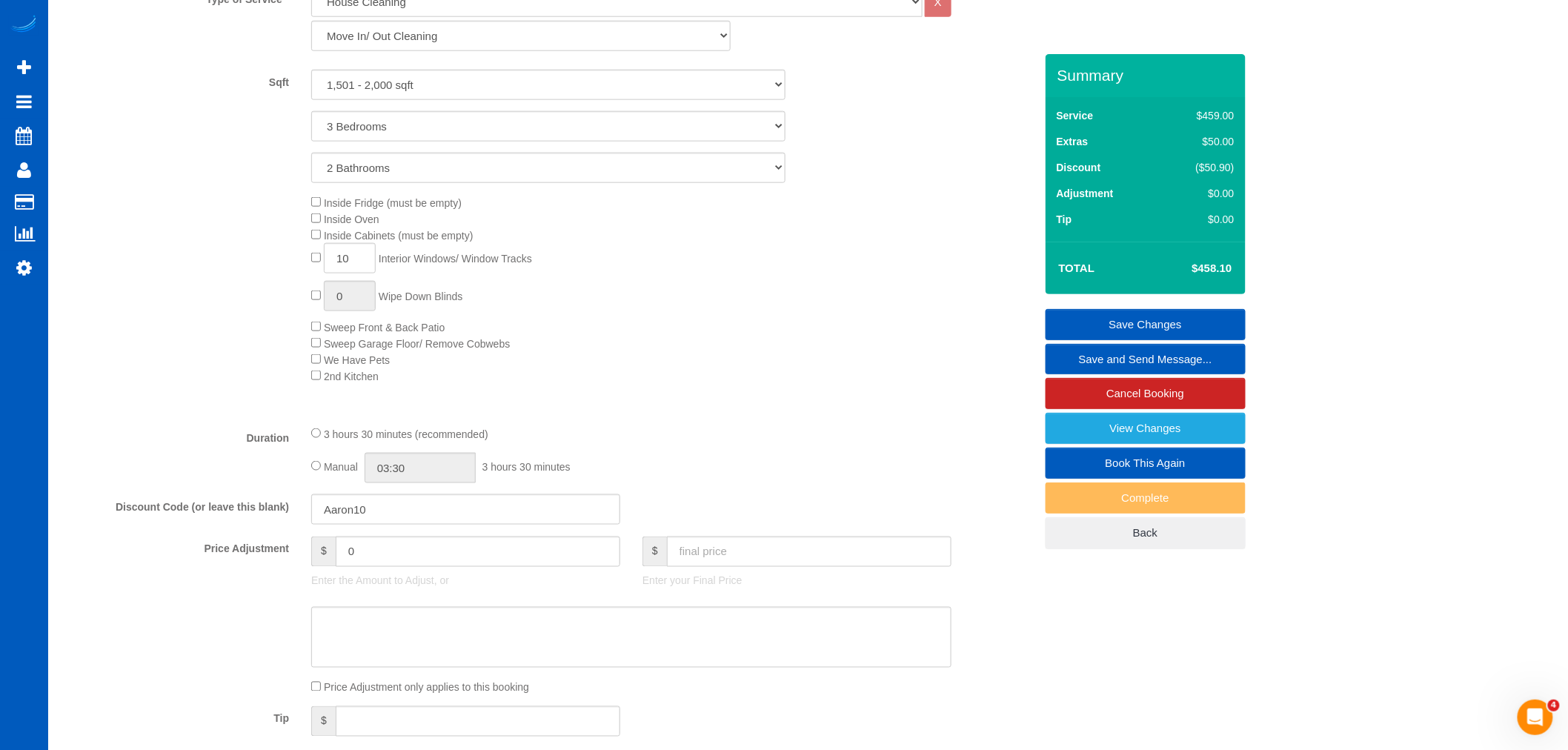
click at [323, 222] on span "Inside Oven" at bounding box center [345, 219] width 68 height 12
click at [322, 222] on span "Inside Oven" at bounding box center [345, 219] width 68 height 12
select select "spot101"
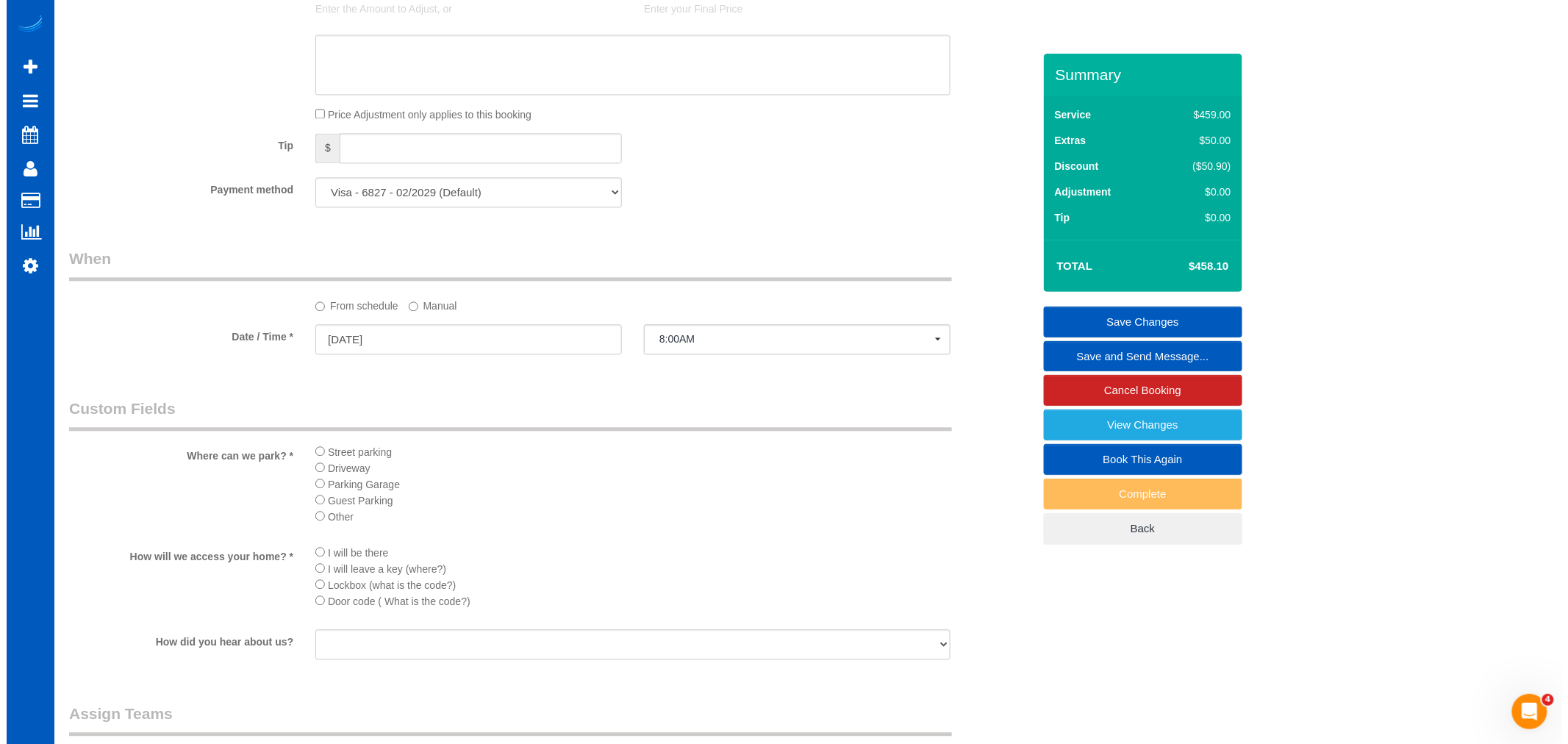
scroll to position [1457, 0]
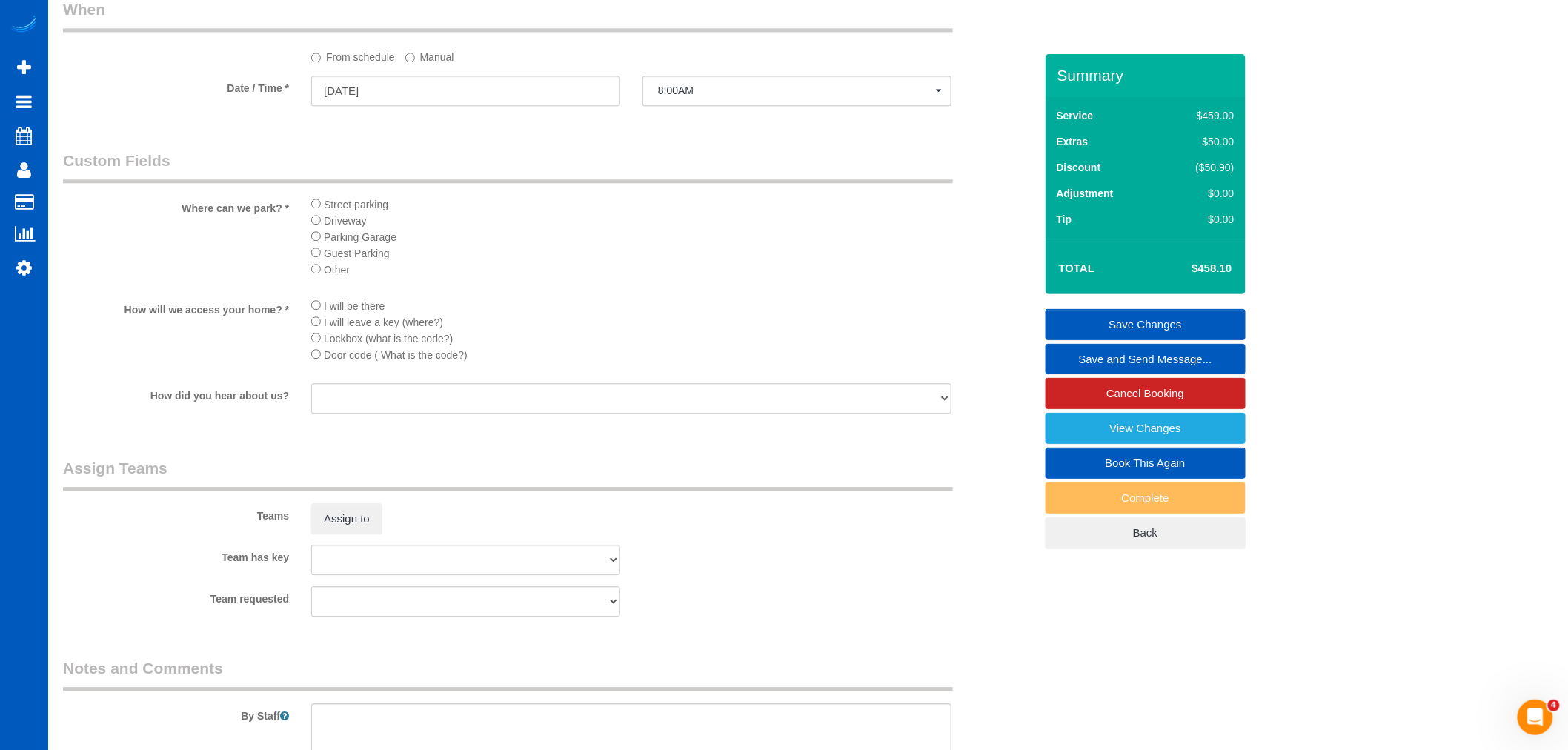
select select "spot118"
click at [343, 534] on button "Assign to" at bounding box center [346, 518] width 71 height 31
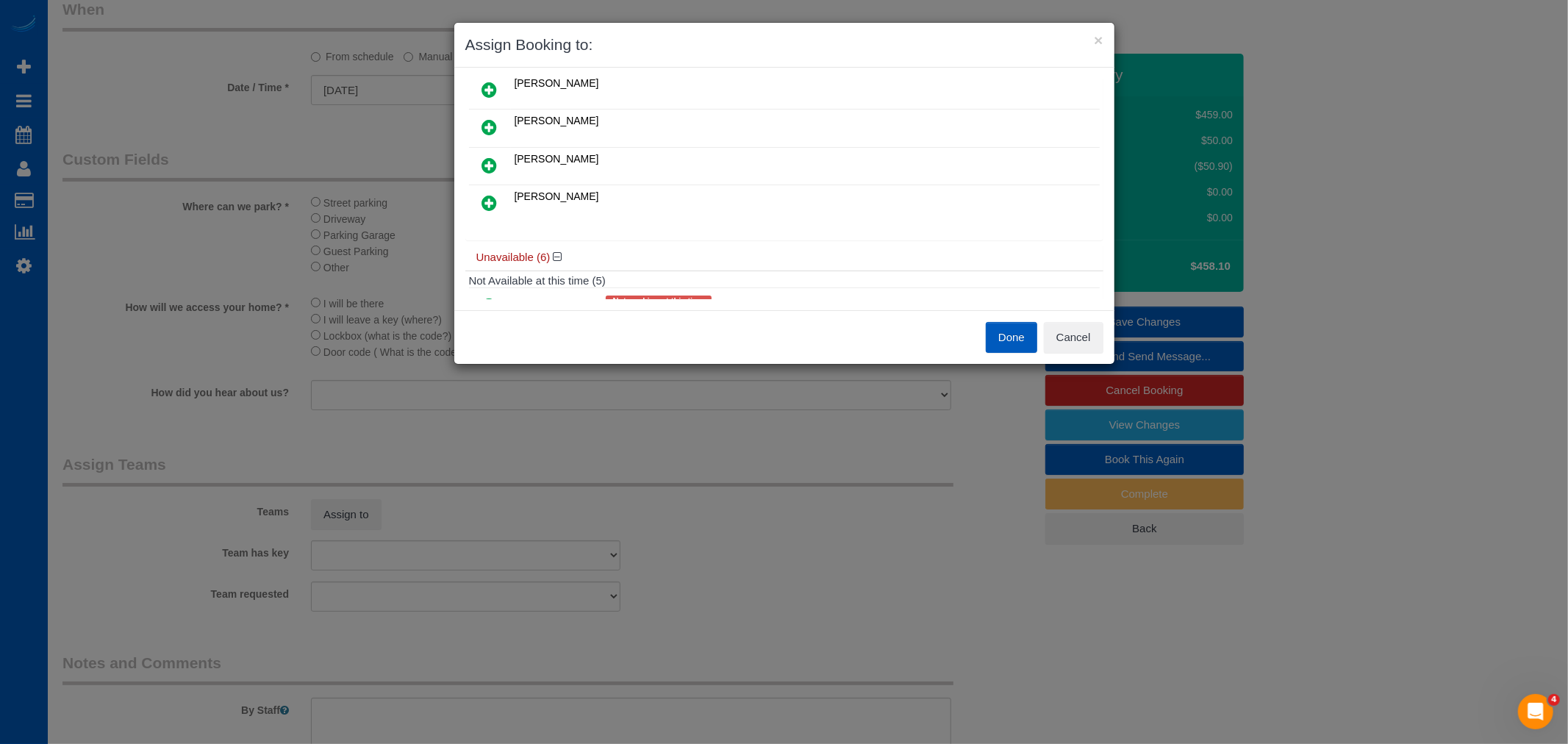
scroll to position [82, 0]
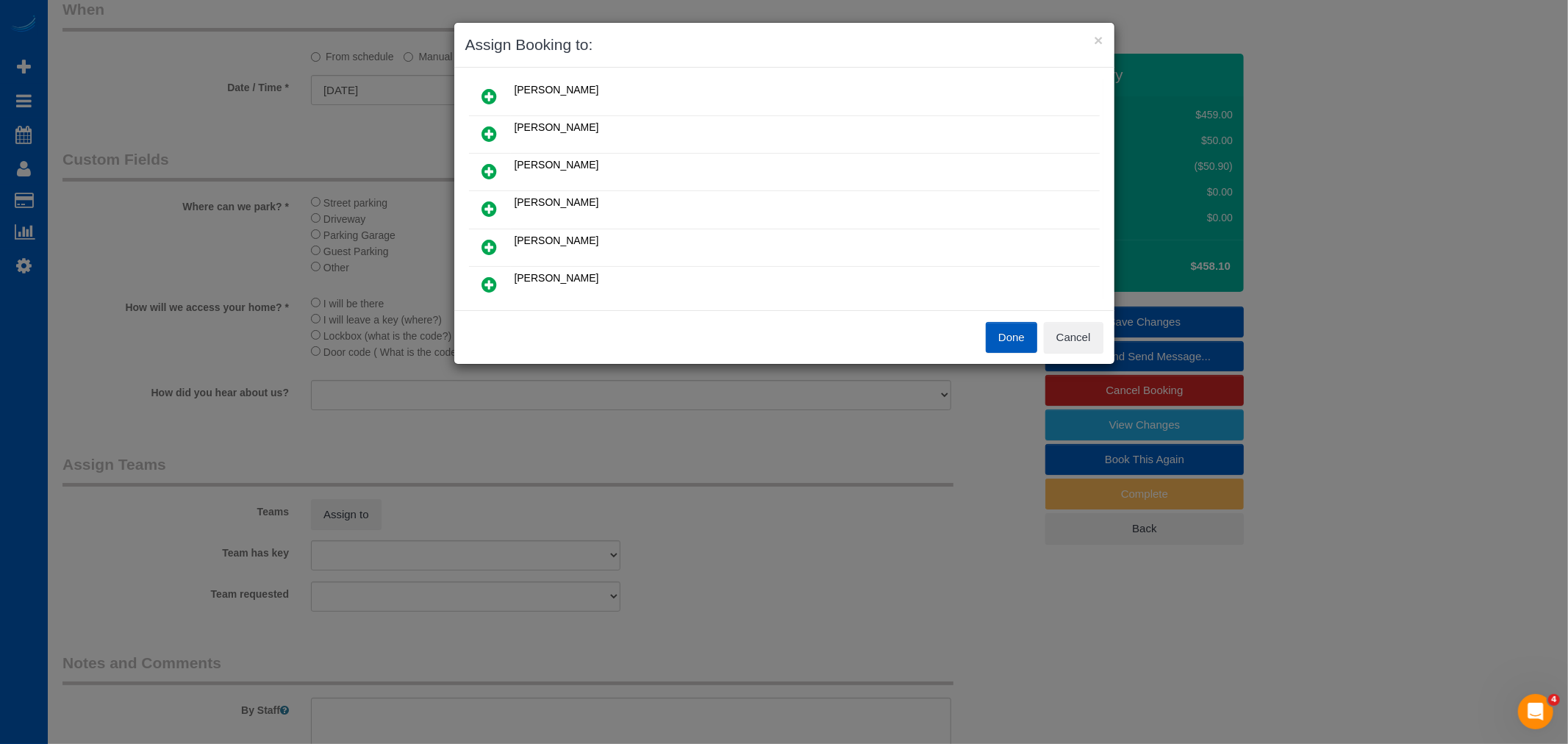
drag, startPoint x: 493, startPoint y: 287, endPoint x: 498, endPoint y: 260, distance: 27.5
click at [493, 287] on icon at bounding box center [490, 285] width 15 height 17
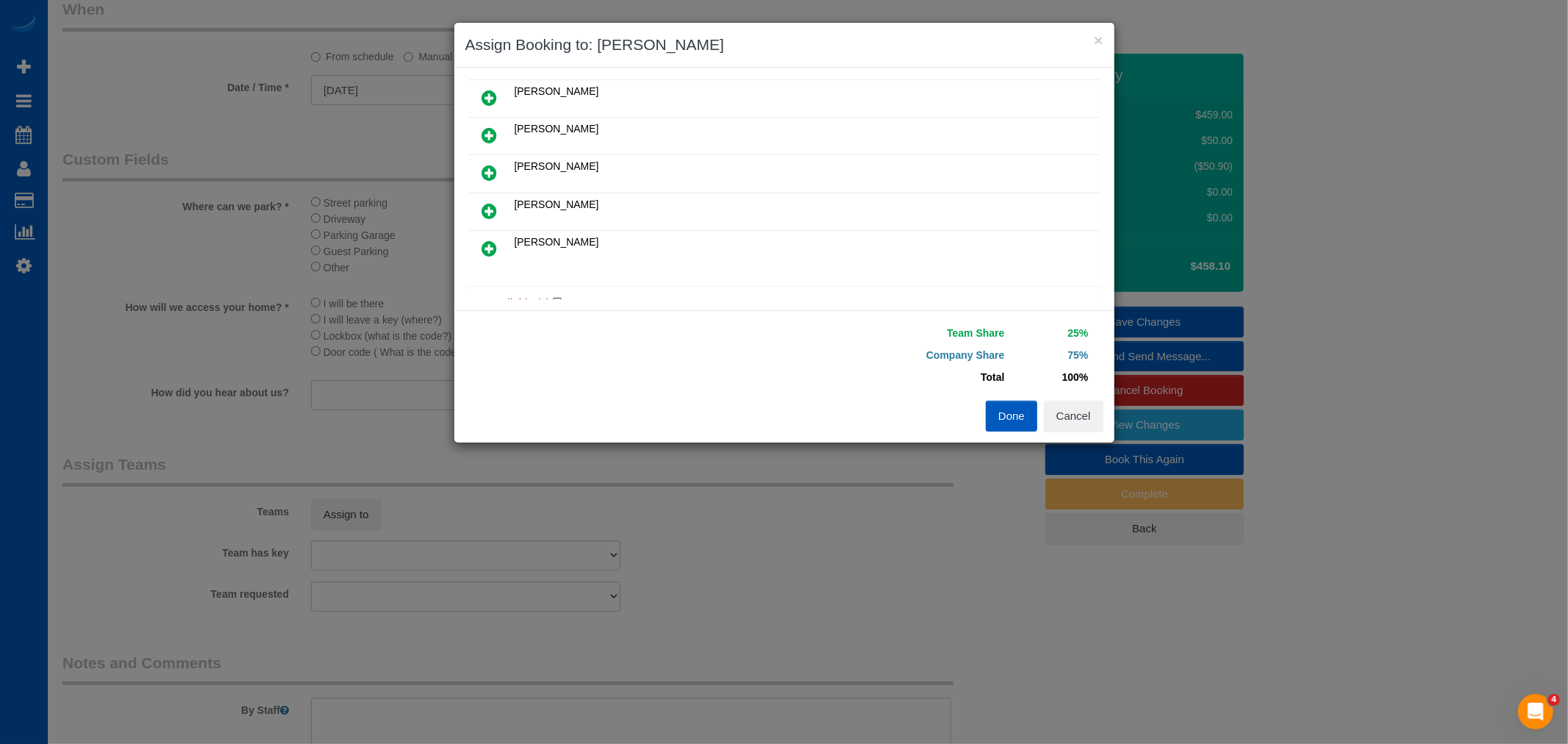
click at [493, 202] on icon at bounding box center [490, 211] width 15 height 17
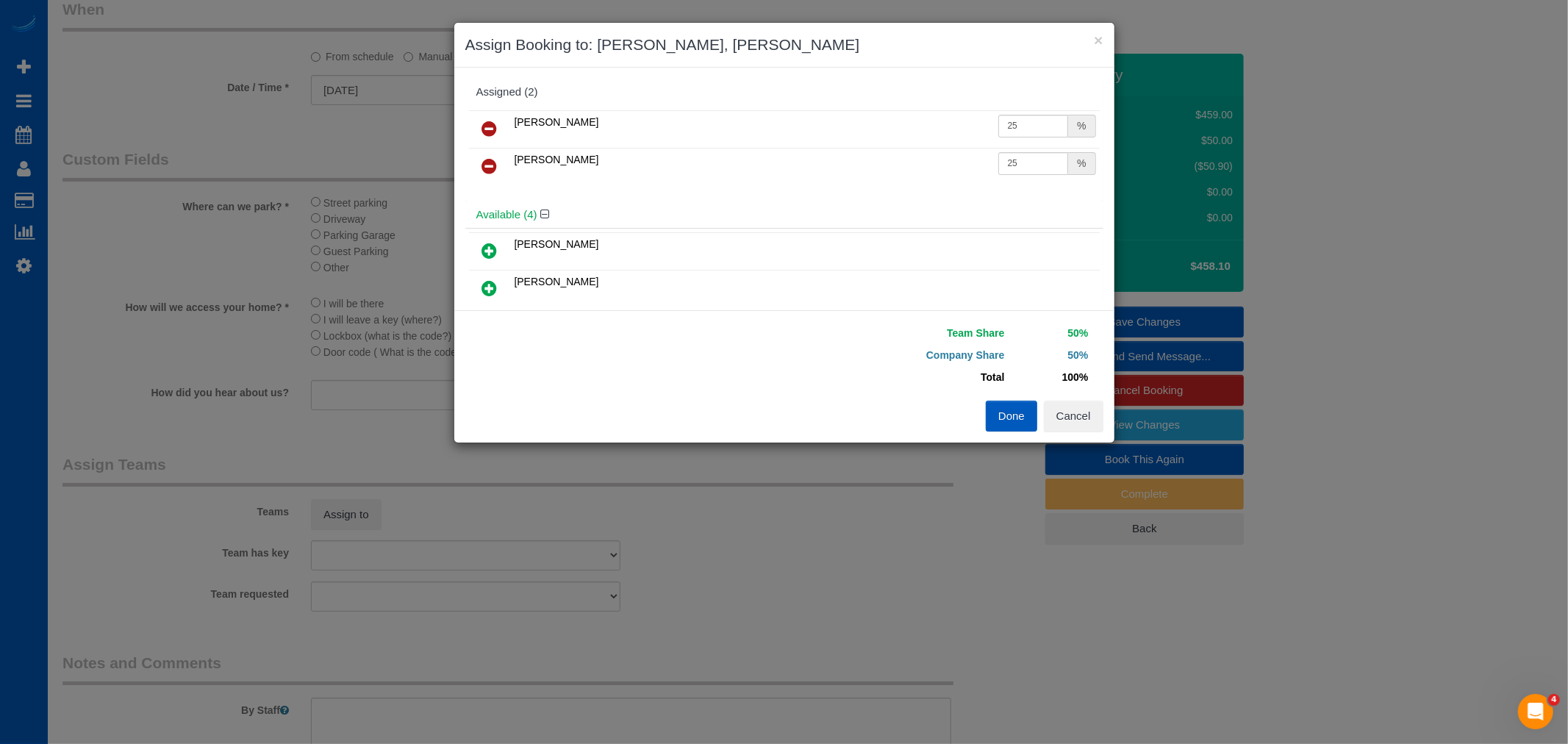
click at [991, 412] on button "Done" at bounding box center [1011, 416] width 52 height 31
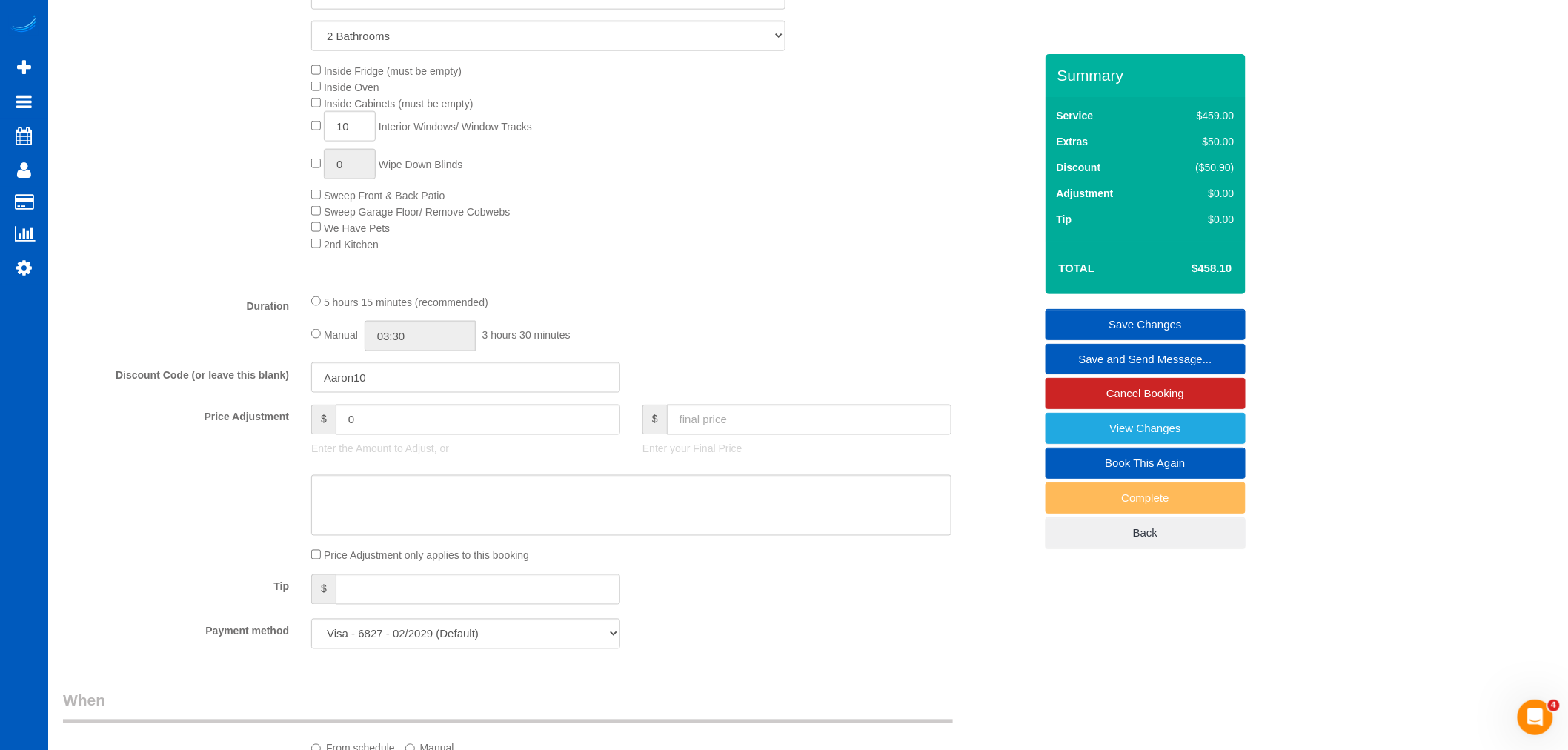
scroll to position [811, 0]
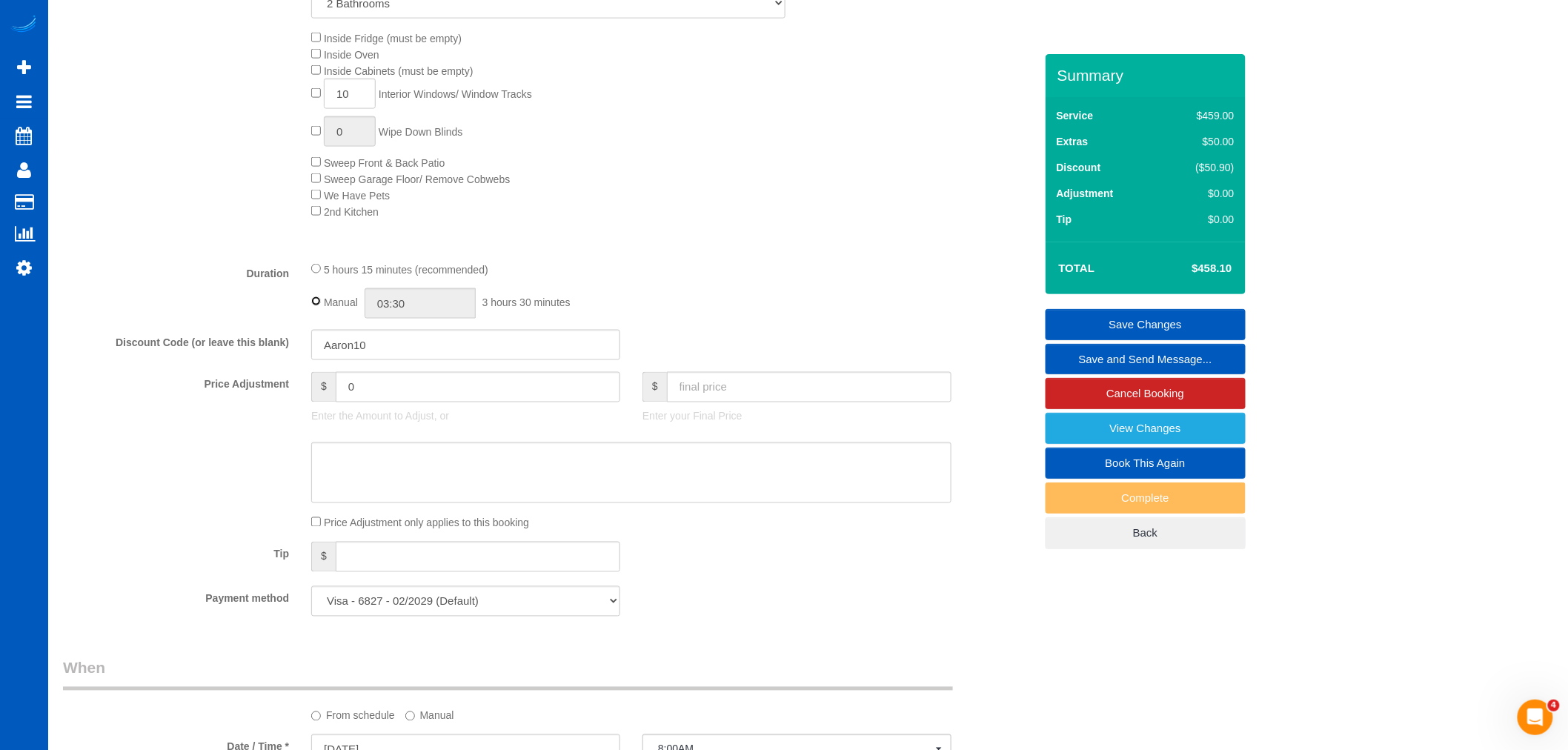
type input "05:15"
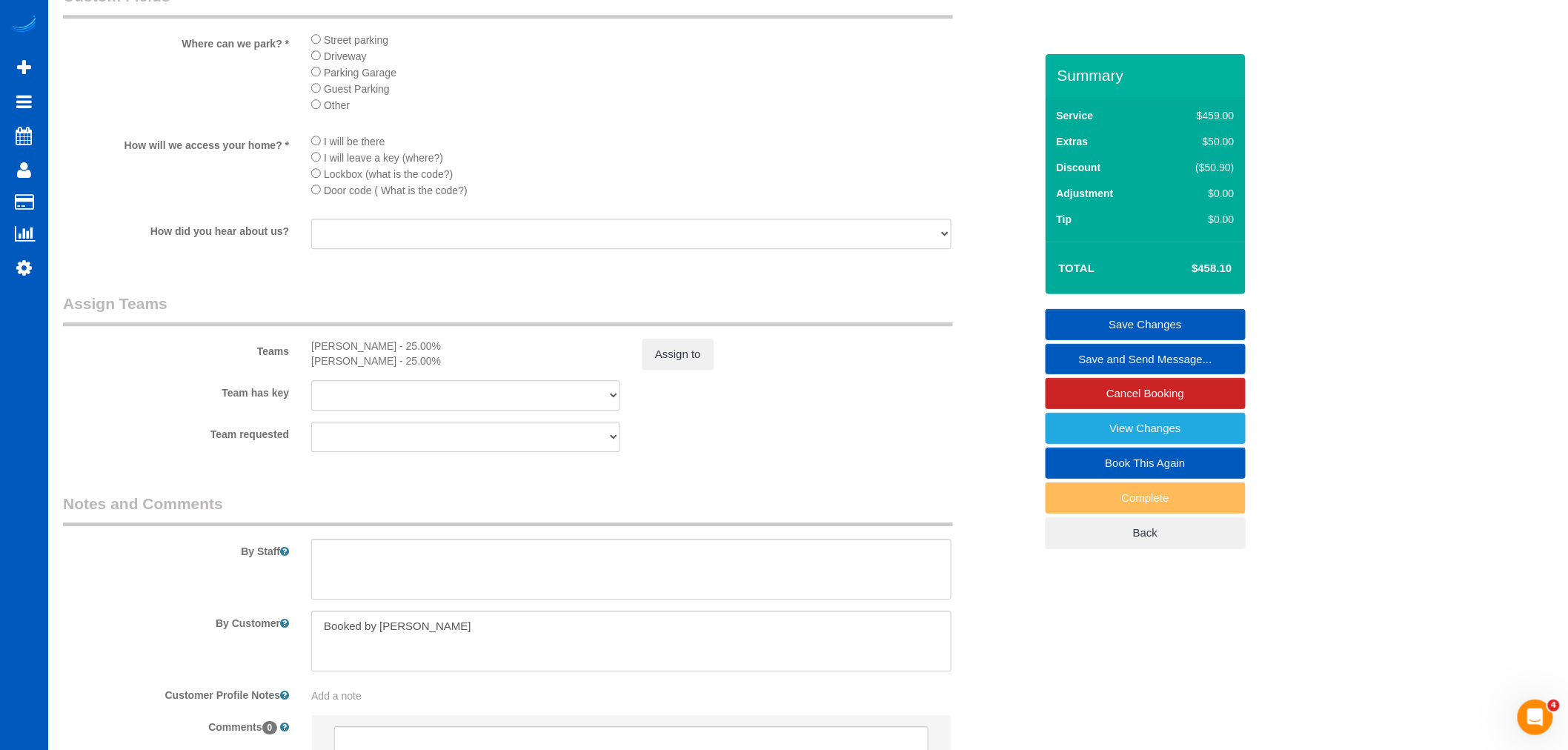
scroll to position [1798, 0]
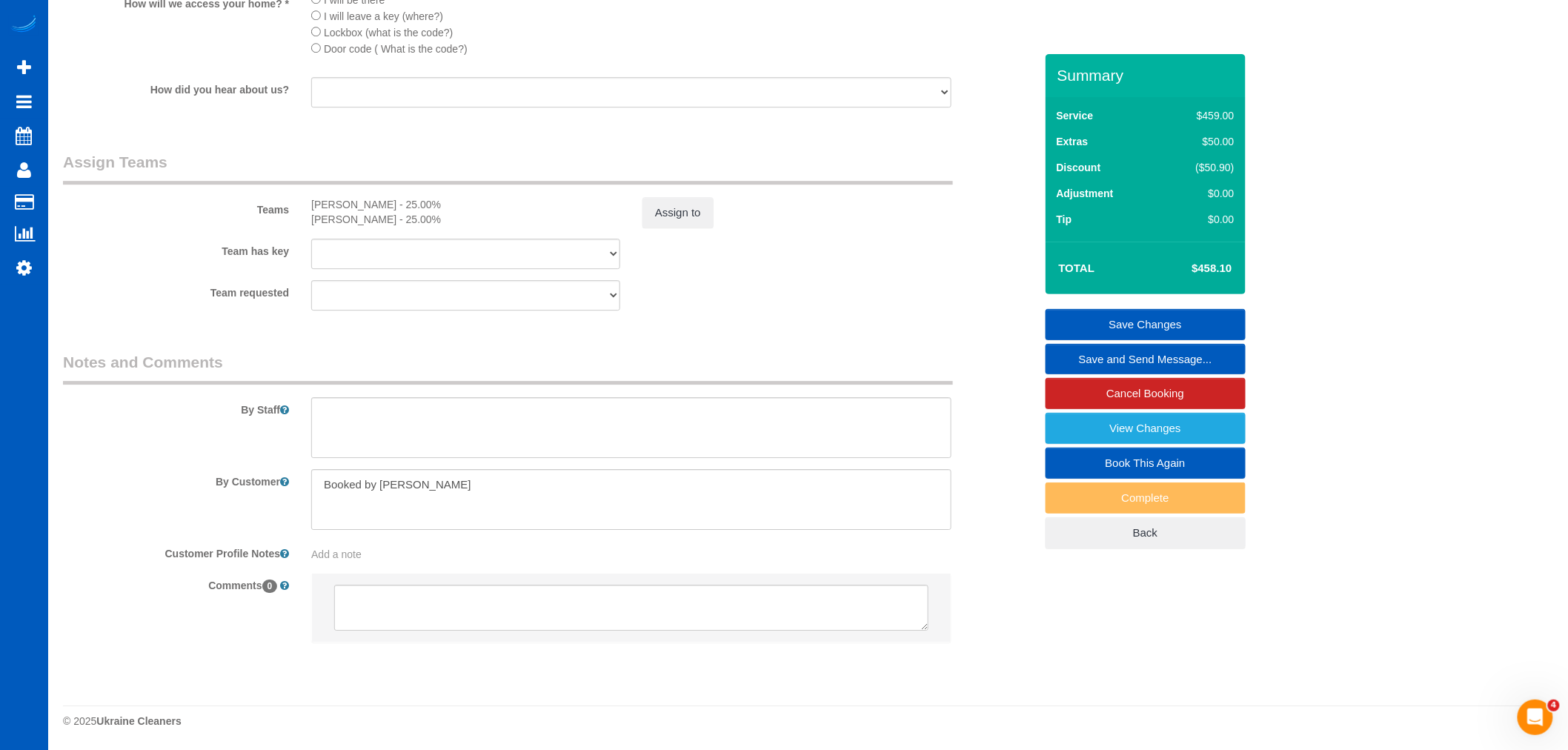
click at [1180, 312] on link "Save Changes" at bounding box center [1145, 325] width 200 height 31
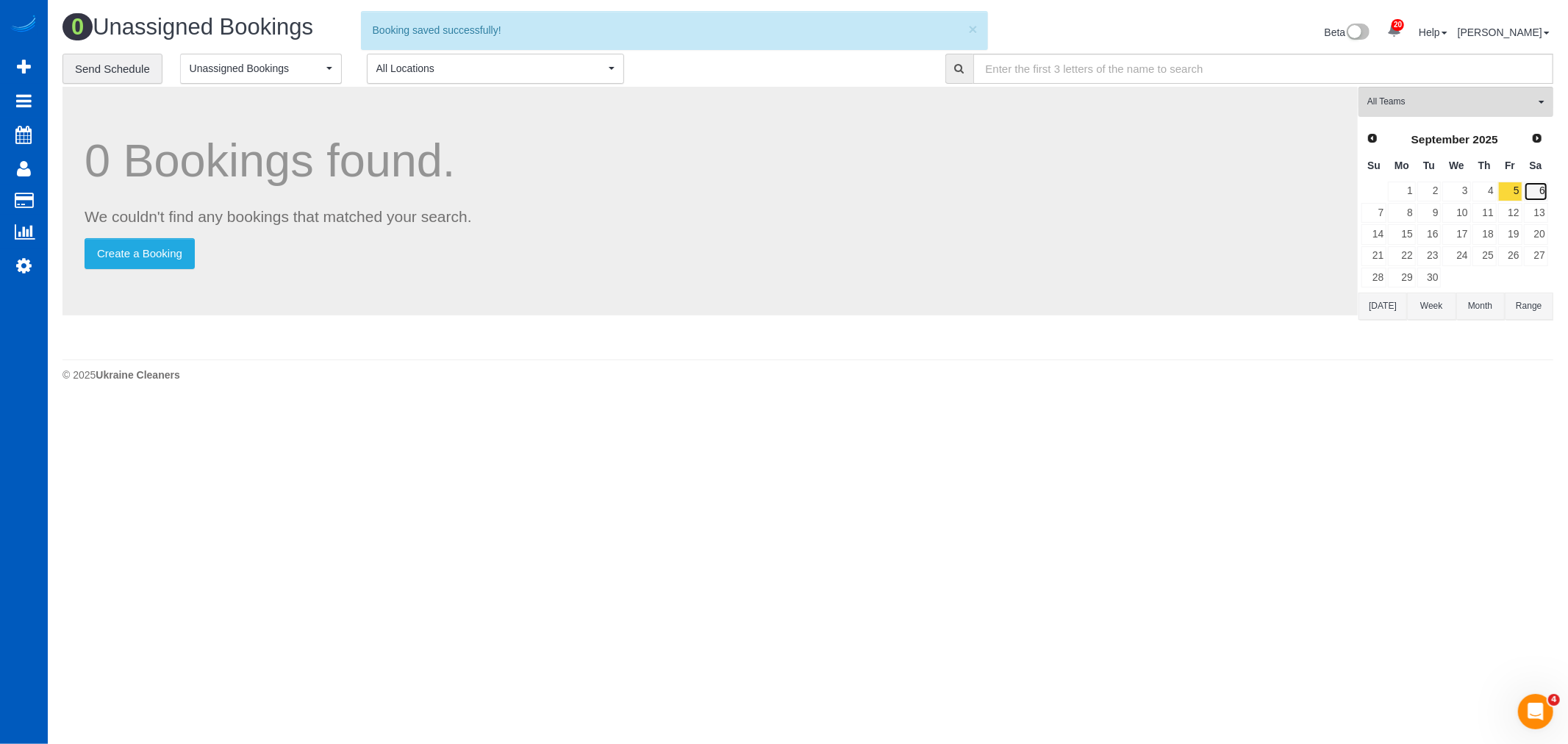
click at [1535, 189] on link "6" at bounding box center [1535, 191] width 24 height 20
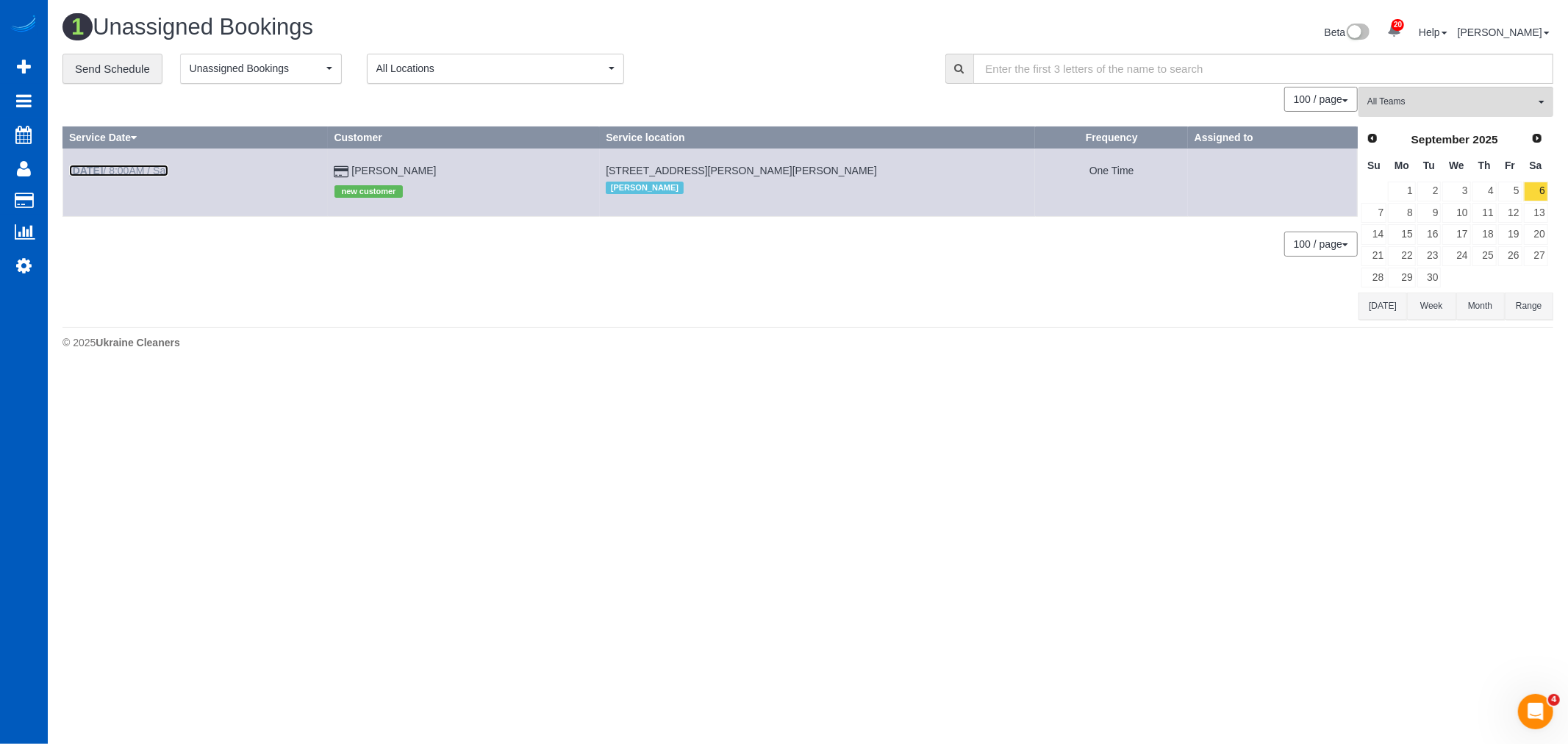
click at [135, 169] on link "[DATE] 8:00AM / Sat" at bounding box center [118, 170] width 99 height 12
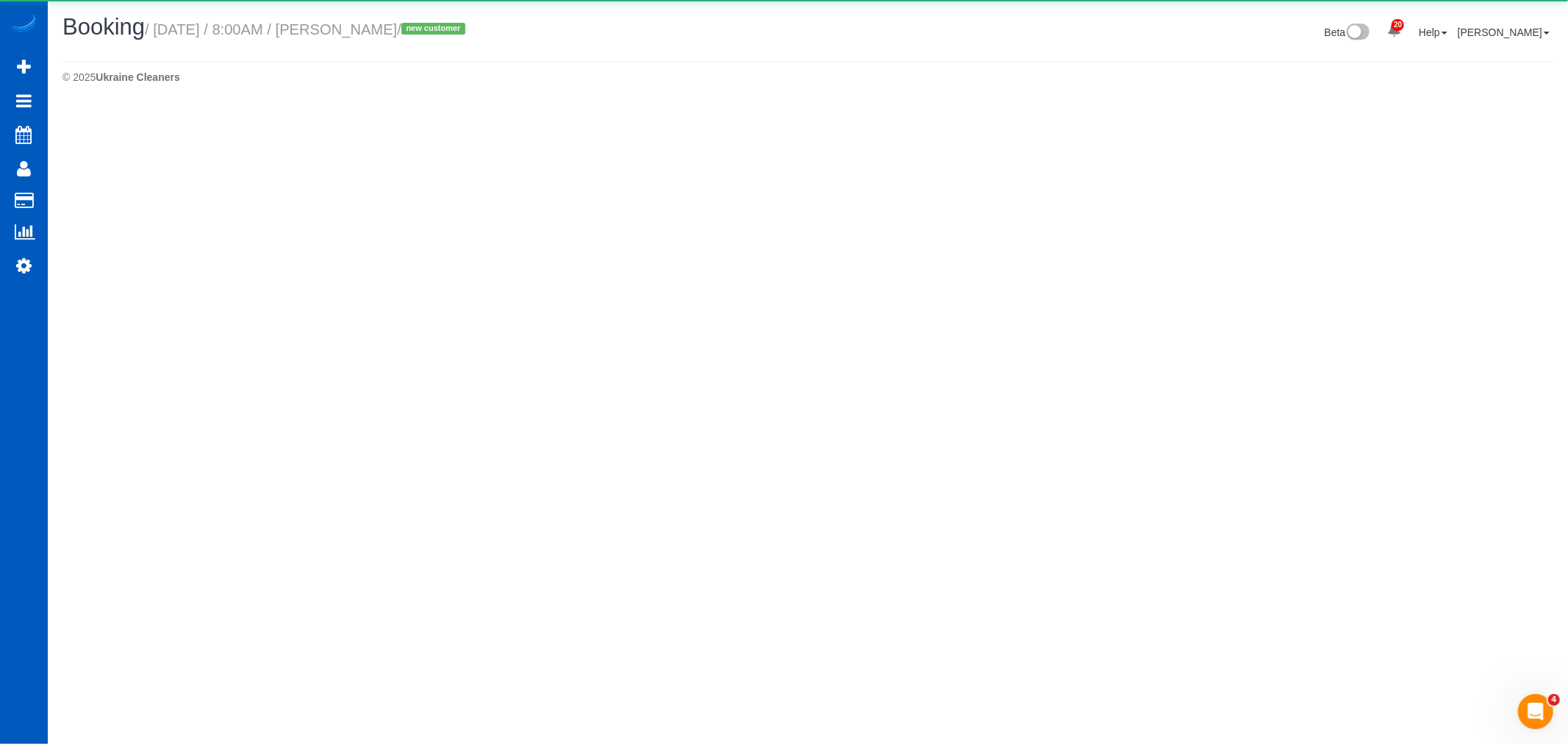
select select "WA"
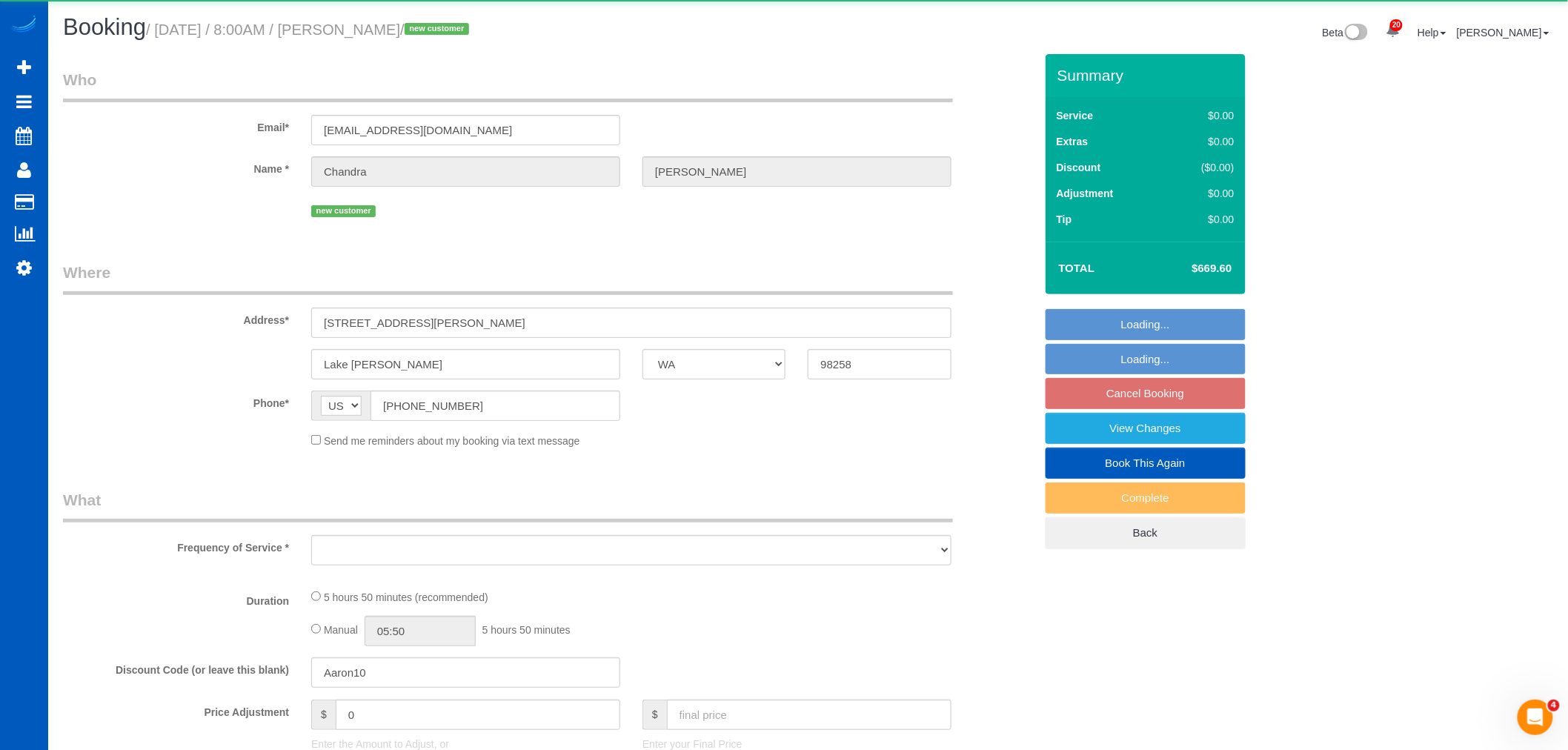
select select "object:13743"
select select "string:fspay-f9380c70-8bd8-4b02-8f03-2e8dad6e37d4"
select select "199"
select select "4001"
select select "6"
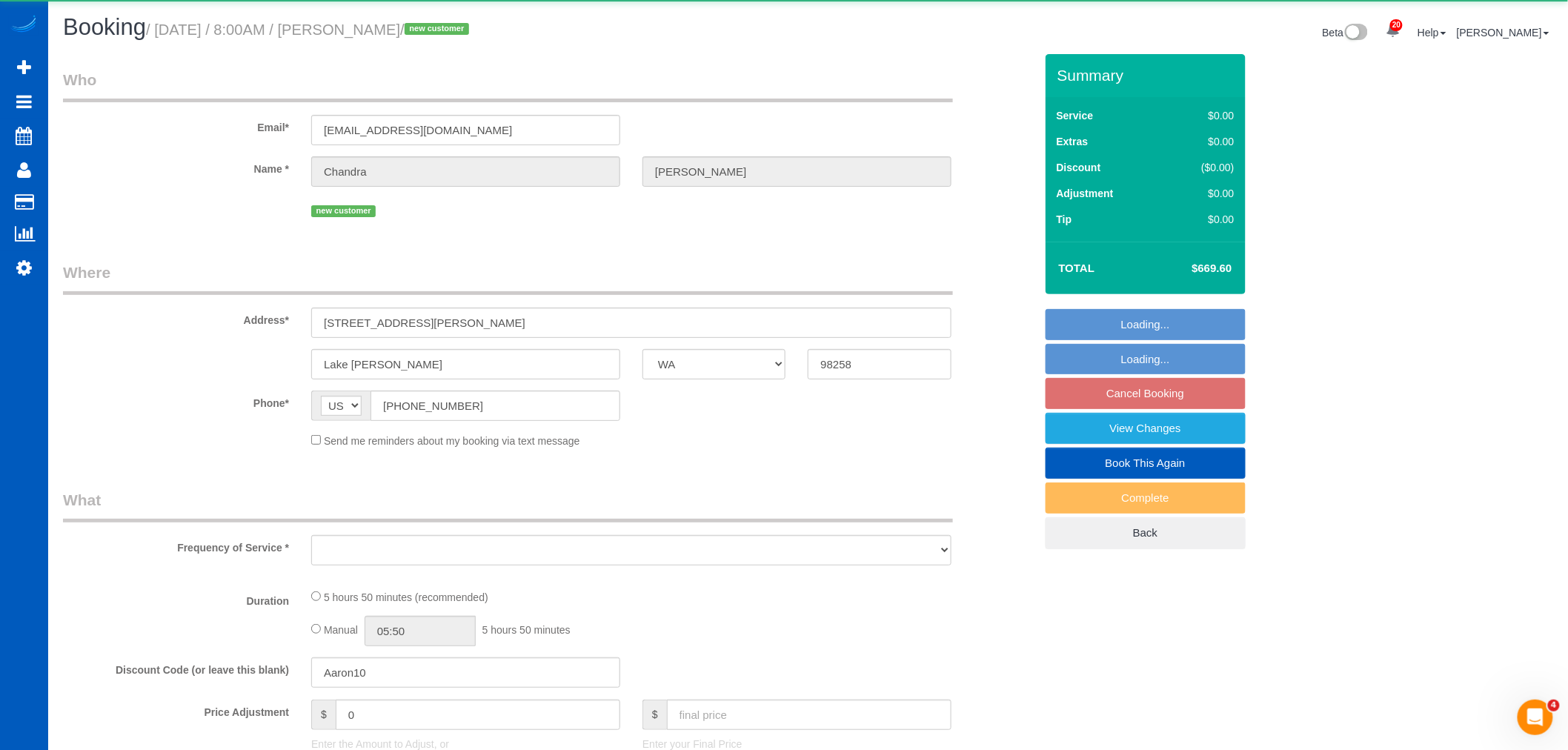
select select "5"
select select "spot135"
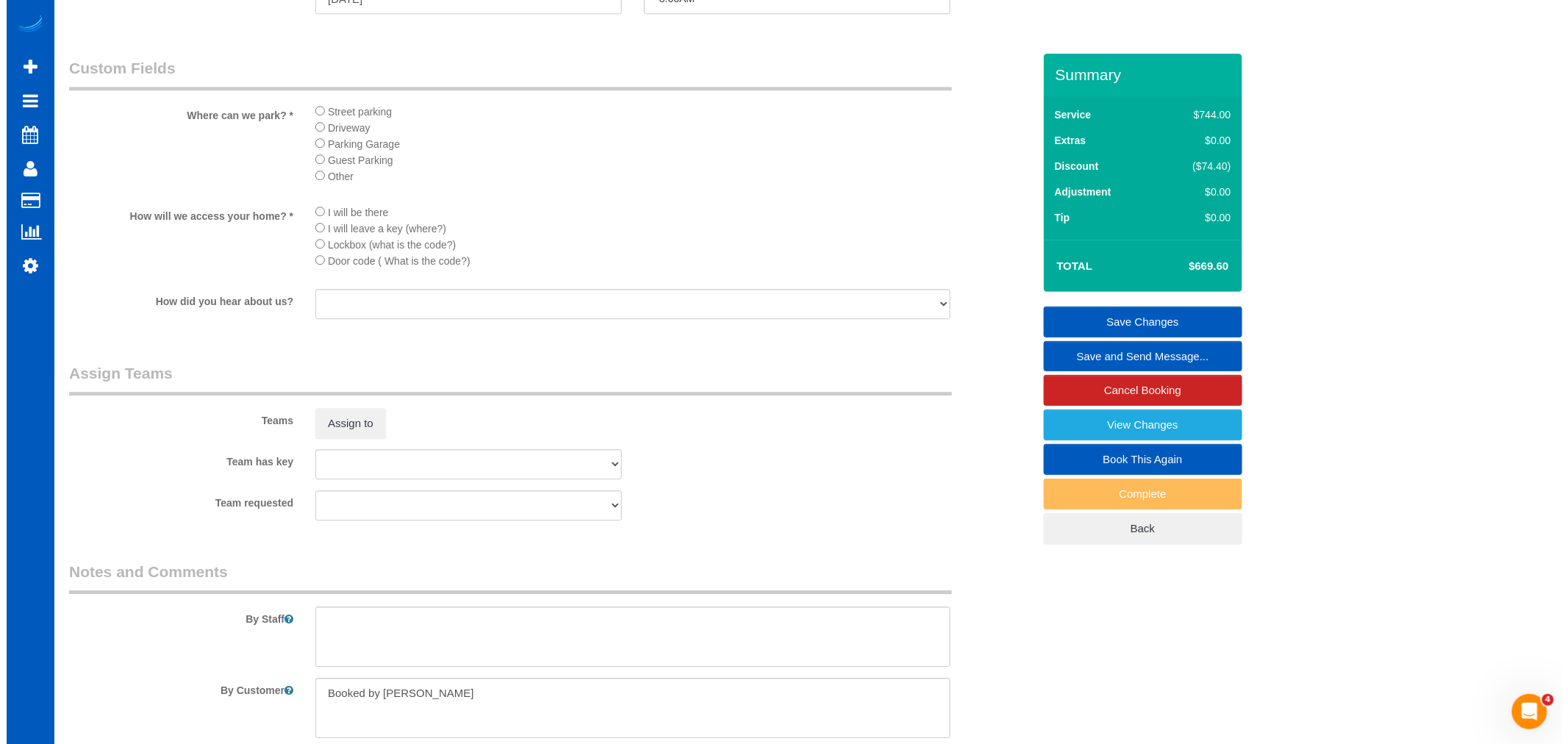
scroll to position [1784, 0]
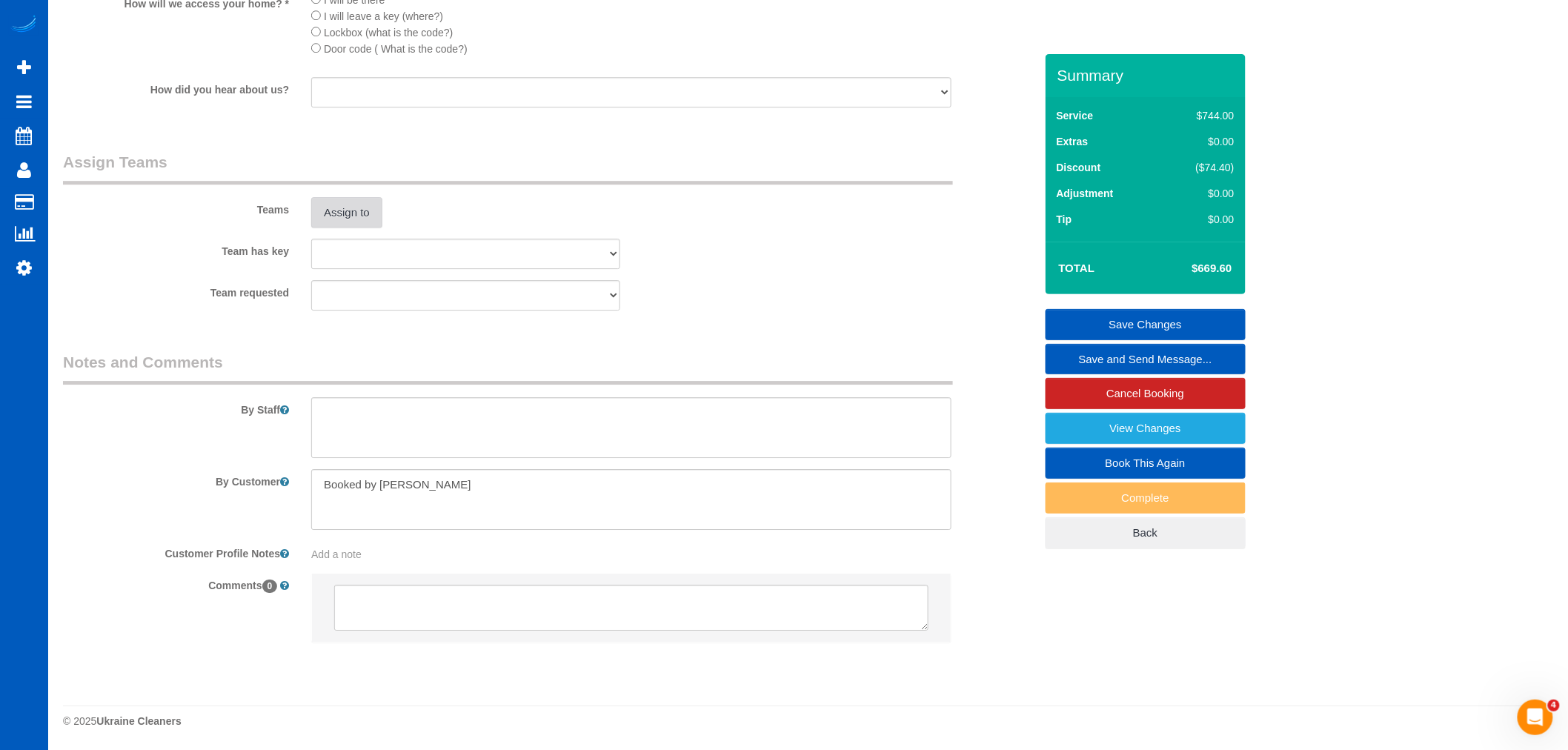
click at [356, 207] on button "Assign to" at bounding box center [346, 212] width 71 height 31
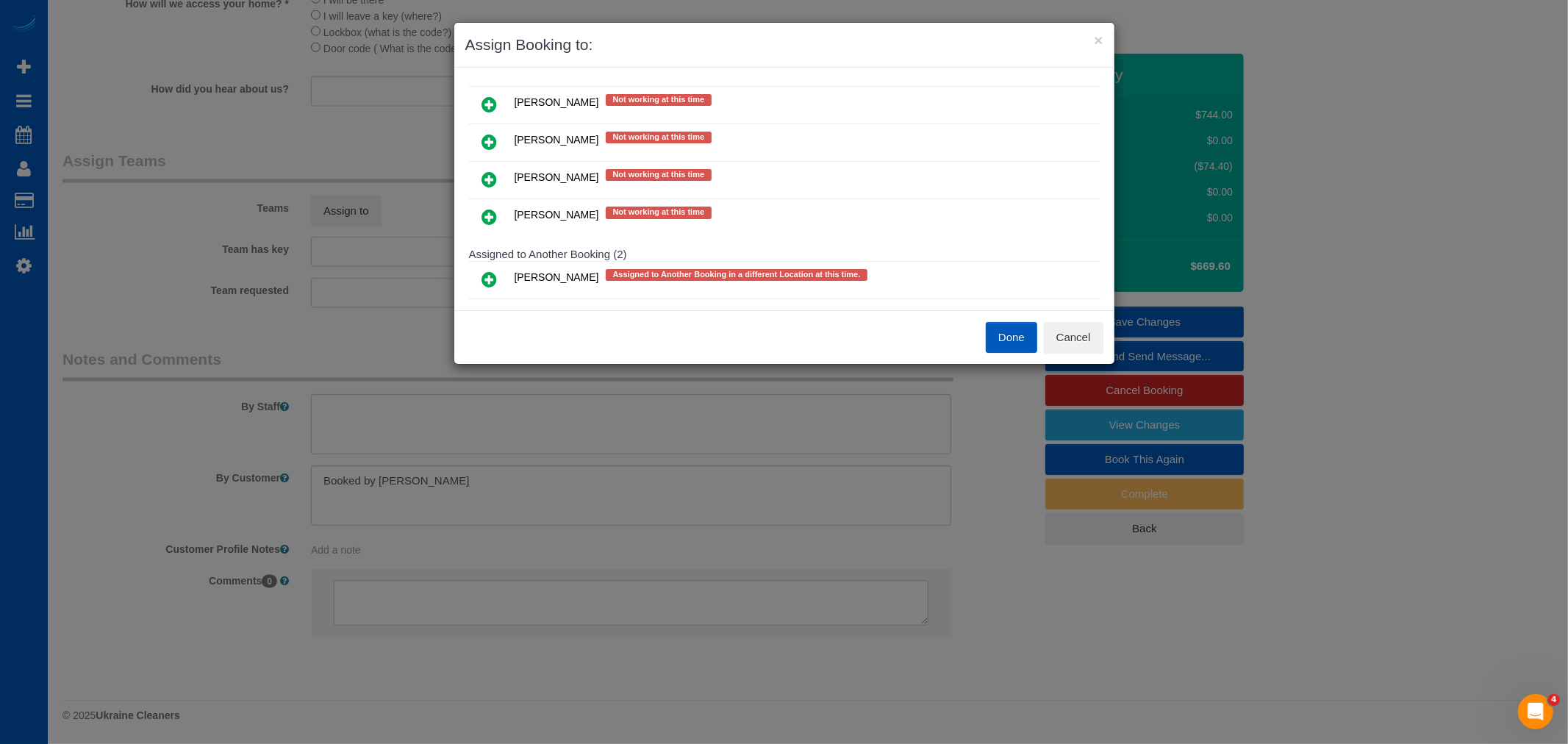
scroll to position [563, 0]
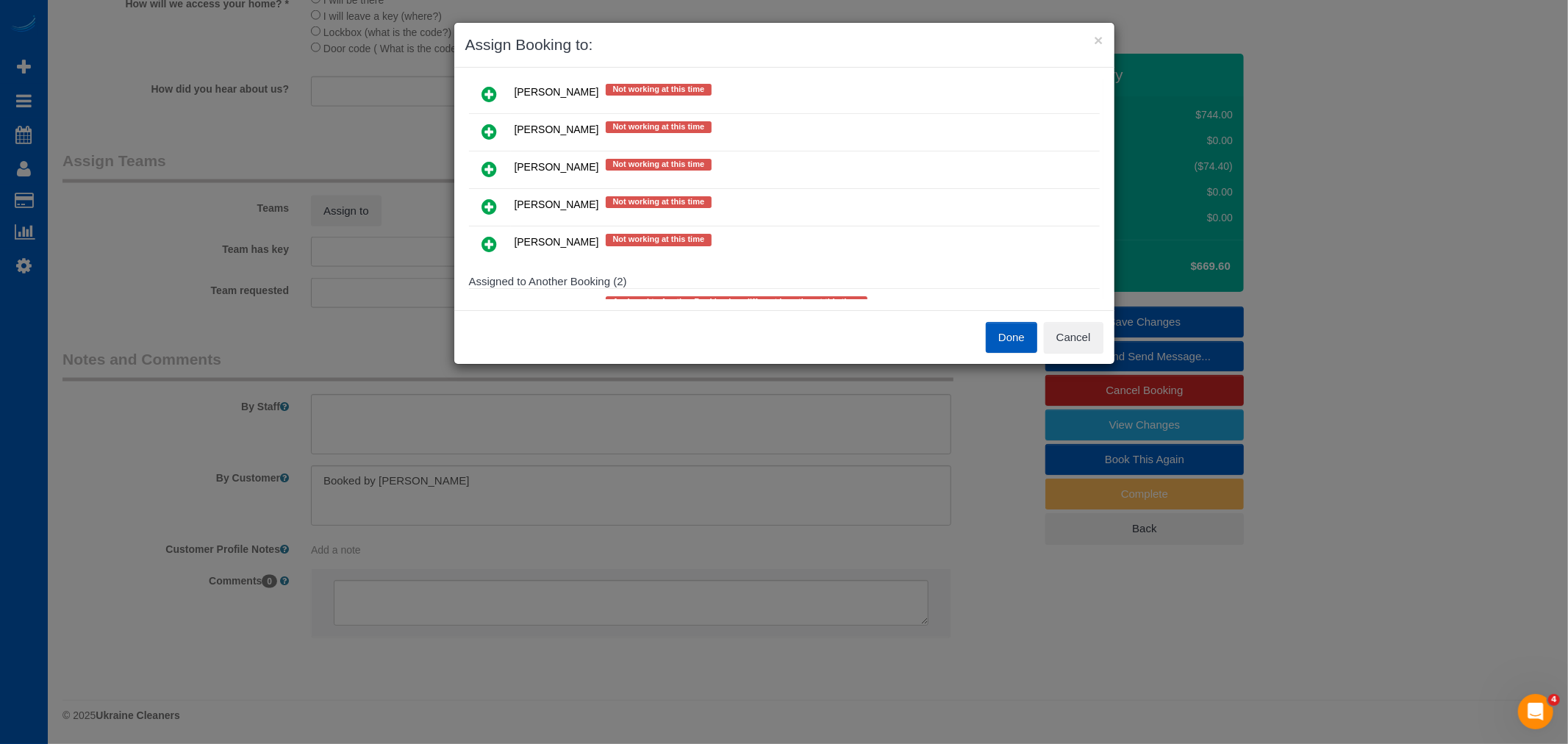
click at [491, 198] on icon at bounding box center [490, 207] width 15 height 17
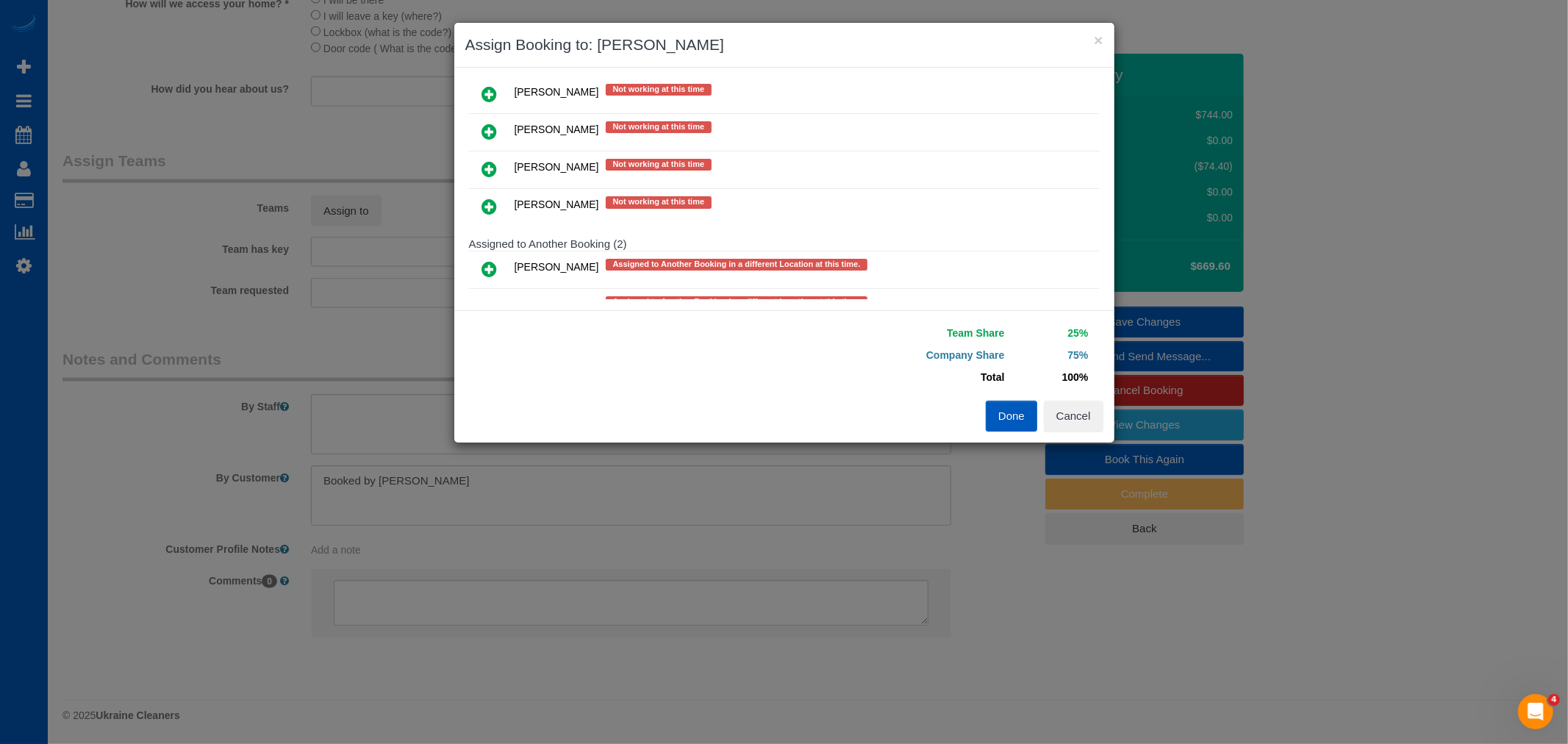
click at [490, 161] on icon at bounding box center [490, 169] width 15 height 17
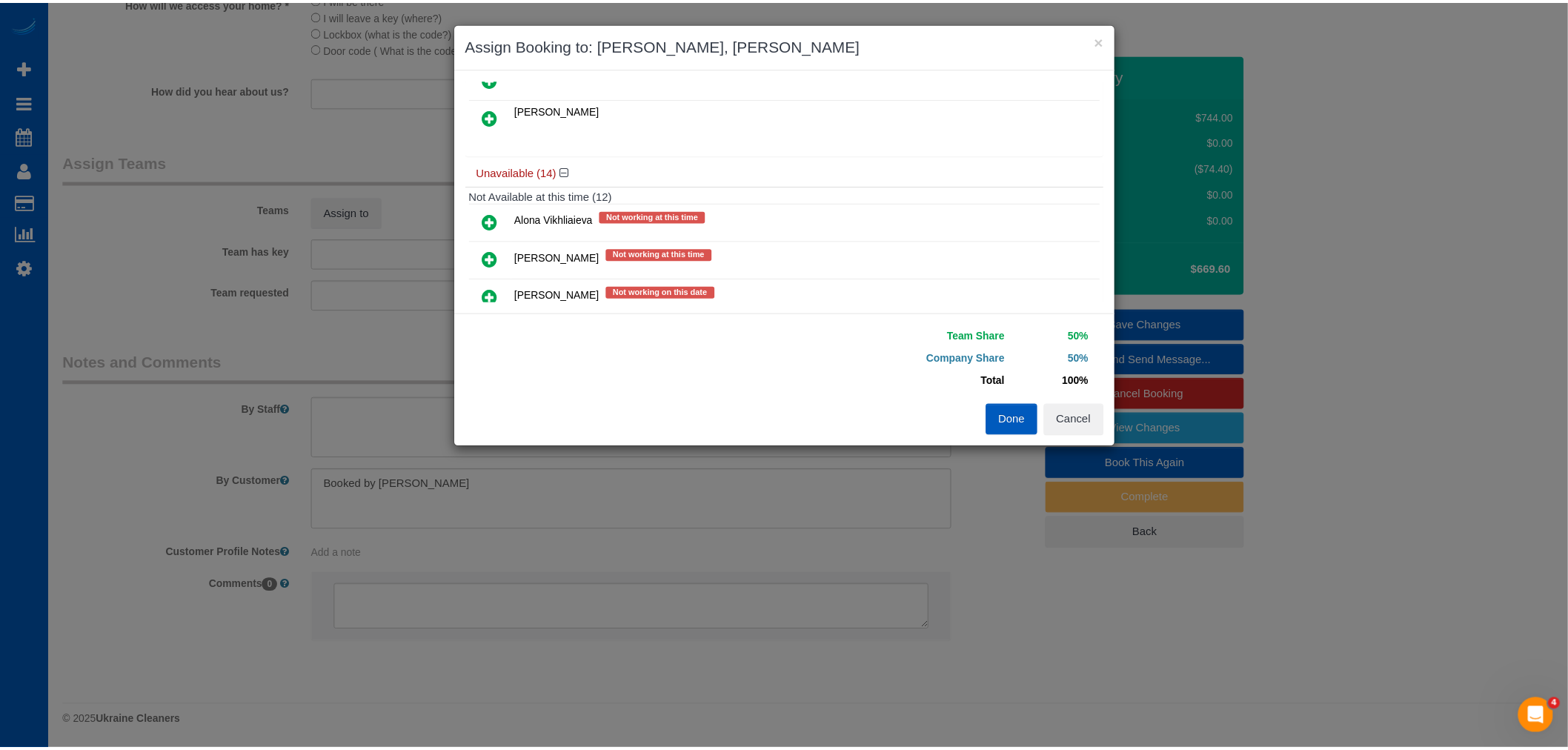
scroll to position [0, 0]
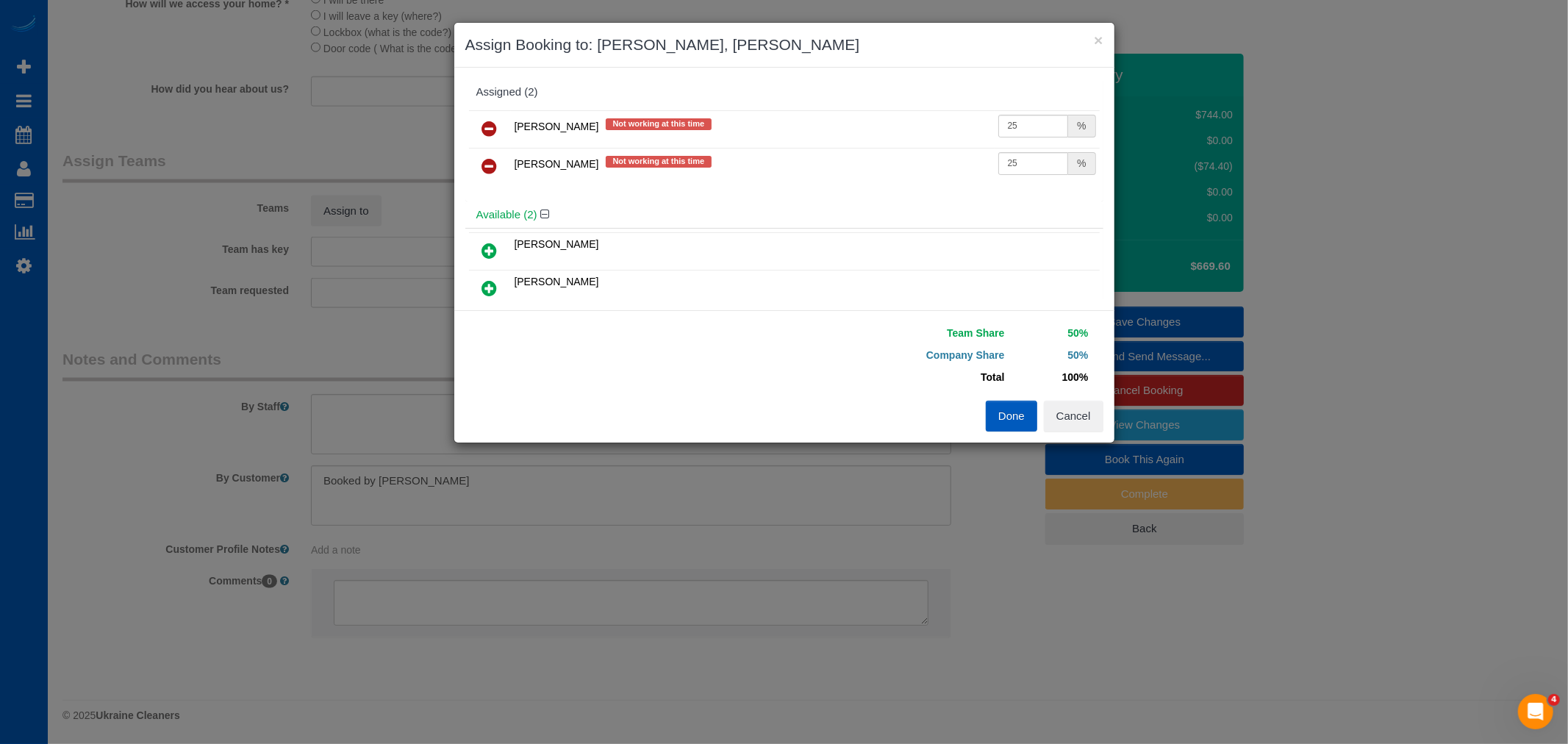
click at [1025, 414] on button "Done" at bounding box center [1011, 416] width 52 height 31
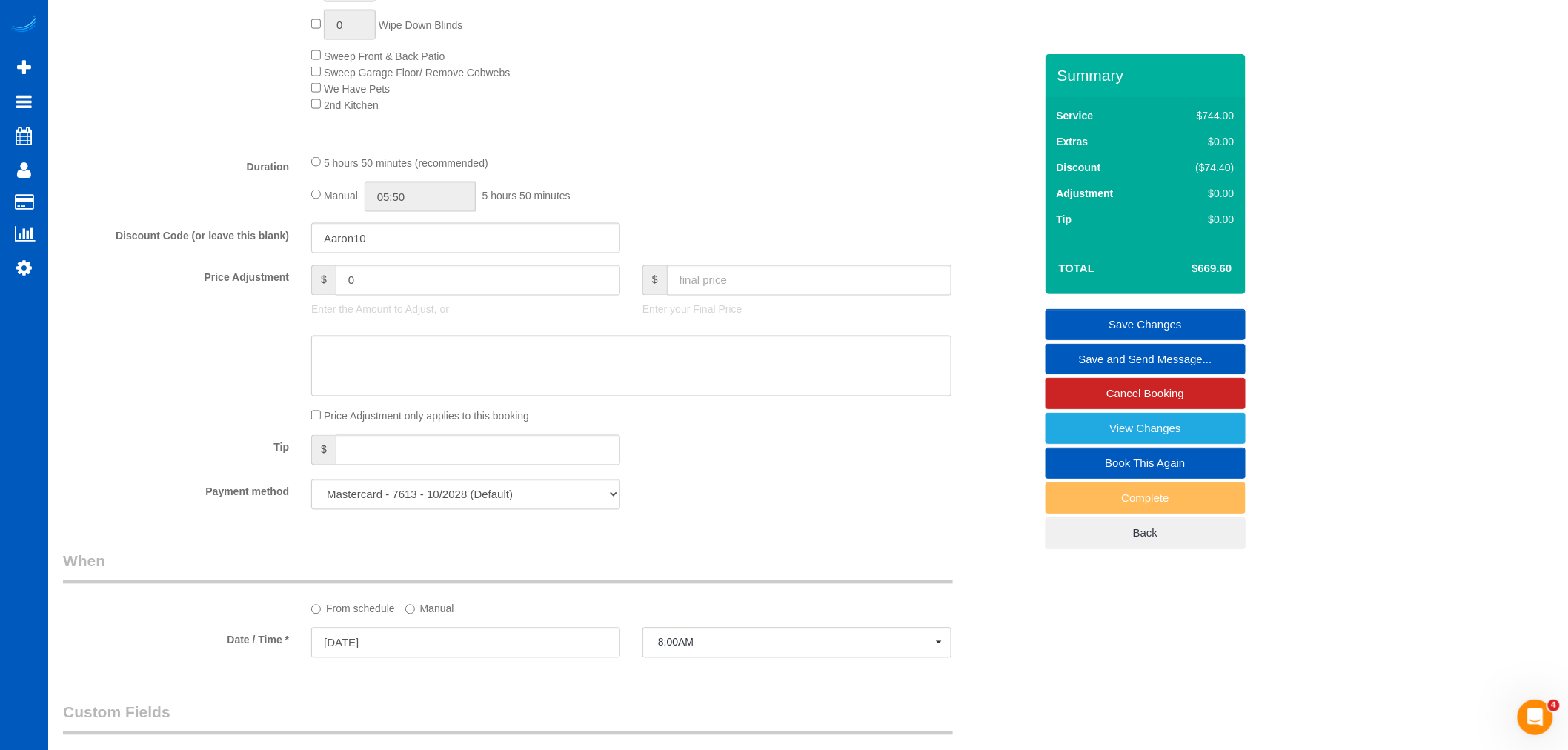
scroll to position [892, 0]
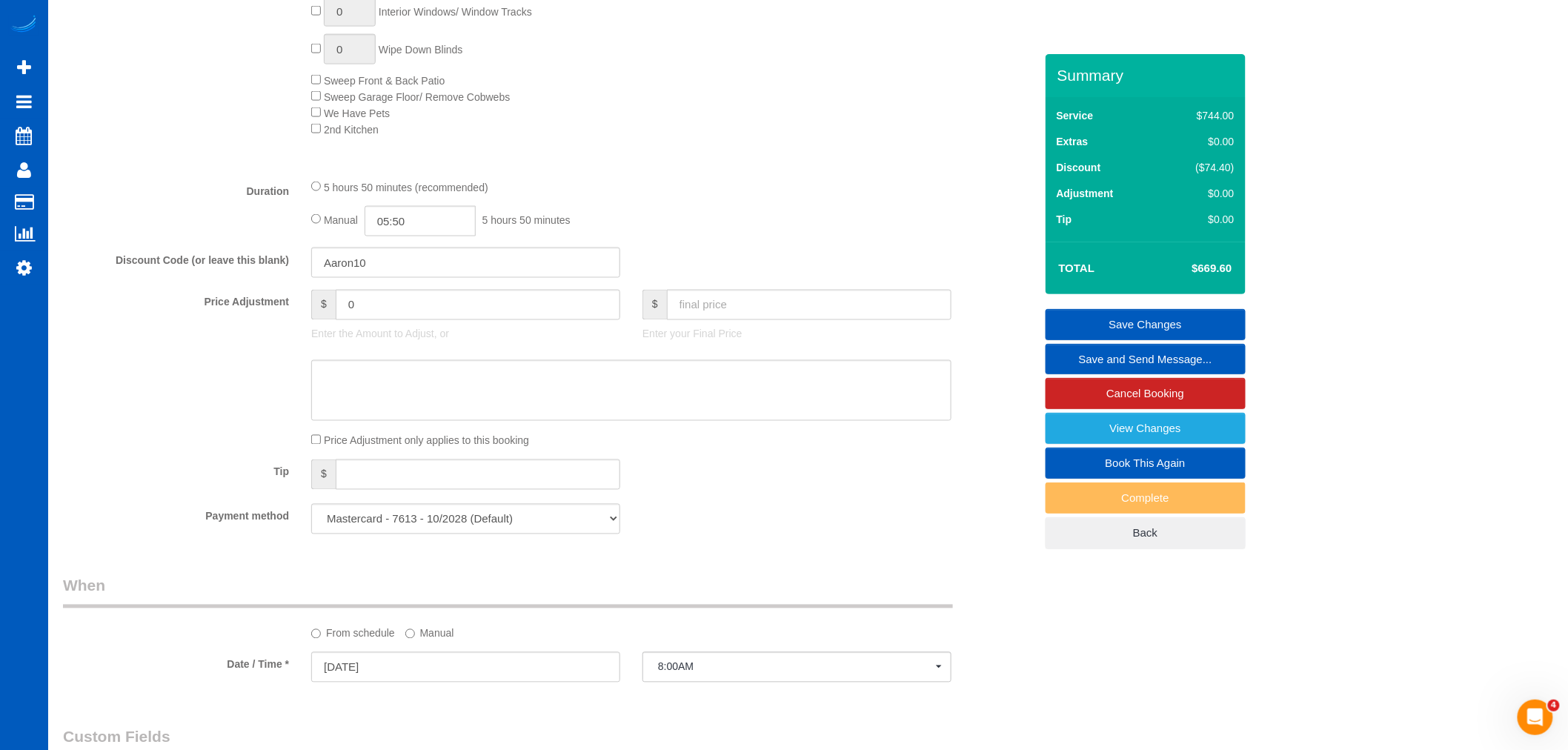
click at [449, 249] on fieldset "What Frequency of Service * One Time Weekly - 15.00% Every 2 Weeks - 10.00% Eve…" at bounding box center [549, 98] width 971 height 892
click at [428, 234] on input "05:50" at bounding box center [420, 221] width 111 height 30
type input "07:00"
click at [404, 279] on li "07:00" at bounding box center [404, 282] width 66 height 19
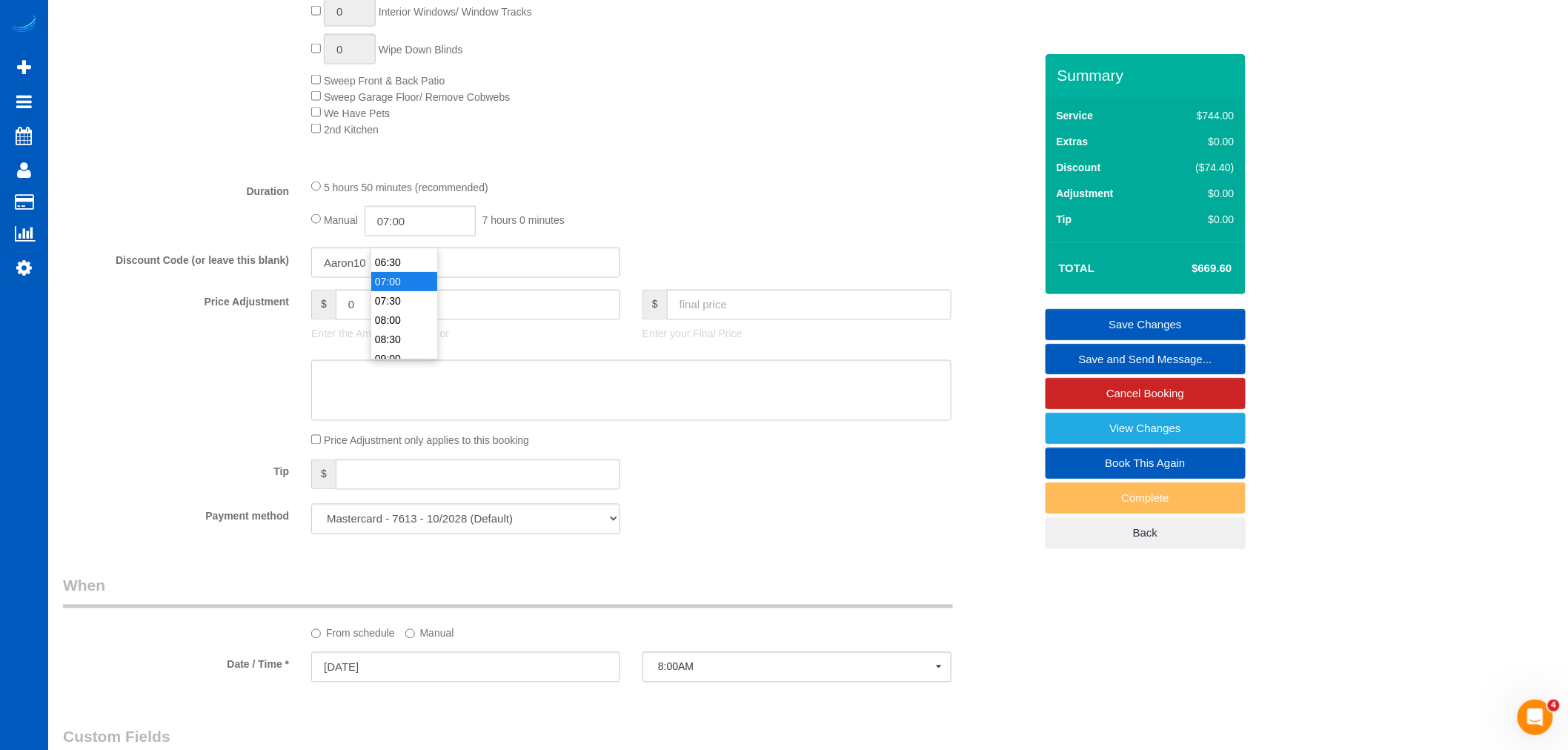
select select "spot152"
drag, startPoint x: 720, startPoint y: 190, endPoint x: 761, endPoint y: 231, distance: 58.0
click at [720, 189] on div "5 hours 50 minutes (recommended)" at bounding box center [631, 186] width 641 height 16
click at [1157, 310] on link "Save Changes" at bounding box center [1145, 325] width 200 height 31
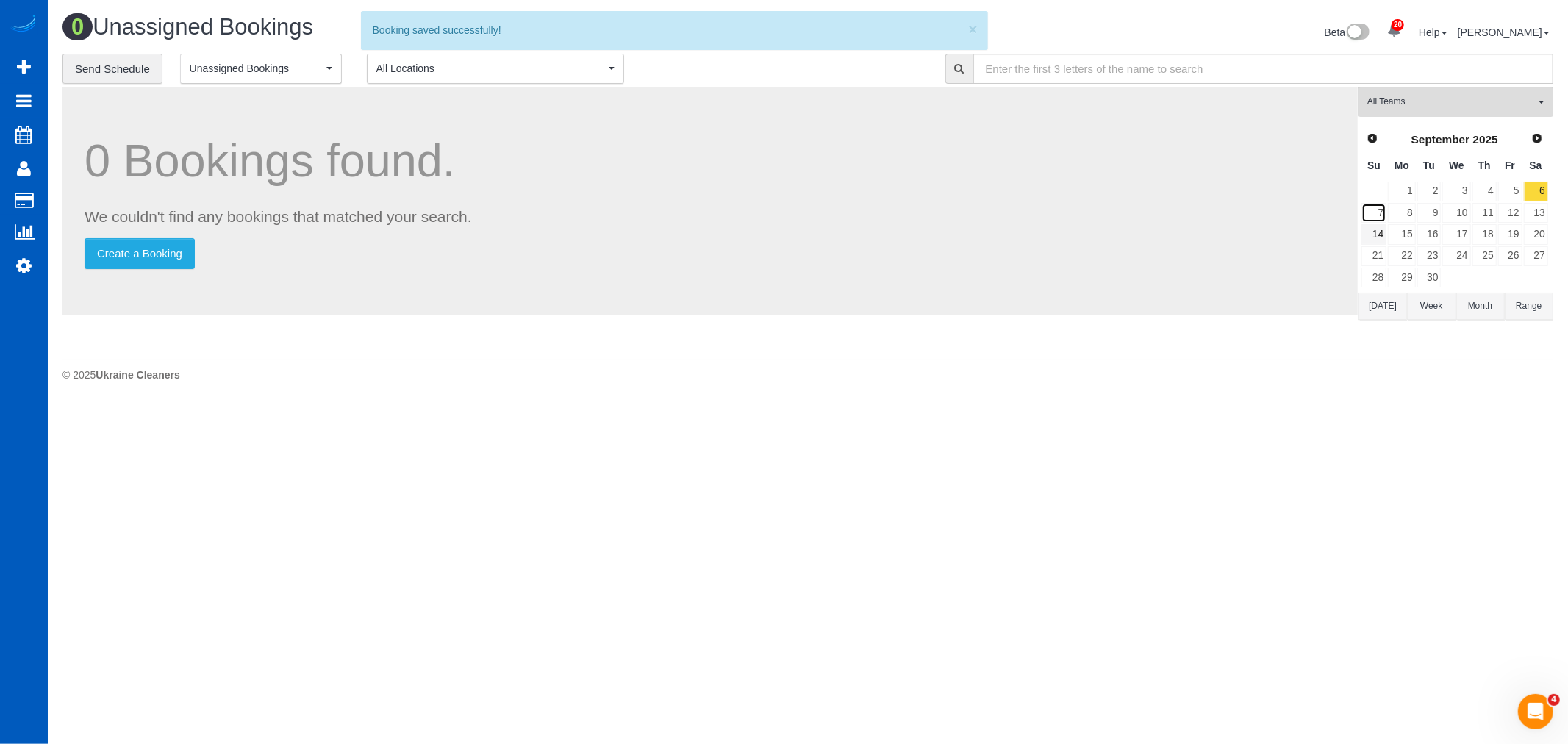
click at [1375, 223] on link "7" at bounding box center [1374, 212] width 25 height 20
click at [1407, 217] on link "8" at bounding box center [1402, 212] width 27 height 20
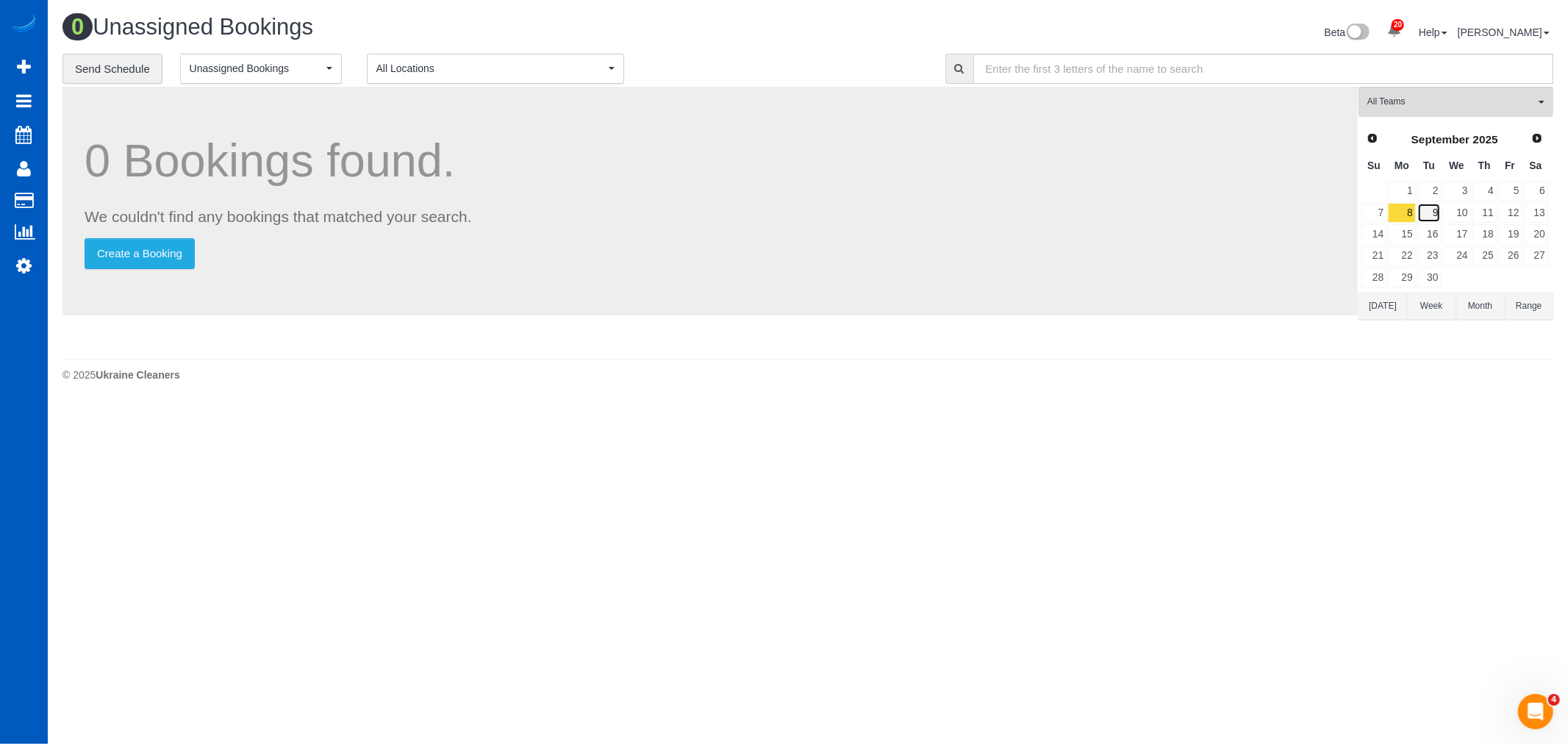
click at [1429, 216] on link "9" at bounding box center [1429, 212] width 24 height 20
click at [1457, 216] on link "10" at bounding box center [1456, 212] width 28 height 20
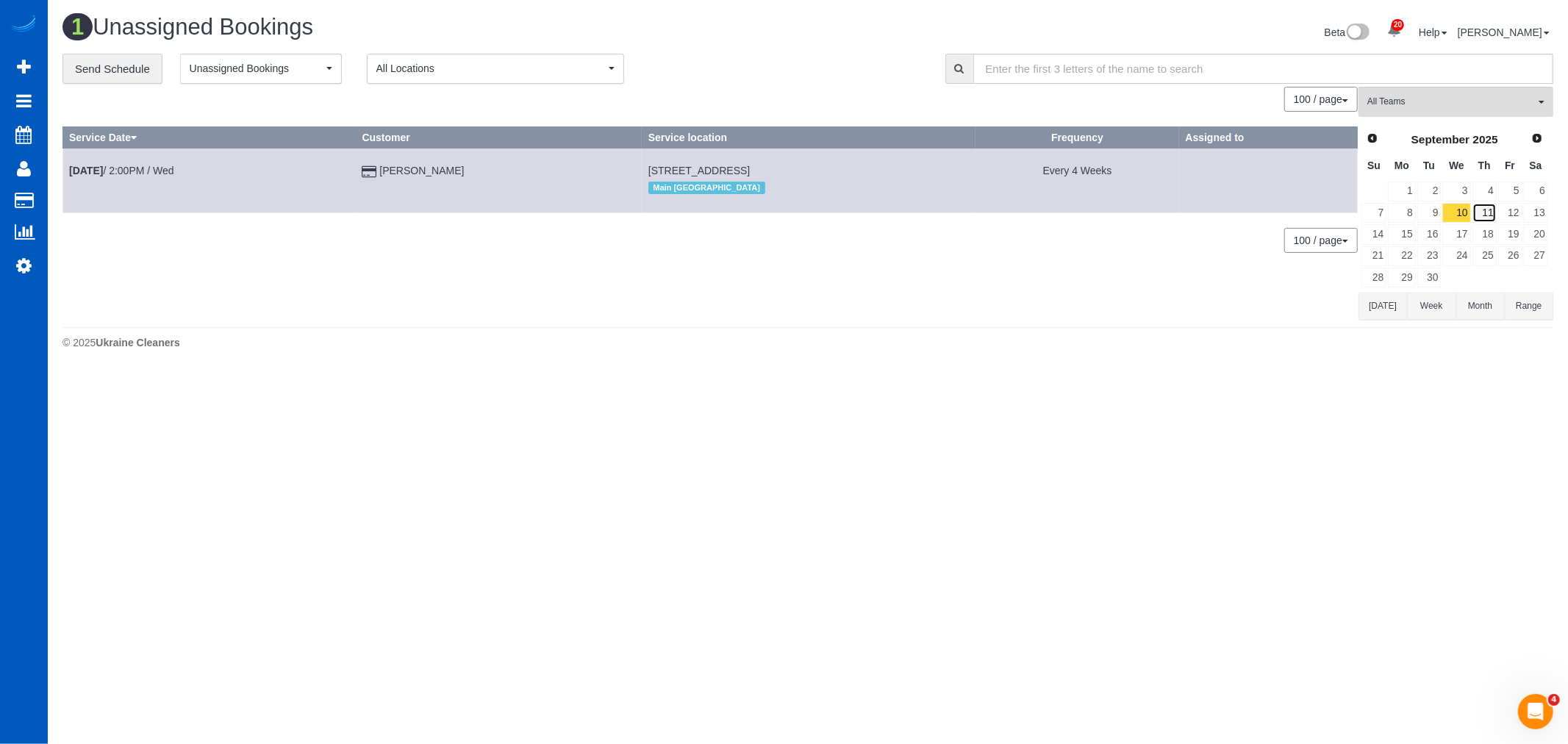
click at [1482, 216] on link "11" at bounding box center [1484, 212] width 24 height 20
click at [1508, 217] on link "12" at bounding box center [1509, 212] width 24 height 20
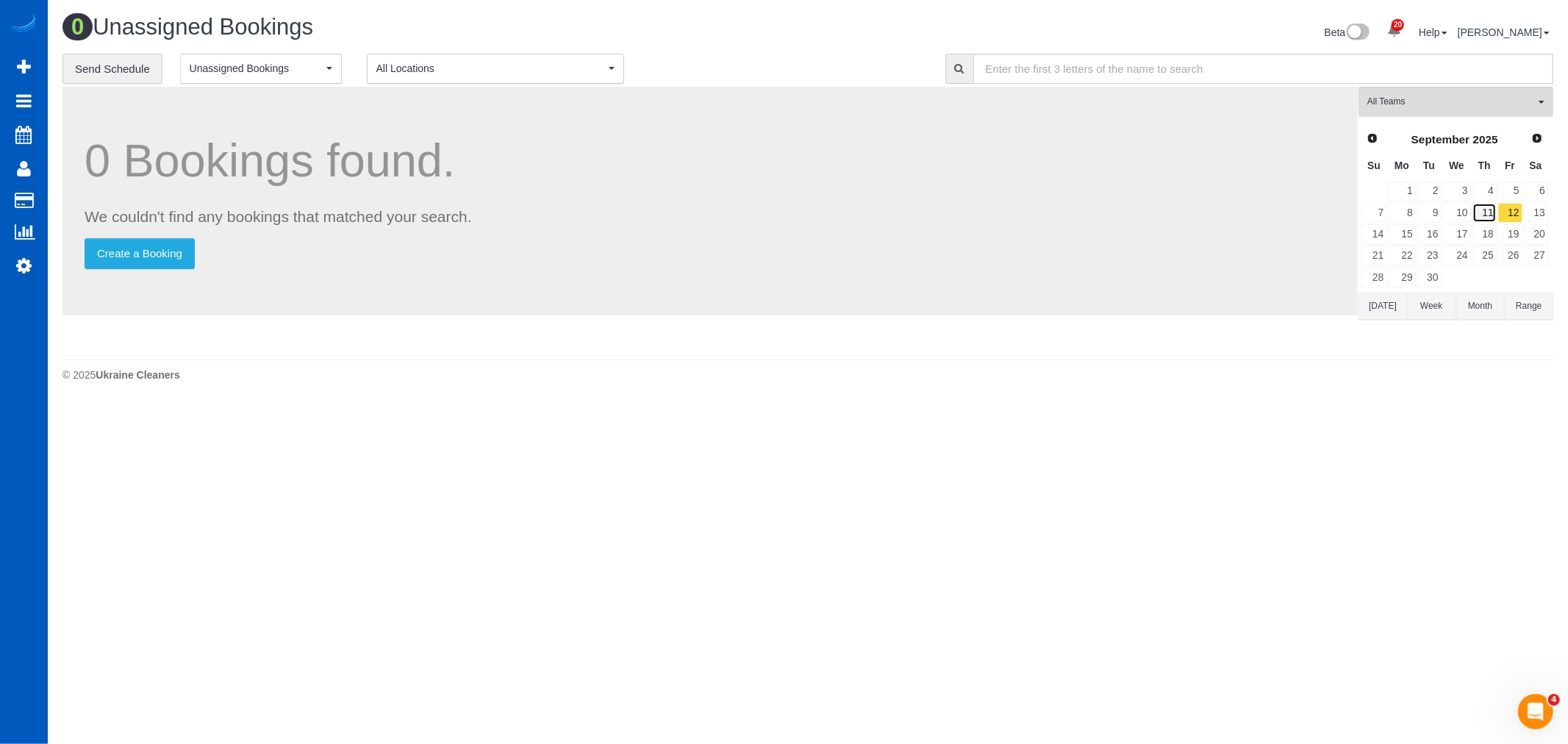
click at [1479, 214] on link "11" at bounding box center [1484, 212] width 24 height 20
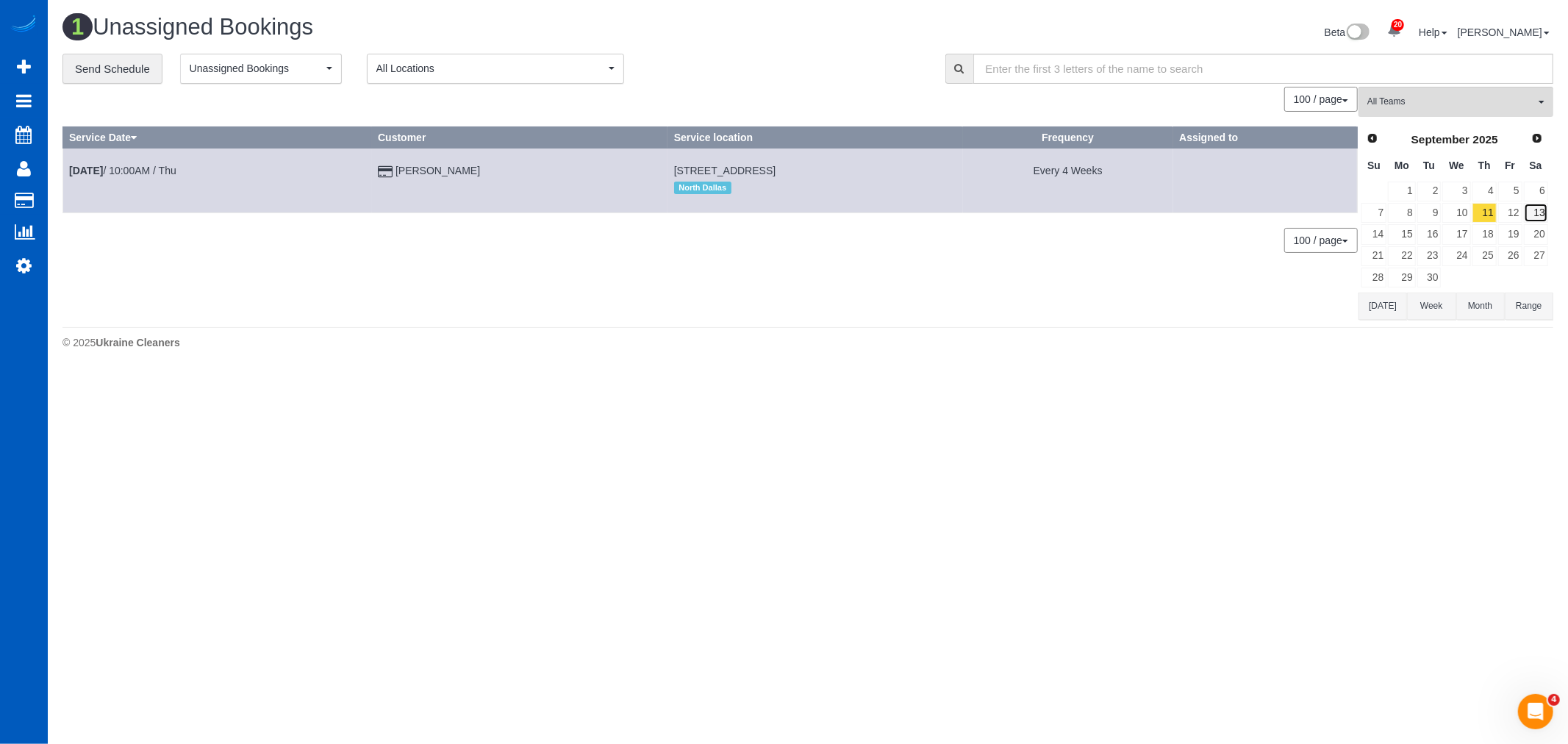
click at [1525, 214] on link "13" at bounding box center [1535, 212] width 24 height 20
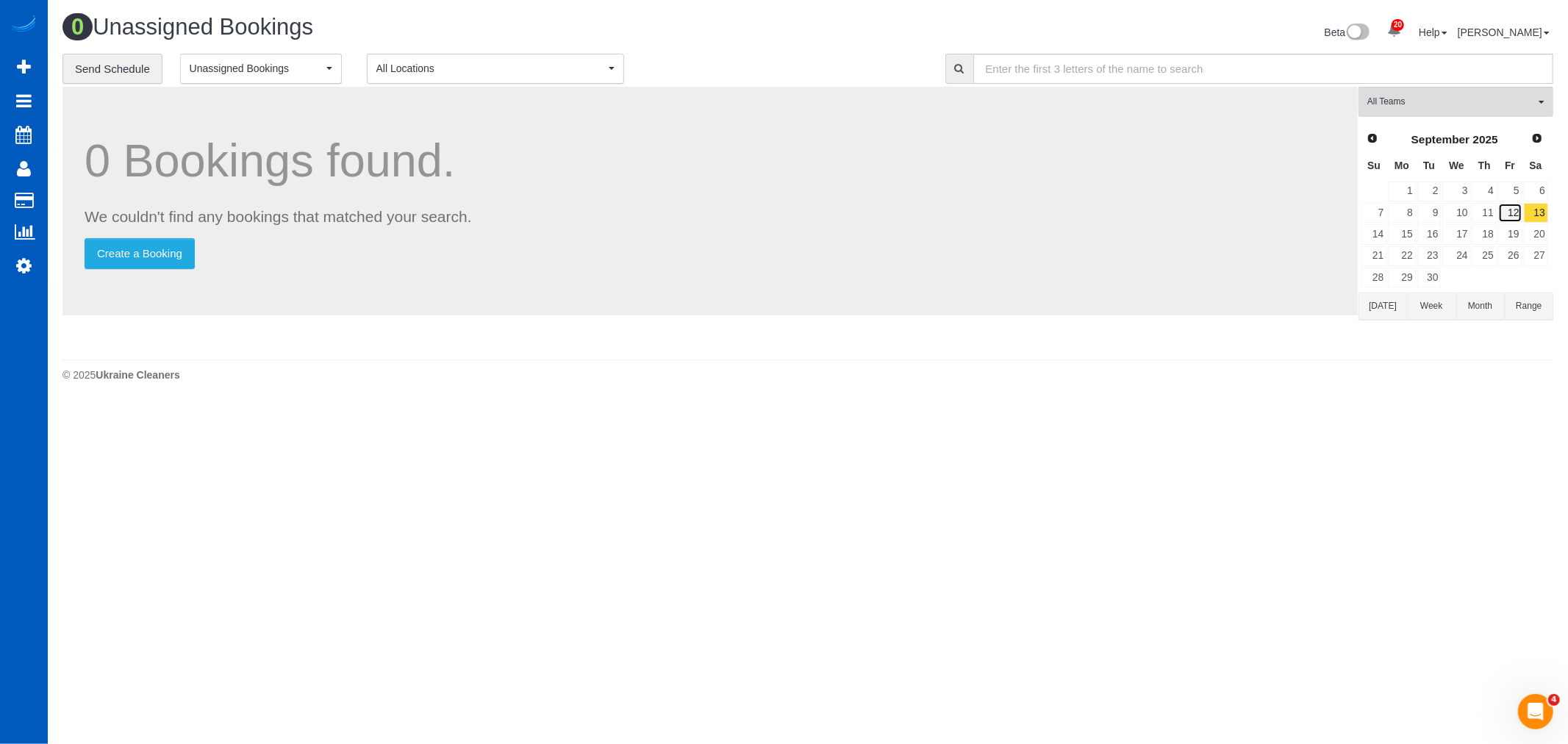
click at [1514, 210] on link "12" at bounding box center [1509, 212] width 24 height 20
click at [1488, 211] on link "11" at bounding box center [1484, 212] width 24 height 20
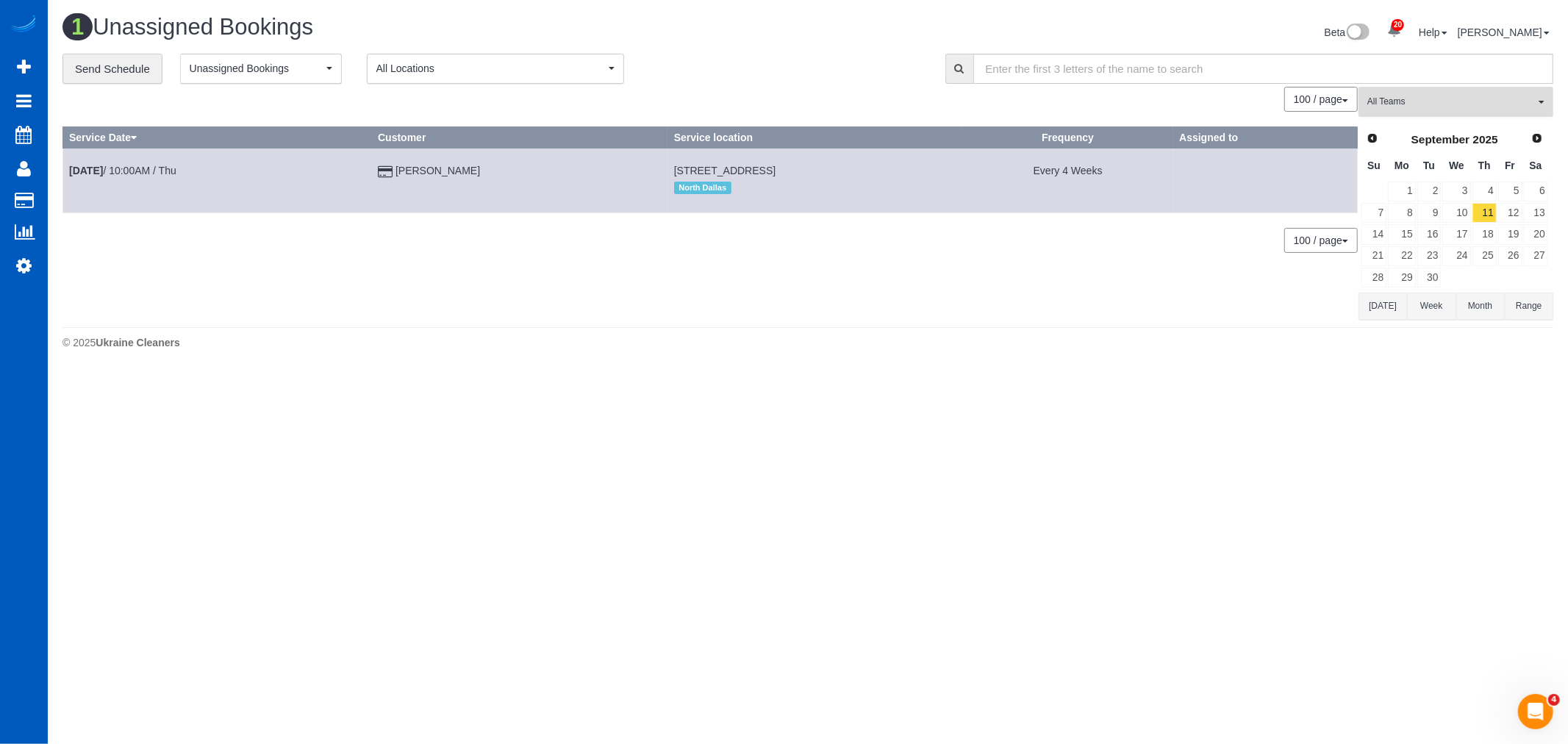
click at [1435, 108] on span "All Teams" at bounding box center [1451, 101] width 167 height 12
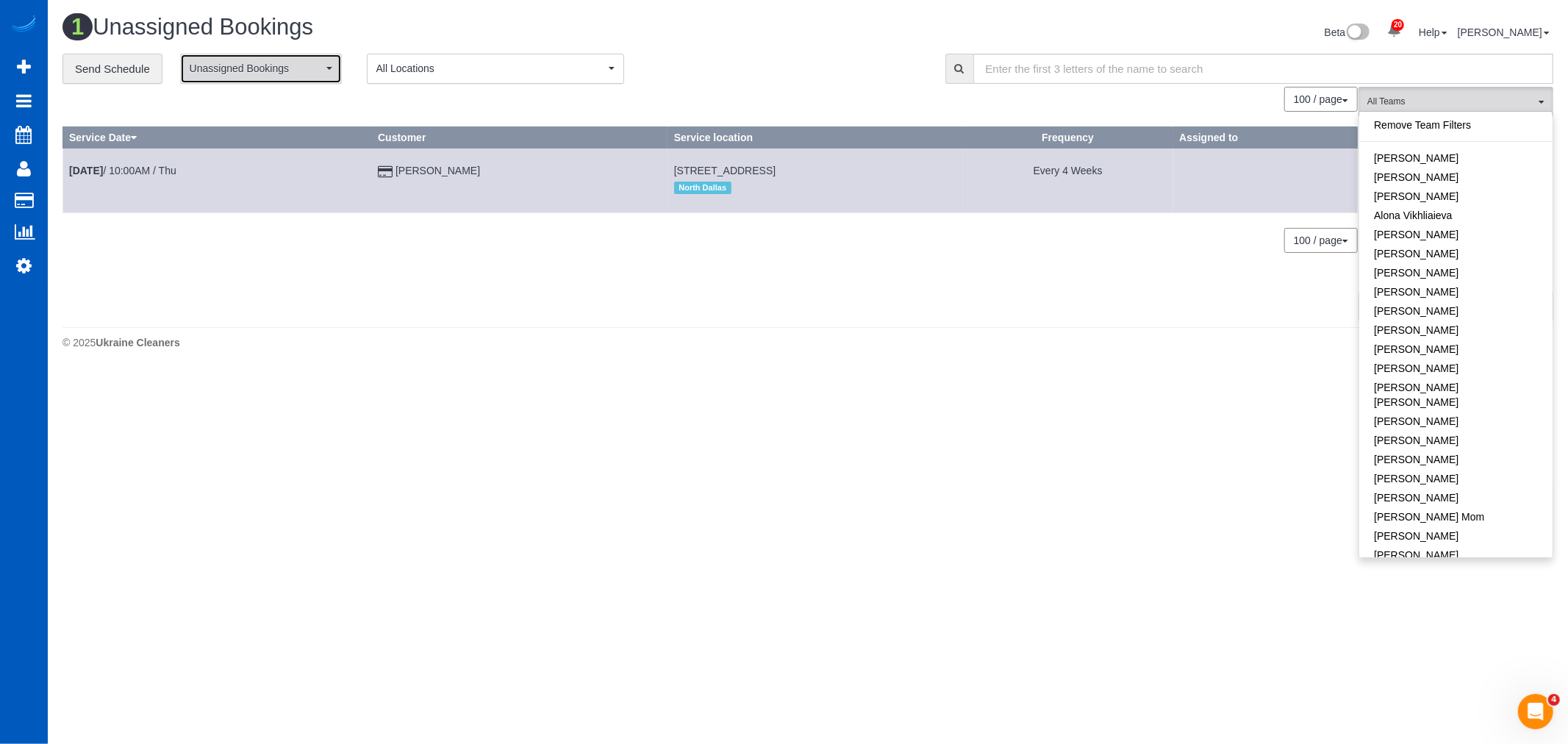
click at [339, 75] on button "Unassigned Bookings" at bounding box center [261, 68] width 162 height 30
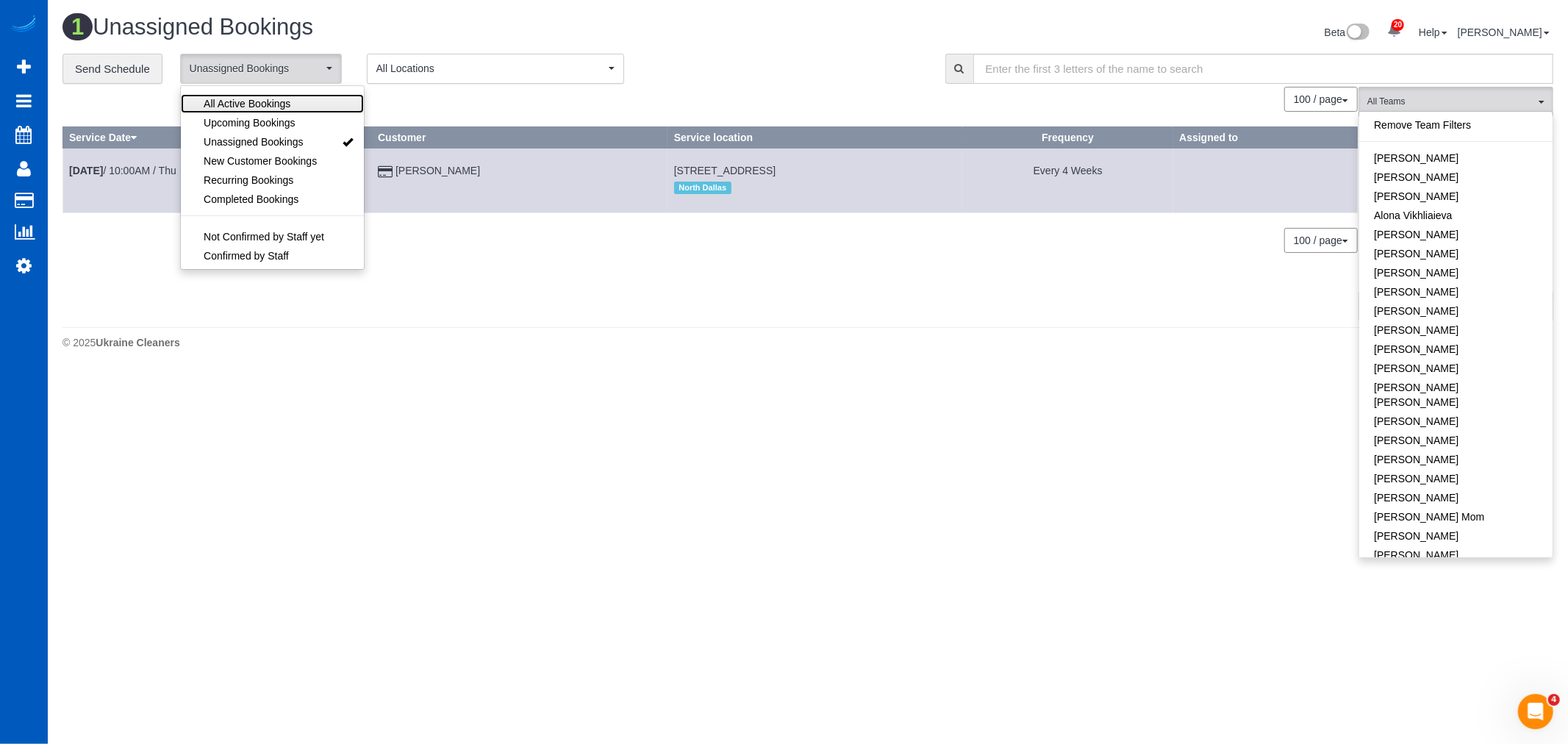
click at [242, 94] on link "All Active Bookings" at bounding box center [272, 104] width 183 height 19
select select "***"
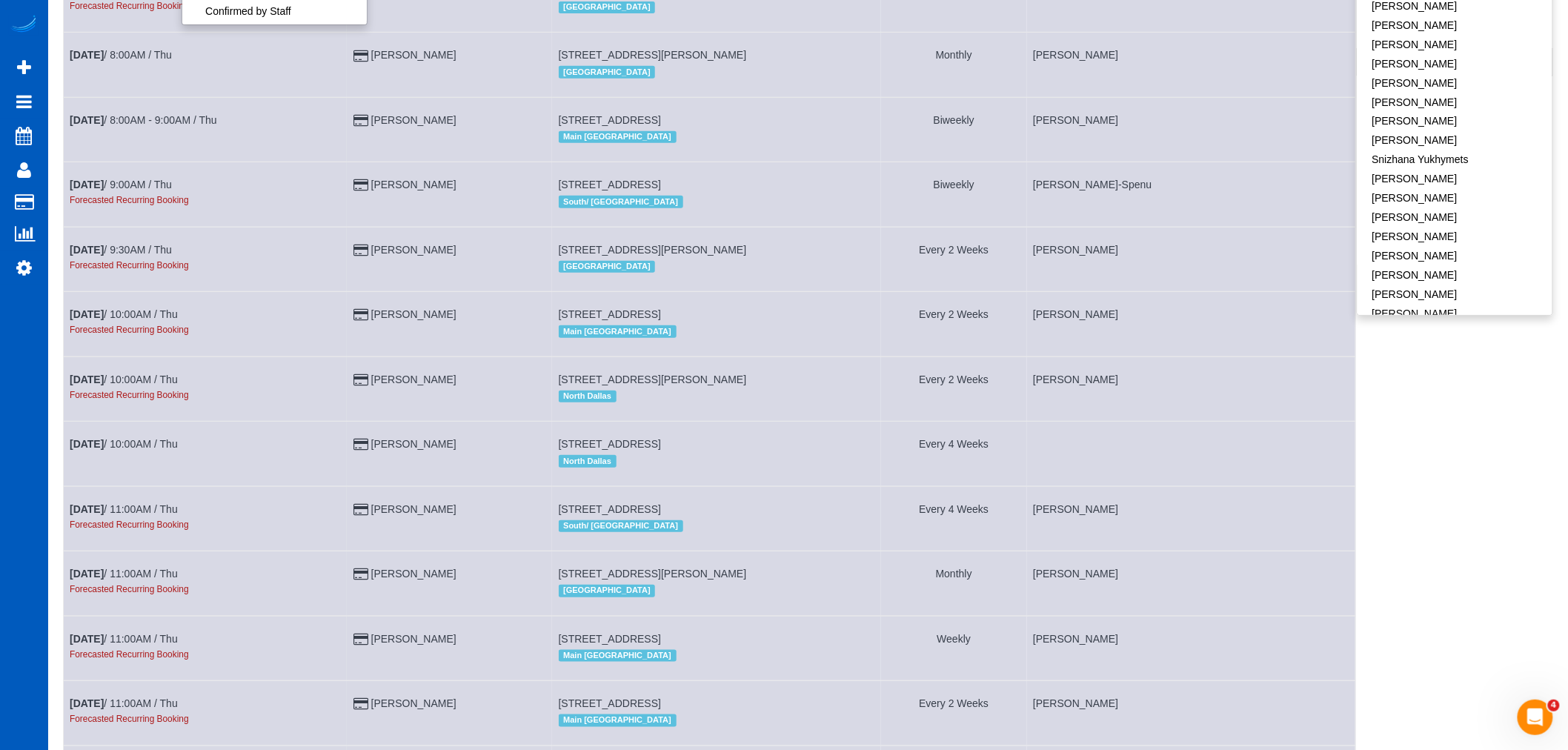
scroll to position [957, 0]
click at [1426, 266] on link "[PERSON_NAME]" at bounding box center [1455, 276] width 195 height 19
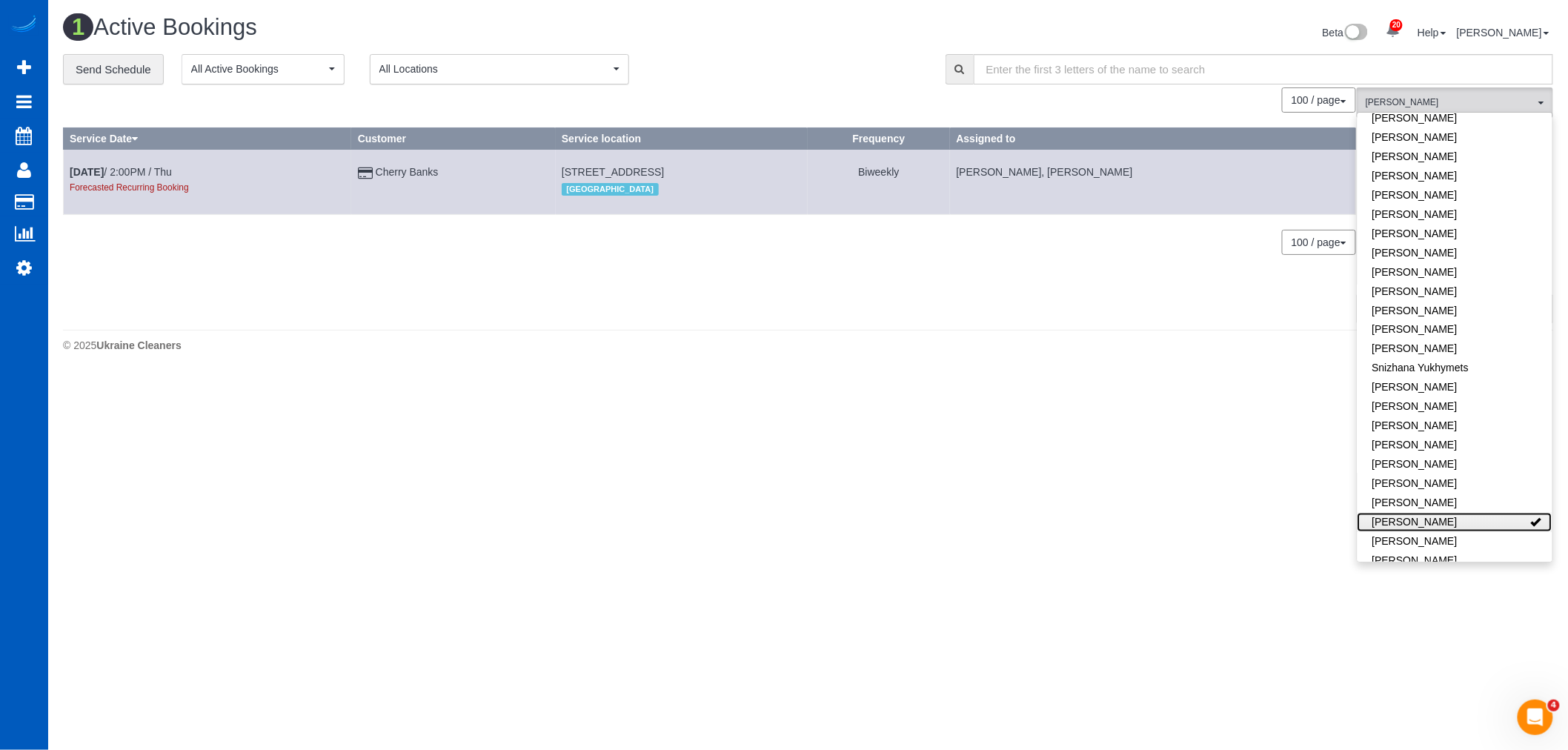
scroll to position [0, 0]
click at [1426, 263] on link "[PERSON_NAME]" at bounding box center [1467, 272] width 195 height 19
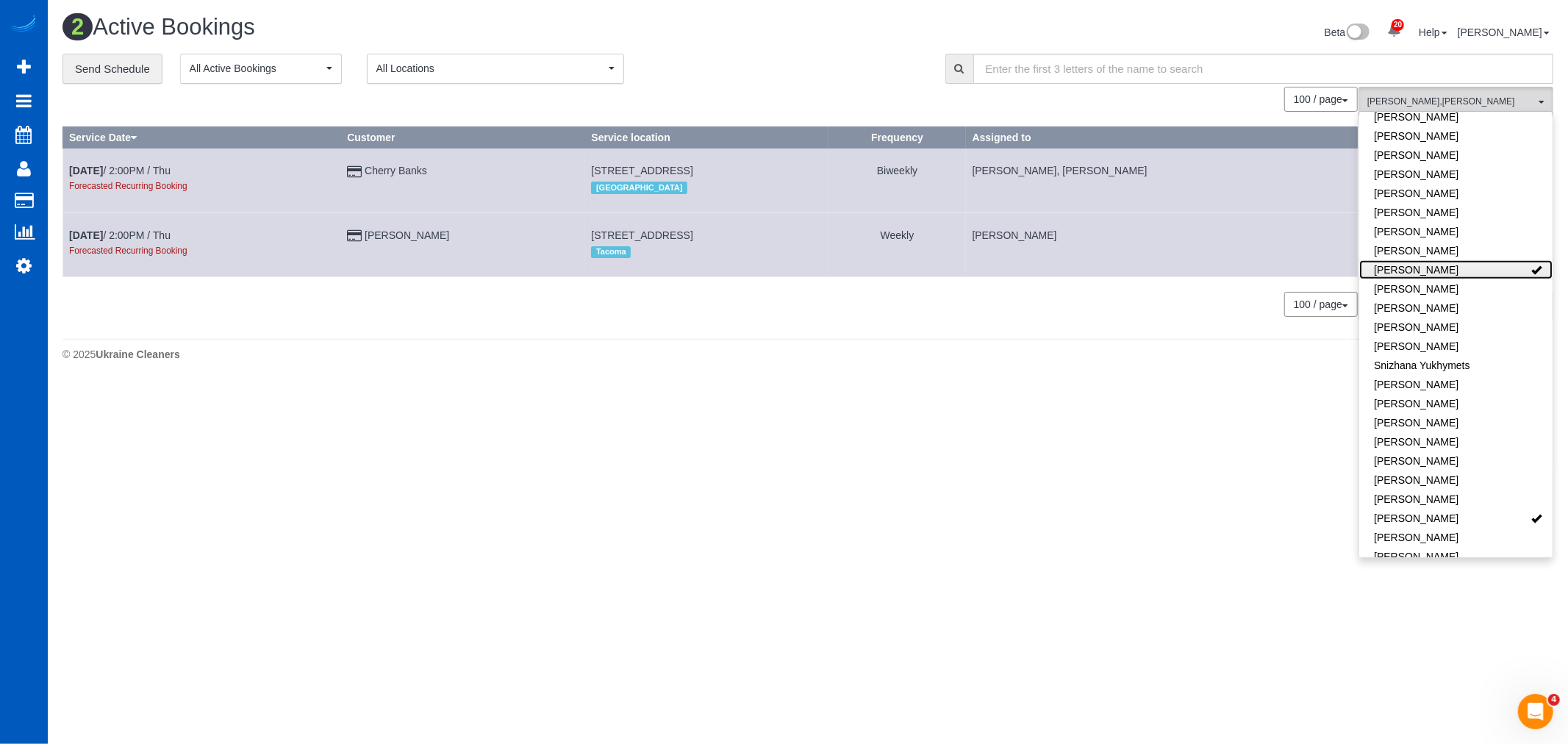
click at [1489, 260] on link "[PERSON_NAME]" at bounding box center [1456, 270] width 193 height 19
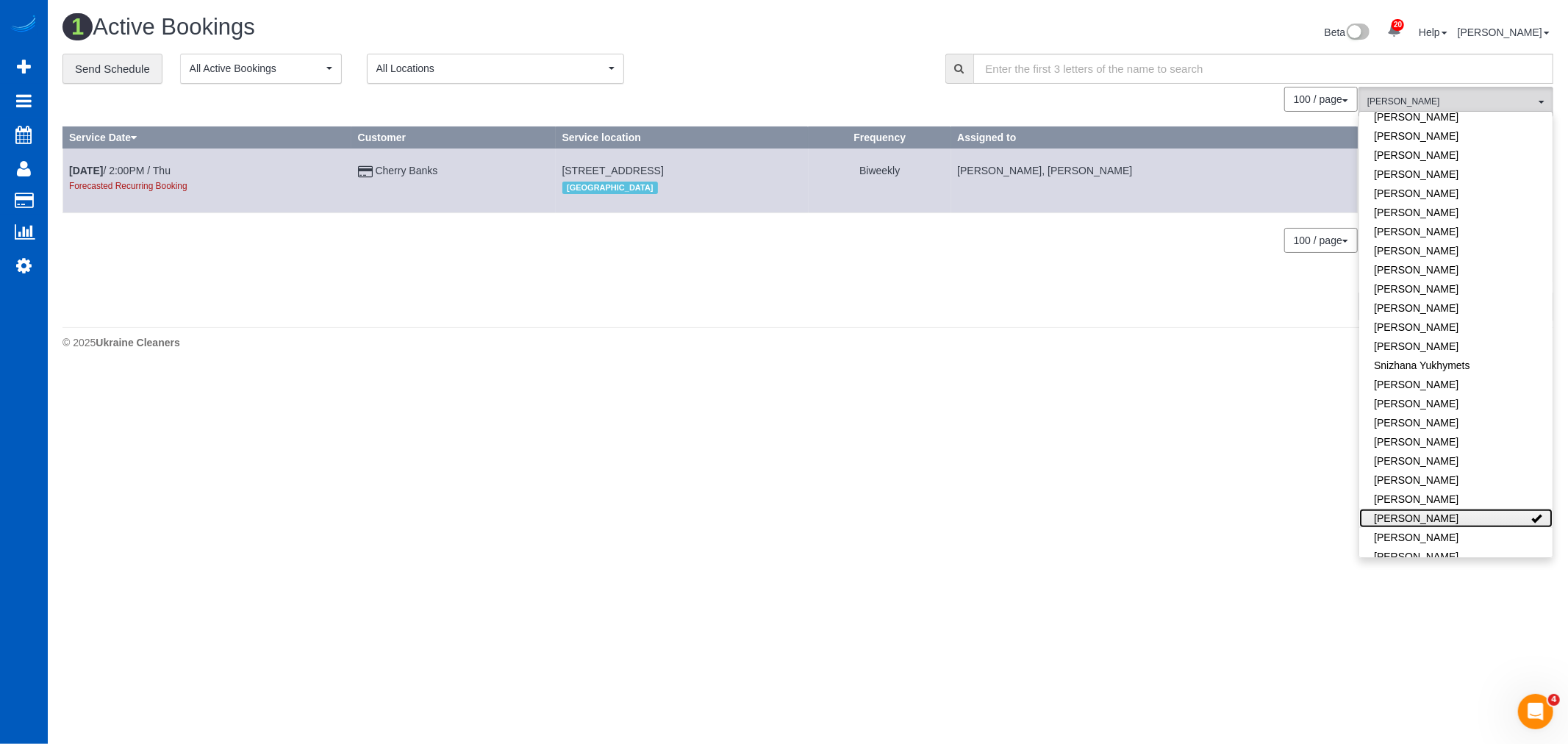
click at [1507, 508] on link "[PERSON_NAME]" at bounding box center [1456, 518] width 193 height 19
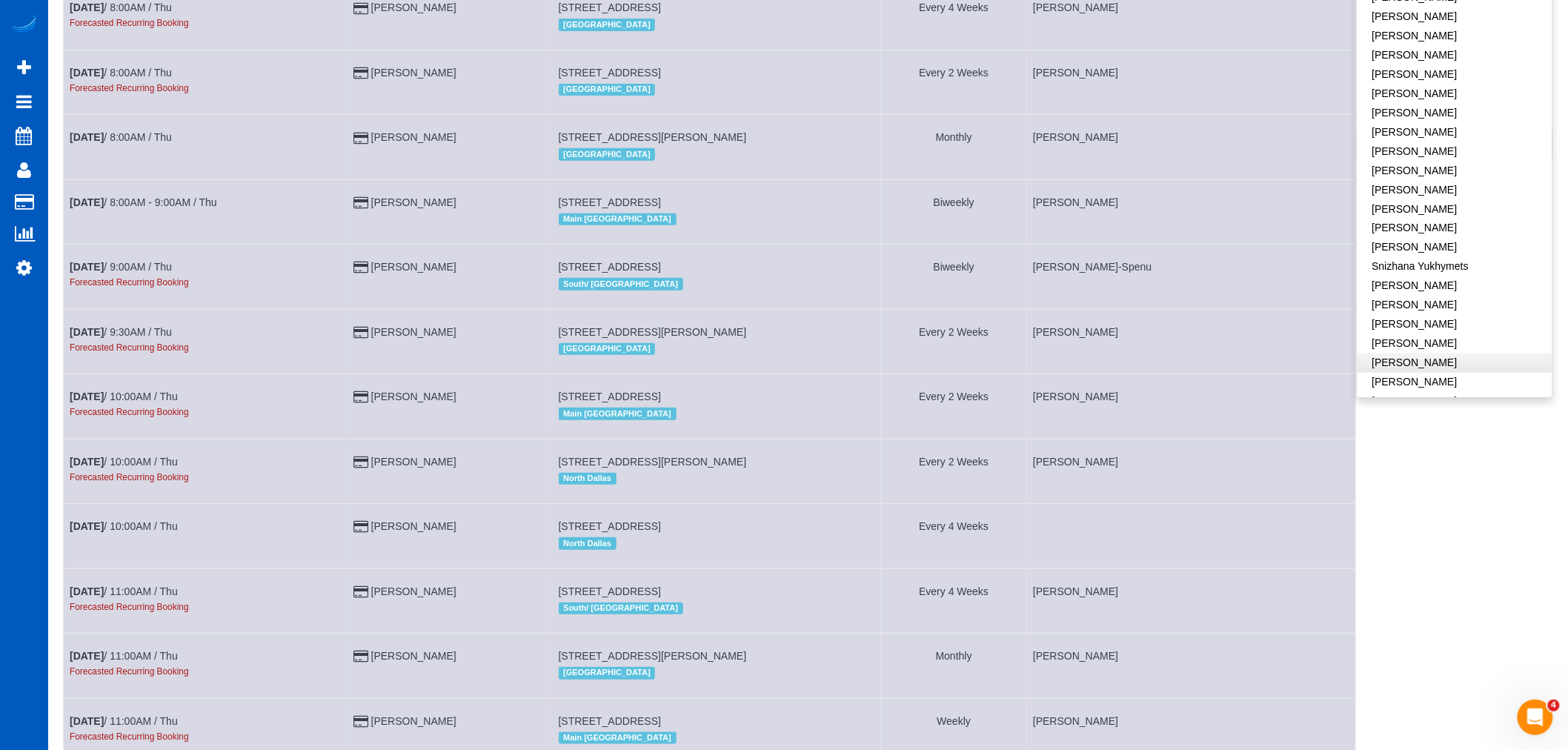
scroll to position [876, 0]
click at [1428, 411] on link "[PERSON_NAME]" at bounding box center [1455, 421] width 195 height 19
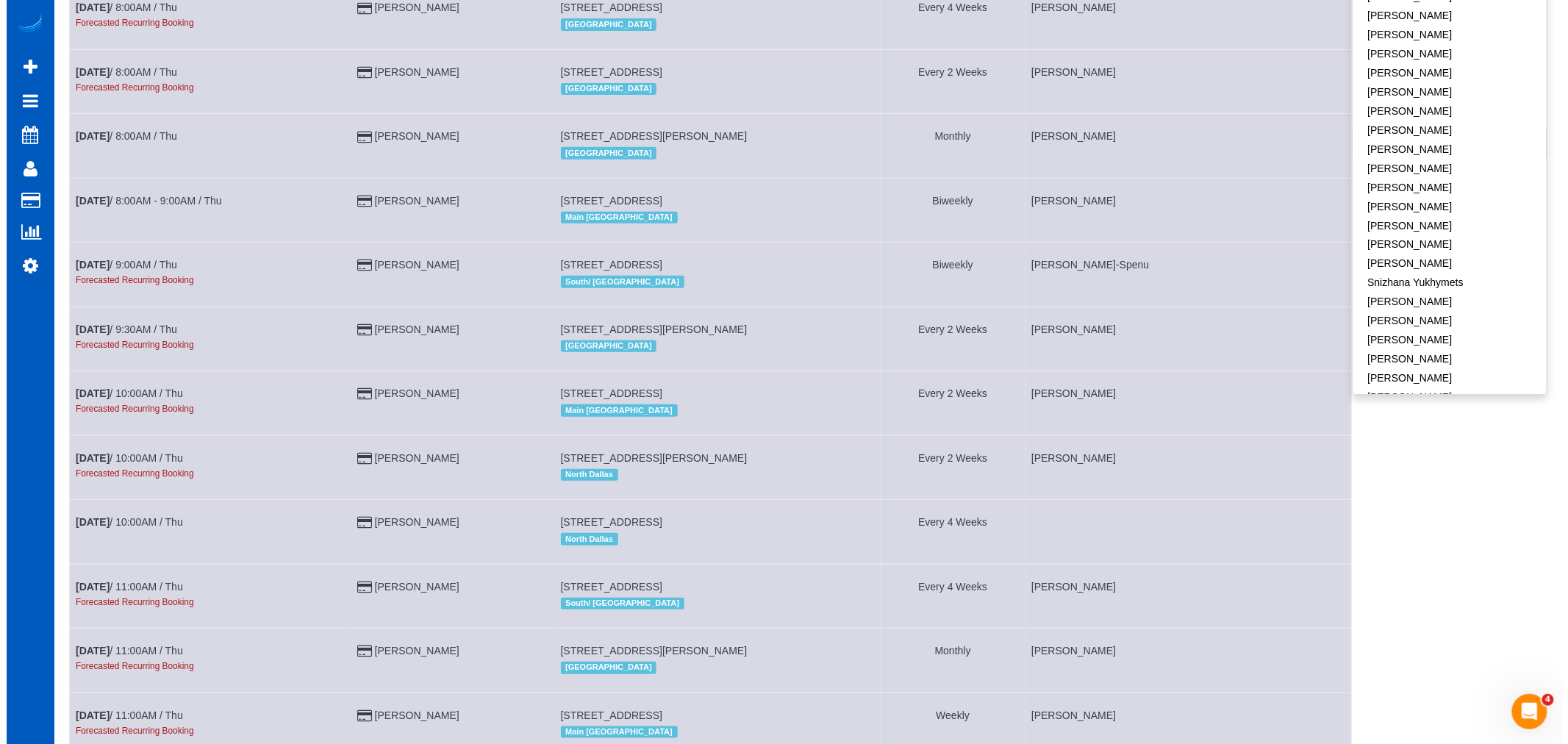
scroll to position [0, 0]
